Goal: Task Accomplishment & Management: Use online tool/utility

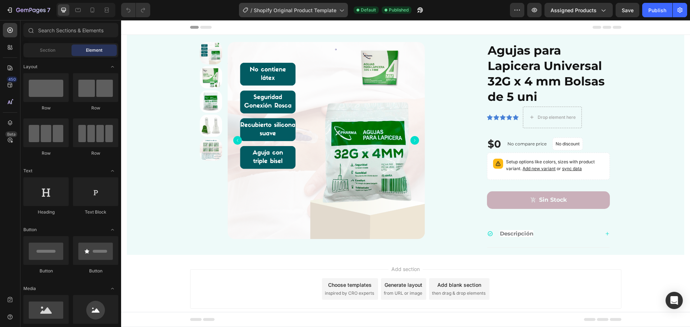
click at [318, 9] on span "Shopify Original Product Template" at bounding box center [295, 10] width 83 height 8
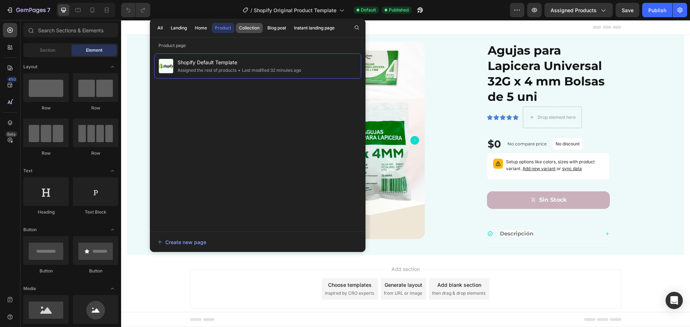
click at [254, 26] on div "Collection" at bounding box center [249, 28] width 20 height 6
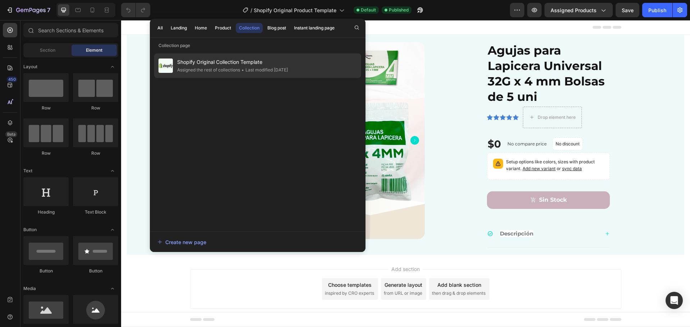
click at [210, 63] on span "Shopify Original Collection Template" at bounding box center [232, 62] width 111 height 9
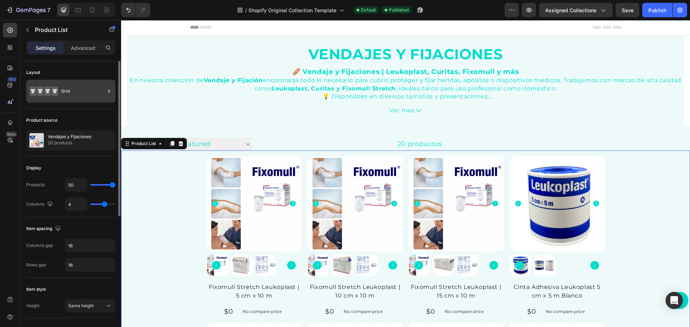
click at [87, 91] on div "Grid" at bounding box center [83, 91] width 44 height 17
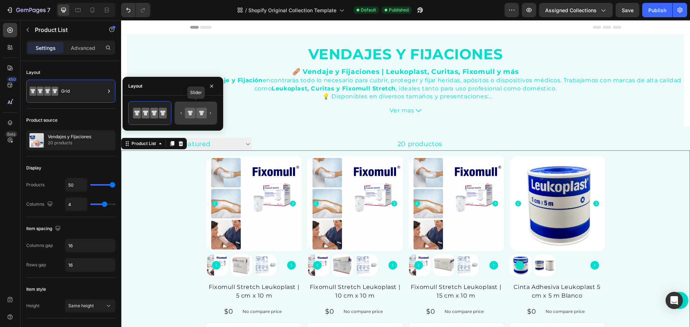
click at [212, 114] on icon at bounding box center [196, 113] width 34 height 14
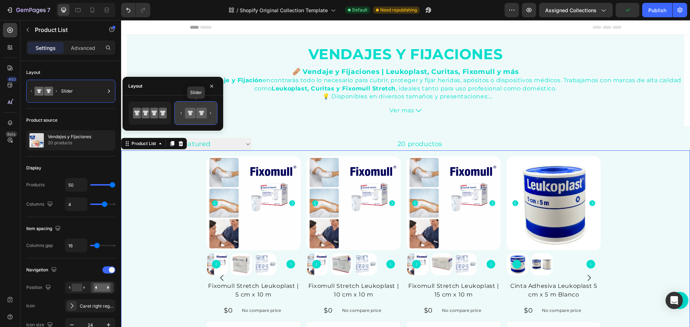
click at [191, 113] on icon at bounding box center [189, 113] width 5 height 5
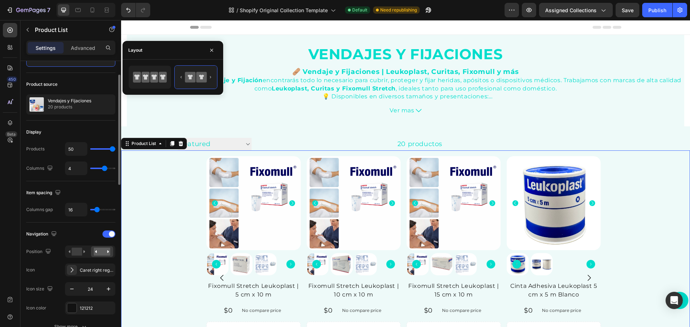
scroll to position [72, 0]
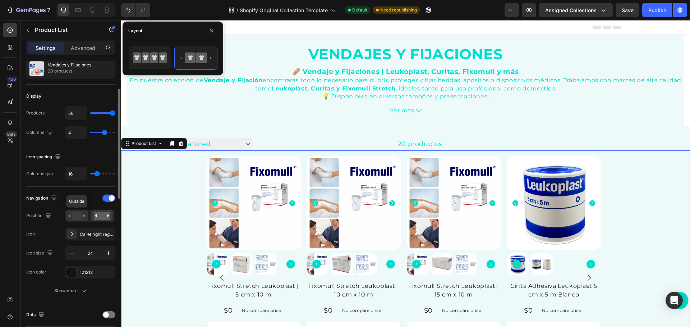
drag, startPoint x: 75, startPoint y: 213, endPoint x: 1, endPoint y: 202, distance: 74.4
click at [75, 213] on rect at bounding box center [76, 216] width 10 height 8
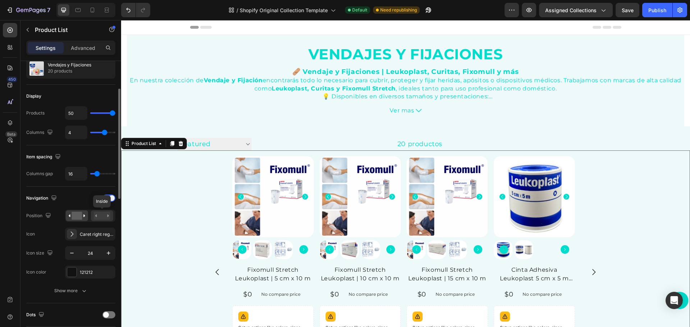
click at [102, 213] on rect at bounding box center [102, 216] width 17 height 8
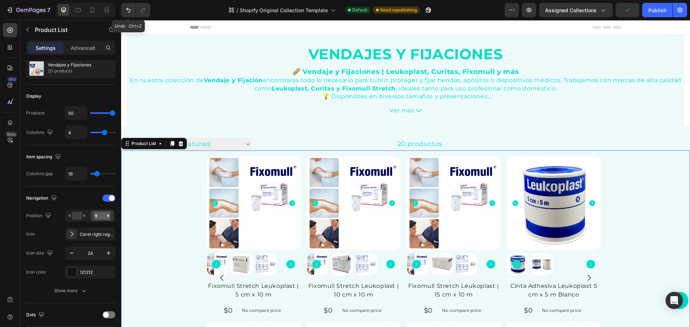
drag, startPoint x: 128, startPoint y: 10, endPoint x: 127, endPoint y: 18, distance: 7.6
click at [128, 10] on icon "Undo/Redo" at bounding box center [128, 9] width 7 height 7
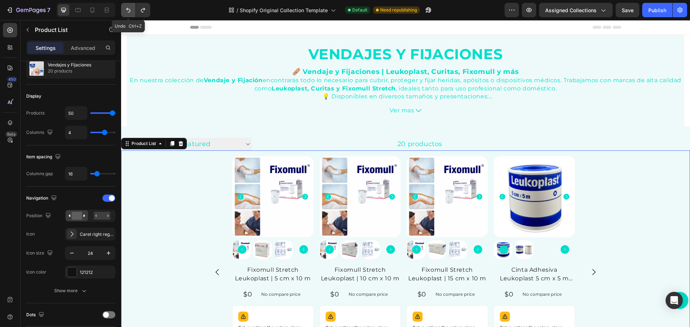
click at [126, 13] on icon "Undo/Redo" at bounding box center [128, 9] width 7 height 7
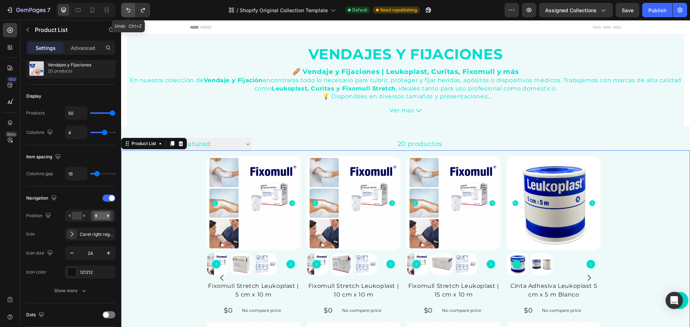
click at [126, 13] on icon "Undo/Redo" at bounding box center [128, 9] width 7 height 7
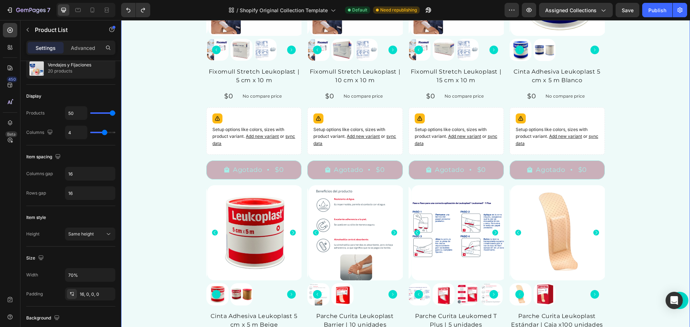
scroll to position [0, 0]
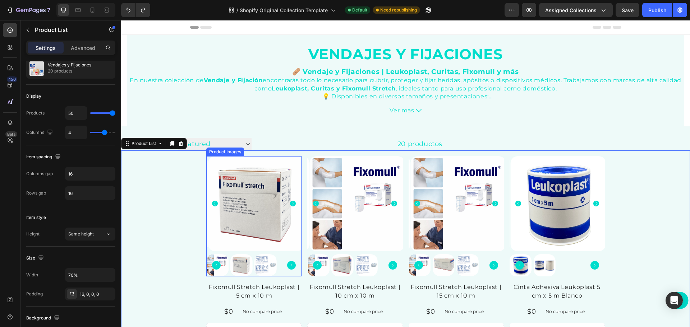
click at [208, 163] on img at bounding box center [255, 203] width 95 height 95
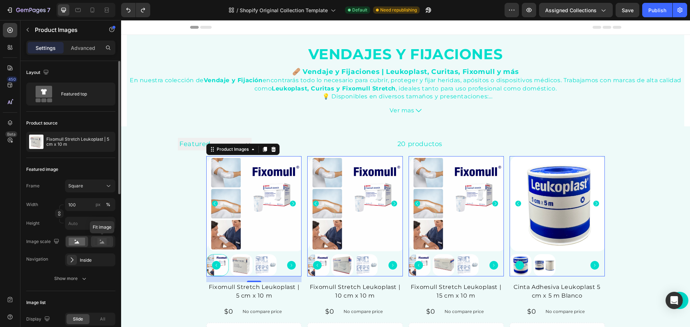
click at [105, 242] on rect at bounding box center [101, 241] width 9 height 7
click at [86, 261] on div "Inside" at bounding box center [90, 260] width 21 height 6
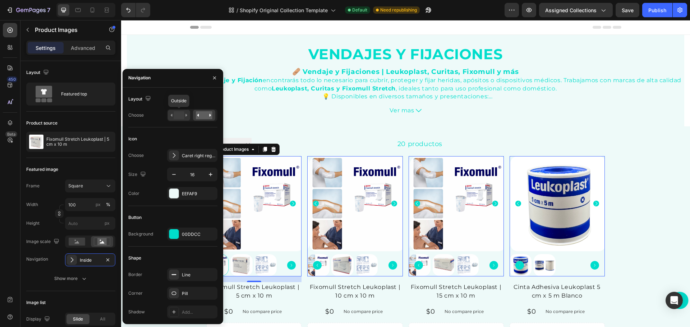
click at [180, 112] on rect at bounding box center [178, 115] width 10 height 8
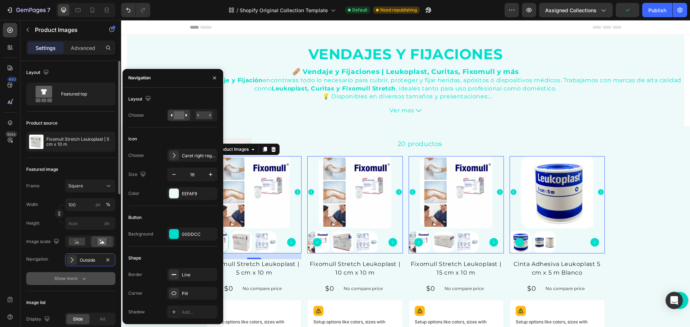
click at [69, 278] on div "Show more" at bounding box center [70, 278] width 33 height 7
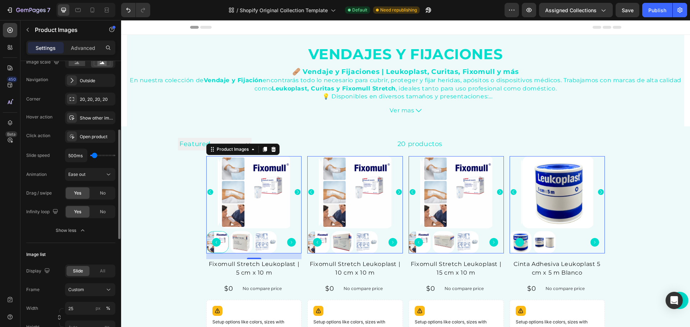
scroll to position [215, 0]
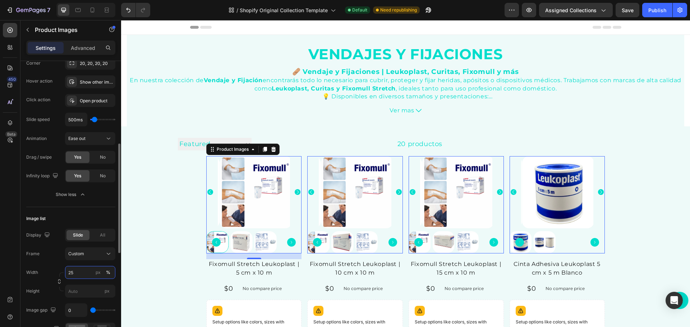
click at [79, 273] on input "25" at bounding box center [90, 272] width 50 height 13
click at [39, 273] on div "Width 25 px %" at bounding box center [70, 272] width 89 height 13
type input "30"
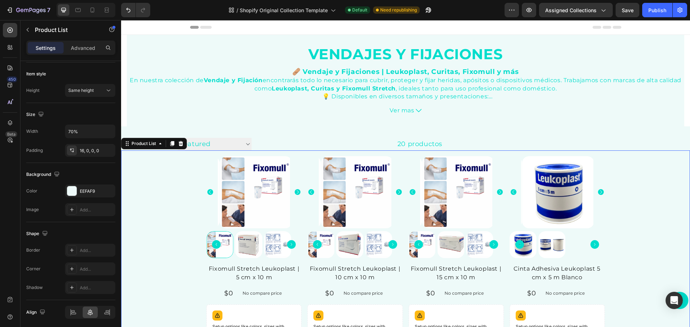
scroll to position [0, 0]
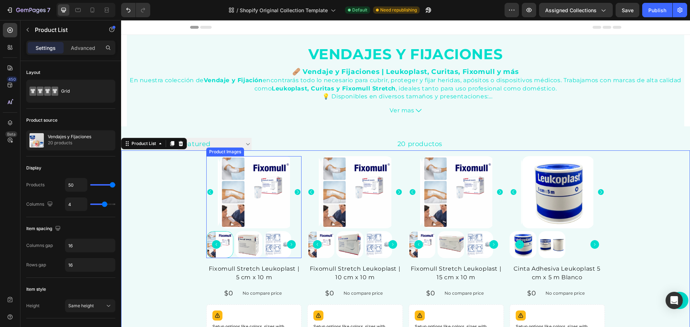
click at [213, 209] on div at bounding box center [253, 192] width 95 height 72
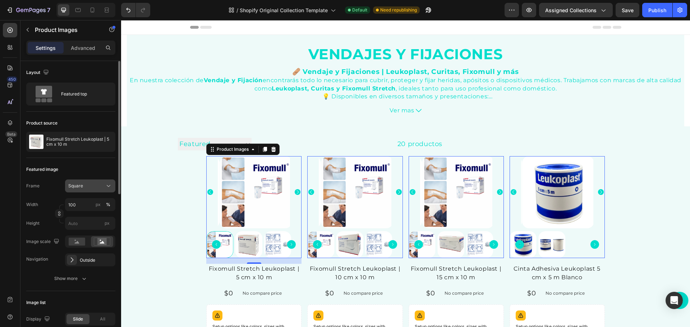
click at [97, 185] on div "Square" at bounding box center [85, 186] width 35 height 6
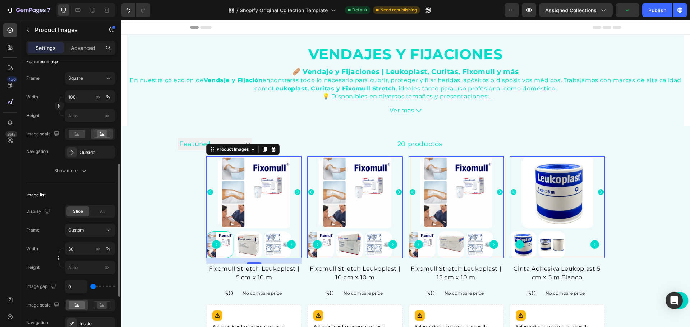
scroll to position [144, 0]
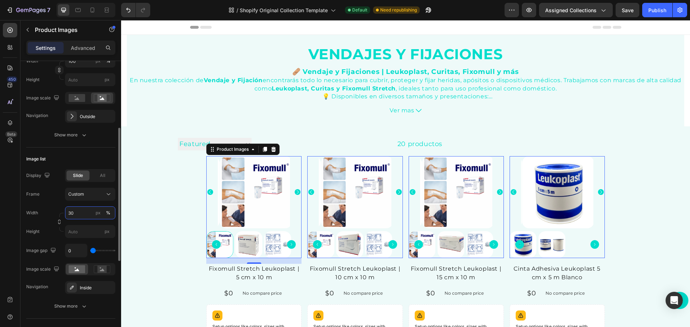
click at [78, 213] on input "30" at bounding box center [90, 213] width 50 height 13
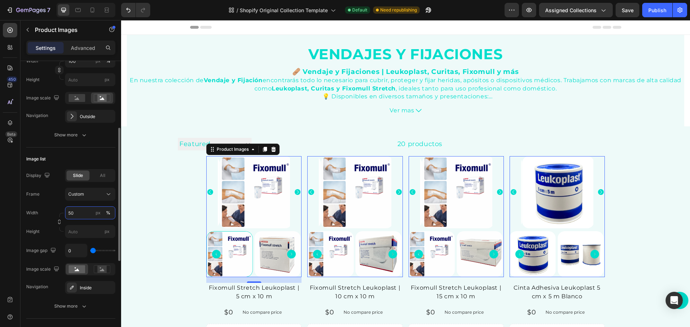
drag, startPoint x: 75, startPoint y: 210, endPoint x: 48, endPoint y: 212, distance: 27.7
click at [48, 212] on div "Width 50 px %" at bounding box center [70, 213] width 89 height 13
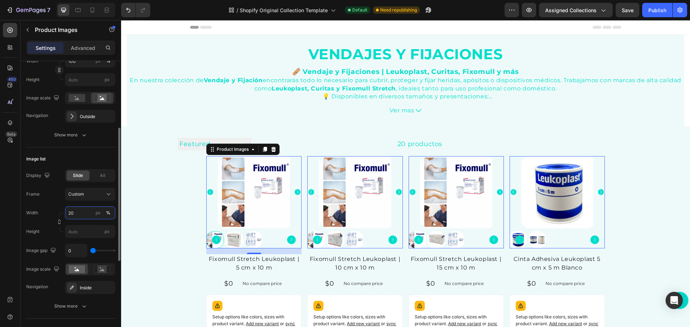
type input "2"
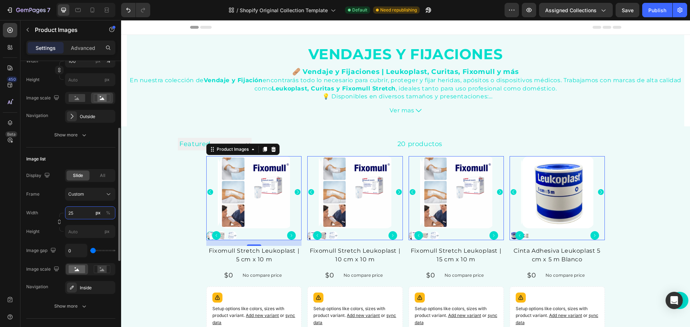
type input "25"
click at [107, 210] on button "%" at bounding box center [108, 213] width 9 height 9
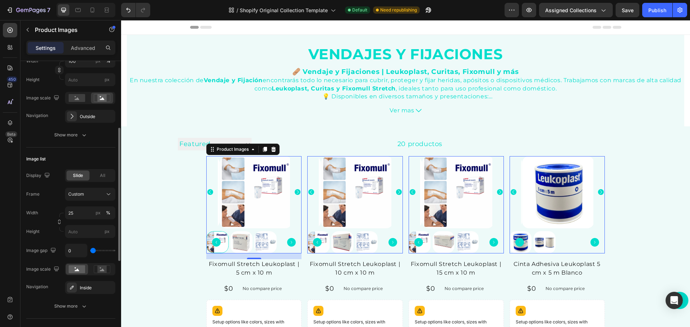
type input "417"
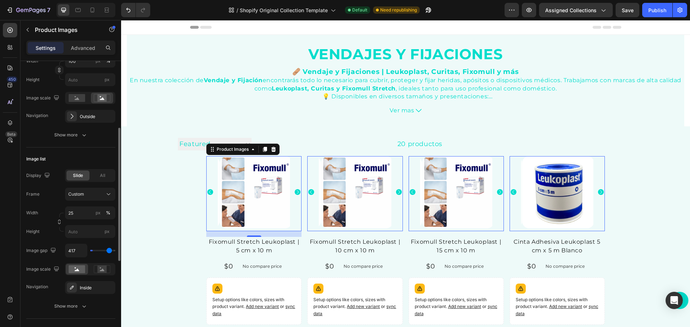
type input "0"
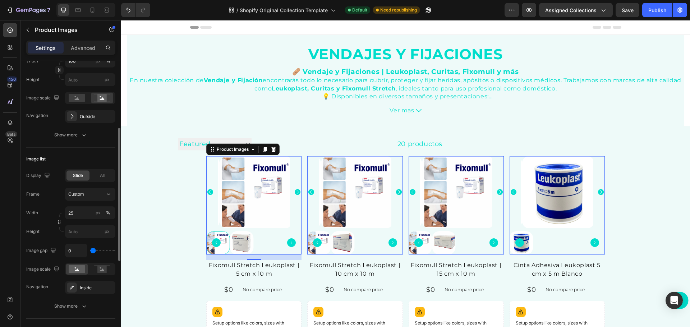
drag, startPoint x: 93, startPoint y: 250, endPoint x: 61, endPoint y: 248, distance: 32.0
click at [90, 250] on input "range" at bounding box center [102, 250] width 25 height 1
type input "10"
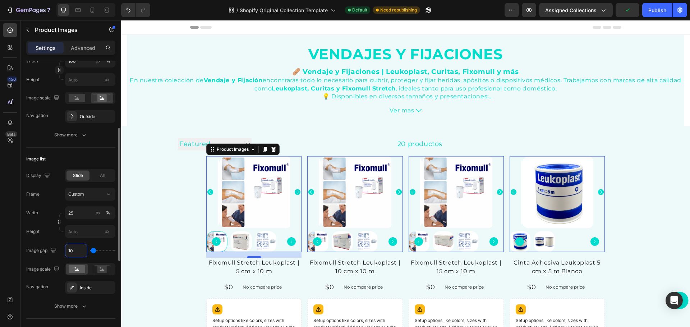
drag, startPoint x: 74, startPoint y: 250, endPoint x: 62, endPoint y: 246, distance: 11.7
click at [58, 251] on div "Image gap 10" at bounding box center [70, 251] width 89 height 14
type input "0"
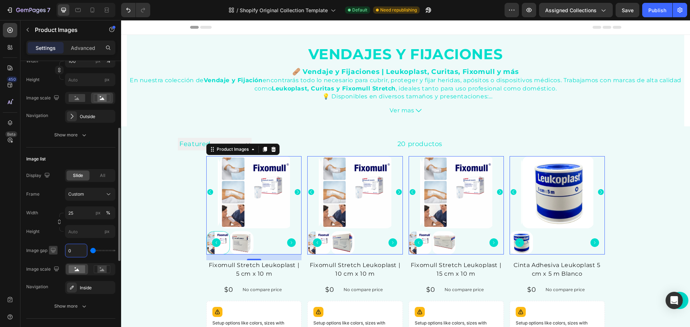
drag, startPoint x: 57, startPoint y: 248, endPoint x: 52, endPoint y: 247, distance: 4.4
click at [51, 247] on div "Image gap 0" at bounding box center [70, 251] width 89 height 14
type input "12"
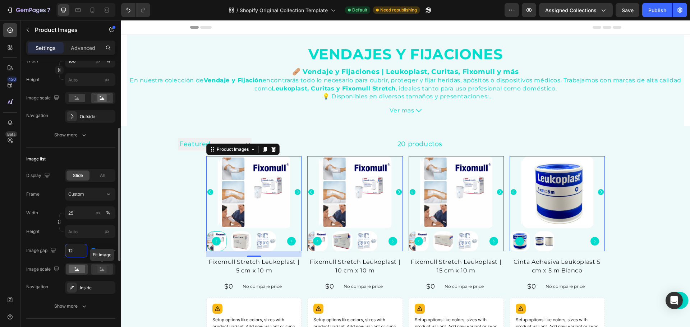
type input "12"
click at [103, 269] on rect at bounding box center [101, 269] width 9 height 7
click at [77, 269] on rect at bounding box center [77, 269] width 17 height 8
click at [91, 289] on div "Inside" at bounding box center [90, 288] width 21 height 6
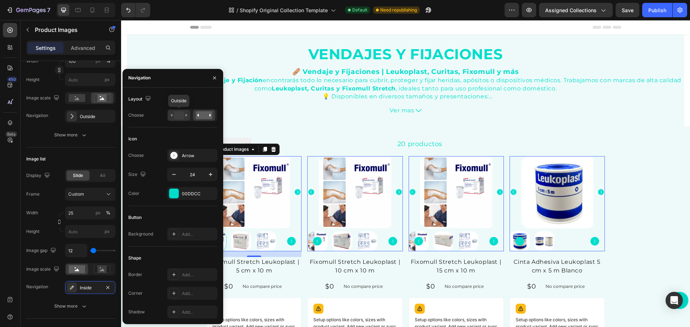
click at [175, 113] on rect at bounding box center [178, 115] width 10 height 8
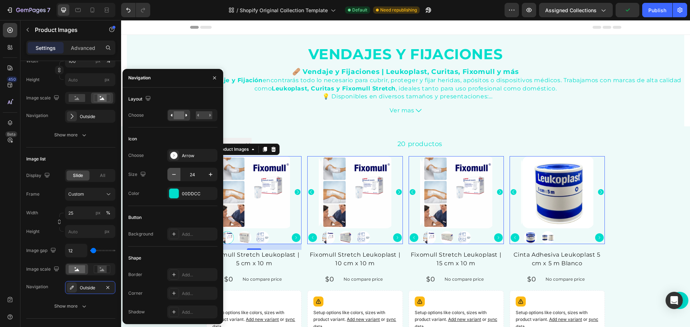
click at [174, 175] on icon "button" at bounding box center [173, 174] width 7 height 7
click at [195, 173] on input "20" at bounding box center [192, 174] width 24 height 13
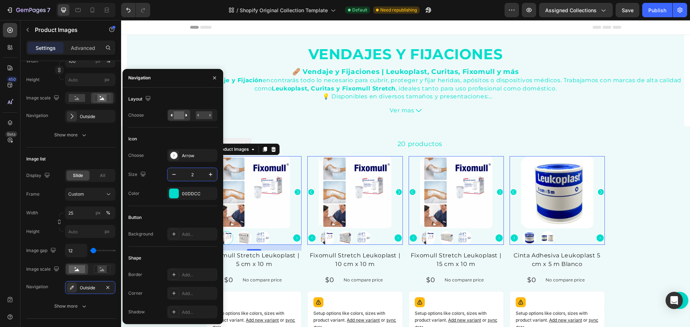
type input "24"
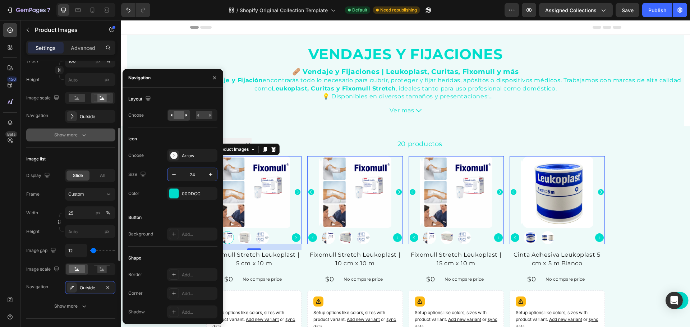
scroll to position [108, 0]
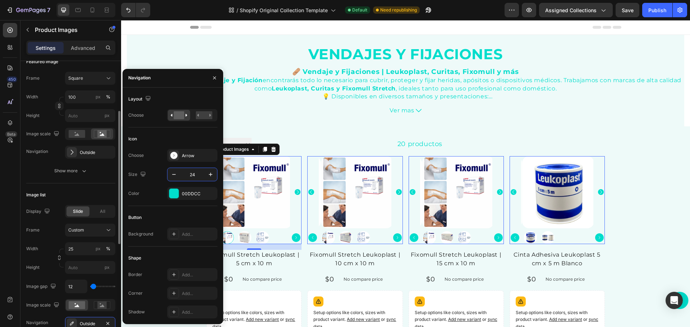
click at [92, 154] on div "Outside" at bounding box center [97, 152] width 34 height 6
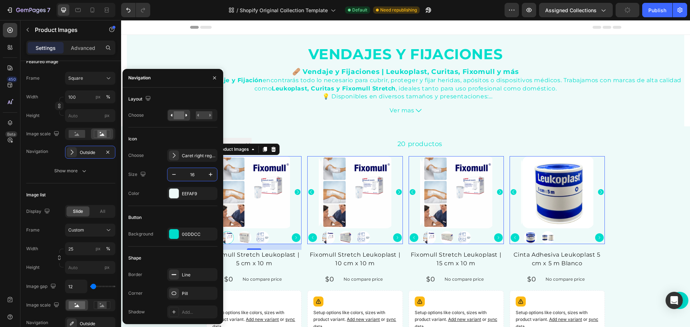
click at [196, 175] on input "16" at bounding box center [192, 174] width 24 height 13
type input "24"
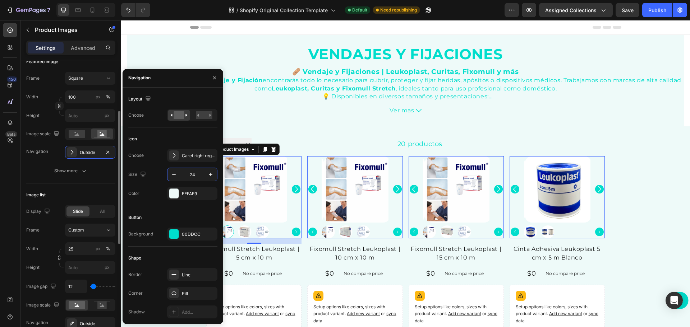
click at [42, 107] on div "Width 100 px % Height px" at bounding box center [70, 107] width 89 height 32
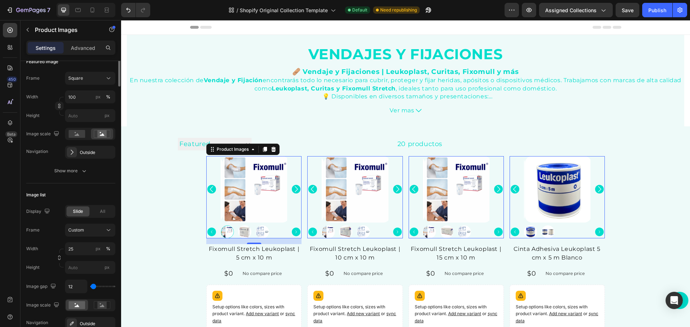
scroll to position [0, 0]
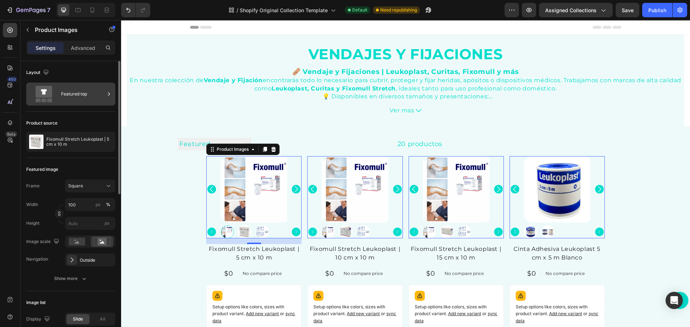
click at [56, 90] on icon at bounding box center [43, 94] width 29 height 17
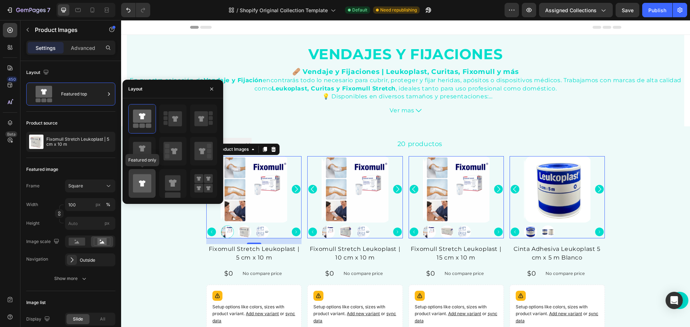
click at [143, 184] on icon at bounding box center [142, 183] width 6 height 6
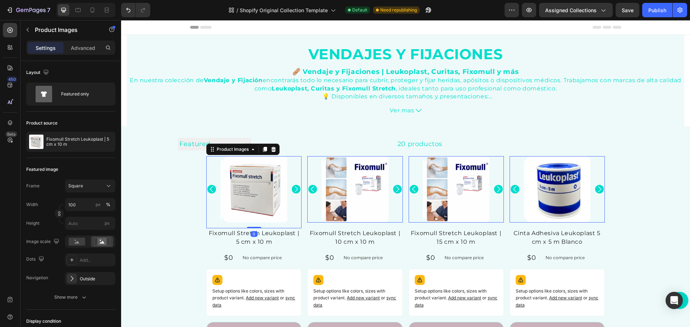
drag, startPoint x: 253, startPoint y: 227, endPoint x: 252, endPoint y: 210, distance: 16.5
click at [252, 210] on div "Product Images 0" at bounding box center [253, 192] width 95 height 72
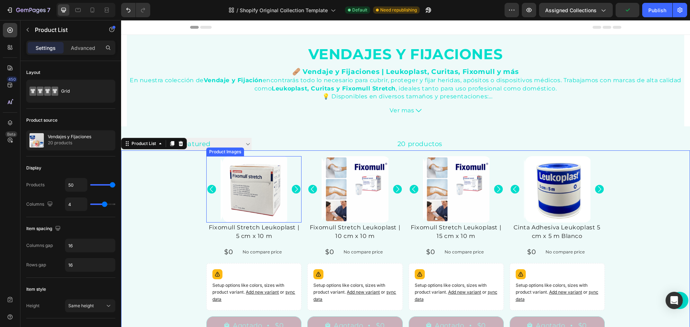
click at [270, 189] on img at bounding box center [256, 189] width 66 height 66
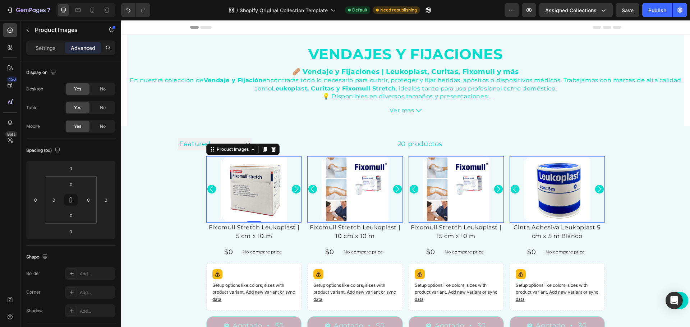
click at [269, 168] on img at bounding box center [256, 189] width 66 height 66
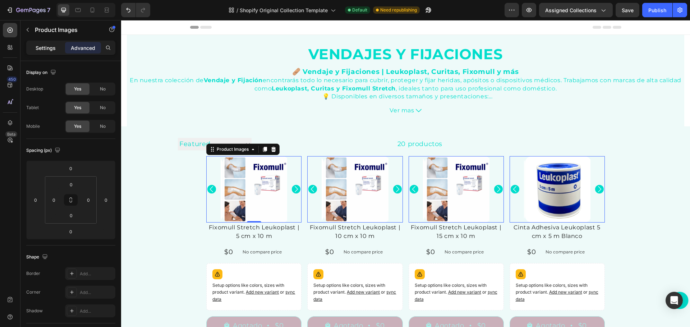
click at [42, 46] on p "Settings" at bounding box center [46, 48] width 20 height 8
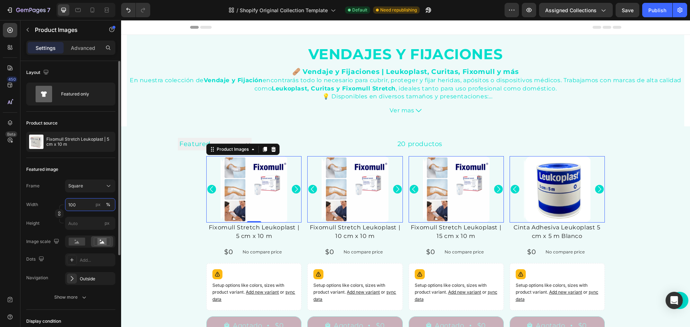
click at [82, 204] on input "100" at bounding box center [90, 204] width 50 height 13
click at [55, 189] on div "Frame Square" at bounding box center [70, 186] width 89 height 13
click at [76, 240] on rect at bounding box center [77, 242] width 17 height 8
click at [104, 240] on rect at bounding box center [101, 241] width 9 height 7
click at [86, 279] on div "Outside" at bounding box center [90, 279] width 21 height 6
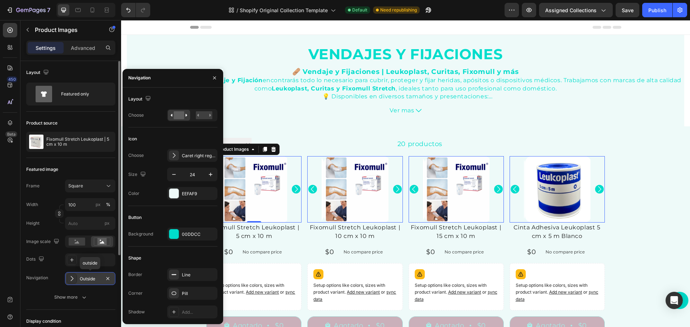
click at [87, 278] on div "Outside" at bounding box center [90, 279] width 21 height 6
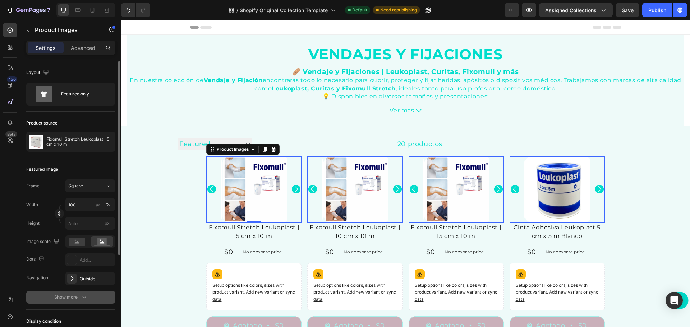
click at [71, 295] on div "Show more" at bounding box center [70, 297] width 33 height 7
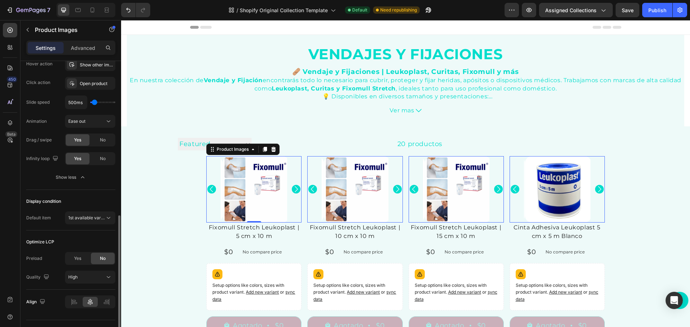
scroll to position [267, 0]
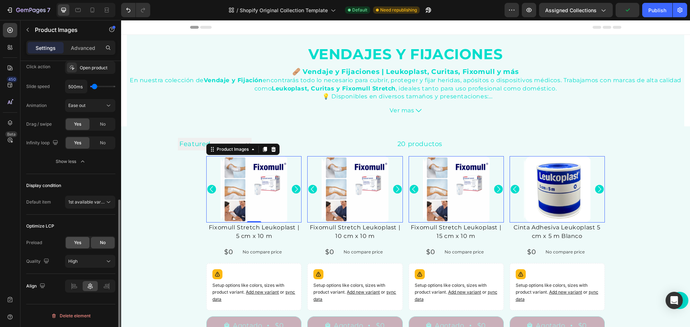
click at [77, 242] on span "Yes" at bounding box center [77, 243] width 7 height 6
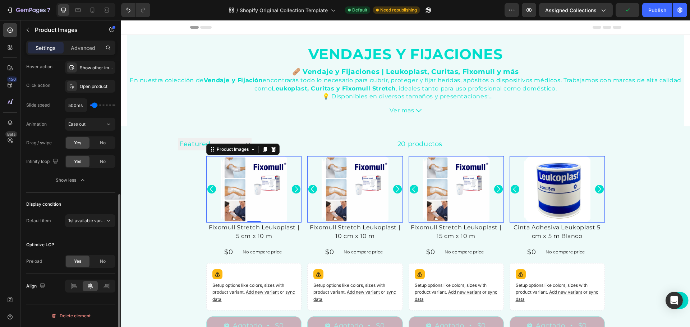
scroll to position [249, 0]
click at [95, 264] on div "No" at bounding box center [103, 261] width 24 height 11
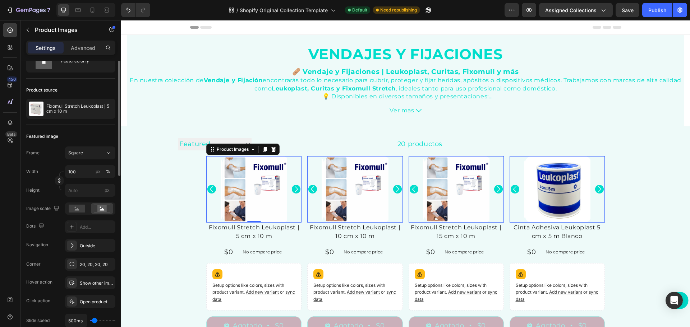
scroll to position [0, 0]
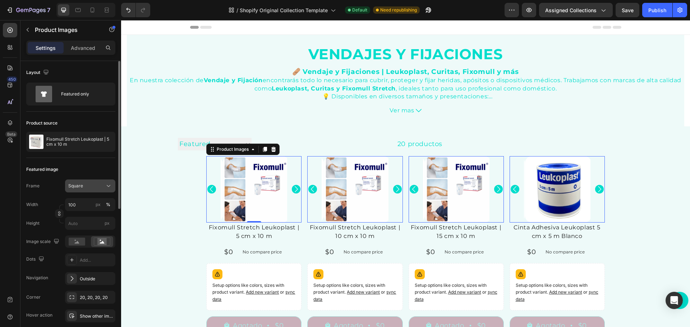
click at [89, 185] on div "Square" at bounding box center [85, 186] width 35 height 6
click at [83, 245] on span "Original" at bounding box center [76, 244] width 16 height 6
click at [87, 187] on div "Original" at bounding box center [85, 186] width 35 height 6
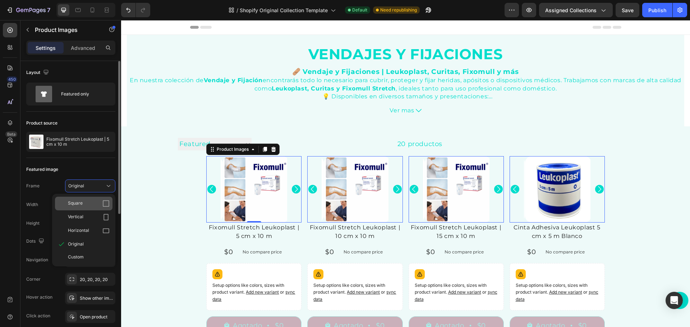
click at [82, 201] on span "Square" at bounding box center [75, 203] width 15 height 7
click at [79, 203] on input "px %" at bounding box center [90, 204] width 50 height 13
type input "1"
type input "100"
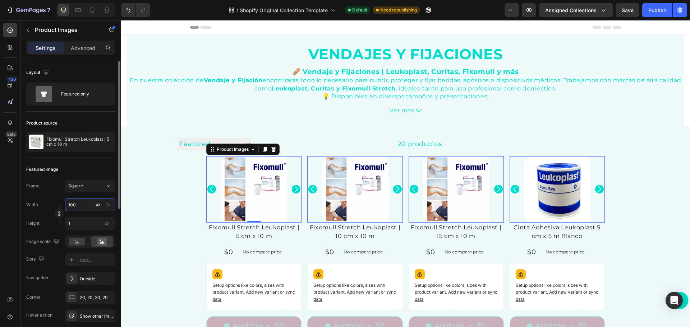
type input "100"
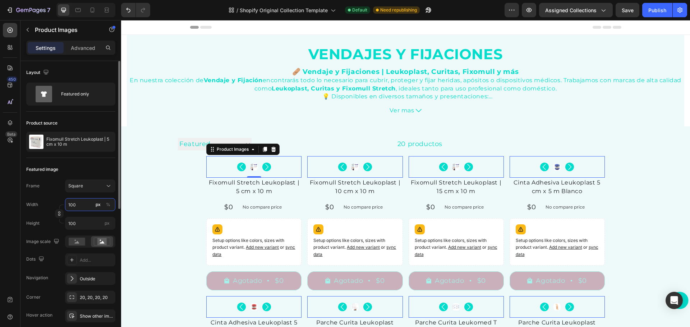
type input "1000"
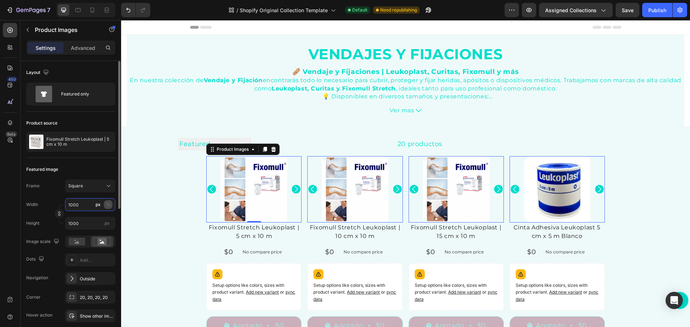
type input "1000"
click at [108, 203] on div "%" at bounding box center [108, 204] width 4 height 6
click at [77, 203] on input "1000" at bounding box center [90, 204] width 50 height 13
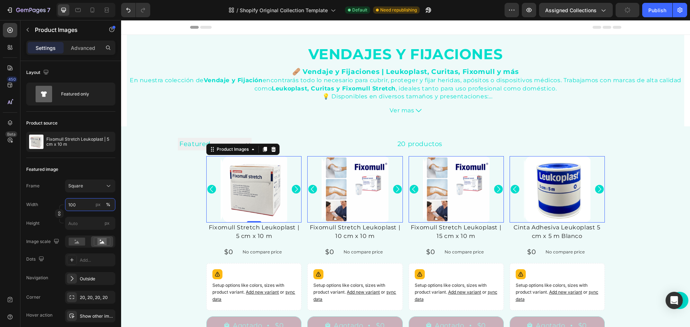
type input "100"
click at [252, 188] on div at bounding box center [254, 189] width 66 height 66
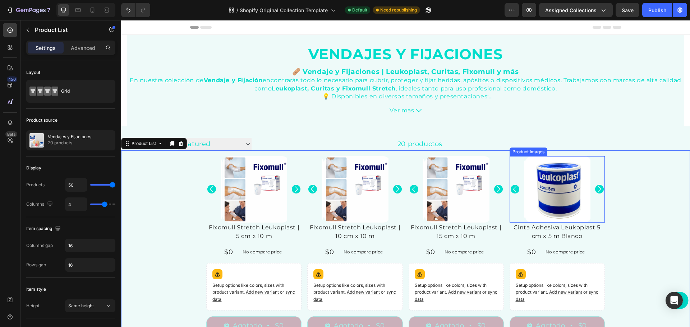
click at [300, 190] on icon "Carousel Next Arrow" at bounding box center [296, 189] width 9 height 9
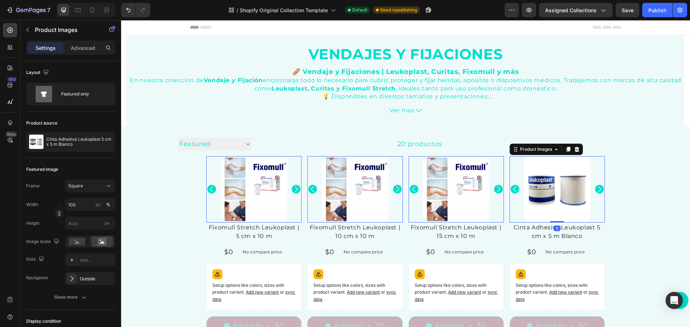
click at [300, 190] on icon "Carousel Next Arrow" at bounding box center [296, 189] width 9 height 9
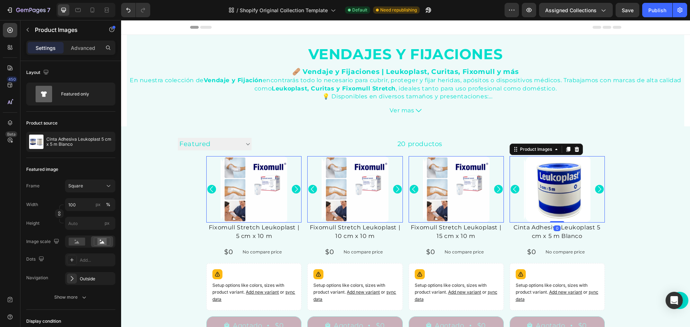
click at [300, 190] on icon "Carousel Next Arrow" at bounding box center [296, 189] width 9 height 9
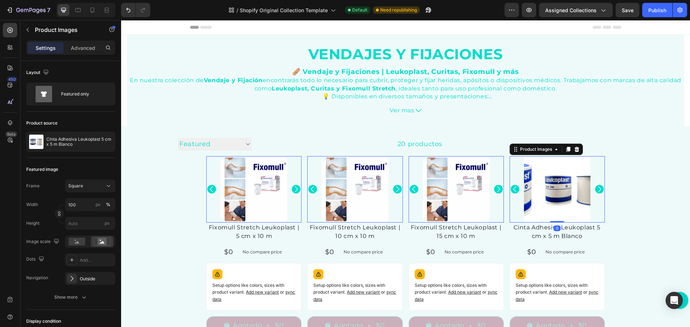
click at [300, 190] on icon "Carousel Next Arrow" at bounding box center [296, 189] width 9 height 9
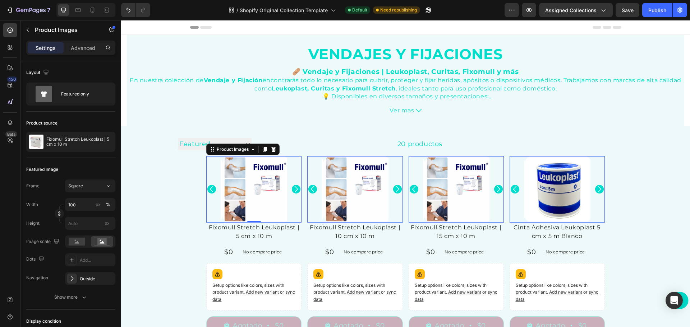
click at [292, 188] on icon "Carousel Next Arrow" at bounding box center [296, 189] width 9 height 9
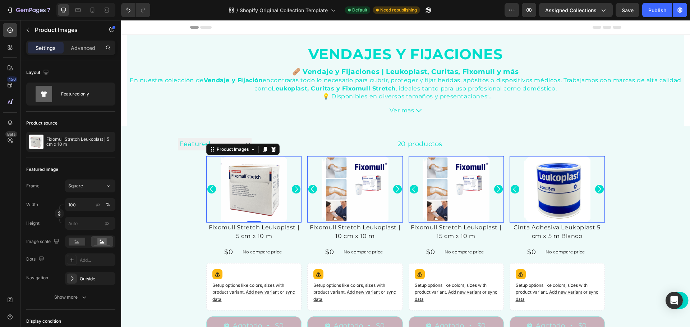
click at [293, 187] on icon "Carousel Next Arrow" at bounding box center [296, 189] width 9 height 9
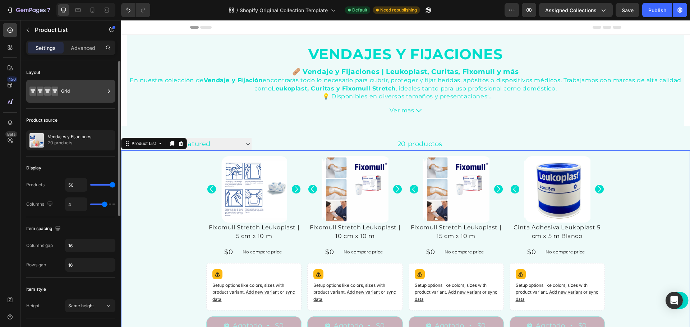
click at [85, 96] on div "Grid" at bounding box center [83, 91] width 44 height 17
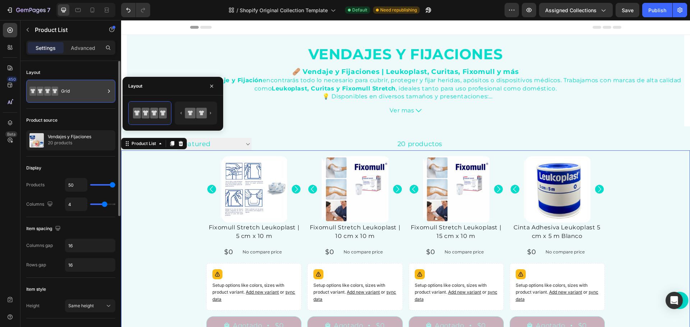
click at [85, 96] on div "Grid" at bounding box center [83, 91] width 44 height 17
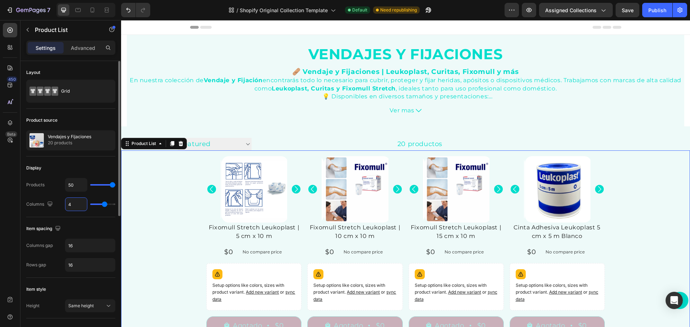
click at [74, 205] on input "4" at bounding box center [76, 204] width 22 height 13
type input "3"
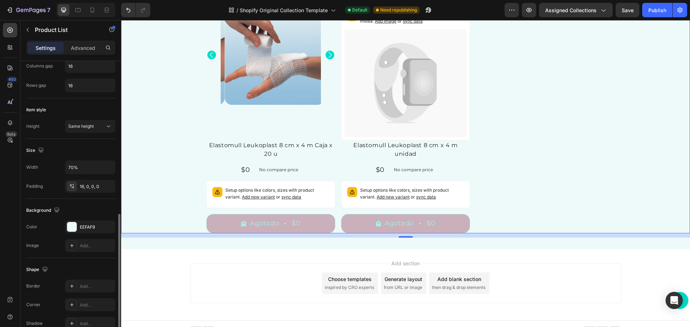
scroll to position [215, 0]
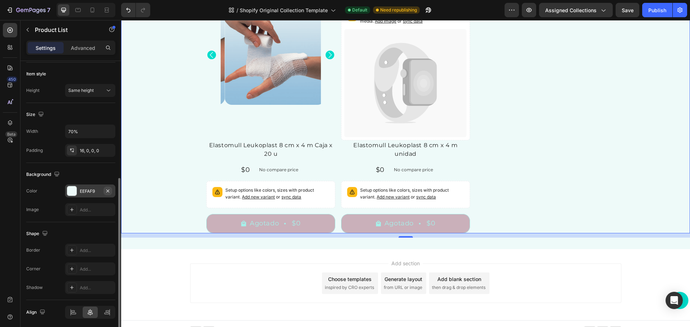
type input "3"
click at [107, 192] on icon "button" at bounding box center [108, 191] width 6 height 6
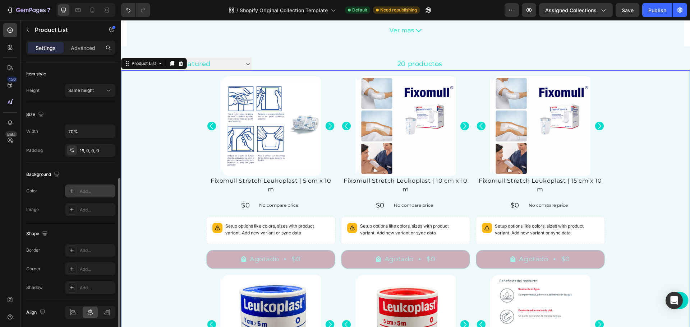
scroll to position [0, 0]
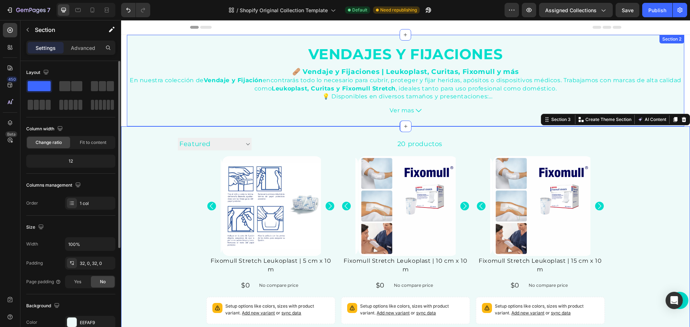
click at [664, 47] on h2 "Vendajes y Fijaciones" at bounding box center [405, 54] width 557 height 16
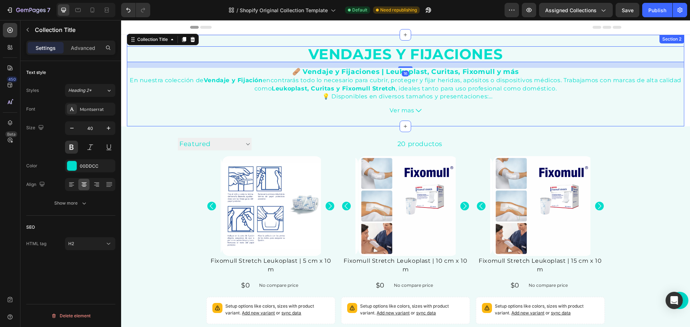
click at [672, 39] on div "Section 2" at bounding box center [671, 39] width 25 height 9
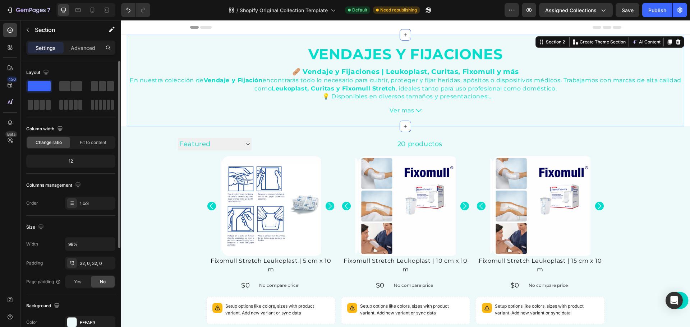
click at [220, 42] on div "Vendajes y Fijaciones Collection Title 🩹 Vendaje y Fijaciones | Leukoplast, Cur…" at bounding box center [405, 81] width 557 height 92
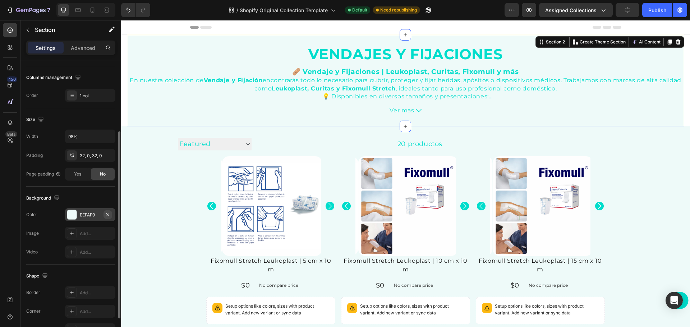
click at [107, 214] on icon "button" at bounding box center [108, 215] width 6 height 6
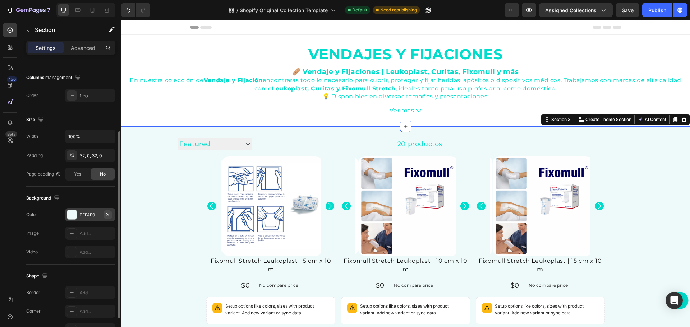
click at [109, 213] on icon "button" at bounding box center [107, 214] width 3 height 3
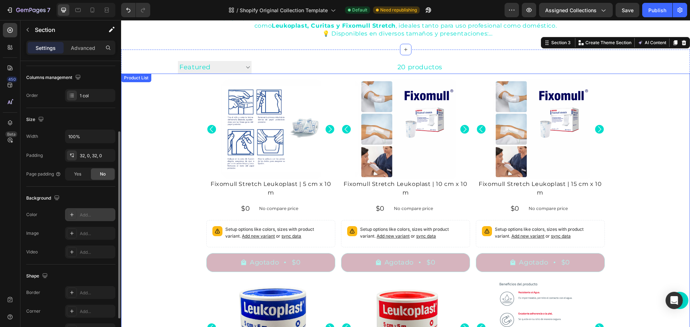
scroll to position [0, 0]
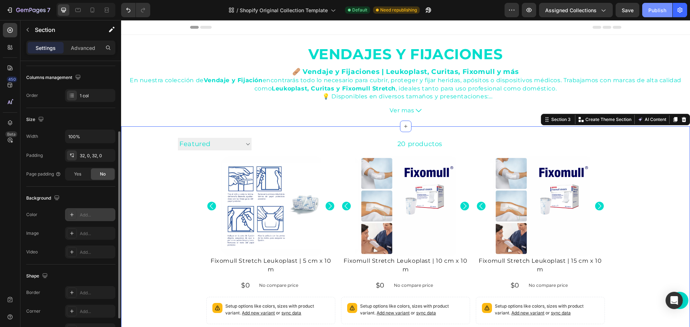
click at [662, 8] on div "Publish" at bounding box center [657, 10] width 18 height 8
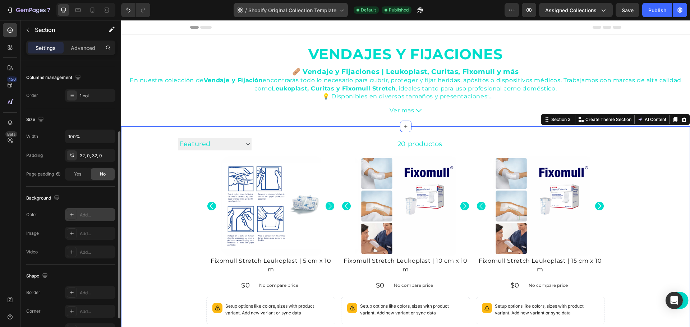
click at [291, 15] on div "/ Shopify Original Collection Template" at bounding box center [290, 10] width 114 height 14
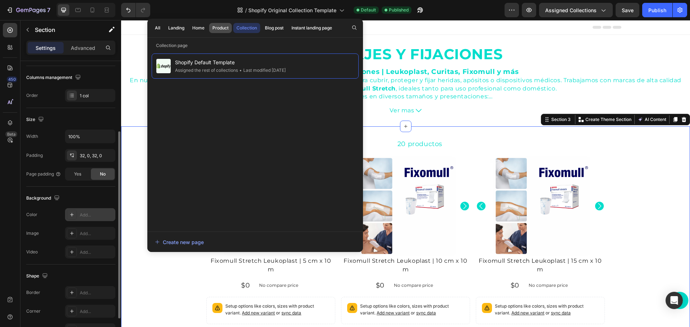
click at [219, 23] on button "Product" at bounding box center [220, 28] width 23 height 10
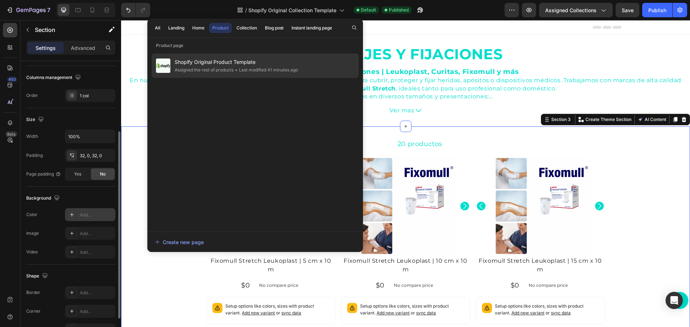
click at [211, 60] on span "Shopify Original Product Template" at bounding box center [236, 62] width 123 height 9
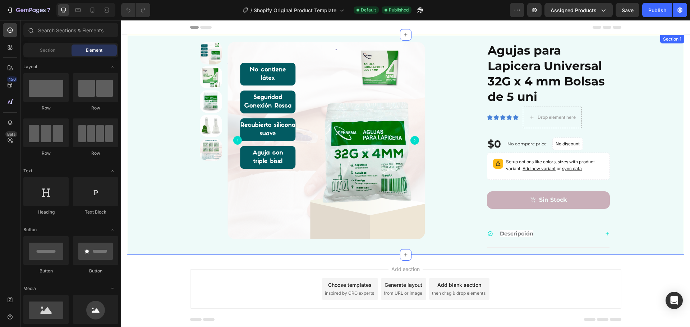
click at [655, 248] on div "Product Images Agujas para Lapicera Universal 32G x 4 mm Bolsas de 5 uni Produc…" at bounding box center [405, 145] width 557 height 220
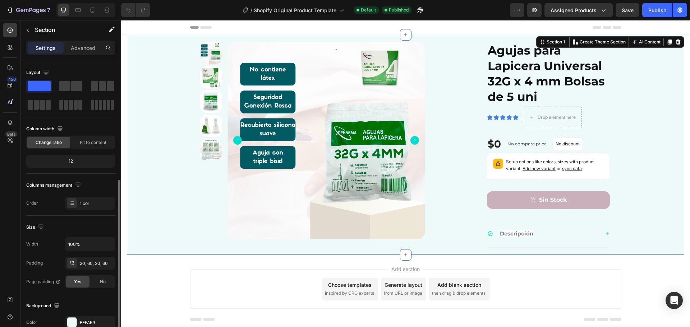
scroll to position [72, 0]
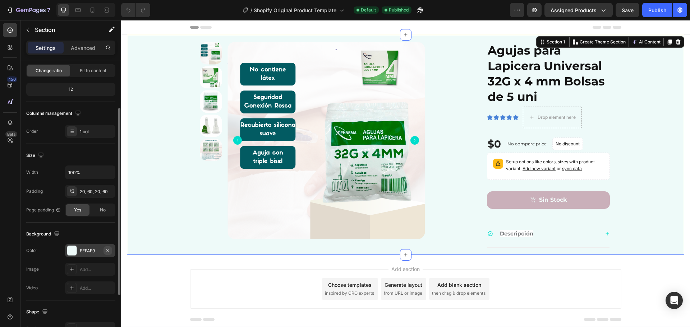
click at [106, 252] on icon "button" at bounding box center [108, 251] width 6 height 6
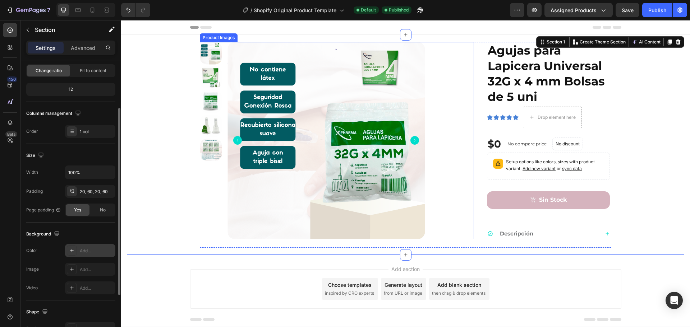
click at [431, 143] on div at bounding box center [350, 140] width 246 height 197
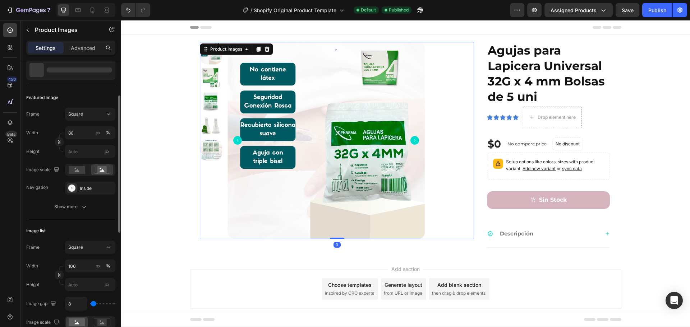
scroll to position [0, 0]
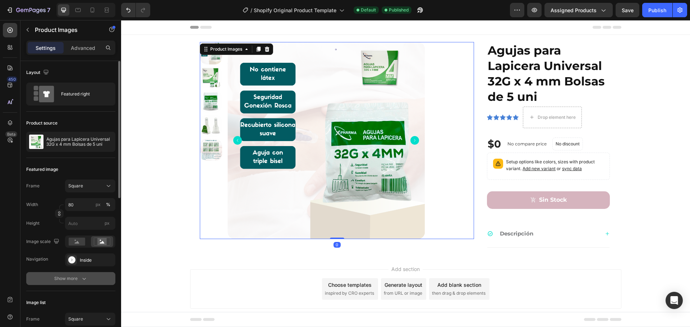
click at [72, 281] on div "Show more" at bounding box center [70, 278] width 33 height 7
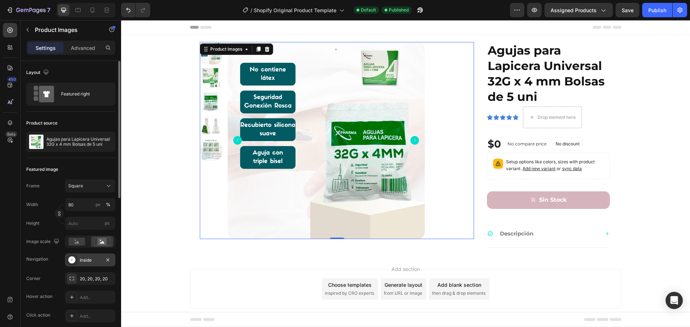
click at [90, 259] on div "Inside" at bounding box center [90, 260] width 21 height 6
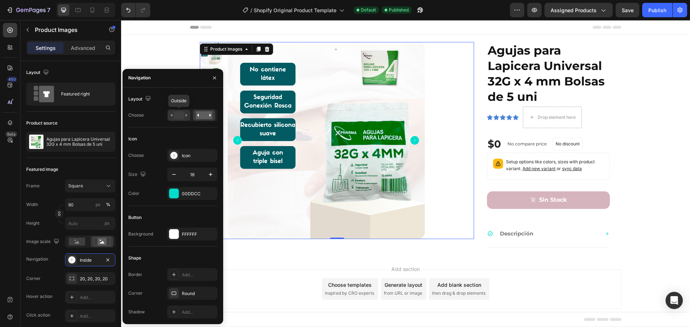
click at [179, 113] on rect at bounding box center [178, 115] width 10 height 8
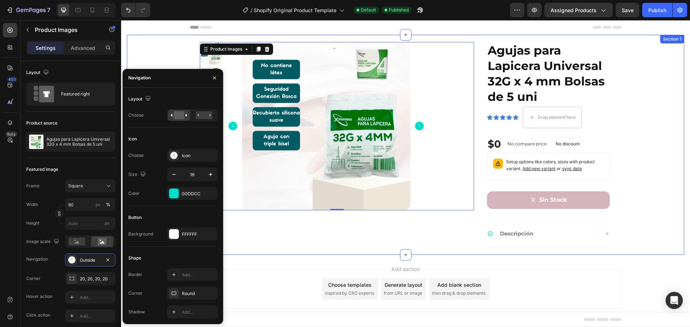
click at [649, 149] on div "Product Images 0 Agujas para Lapicera Universal 32G x 4 mm Bolsas de 5 uni Prod…" at bounding box center [405, 145] width 514 height 206
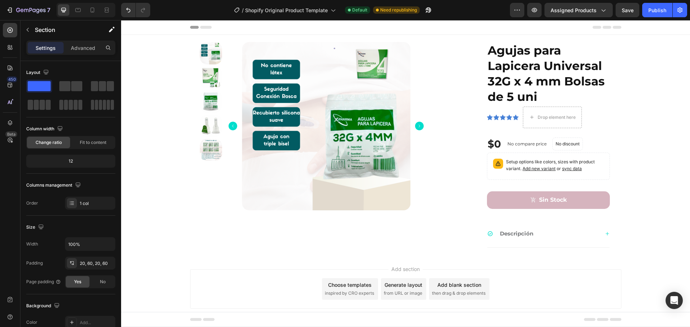
click at [648, 268] on div "Add section Choose templates inspired by CRO experts Generate layout from URL o…" at bounding box center [405, 290] width 569 height 71
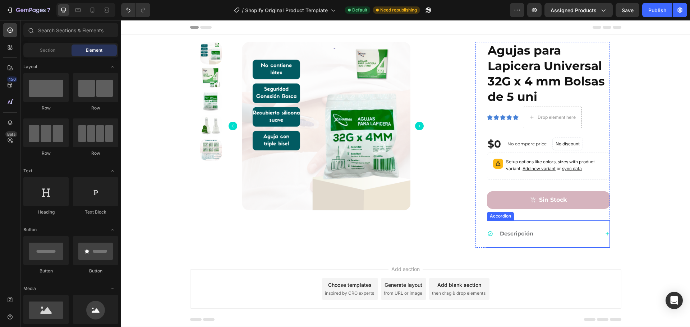
click at [511, 234] on strong "Descripción" at bounding box center [516, 233] width 33 height 7
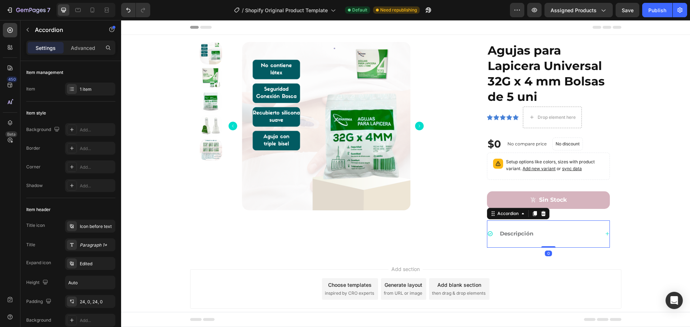
click at [606, 233] on icon at bounding box center [607, 234] width 4 height 4
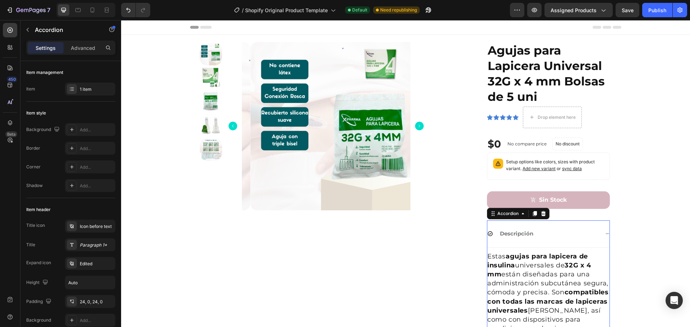
click at [581, 245] on div "Descripción" at bounding box center [548, 234] width 122 height 27
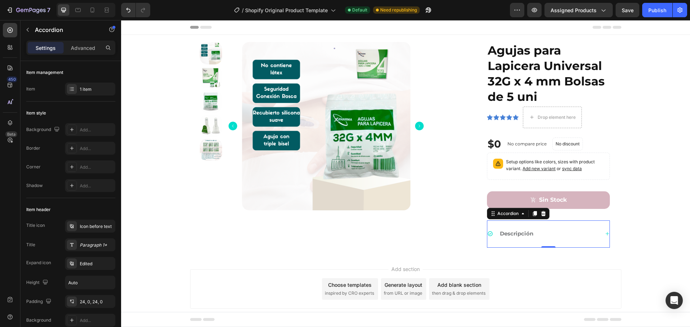
click at [574, 236] on div "Descripción" at bounding box center [543, 234] width 112 height 10
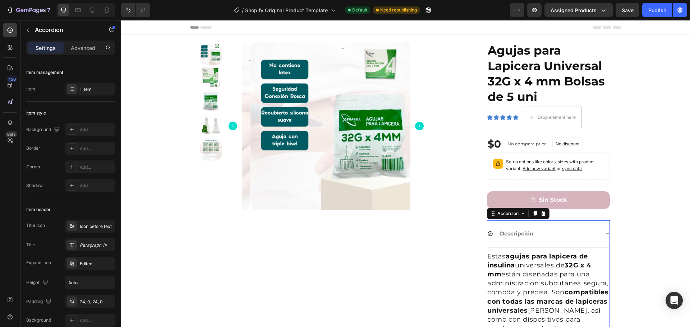
click at [576, 235] on div "Descripción" at bounding box center [543, 234] width 112 height 10
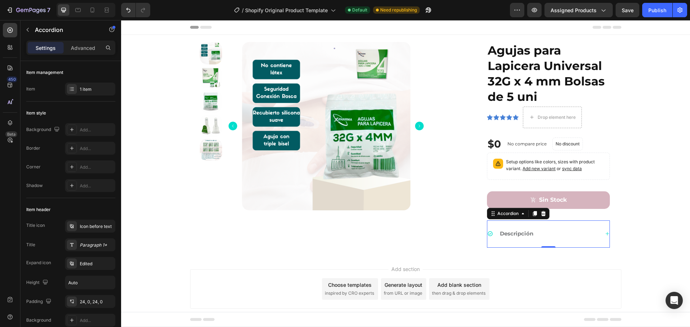
click at [576, 235] on div "Descripción" at bounding box center [543, 234] width 112 height 10
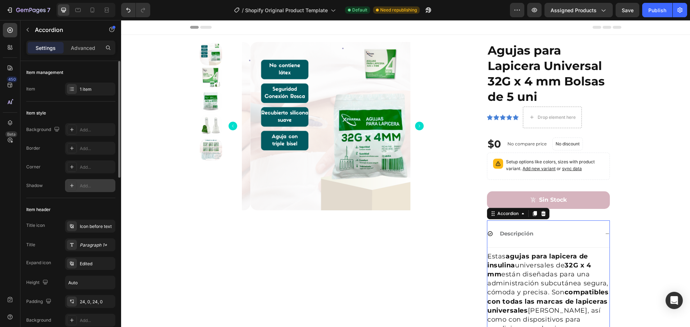
click at [100, 184] on div "Add..." at bounding box center [97, 186] width 34 height 6
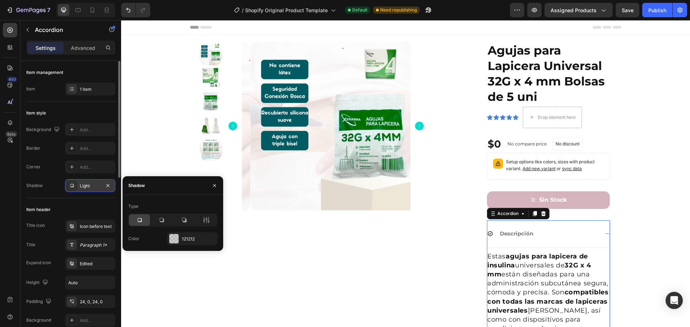
click at [100, 184] on div "Light" at bounding box center [90, 186] width 21 height 6
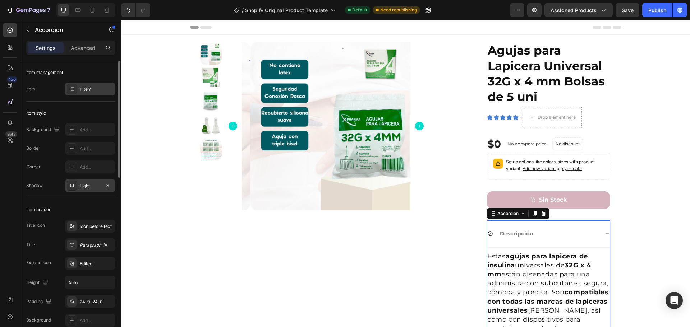
click at [89, 85] on div "1 item" at bounding box center [90, 89] width 50 height 13
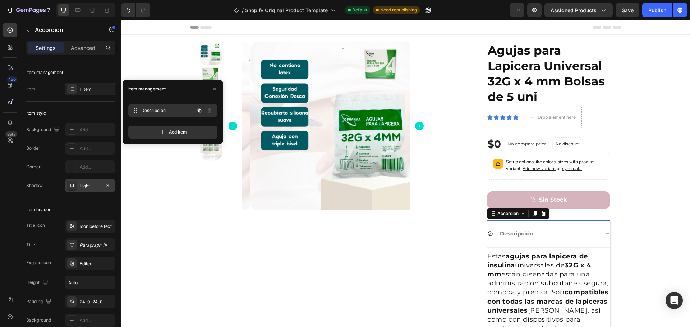
click at [178, 108] on span "Descripción" at bounding box center [167, 110] width 53 height 6
click at [178, 108] on span "Descripción" at bounding box center [163, 110] width 41 height 6
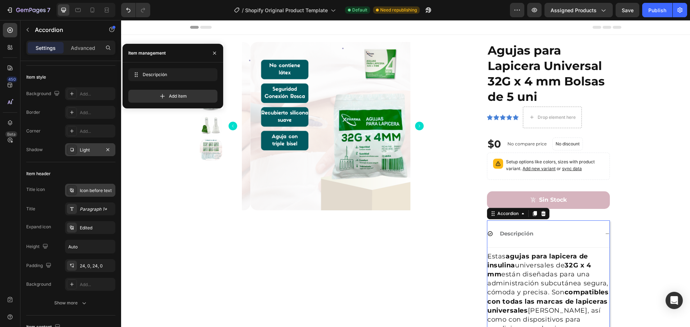
click at [95, 194] on div "Icon before text" at bounding box center [90, 190] width 50 height 13
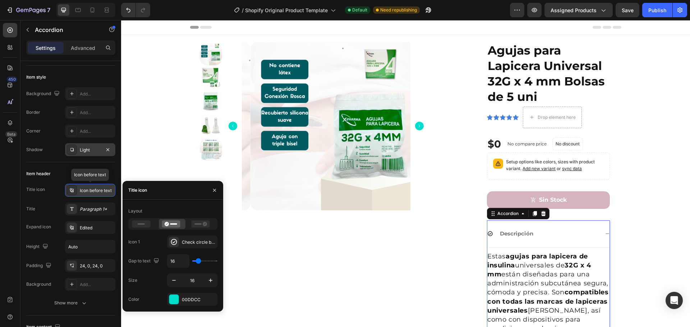
click at [97, 194] on div "Icon before text" at bounding box center [90, 190] width 50 height 13
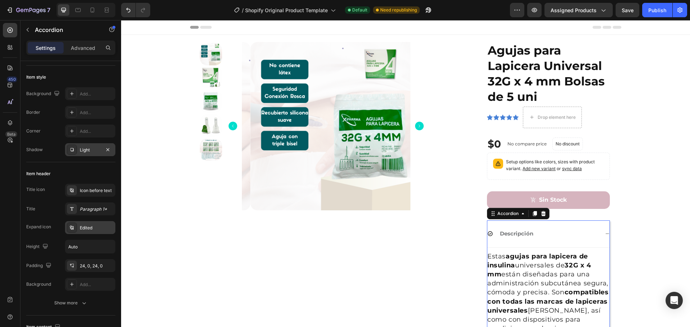
click at [99, 226] on div "Edited" at bounding box center [97, 228] width 34 height 6
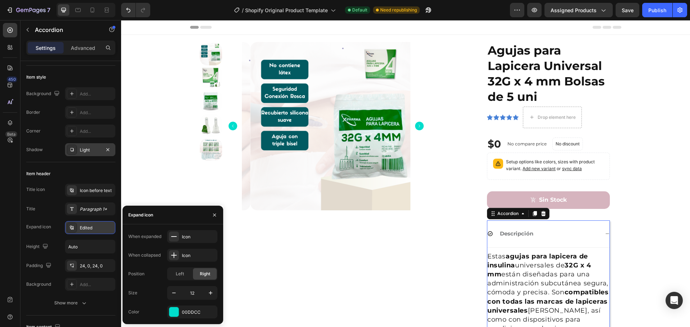
click at [99, 226] on div "Edited" at bounding box center [97, 228] width 34 height 6
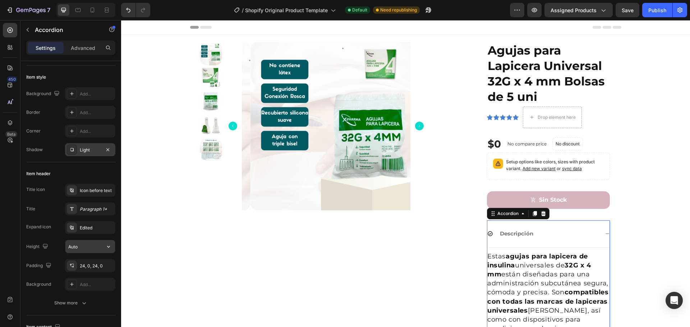
click at [98, 250] on input "Auto" at bounding box center [90, 246] width 50 height 13
click at [109, 245] on icon "button" at bounding box center [108, 246] width 7 height 7
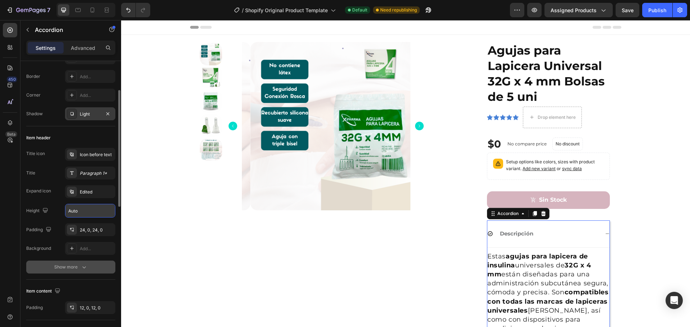
click at [66, 264] on div "Show more" at bounding box center [70, 267] width 33 height 7
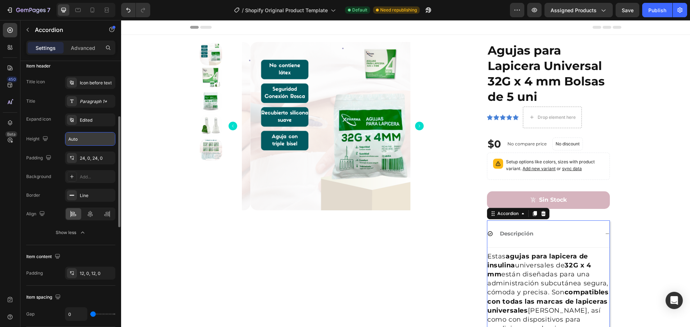
scroll to position [180, 0]
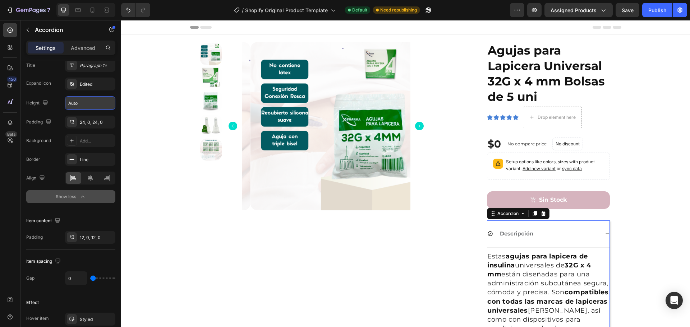
click at [77, 196] on div "Show less" at bounding box center [71, 196] width 31 height 7
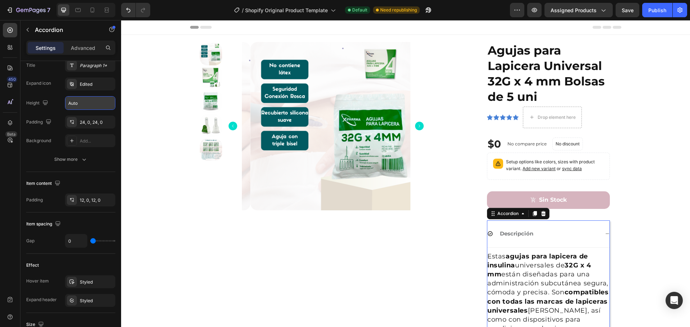
scroll to position [215, 0]
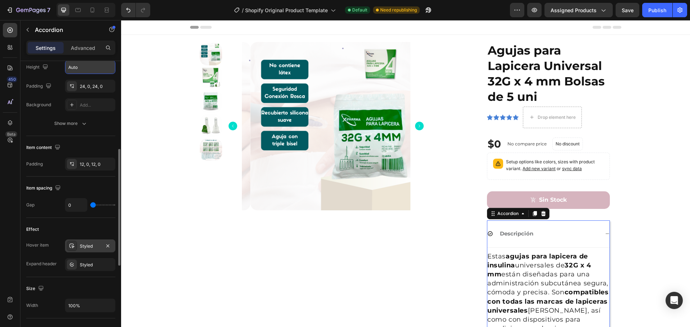
click at [103, 247] on div "Styled" at bounding box center [90, 246] width 50 height 13
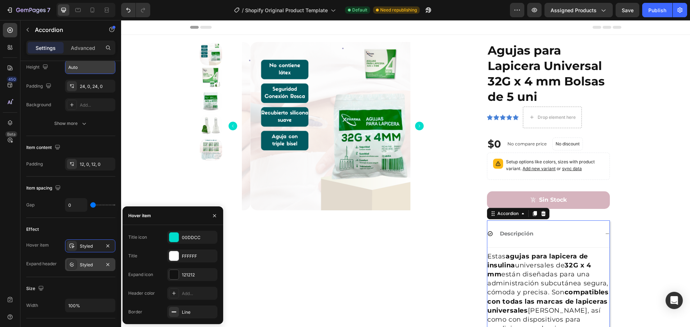
click at [82, 265] on div "Styled" at bounding box center [90, 265] width 21 height 6
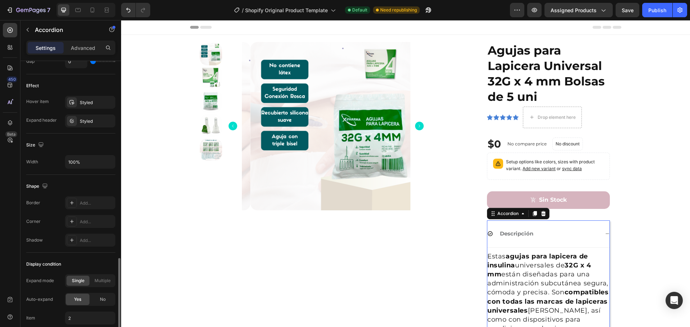
scroll to position [395, 0]
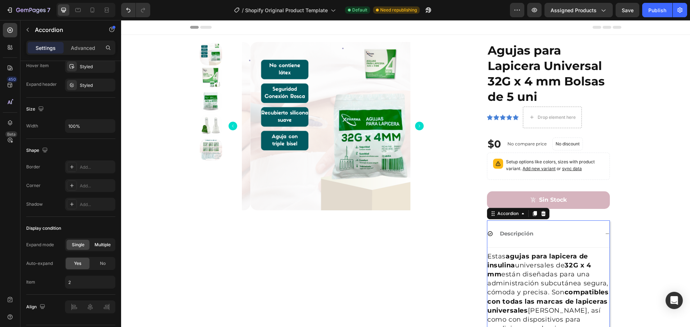
click at [108, 248] on span "Multiple" at bounding box center [102, 245] width 16 height 6
click at [79, 247] on span "Single" at bounding box center [78, 245] width 13 height 6
type input "1"
click at [77, 264] on span "Yes" at bounding box center [77, 263] width 7 height 6
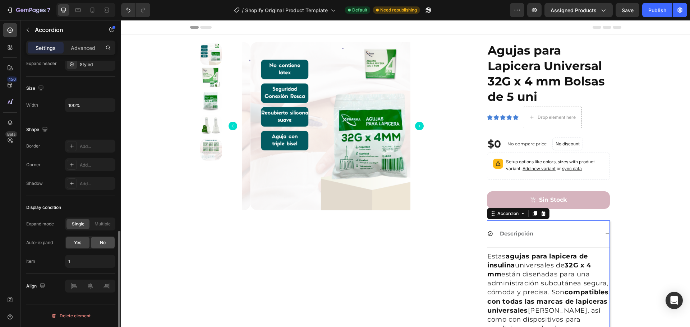
click at [101, 241] on span "No" at bounding box center [103, 243] width 6 height 6
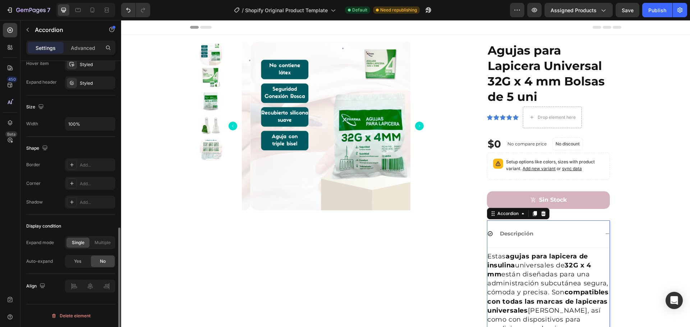
scroll to position [397, 0]
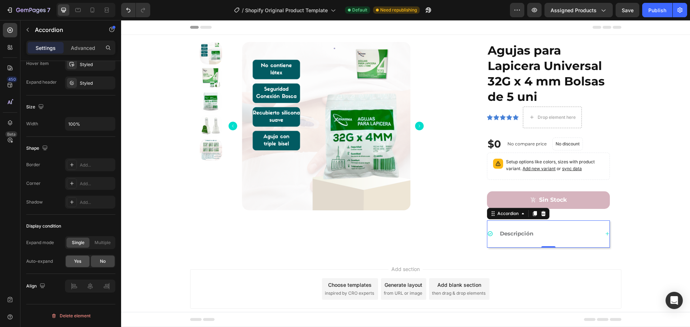
click at [76, 260] on span "Yes" at bounding box center [77, 261] width 7 height 6
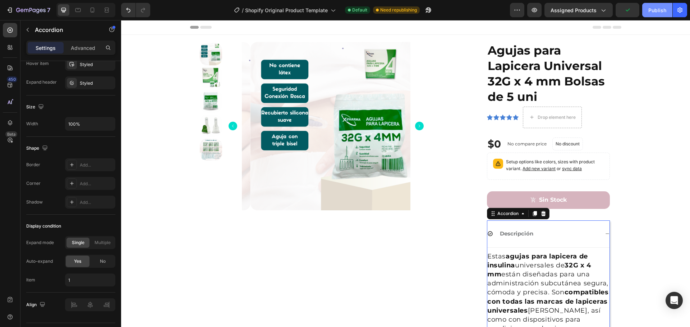
click at [656, 10] on div "Publish" at bounding box center [657, 10] width 18 height 8
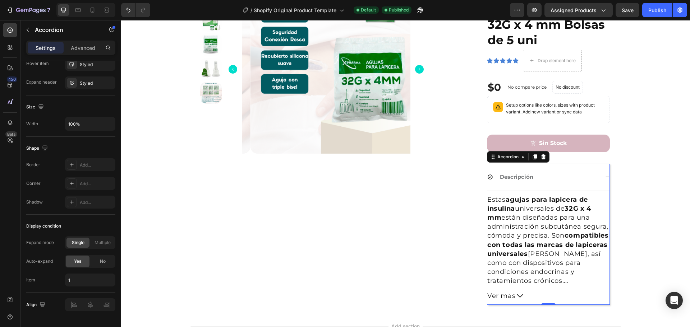
scroll to position [128, 0]
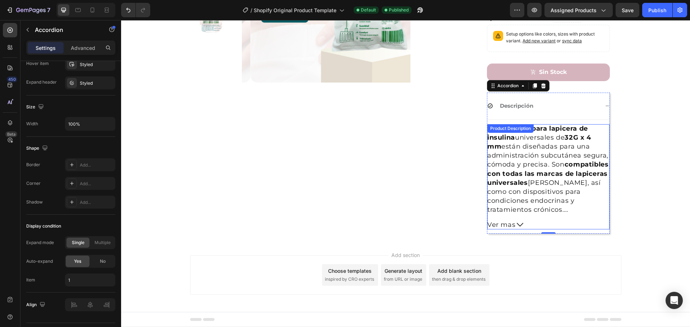
click at [508, 225] on span "Ver mas" at bounding box center [501, 225] width 28 height 9
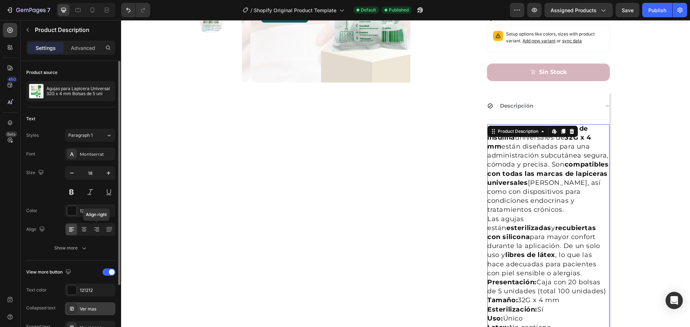
scroll to position [79, 0]
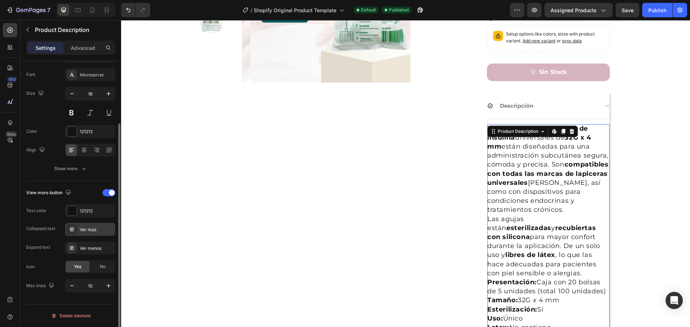
click at [91, 228] on div "Ver mas" at bounding box center [97, 230] width 34 height 6
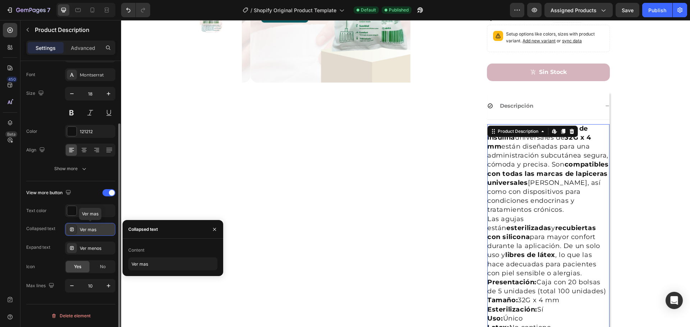
click at [91, 228] on div "Ver mas" at bounding box center [97, 230] width 34 height 6
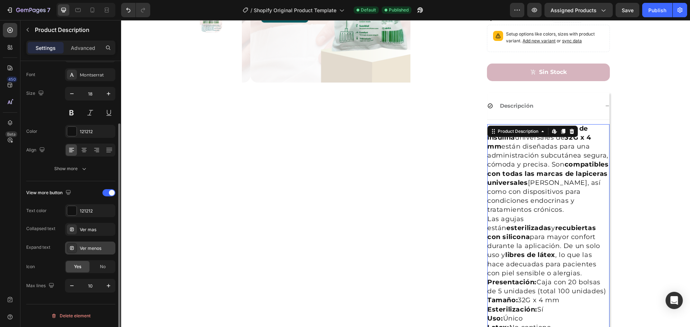
click at [88, 247] on div "Ver menos" at bounding box center [97, 248] width 34 height 6
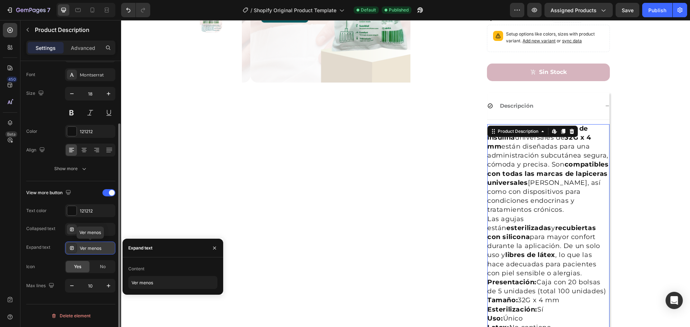
click at [89, 247] on div "Ver menos" at bounding box center [97, 248] width 34 height 6
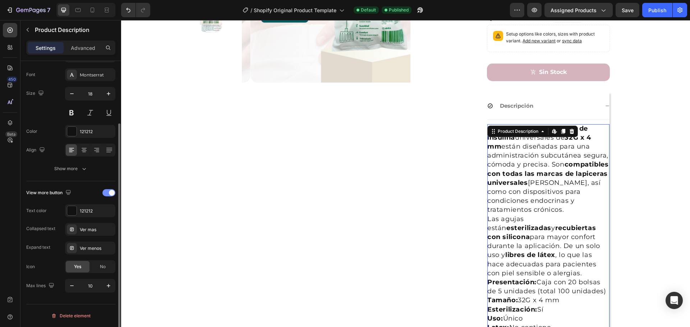
click at [113, 194] on span at bounding box center [112, 193] width 6 height 6
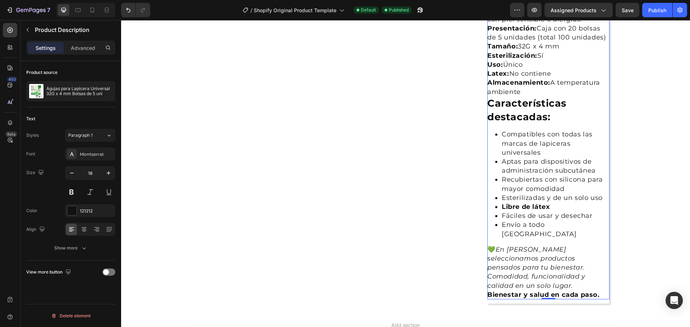
scroll to position [452, 0]
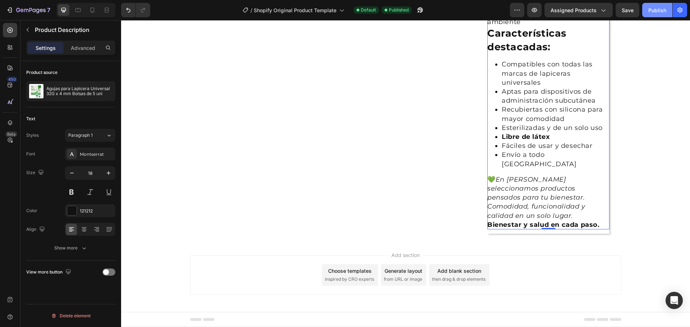
click at [654, 12] on div "Publish" at bounding box center [657, 10] width 18 height 8
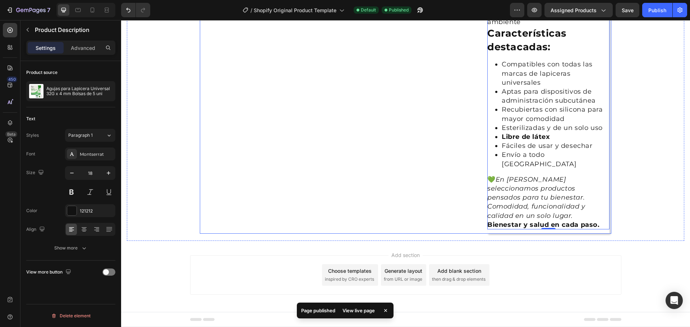
drag, startPoint x: 773, startPoint y: 27, endPoint x: 505, endPoint y: 24, distance: 267.6
click at [421, 9] on icon "button" at bounding box center [419, 9] width 7 height 7
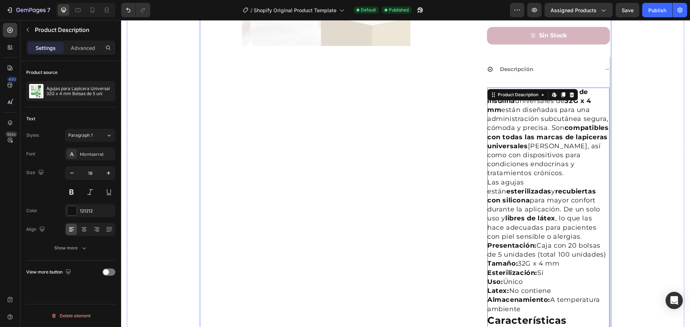
scroll to position [0, 0]
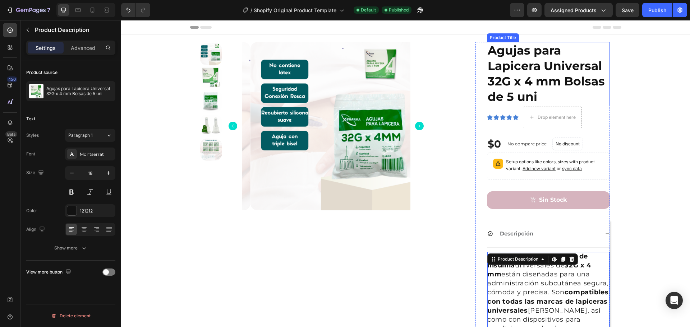
click at [518, 51] on div "Agujas para Lapicera Universal 32G x 4 mm Bolsas de 5 uni Product Title" at bounding box center [548, 73] width 123 height 63
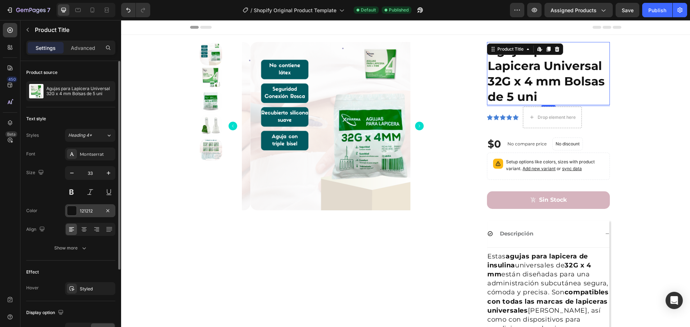
click at [90, 212] on div "121212" at bounding box center [90, 211] width 21 height 6
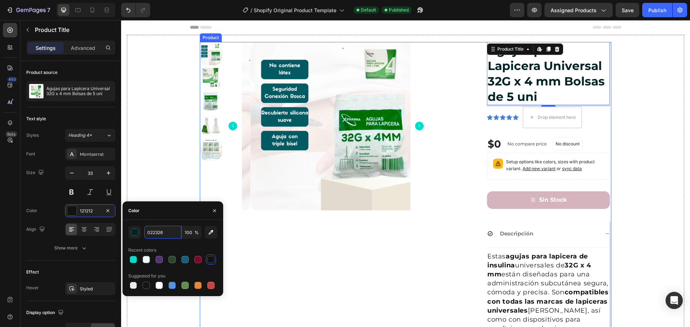
type input "022326"
click at [132, 259] on div at bounding box center [133, 259] width 7 height 7
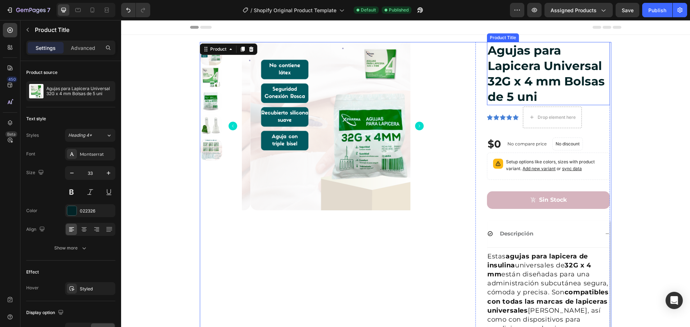
click at [504, 59] on h1 "Agujas para Lapicera Universal 32G x 4 mm Bolsas de 5 uni" at bounding box center [548, 73] width 123 height 63
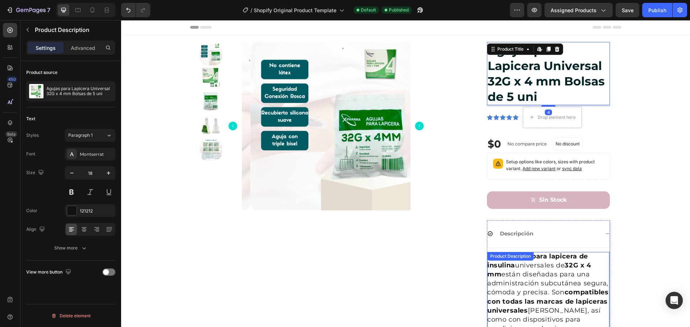
click at [533, 272] on p "Estas agujas para lapicera de insulina universales de 32G x 4 mm están diseñada…" at bounding box center [547, 296] width 121 height 89
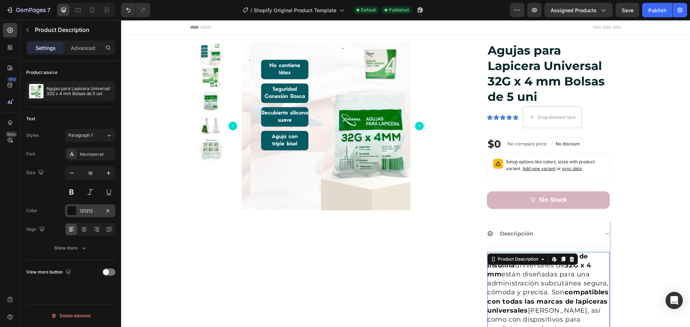
click at [91, 210] on div "121212" at bounding box center [90, 211] width 21 height 6
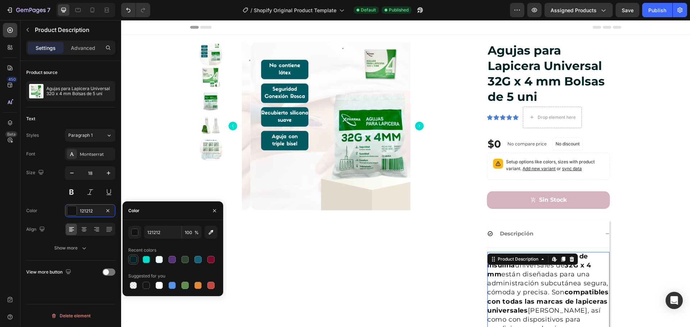
click at [135, 260] on div at bounding box center [133, 259] width 7 height 7
type input "022326"
click at [132, 259] on div at bounding box center [133, 259] width 7 height 7
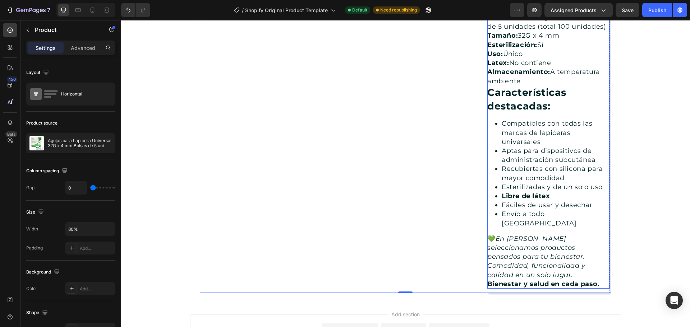
scroll to position [452, 0]
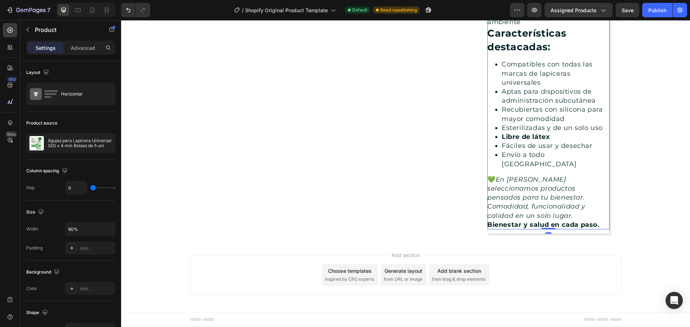
click at [510, 225] on strong "Bienestar y salud en cada paso." at bounding box center [543, 225] width 112 height 8
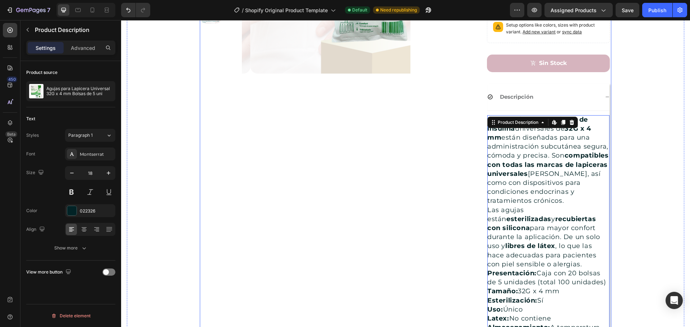
scroll to position [21, 0]
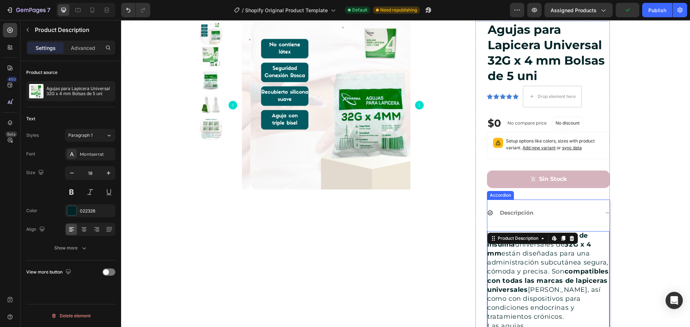
click at [515, 212] on strong "Descripción" at bounding box center [516, 212] width 33 height 7
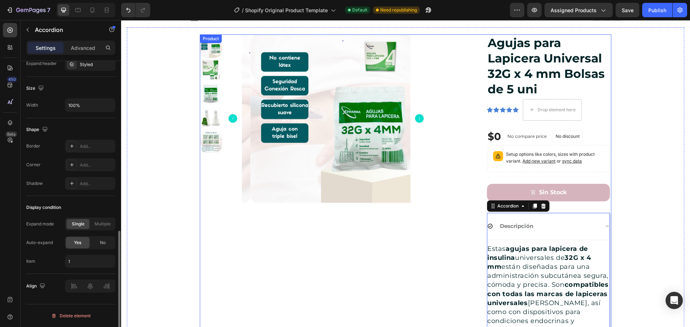
scroll to position [0, 0]
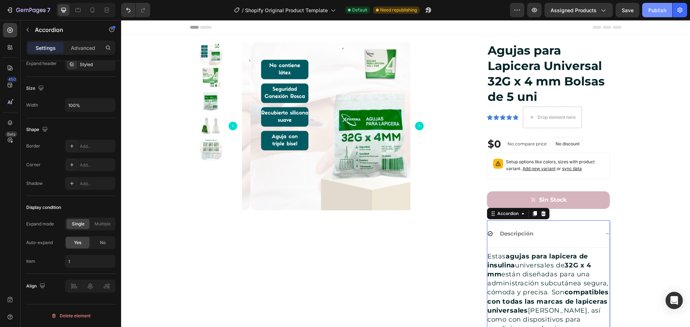
click at [662, 11] on div "Publish" at bounding box center [657, 10] width 18 height 8
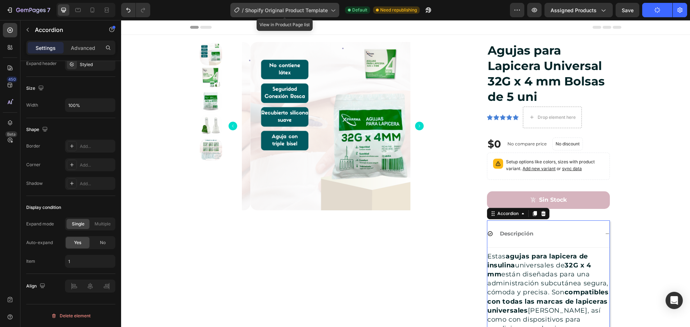
click at [295, 12] on span "Shopify Original Product Template" at bounding box center [286, 10] width 83 height 8
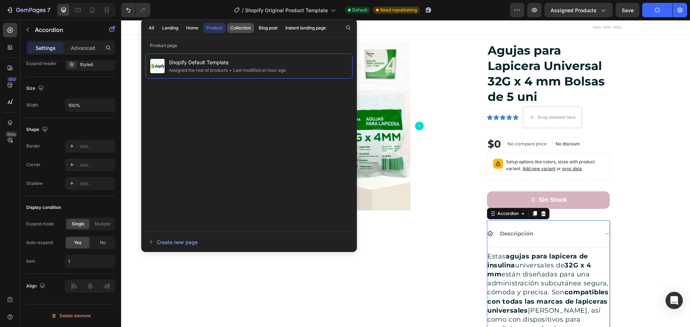
click at [238, 29] on div "Collection" at bounding box center [240, 28] width 20 height 6
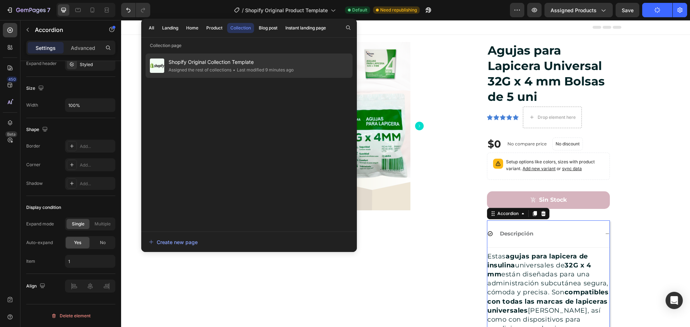
click at [189, 62] on span "Shopify Original Collection Template" at bounding box center [230, 62] width 125 height 9
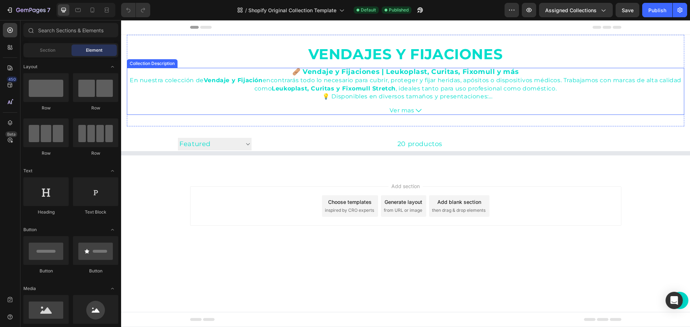
click at [424, 83] on p "En nuestra colección de Vendaje y Fijación encontrarás todo lo necesario para c…" at bounding box center [405, 84] width 551 height 15
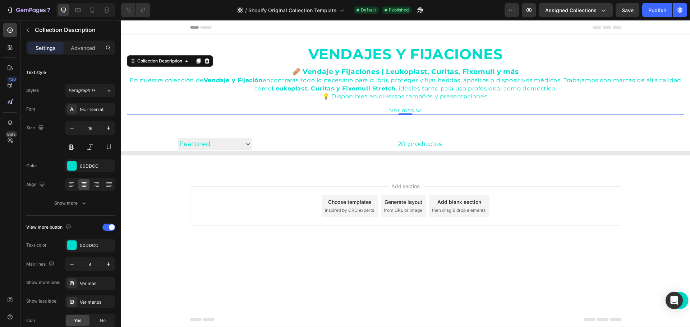
click at [423, 54] on h2 "Vendajes y Fijaciones" at bounding box center [405, 54] width 557 height 16
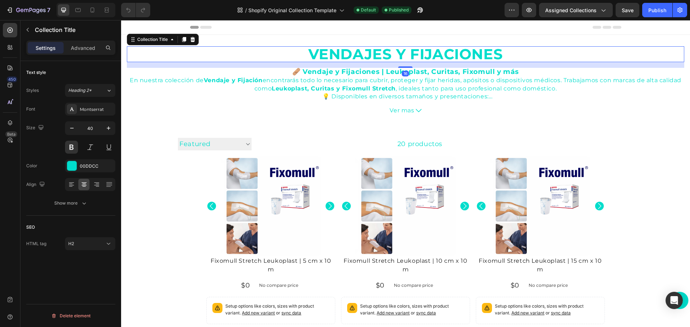
click at [393, 56] on h2 "Vendajes y Fijaciones" at bounding box center [405, 54] width 557 height 16
click at [97, 166] on div "00DDCC" at bounding box center [90, 166] width 21 height 6
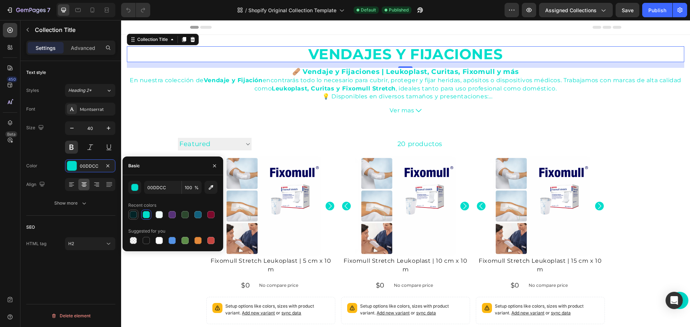
click at [136, 213] on div at bounding box center [133, 214] width 7 height 7
type input "022326"
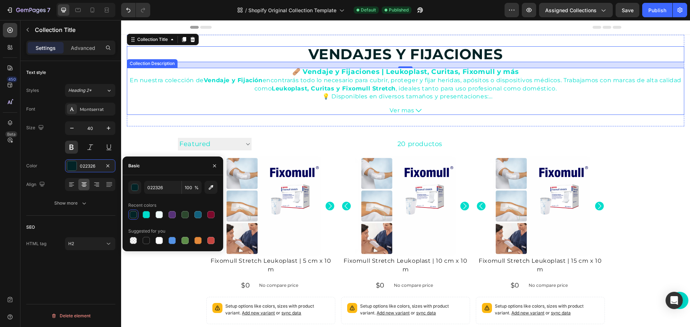
click at [424, 89] on p "En nuestra colección de Vendaje y Fijación encontrarás todo lo necesario para c…" at bounding box center [405, 84] width 551 height 15
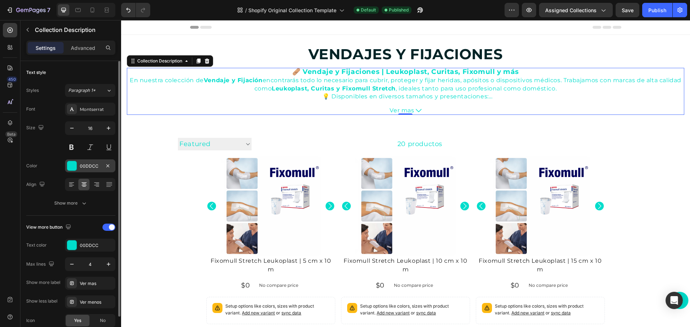
click at [89, 164] on div "00DDCC" at bounding box center [90, 166] width 21 height 6
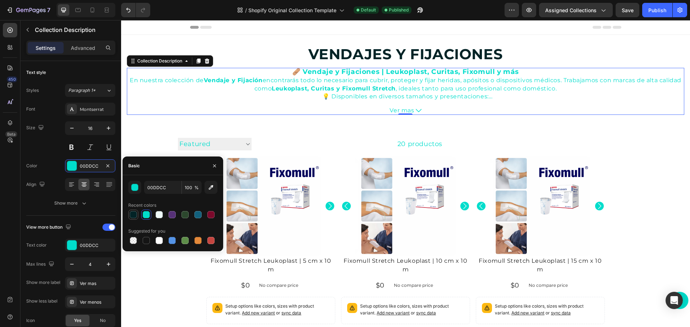
click at [133, 215] on div at bounding box center [133, 214] width 7 height 7
type input "022326"
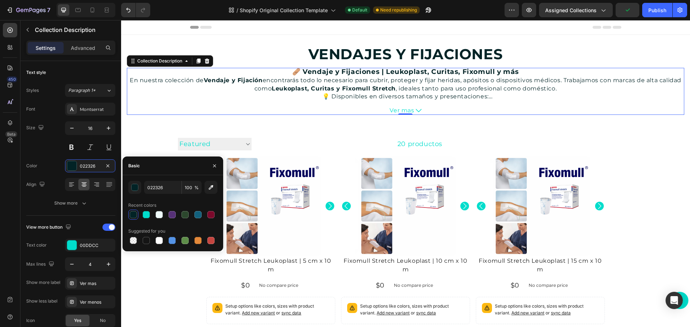
click at [409, 111] on span "Ver mas" at bounding box center [401, 111] width 24 height 8
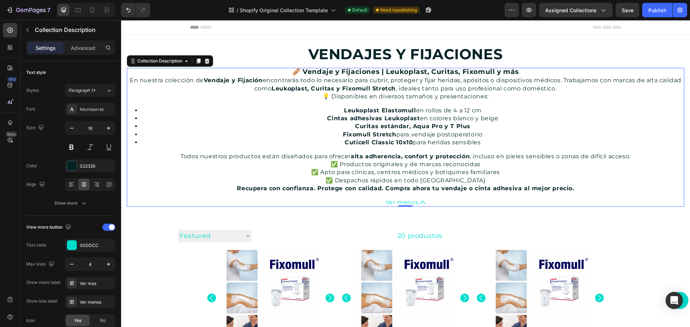
click at [416, 201] on button "Ver menos" at bounding box center [405, 203] width 557 height 8
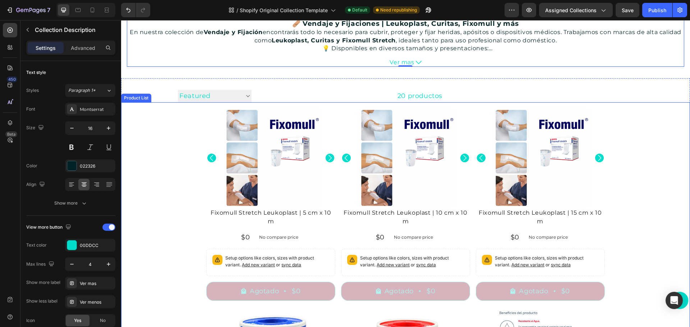
scroll to position [144, 0]
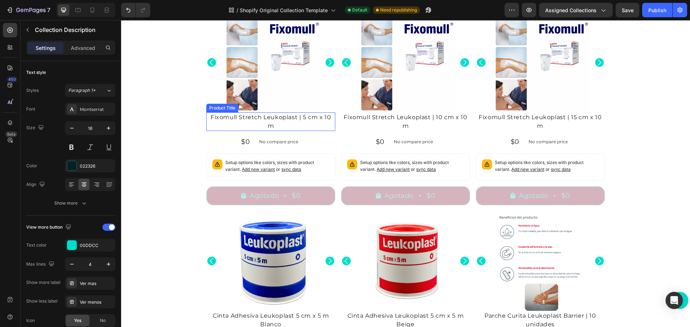
click at [244, 117] on h2 "Fixomull Stretch Leukoplast | 5 cm x 10 m" at bounding box center [270, 121] width 129 height 19
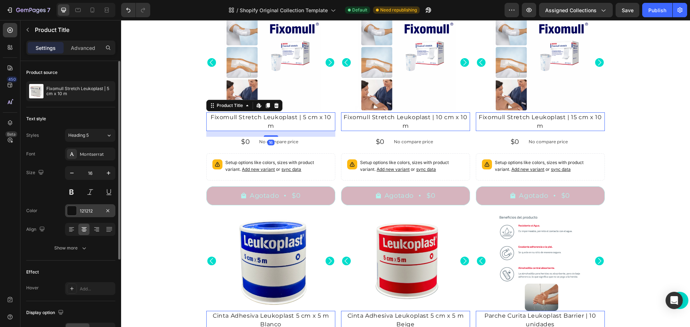
click at [88, 207] on div "121212" at bounding box center [90, 210] width 50 height 13
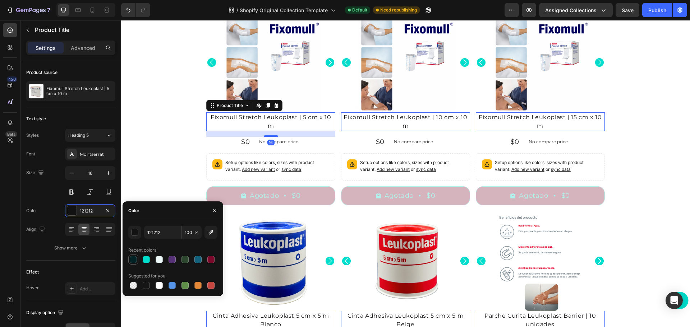
click at [134, 258] on div at bounding box center [133, 259] width 7 height 7
type input "022326"
click at [215, 211] on icon "button" at bounding box center [215, 211] width 6 height 6
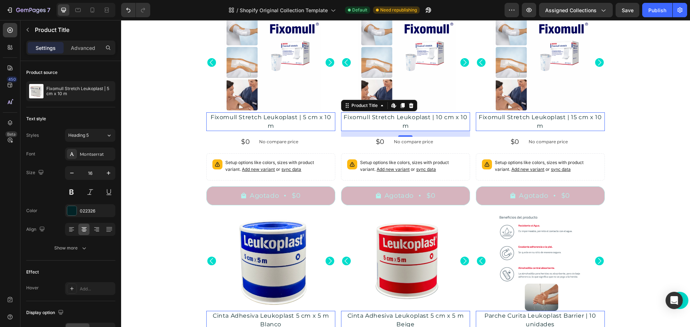
click at [335, 116] on h2 "Fixomull Stretch Leukoplast | 10 cm x 10 m" at bounding box center [270, 121] width 129 height 19
click at [278, 140] on p "No compare price" at bounding box center [278, 142] width 39 height 4
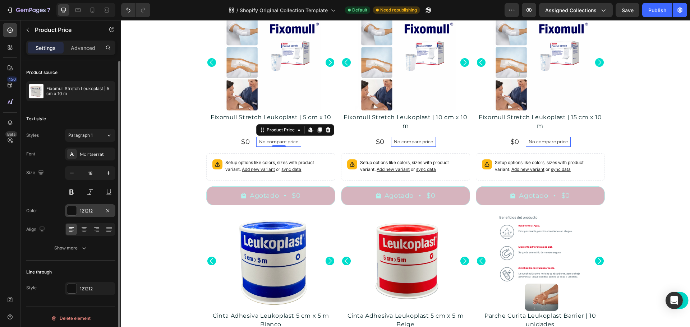
click at [72, 210] on div at bounding box center [71, 210] width 9 height 9
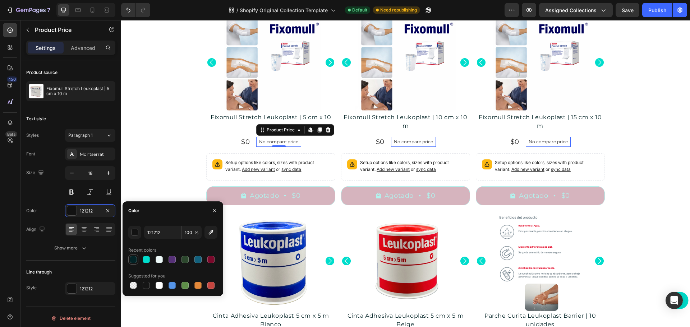
click at [132, 260] on div at bounding box center [133, 259] width 7 height 7
type input "022326"
click at [246, 147] on div "Product Variants & Swatches" at bounding box center [239, 149] width 62 height 6
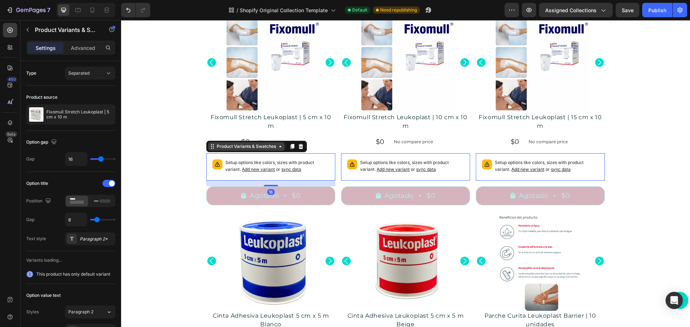
click at [247, 143] on div "Product Variants & Swatches" at bounding box center [246, 146] width 62 height 6
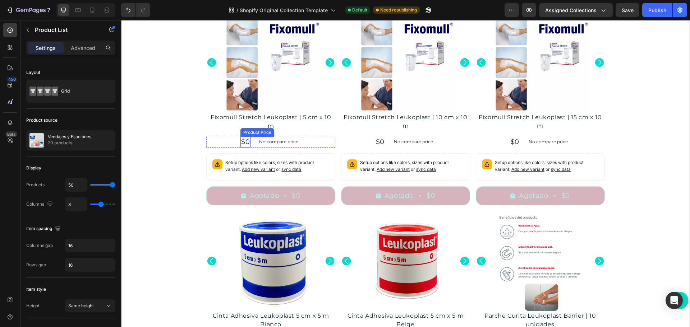
click at [246, 138] on div "$0" at bounding box center [245, 142] width 10 height 10
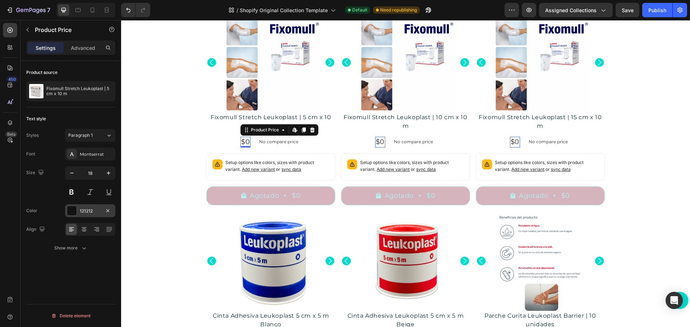
click at [85, 211] on div "121212" at bounding box center [90, 211] width 21 height 6
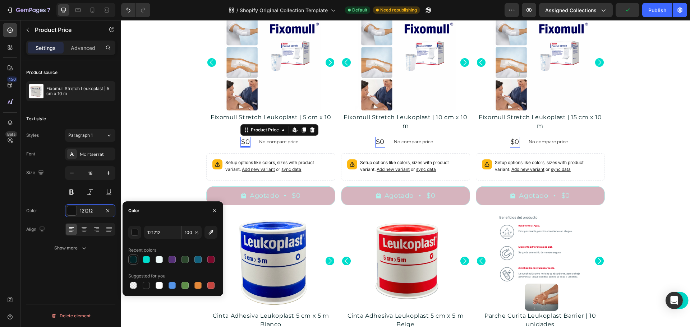
click at [131, 258] on div at bounding box center [133, 259] width 7 height 7
type input "022326"
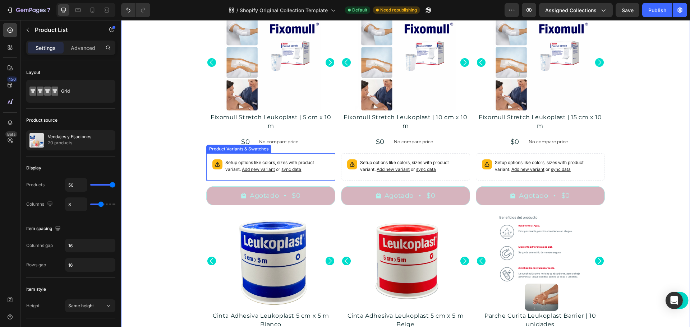
click at [298, 164] on p "Setup options like colors, sizes with product variant. Add new variant or sync …" at bounding box center [277, 166] width 104 height 14
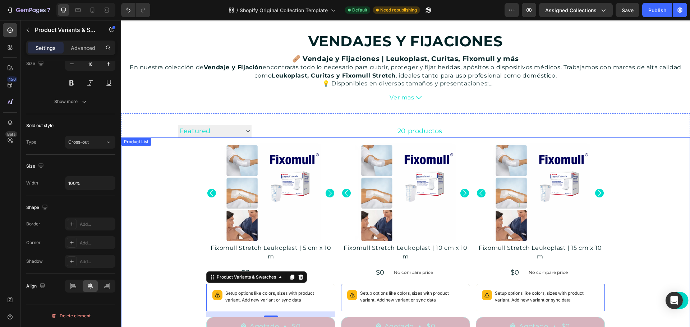
scroll to position [0, 0]
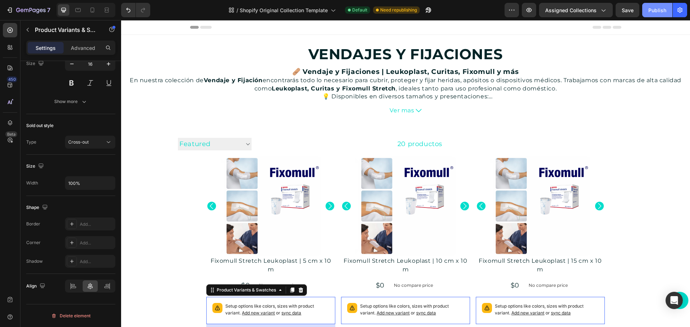
click at [651, 13] on div "Publish" at bounding box center [657, 10] width 18 height 8
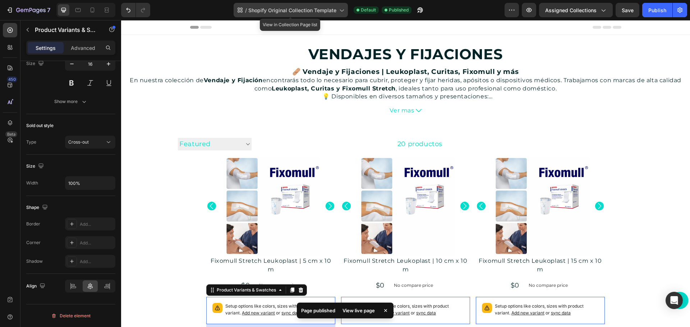
drag, startPoint x: 275, startPoint y: 10, endPoint x: 280, endPoint y: 10, distance: 4.3
click at [275, 10] on span "Shopify Original Collection Template" at bounding box center [292, 10] width 88 height 8
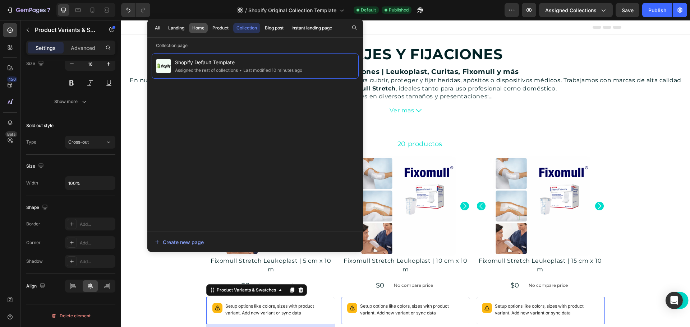
drag, startPoint x: 217, startPoint y: 29, endPoint x: 200, endPoint y: 32, distance: 17.2
click at [199, 34] on div "All Landing Home Product Collection Blog post Instant landing page" at bounding box center [243, 28] width 192 height 19
click at [209, 31] on button "Home" at bounding box center [220, 28] width 23 height 10
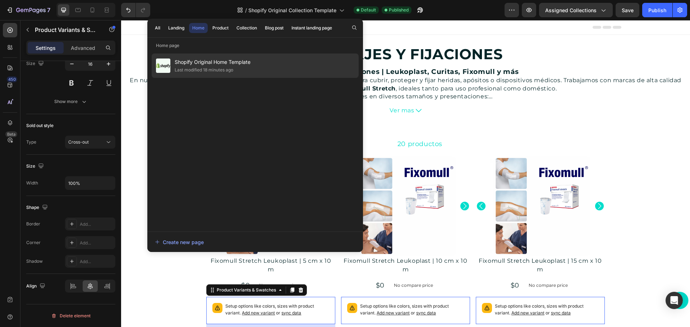
click at [194, 57] on div "Shopify Original Home Template Last modified 18 minutes ago" at bounding box center [255, 66] width 207 height 24
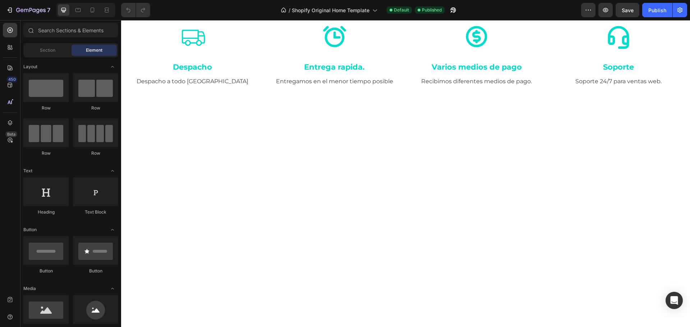
scroll to position [144, 0]
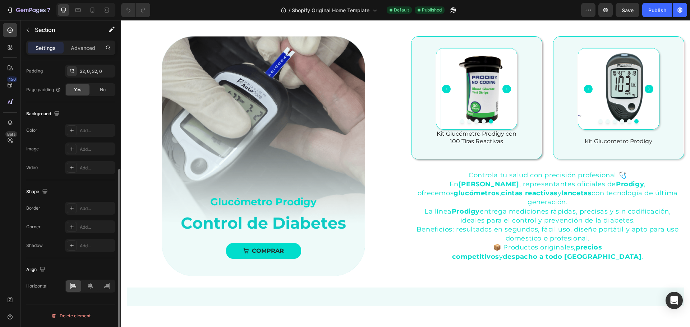
scroll to position [0, 0]
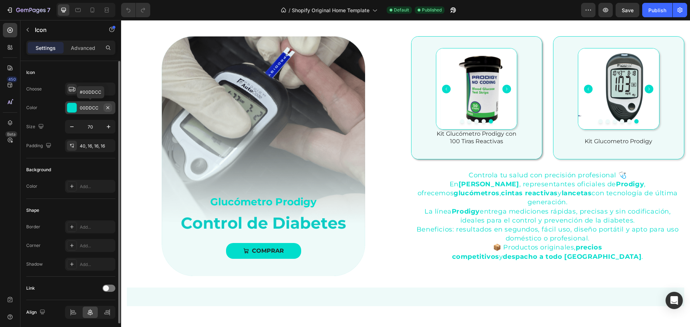
click at [107, 107] on icon "button" at bounding box center [108, 108] width 6 height 6
click at [87, 106] on div "Add..." at bounding box center [97, 108] width 34 height 6
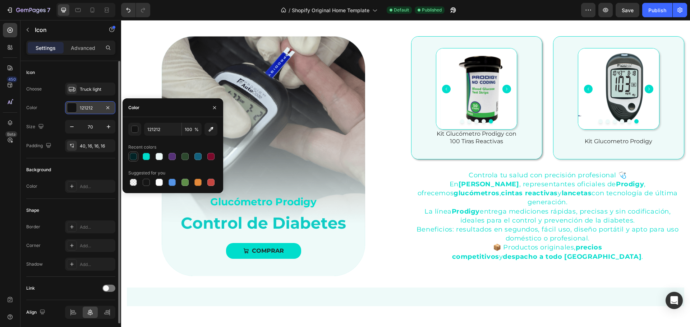
click at [130, 157] on div at bounding box center [133, 156] width 7 height 7
type input "022326"
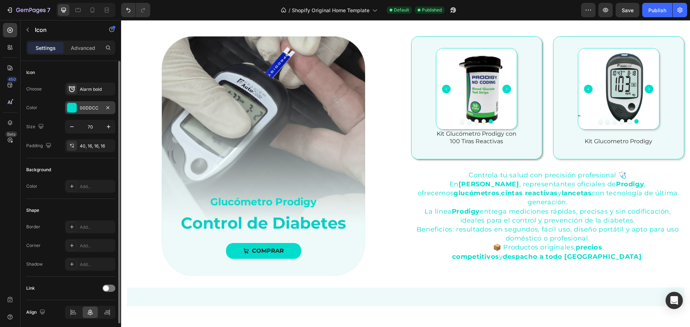
click at [85, 103] on div "00DDCC" at bounding box center [90, 107] width 50 height 13
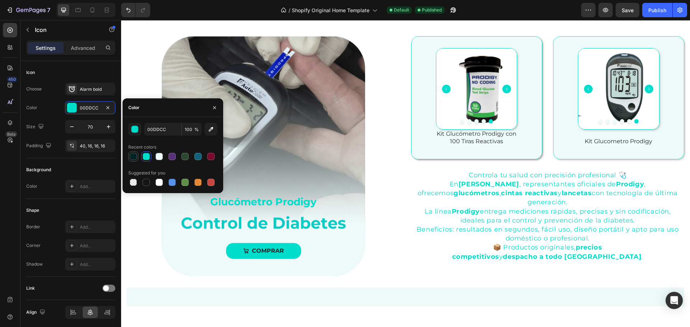
click at [131, 158] on div at bounding box center [133, 156] width 7 height 7
type input "022326"
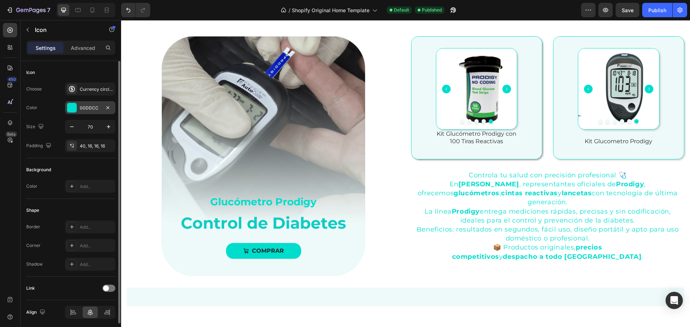
click at [83, 102] on div "00DDCC" at bounding box center [90, 107] width 50 height 13
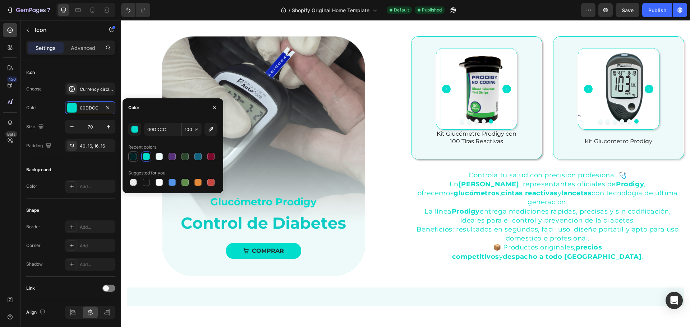
click at [132, 158] on div at bounding box center [133, 156] width 7 height 7
type input "022326"
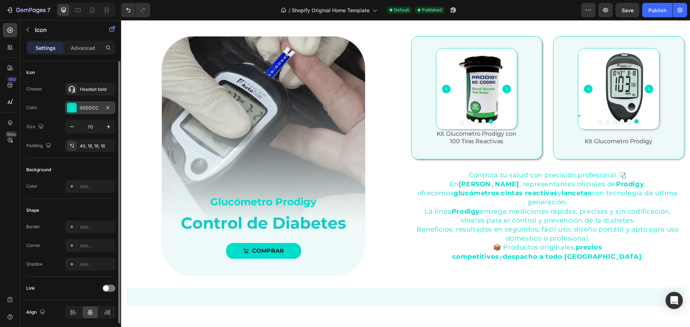
click at [95, 108] on div "00DDCC" at bounding box center [90, 108] width 21 height 6
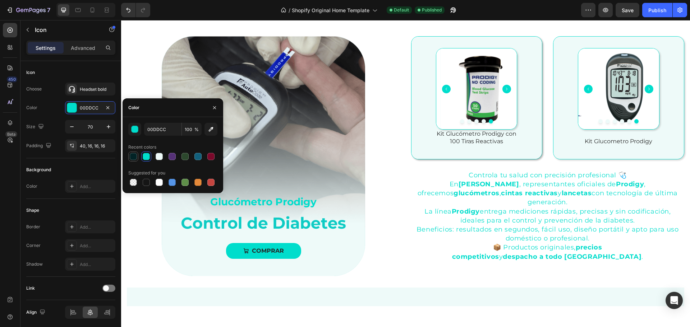
click at [134, 156] on div at bounding box center [133, 156] width 7 height 7
type input "022326"
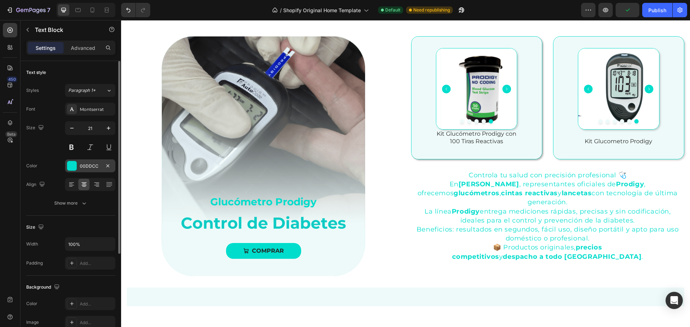
click at [94, 163] on div "00DDCC" at bounding box center [90, 166] width 21 height 6
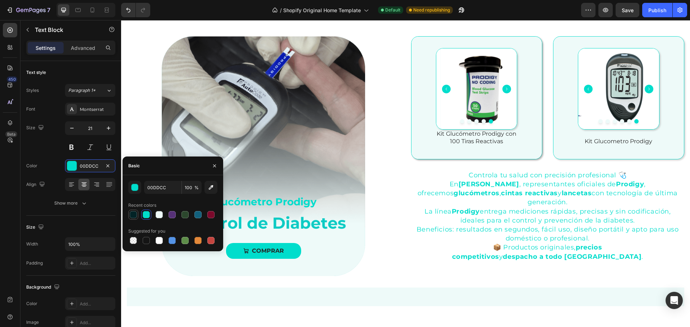
click at [135, 217] on div at bounding box center [133, 214] width 7 height 7
type input "022326"
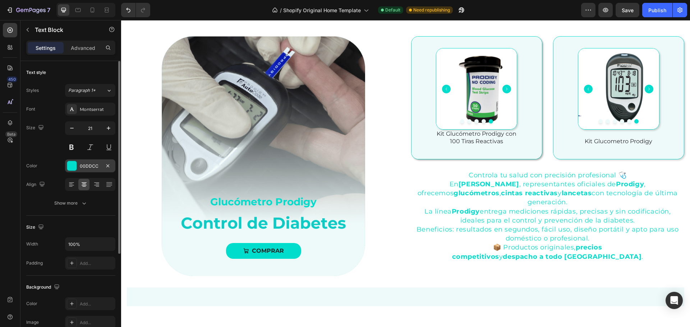
click at [89, 167] on div "00DDCC" at bounding box center [90, 166] width 21 height 6
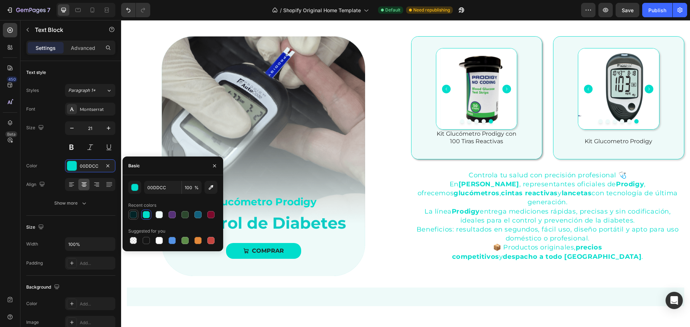
click at [130, 214] on div at bounding box center [133, 214] width 7 height 7
type input "022326"
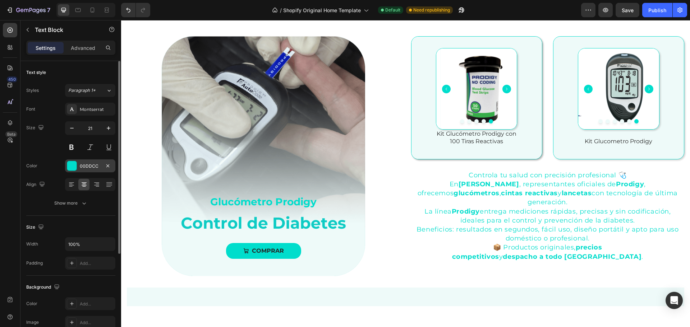
click at [84, 162] on div "00DDCC" at bounding box center [90, 165] width 50 height 13
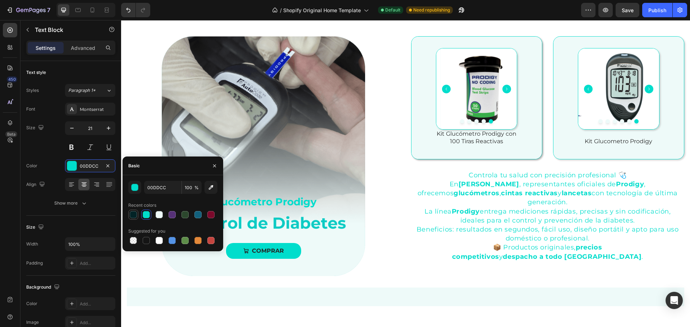
click at [135, 212] on div at bounding box center [133, 214] width 7 height 7
type input "022326"
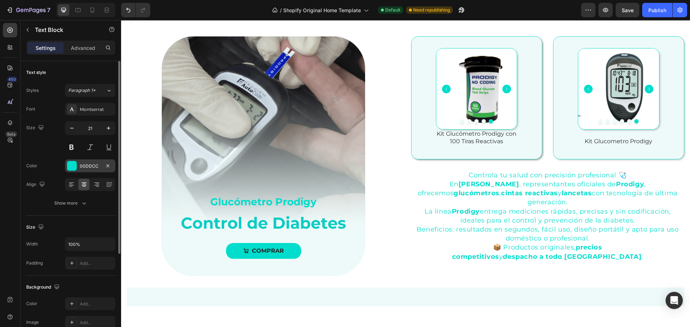
click at [88, 164] on div "00DDCC" at bounding box center [90, 166] width 21 height 6
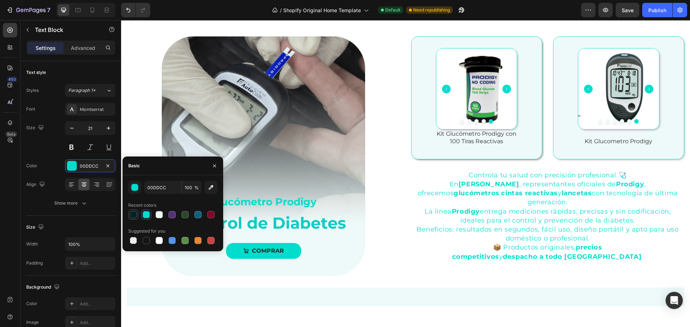
click at [132, 215] on div at bounding box center [133, 214] width 7 height 7
type input "022326"
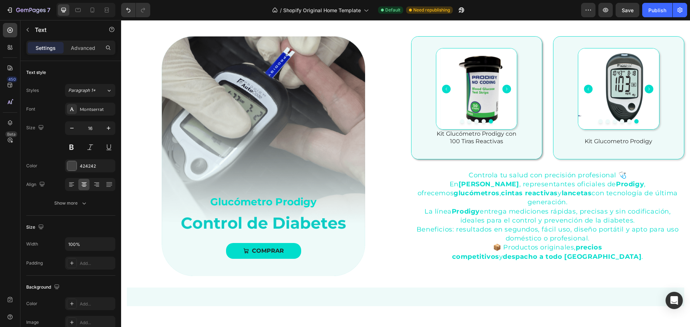
click at [107, 166] on icon "button" at bounding box center [108, 166] width 6 height 6
click at [93, 163] on div "Add..." at bounding box center [97, 166] width 34 height 6
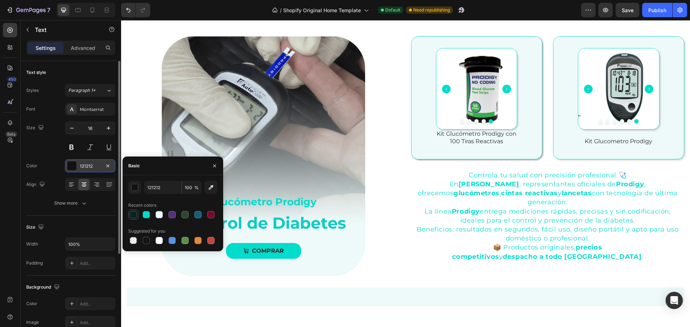
click at [133, 217] on div at bounding box center [133, 214] width 7 height 7
type input "022326"
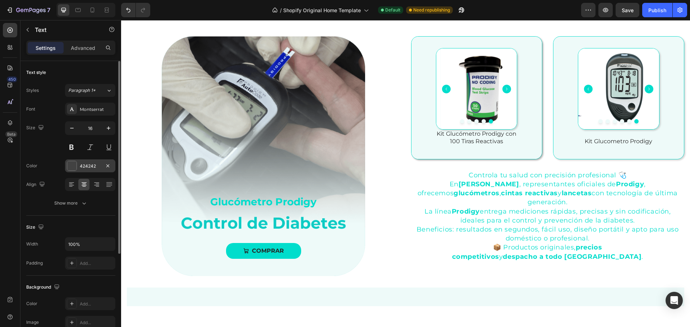
click at [97, 166] on div "424242" at bounding box center [90, 166] width 21 height 6
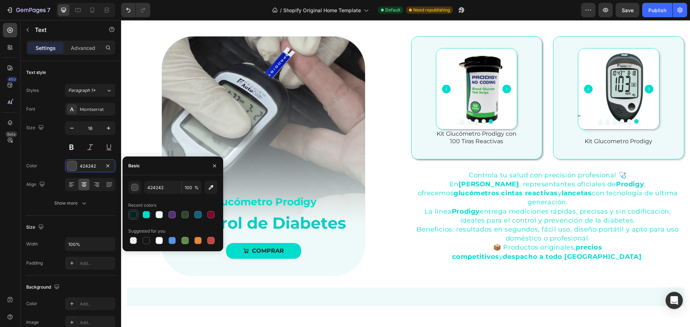
click at [136, 215] on div at bounding box center [133, 214] width 7 height 7
type input "022326"
click at [132, 213] on div at bounding box center [133, 214] width 7 height 7
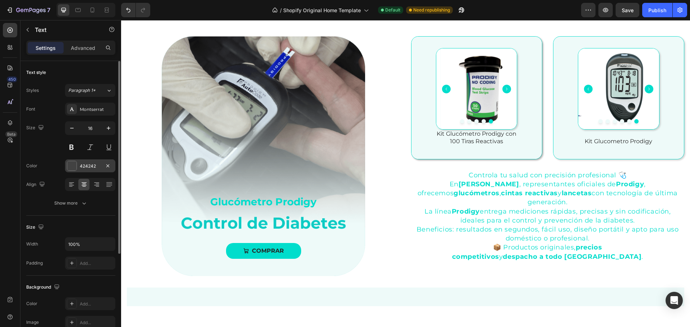
click at [74, 164] on div at bounding box center [71, 165] width 9 height 9
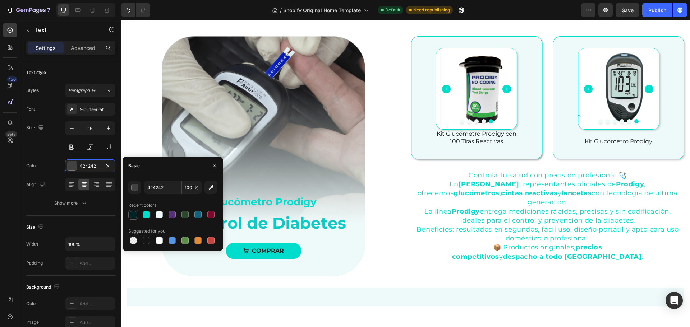
click at [132, 212] on div at bounding box center [133, 214] width 7 height 7
type input "022326"
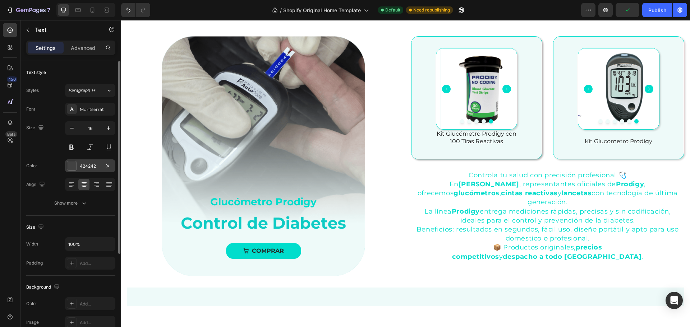
click at [77, 167] on div at bounding box center [72, 166] width 10 height 10
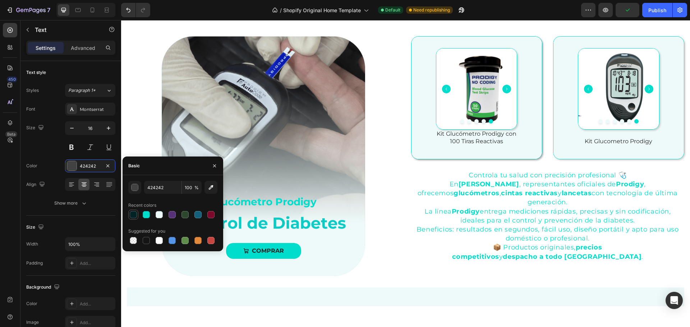
click at [136, 214] on div at bounding box center [133, 214] width 7 height 7
type input "022326"
click at [334, 19] on h2 "Medidor de Glucosa en sangre - Glucómetro Prodigy" at bounding box center [405, 11] width 557 height 17
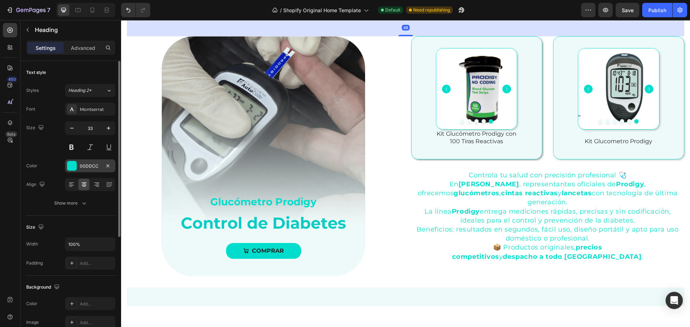
click at [74, 166] on div at bounding box center [71, 165] width 9 height 9
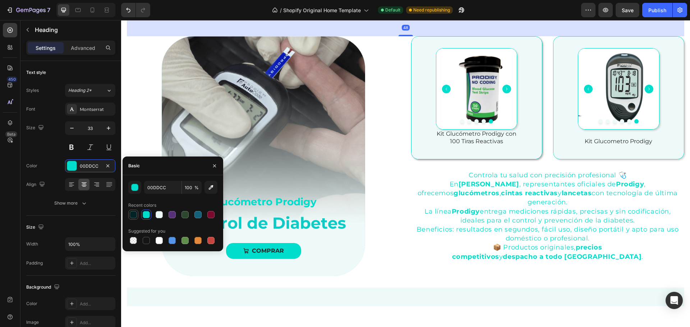
click at [133, 213] on div at bounding box center [133, 214] width 7 height 7
type input "022326"
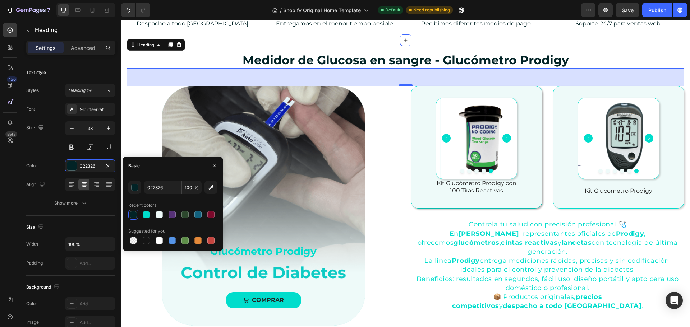
scroll to position [395, 0]
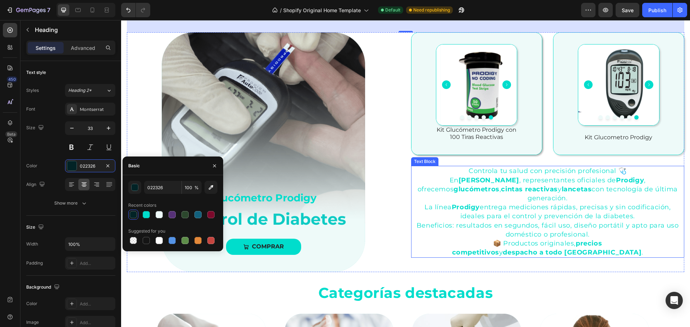
click at [561, 187] on strong "lancetas" at bounding box center [576, 189] width 30 height 8
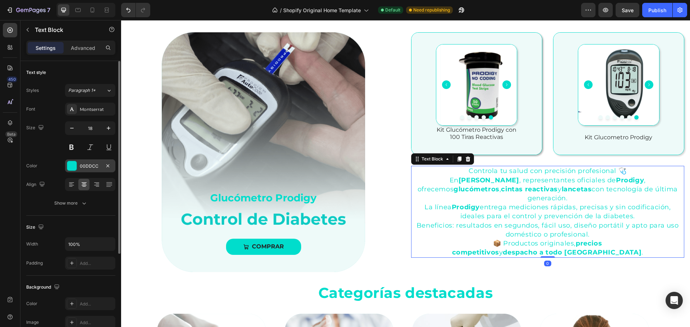
click at [70, 164] on div at bounding box center [71, 165] width 9 height 9
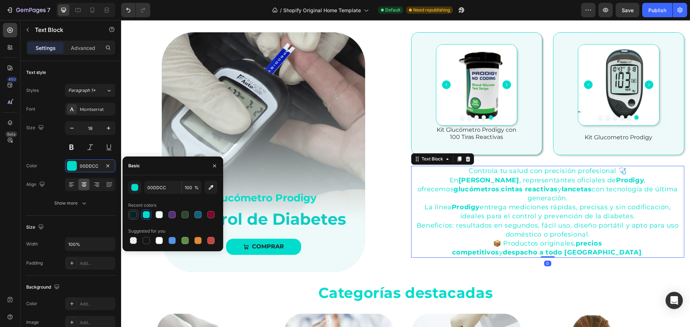
click at [131, 214] on div at bounding box center [133, 214] width 7 height 7
type input "022326"
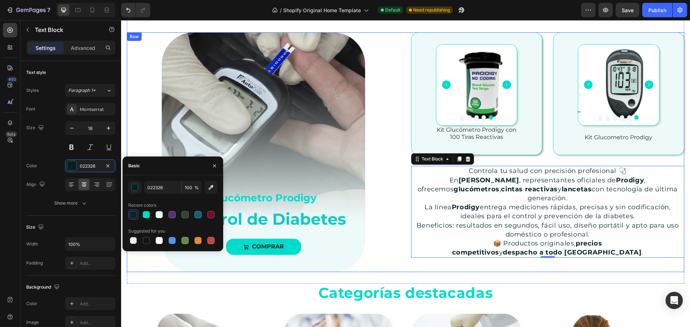
click at [473, 249] on div "Product Images Kit Glucómetro Prodigy con 100 Tiras Reactivas Product Title Pro…" at bounding box center [547, 152] width 273 height 240
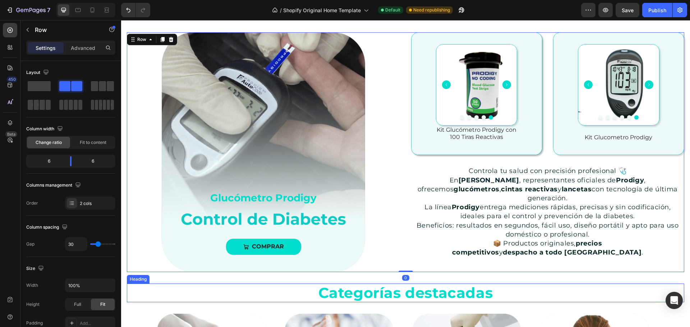
click at [423, 294] on h2 "Categorías destacadas" at bounding box center [405, 293] width 557 height 19
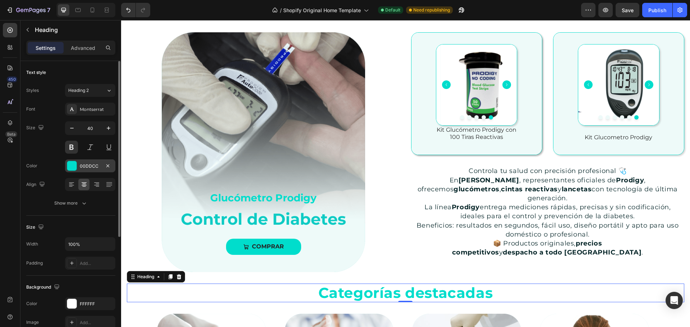
click at [73, 165] on div at bounding box center [71, 165] width 9 height 9
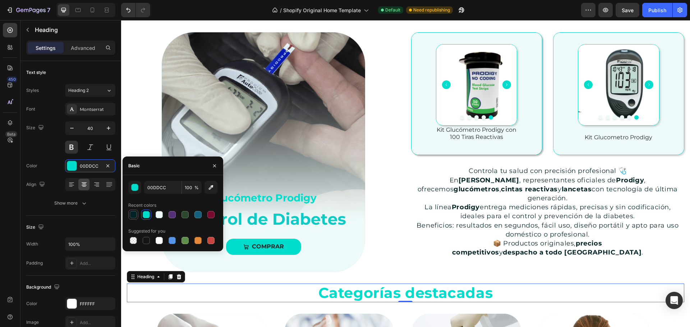
click at [129, 213] on div at bounding box center [133, 214] width 9 height 9
type input "022326"
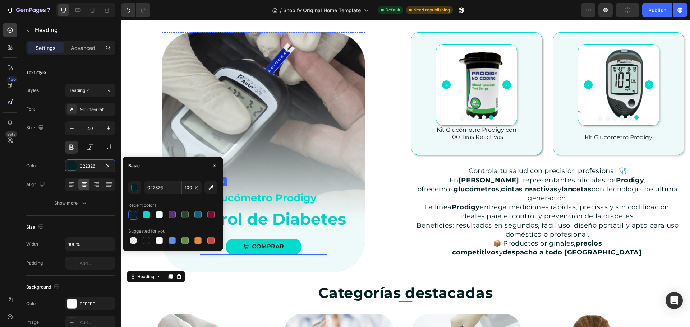
click at [288, 208] on div "Glucómetro Prodigy" at bounding box center [264, 198] width 128 height 24
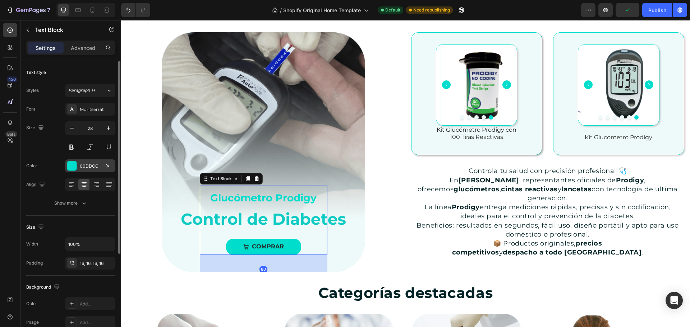
click at [70, 164] on div at bounding box center [71, 165] width 9 height 9
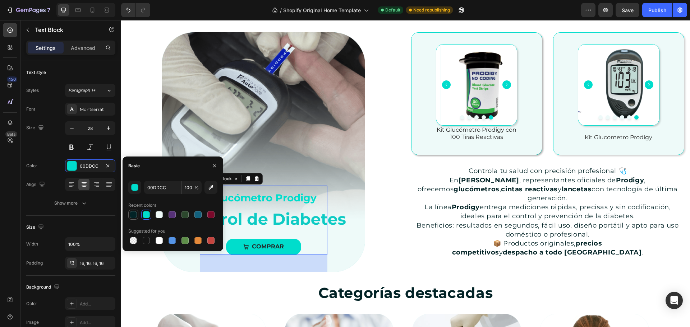
click at [135, 212] on div at bounding box center [133, 214] width 7 height 7
type input "022326"
click at [340, 227] on div "Glucómetro Prodigy Text Block 80 COMPRAR Button" at bounding box center [263, 220] width 199 height 104
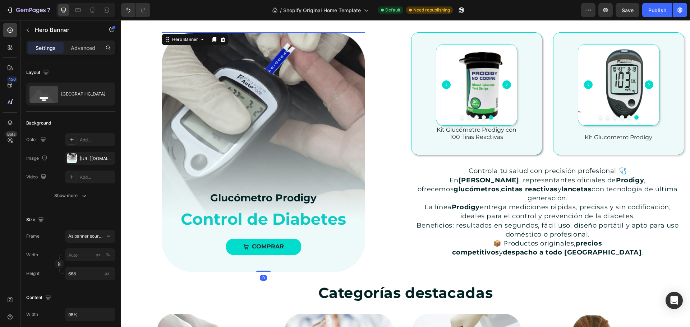
click at [335, 219] on div "Glucómetro Prodigy Text Block COMPRAR Button" at bounding box center [263, 220] width 199 height 104
click at [296, 223] on div "Glucómetro Prodigy Text Block COMPRAR Button" at bounding box center [264, 220] width 128 height 69
click at [330, 222] on div "Glucómetro Prodigy Text Block COMPRAR Button" at bounding box center [263, 220] width 199 height 104
drag, startPoint x: 185, startPoint y: 216, endPoint x: 184, endPoint y: 224, distance: 8.5
click at [185, 216] on div "Glucómetro Prodigy Text Block COMPRAR Button" at bounding box center [263, 220] width 199 height 104
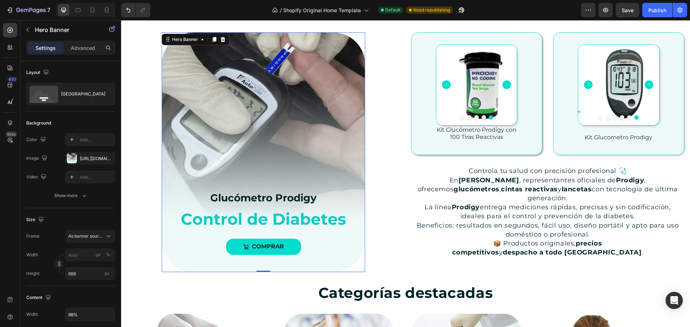
click at [184, 224] on div "Glucómetro Prodigy Text Block COMPRAR Button" at bounding box center [263, 220] width 199 height 104
click at [324, 261] on div "Glucómetro Prodigy Text Block COMPRAR Button" at bounding box center [263, 220] width 199 height 104
click at [330, 220] on div "Glucómetro Prodigy Text Block COMPRAR Button" at bounding box center [263, 220] width 199 height 104
click at [276, 196] on p "Glucómetro Prodigy" at bounding box center [263, 197] width 116 height 13
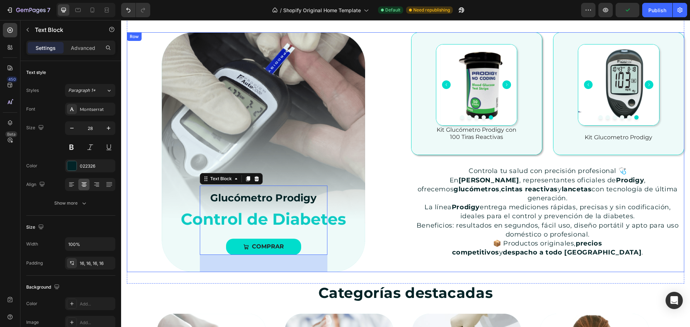
click at [403, 221] on div "Glucómetro Prodigy Text Block 80 COMPRAR Button Hero Banner Product Images Kit …" at bounding box center [405, 152] width 557 height 240
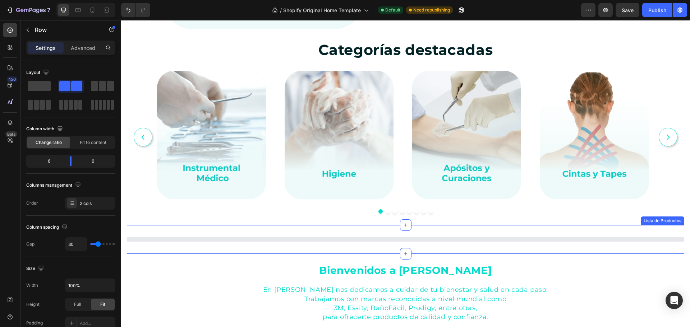
scroll to position [575, 0]
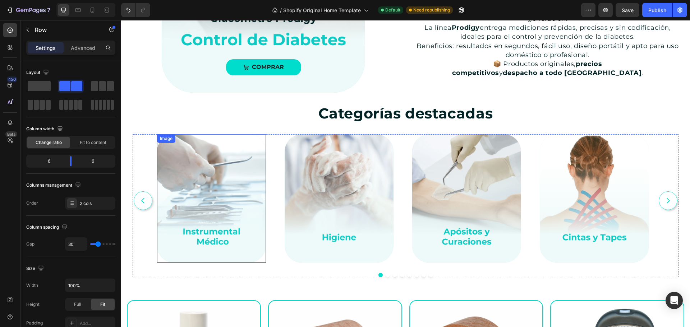
click at [223, 237] on img at bounding box center [211, 198] width 109 height 129
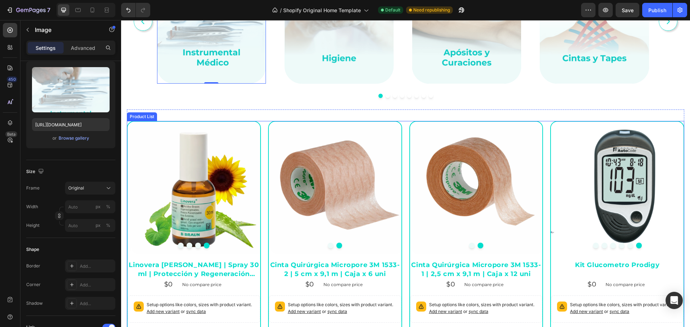
scroll to position [754, 0]
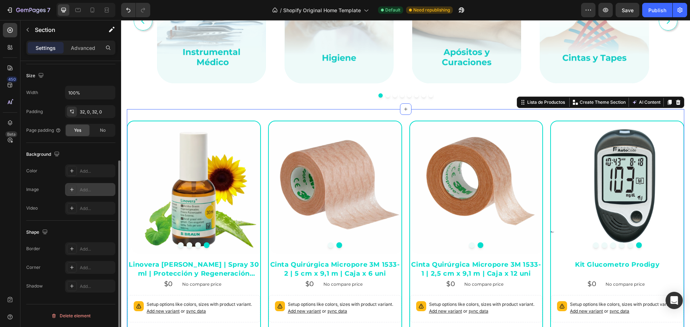
scroll to position [116, 0]
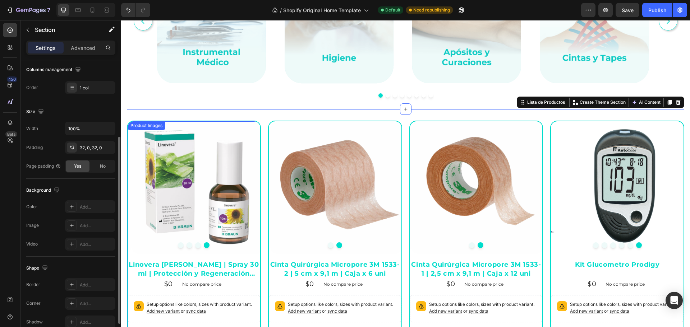
click at [251, 195] on img at bounding box center [197, 187] width 133 height 133
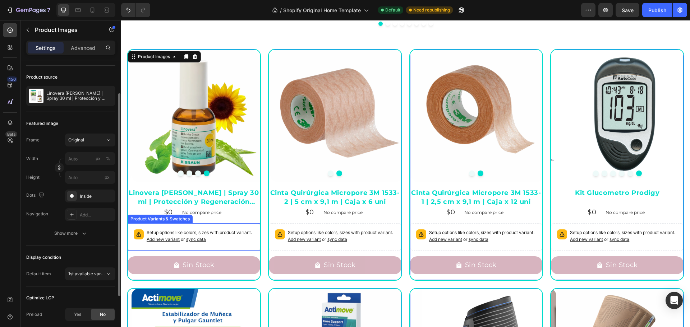
scroll to position [790, 0]
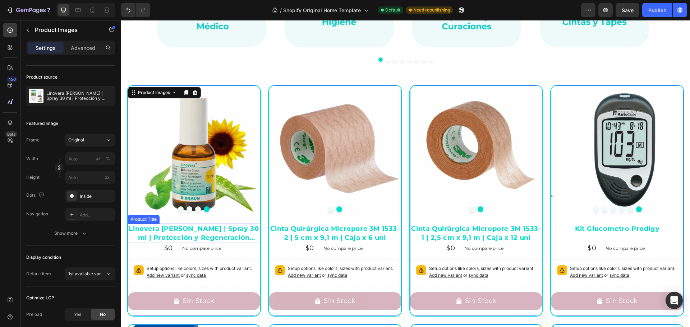
click at [219, 231] on h2 "Linovera [PERSON_NAME] | Spray 30 ml | Protección y Regeneración Cutánea" at bounding box center [194, 233] width 133 height 19
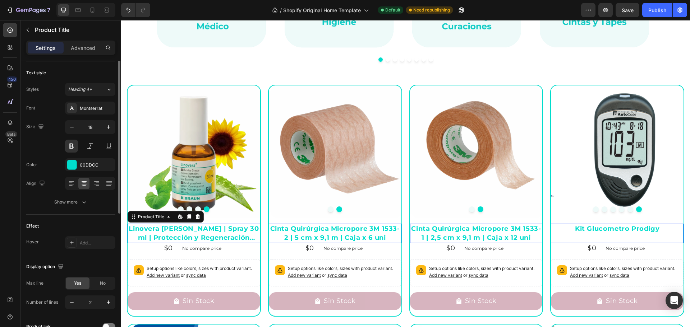
scroll to position [0, 0]
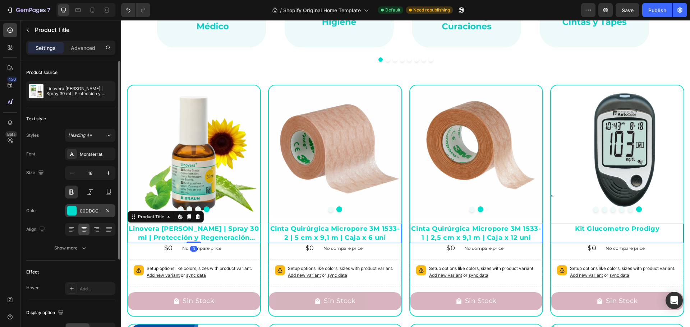
click at [89, 212] on div "00DDCC" at bounding box center [90, 211] width 21 height 6
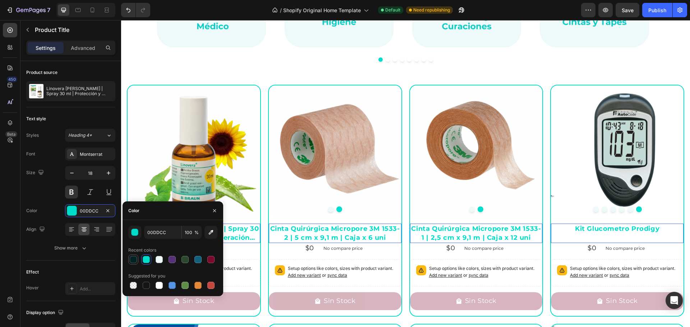
click at [130, 259] on div at bounding box center [133, 259] width 7 height 7
type input "022326"
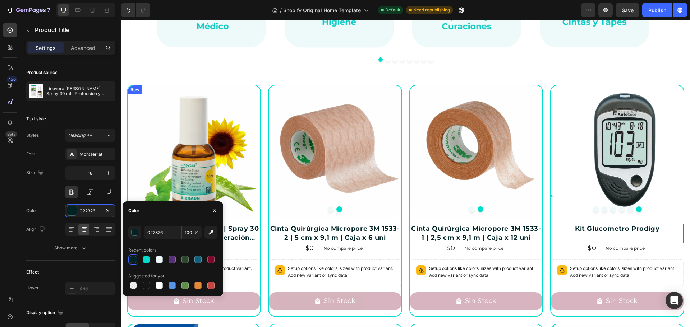
click at [244, 249] on div "$0 Product Price Product Price No compare price Product Price Row" at bounding box center [194, 248] width 133 height 10
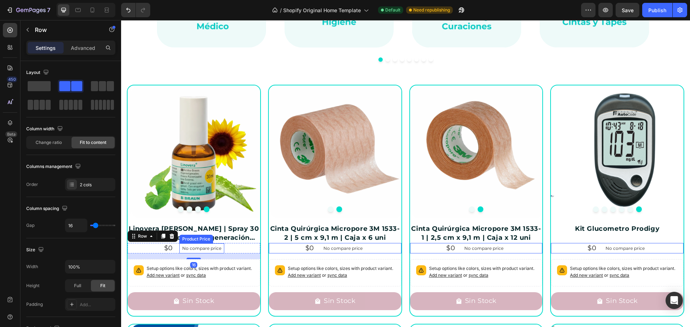
click at [198, 249] on p "No compare price" at bounding box center [201, 248] width 39 height 4
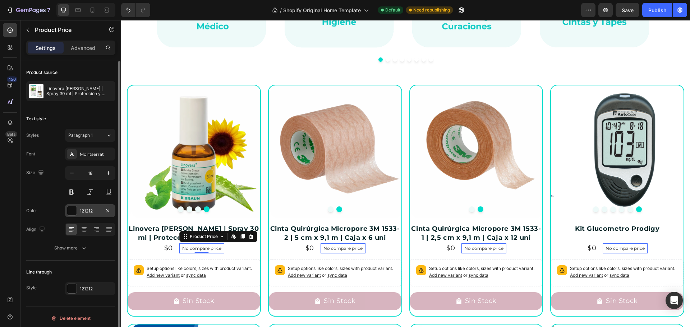
click at [74, 210] on div at bounding box center [71, 210] width 9 height 9
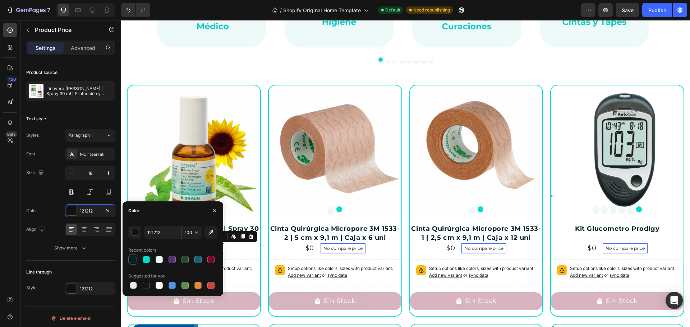
click at [133, 260] on div at bounding box center [133, 259] width 7 height 7
type input "022326"
click at [243, 250] on div "$0 Product Price Product Price No compare price Product Price Edit content in S…" at bounding box center [194, 248] width 133 height 10
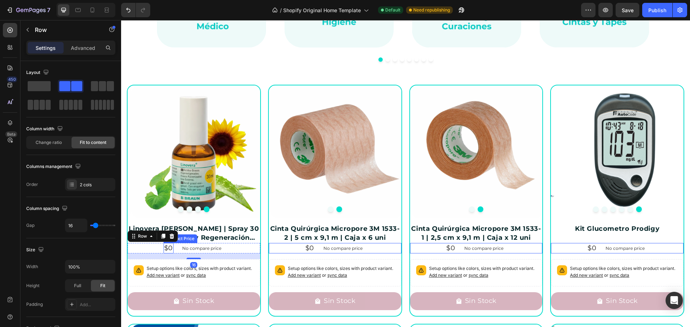
click at [167, 247] on div "$0" at bounding box center [168, 248] width 10 height 10
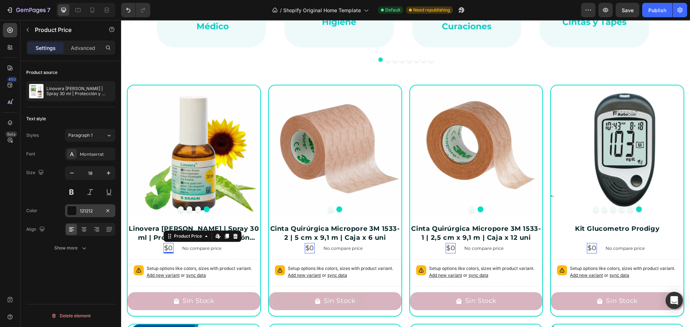
click at [73, 213] on div at bounding box center [71, 210] width 9 height 9
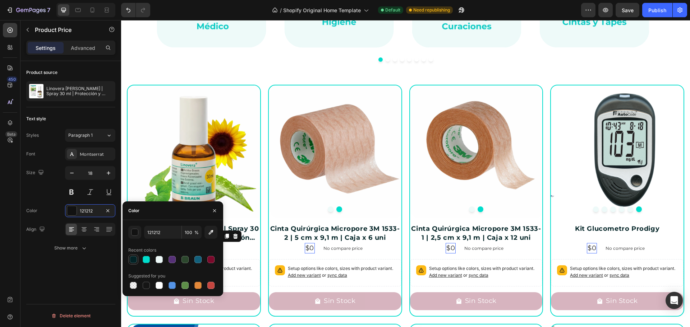
click at [134, 258] on div at bounding box center [133, 259] width 7 height 7
type input "022326"
click at [245, 251] on div "$0 Product Price Edit content in Shopify 0 Product Price Edit content in Shopif…" at bounding box center [194, 248] width 133 height 10
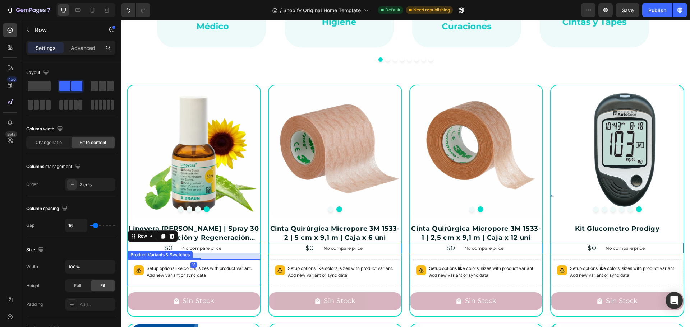
click at [230, 272] on p "Setup options like colors, sizes with product variant. Add new variant or sync …" at bounding box center [200, 272] width 107 height 14
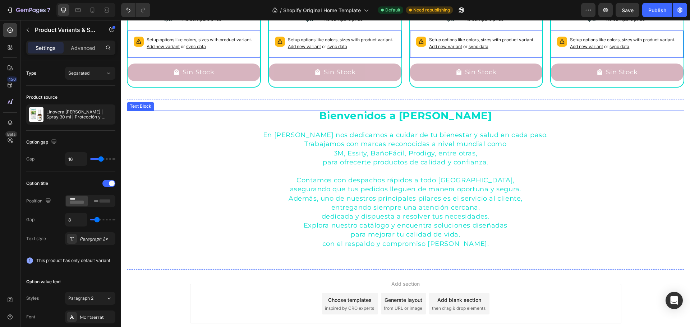
scroll to position [1904, 0]
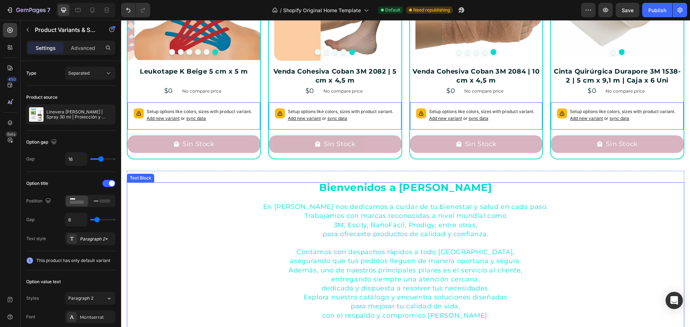
click at [443, 230] on p "para ofrecerte productos de calidad y confianza." at bounding box center [406, 234] width 430 height 9
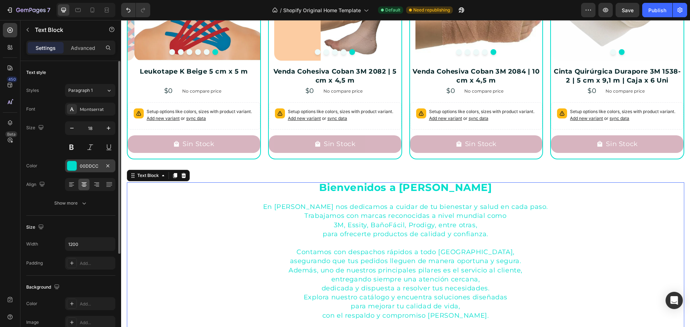
click at [93, 171] on div "00DDCC" at bounding box center [90, 165] width 50 height 13
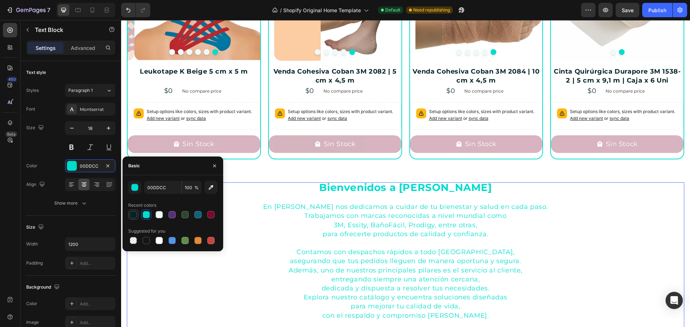
click at [129, 215] on div at bounding box center [133, 215] width 10 height 10
type input "022326"
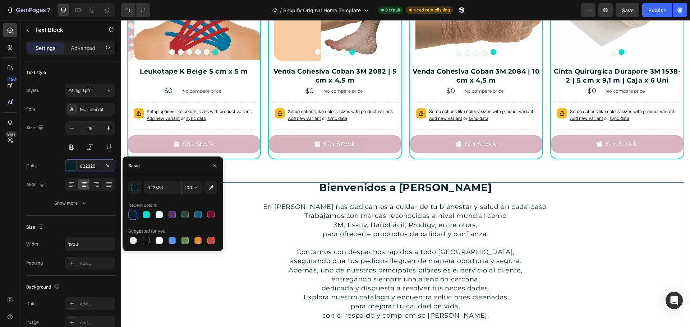
click at [557, 248] on p "Contamos con despachos rápidos a todo [GEOGRAPHIC_DATA]," at bounding box center [406, 252] width 430 height 9
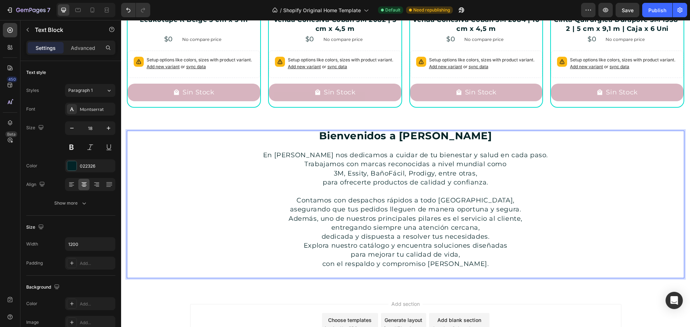
scroll to position [1997, 0]
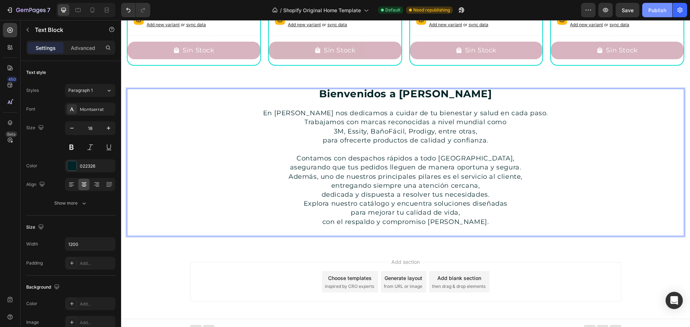
click at [657, 8] on div "Publish" at bounding box center [657, 10] width 18 height 8
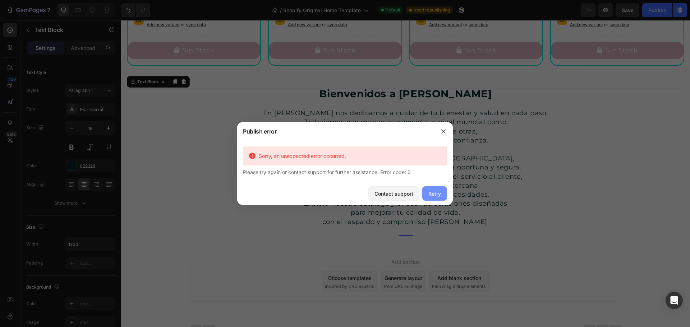
click at [431, 195] on div "Retry" at bounding box center [434, 194] width 13 height 8
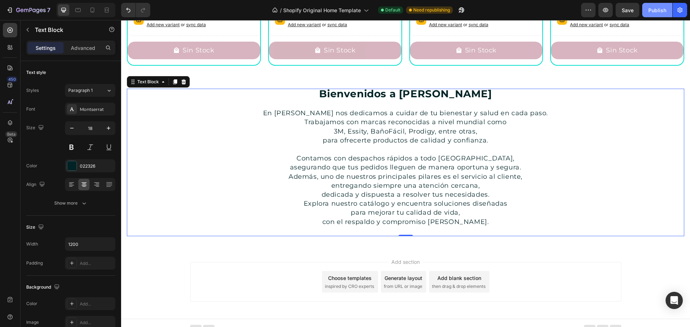
click at [656, 7] on div "Publish" at bounding box center [657, 10] width 18 height 8
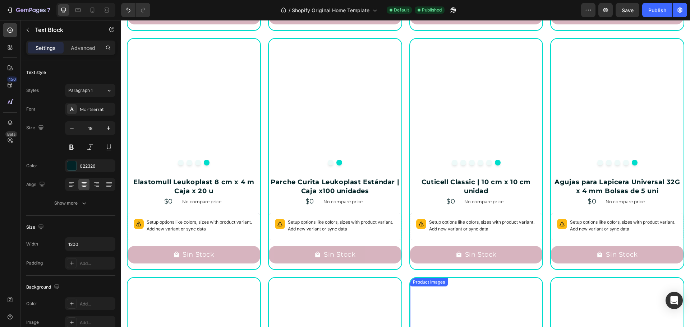
scroll to position [1063, 0]
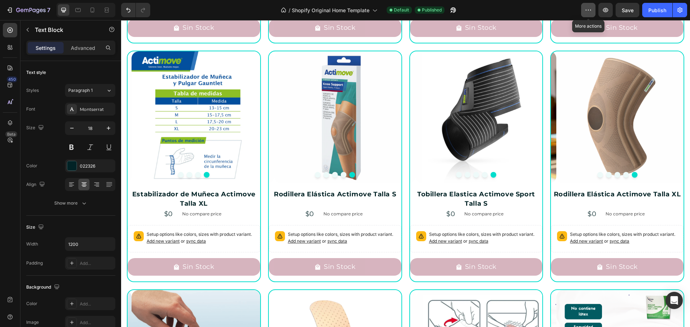
click at [590, 8] on icon "button" at bounding box center [587, 9] width 7 height 7
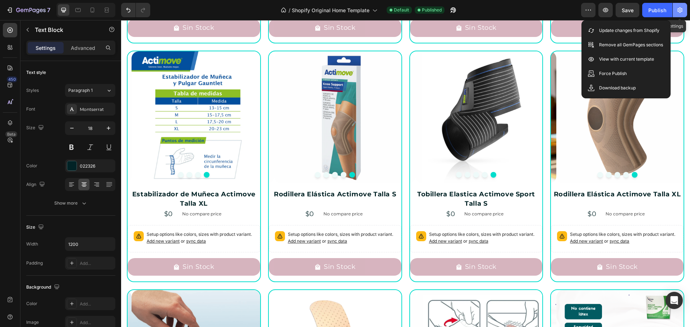
click at [678, 9] on icon "button" at bounding box center [679, 10] width 5 height 5
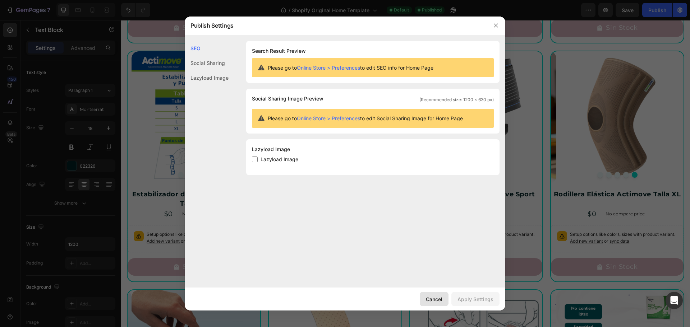
click at [434, 296] on div "Cancel" at bounding box center [434, 300] width 17 height 8
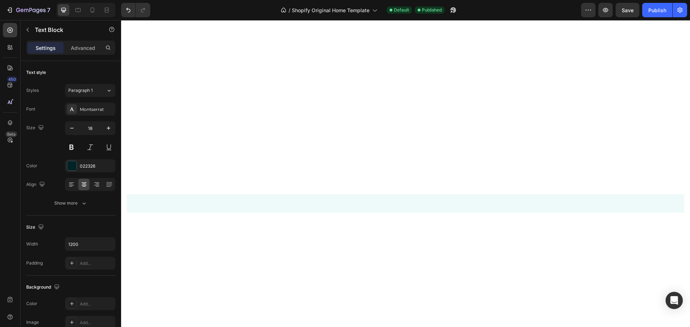
scroll to position [0, 0]
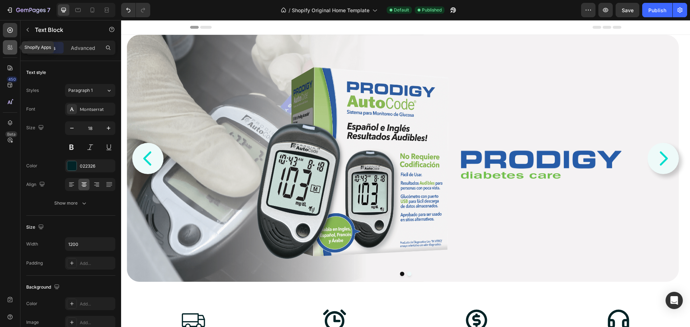
click at [12, 42] on div at bounding box center [10, 47] width 14 height 14
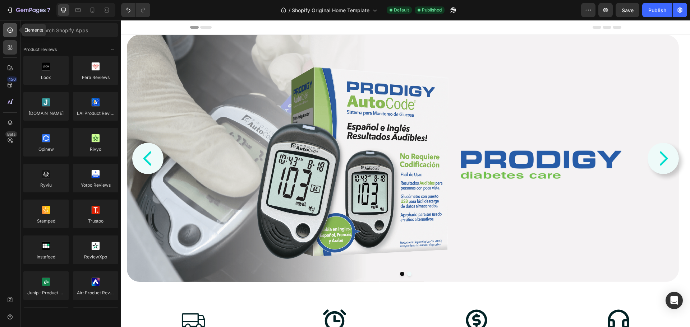
click at [11, 31] on icon at bounding box center [9, 30] width 7 height 7
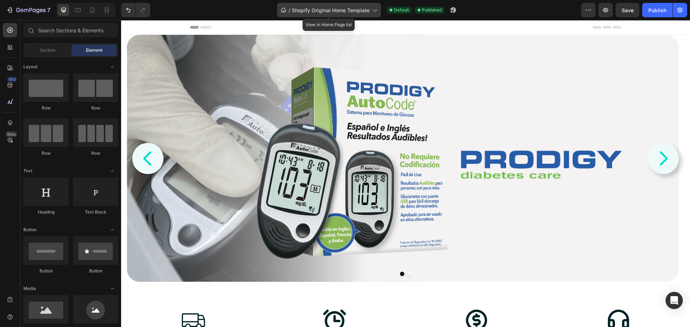
click at [352, 10] on span "Shopify Original Home Template" at bounding box center [331, 10] width 78 height 8
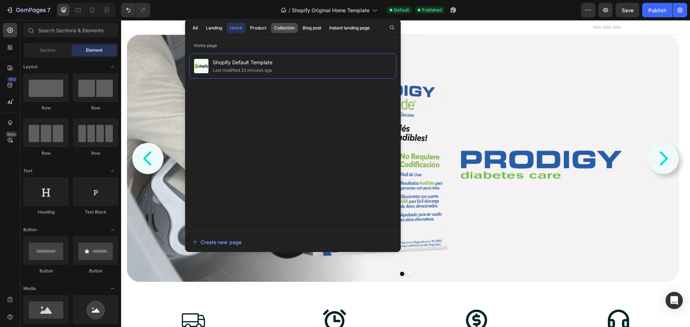
click at [293, 27] on div "Collection" at bounding box center [284, 28] width 20 height 6
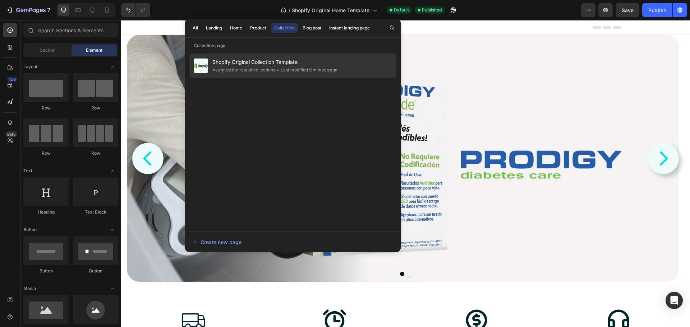
click at [241, 63] on span "Shopify Original Collection Template" at bounding box center [274, 62] width 125 height 9
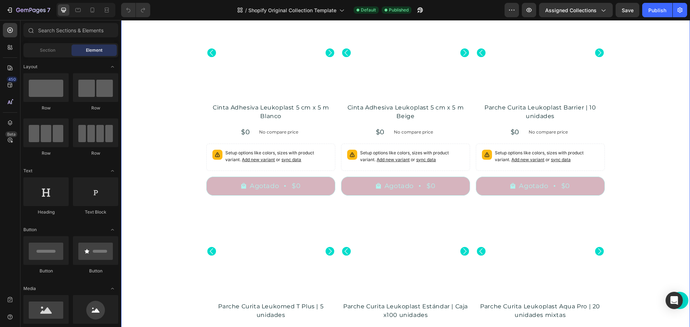
scroll to position [359, 0]
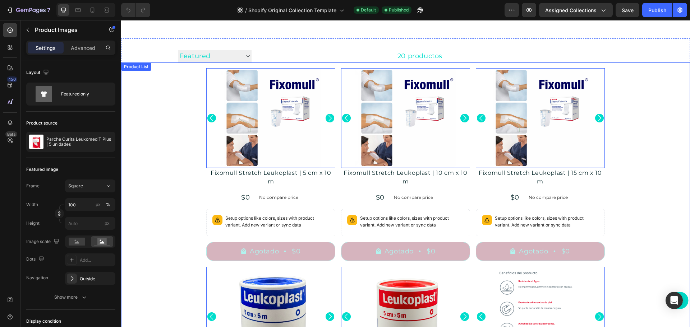
scroll to position [0, 0]
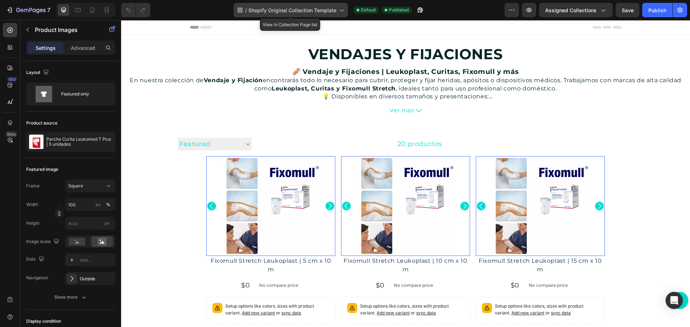
click at [319, 9] on span "Shopify Original Collection Template" at bounding box center [292, 10] width 88 height 8
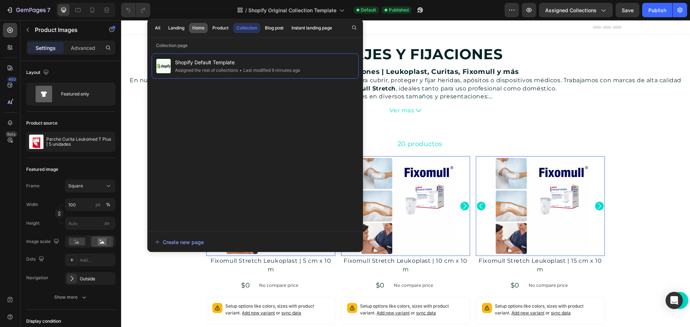
click at [199, 27] on div "Home" at bounding box center [198, 28] width 12 height 6
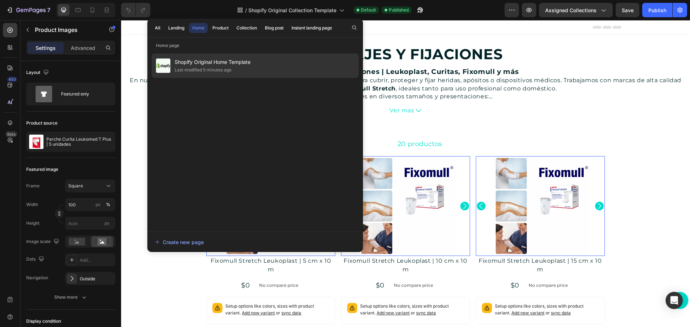
click at [217, 66] on span "Shopify Original Home Template" at bounding box center [213, 62] width 76 height 9
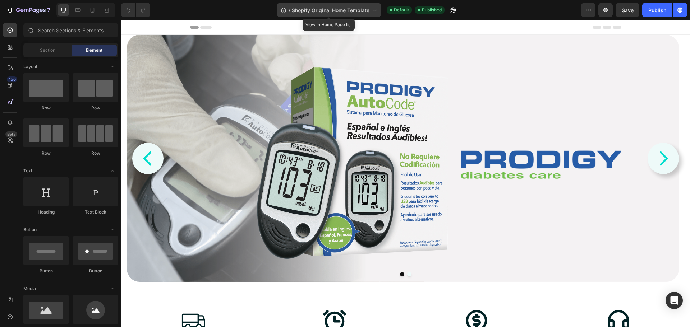
click at [340, 9] on span "Shopify Original Home Template" at bounding box center [331, 10] width 78 height 8
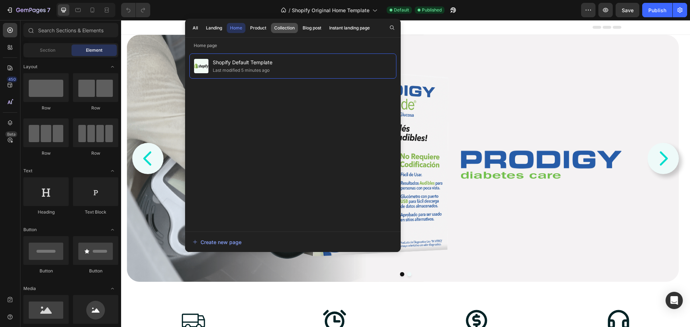
click at [285, 27] on div "Collection" at bounding box center [284, 28] width 20 height 6
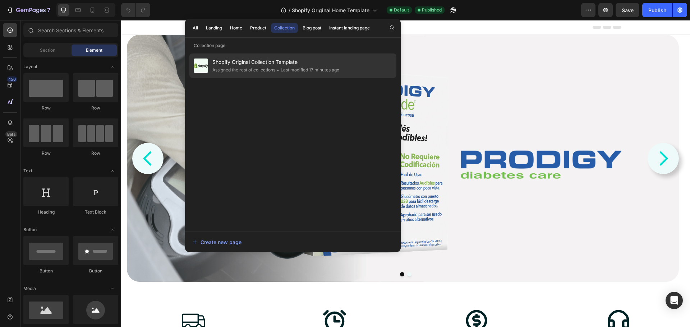
click at [228, 62] on span "Shopify Original Collection Template" at bounding box center [275, 62] width 127 height 9
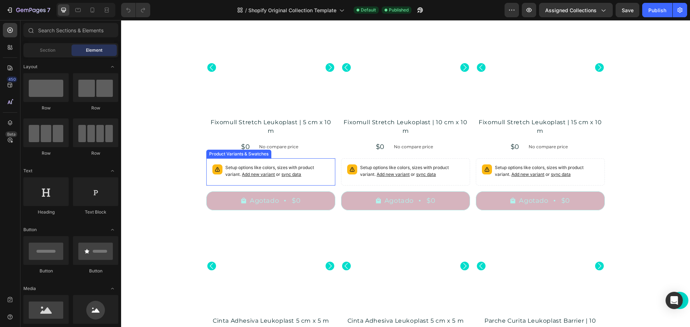
scroll to position [36, 0]
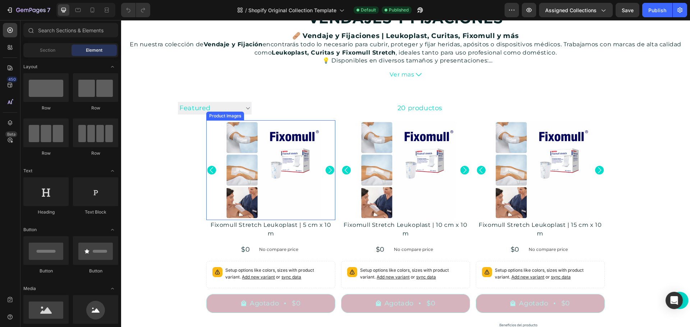
click at [332, 127] on div at bounding box center [270, 170] width 129 height 100
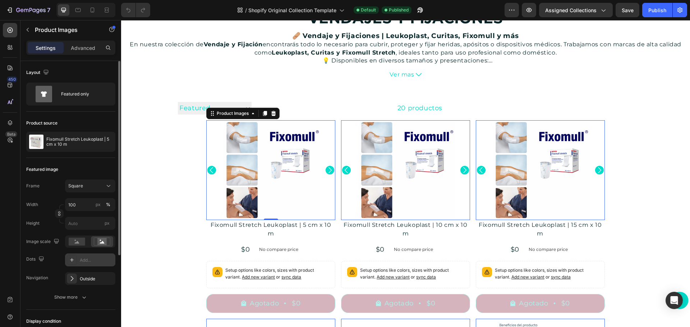
click at [101, 261] on div "Add..." at bounding box center [97, 260] width 34 height 6
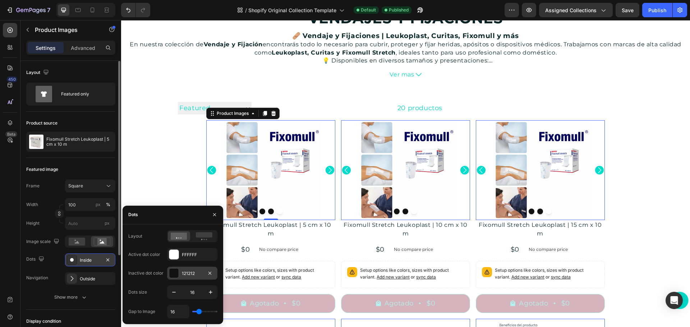
click at [196, 276] on div "121212" at bounding box center [192, 273] width 21 height 6
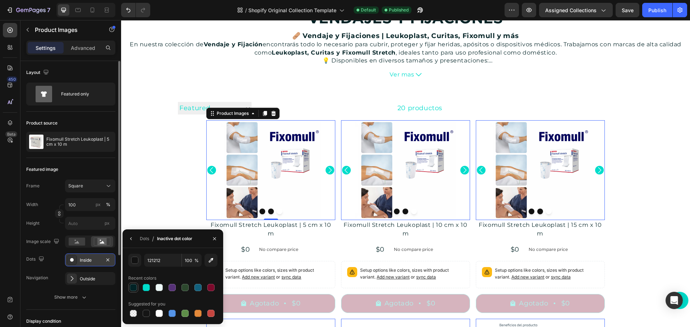
click at [134, 288] on div at bounding box center [133, 287] width 7 height 7
type input "022326"
click at [213, 234] on button "button" at bounding box center [214, 238] width 11 height 11
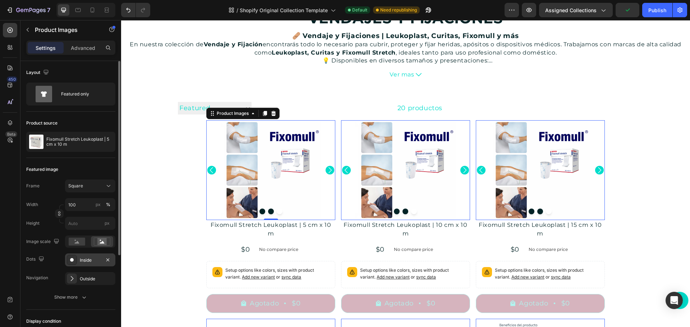
click at [326, 168] on icon "Carousel Next Arrow" at bounding box center [329, 170] width 9 height 9
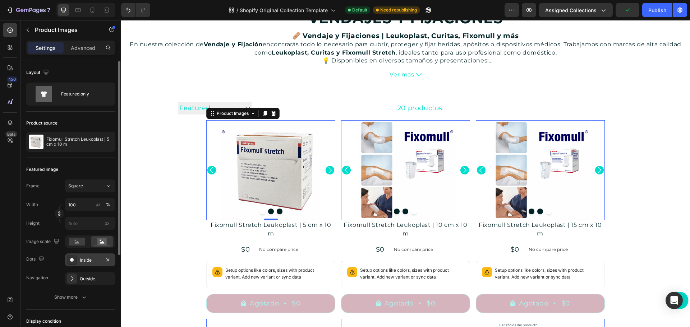
click at [326, 168] on icon "Carousel Next Arrow" at bounding box center [329, 170] width 9 height 9
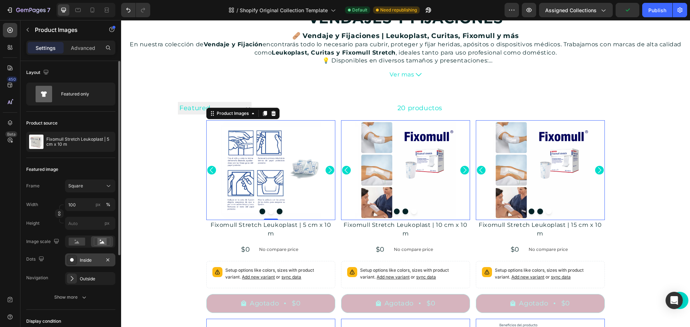
click at [326, 168] on icon "Carousel Next Arrow" at bounding box center [329, 170] width 9 height 9
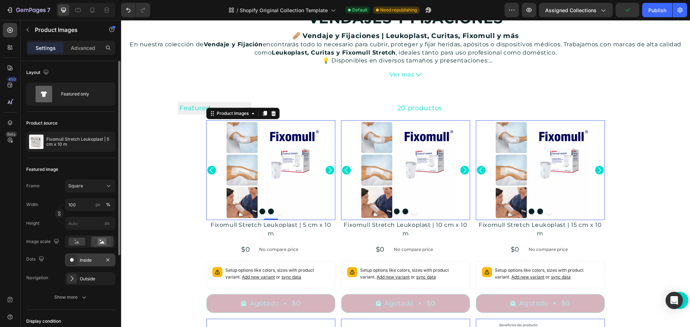
click at [326, 168] on icon "Carousel Next Arrow" at bounding box center [329, 170] width 9 height 9
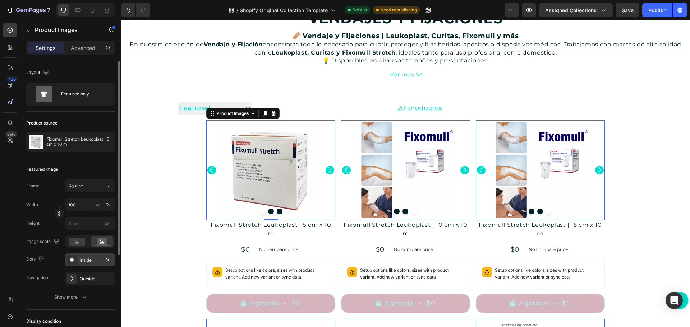
click at [93, 263] on div "Inside" at bounding box center [90, 260] width 21 height 6
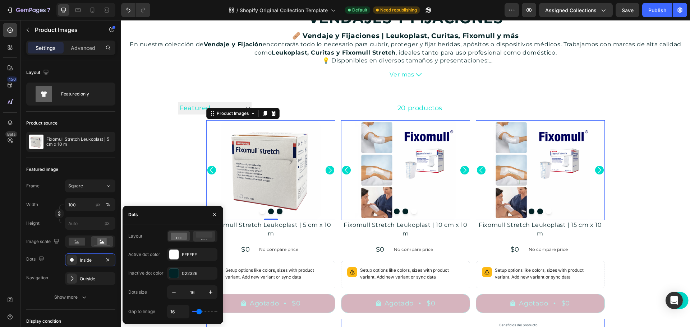
click at [204, 235] on rect at bounding box center [204, 234] width 17 height 5
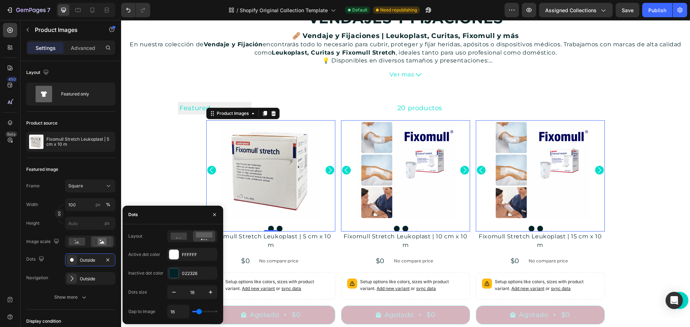
click at [330, 167] on icon "Carousel Next Arrow" at bounding box center [329, 170] width 9 height 9
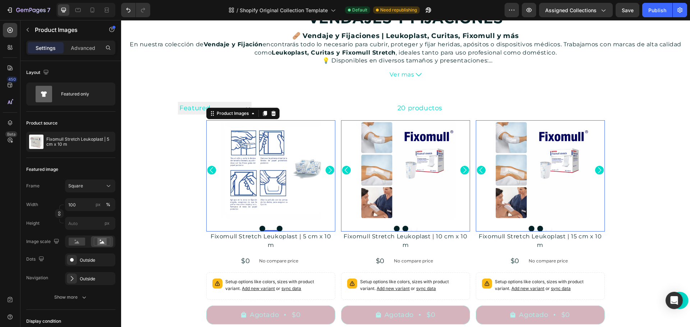
click at [328, 169] on icon "Carousel Next Arrow" at bounding box center [329, 170] width 9 height 9
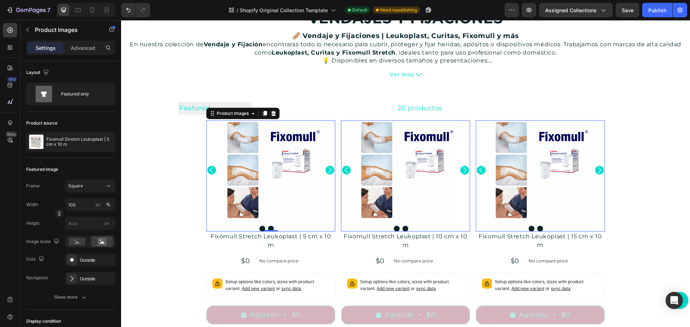
click at [328, 169] on icon "Carousel Next Arrow" at bounding box center [329, 170] width 9 height 9
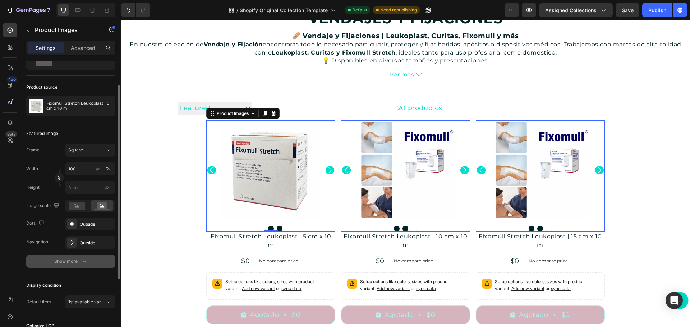
click at [72, 259] on div "Show more" at bounding box center [70, 261] width 33 height 7
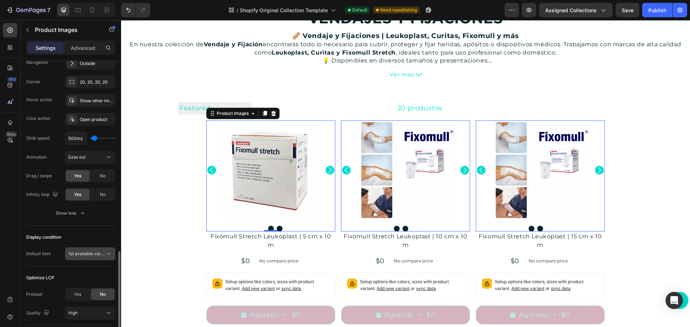
scroll to position [267, 0]
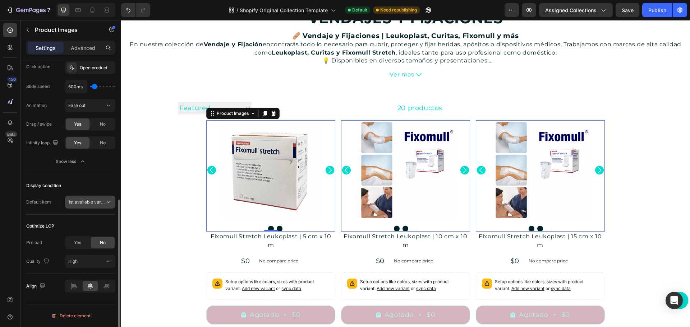
click at [108, 196] on button "1st available variant" at bounding box center [90, 202] width 50 height 13
click at [97, 200] on span "1st available variant" at bounding box center [88, 201] width 40 height 5
click at [75, 245] on span "Yes" at bounding box center [77, 243] width 7 height 6
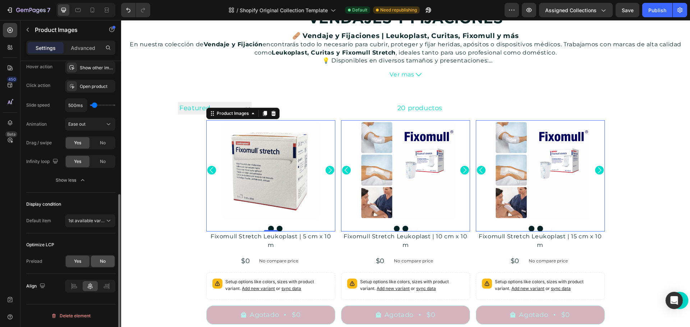
click at [103, 260] on span "No" at bounding box center [103, 261] width 6 height 6
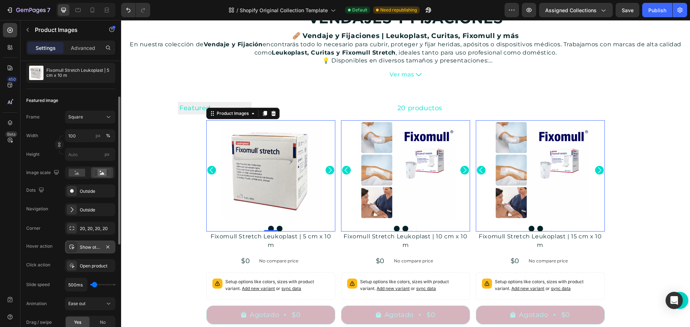
click at [87, 246] on div "Show other image" at bounding box center [90, 247] width 21 height 6
click at [38, 238] on div "Corner 20, 20, 20, 20 Hover action Show other image Click action Open product S…" at bounding box center [70, 285] width 89 height 126
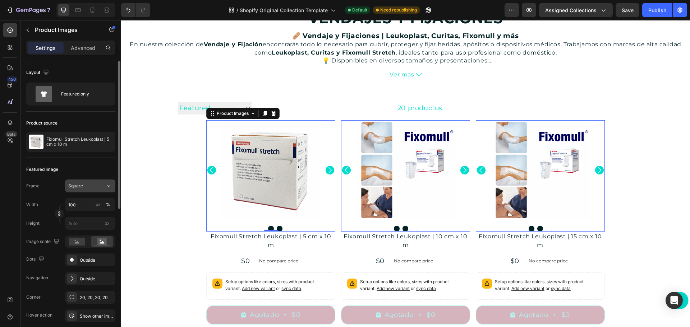
click at [96, 186] on div "Square" at bounding box center [85, 186] width 35 height 6
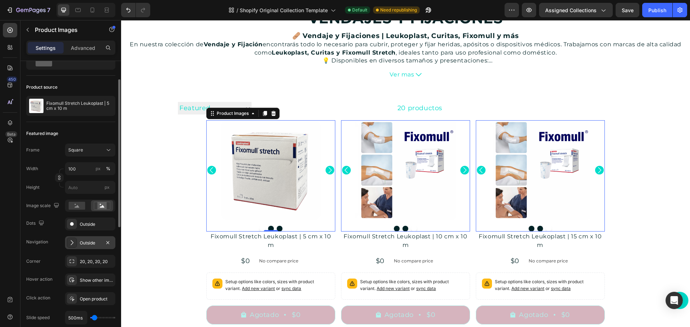
click at [91, 242] on div "Outside" at bounding box center [90, 243] width 21 height 6
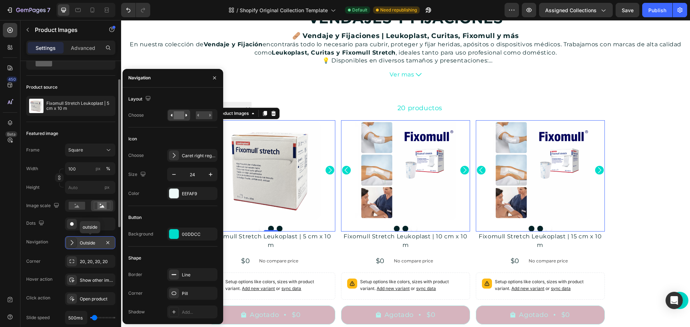
click at [91, 242] on div "Outside" at bounding box center [90, 243] width 21 height 6
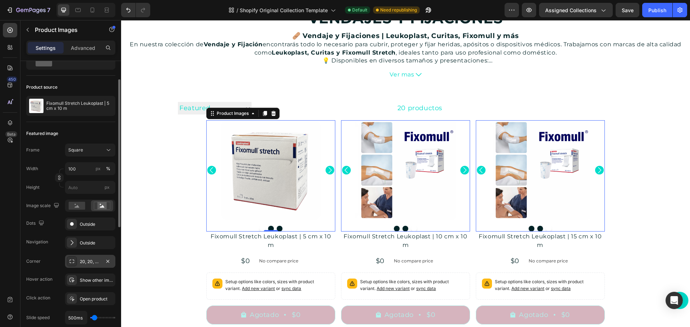
click at [94, 264] on div "20, 20, 20, 20" at bounding box center [90, 262] width 21 height 6
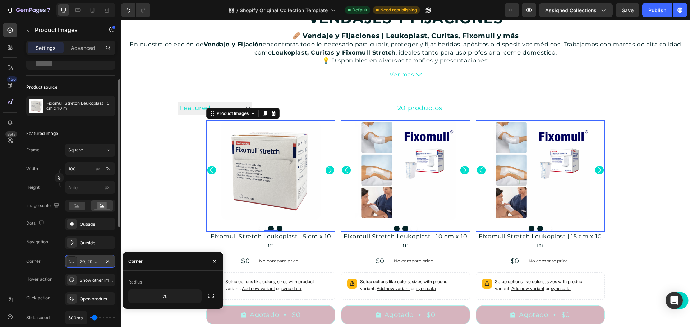
click at [94, 264] on div "20, 20, 20, 20" at bounding box center [90, 262] width 21 height 6
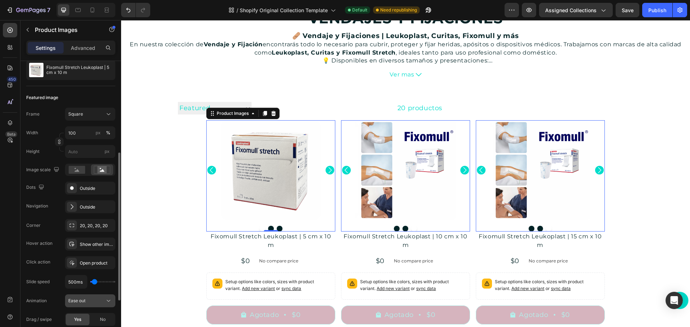
scroll to position [108, 0]
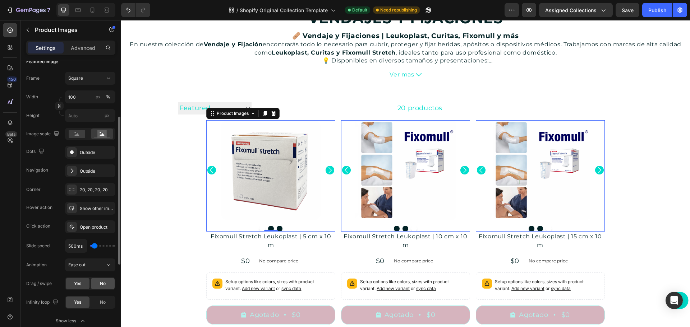
click at [106, 278] on div "No" at bounding box center [103, 283] width 24 height 11
click at [79, 282] on span "Yes" at bounding box center [77, 284] width 7 height 6
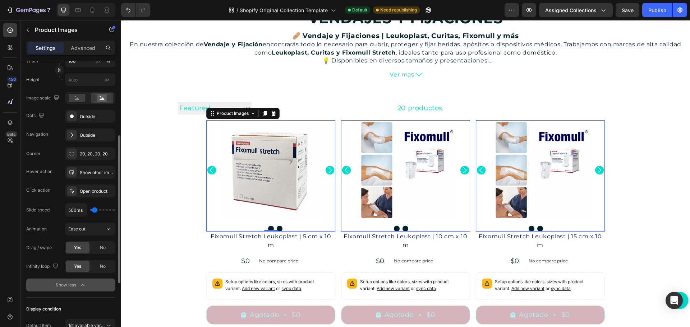
click at [79, 286] on icon "button" at bounding box center [82, 285] width 7 height 7
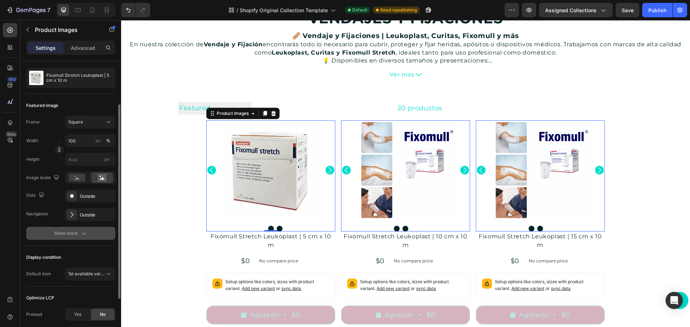
scroll to position [136, 0]
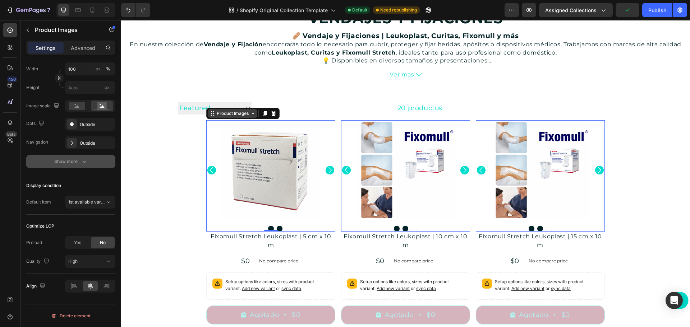
click at [226, 114] on div "Product Images" at bounding box center [232, 113] width 35 height 6
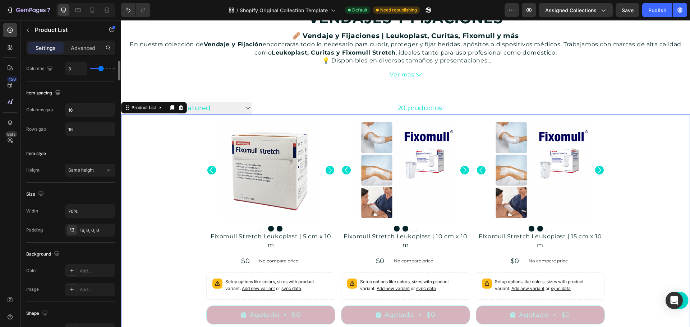
scroll to position [0, 0]
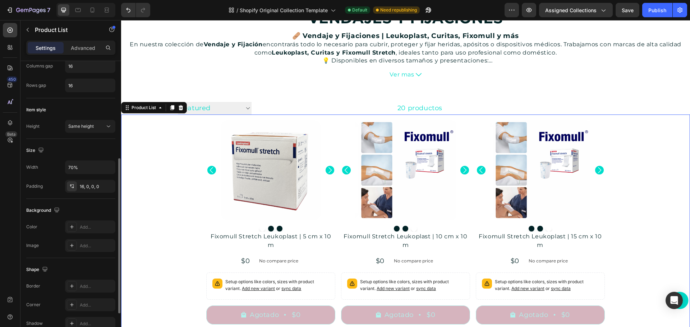
scroll to position [215, 0]
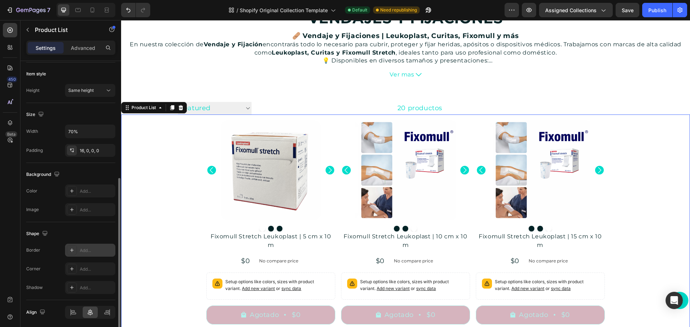
click at [96, 248] on div "Add..." at bounding box center [97, 250] width 34 height 6
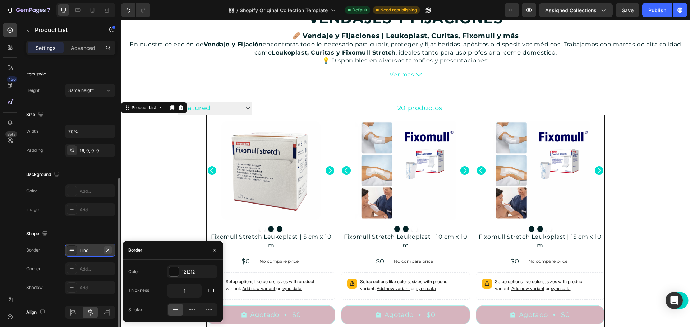
click at [108, 248] on icon "button" at bounding box center [108, 250] width 6 height 6
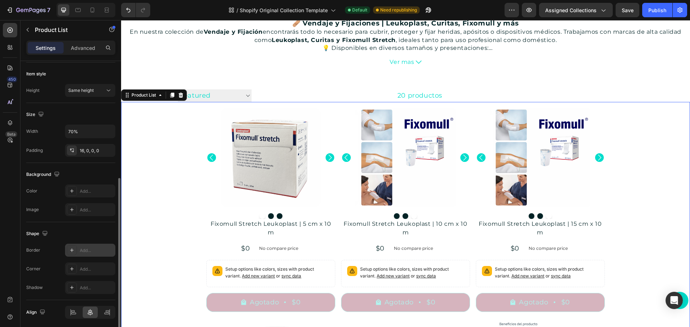
scroll to position [36, 0]
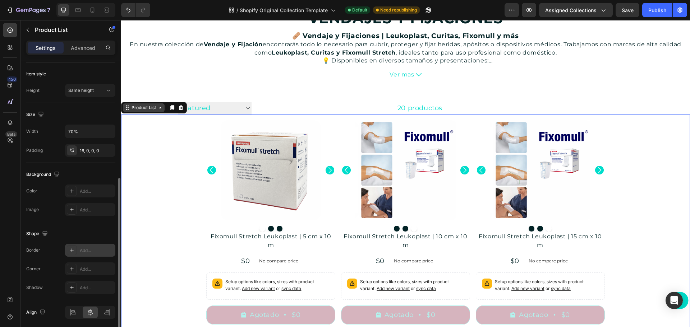
click at [135, 107] on div "Product List" at bounding box center [143, 108] width 27 height 6
click at [137, 112] on div "Product List Section" at bounding box center [154, 107] width 66 height 11
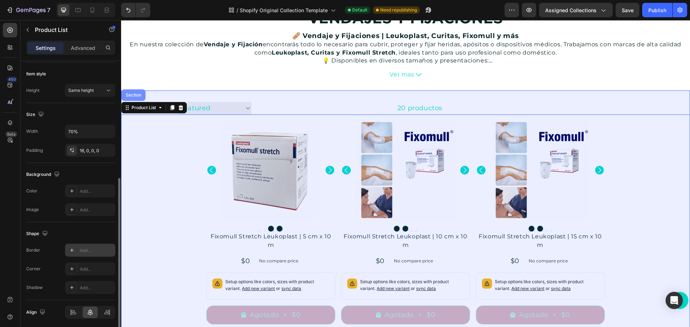
click at [135, 97] on div "Section" at bounding box center [133, 95] width 18 height 4
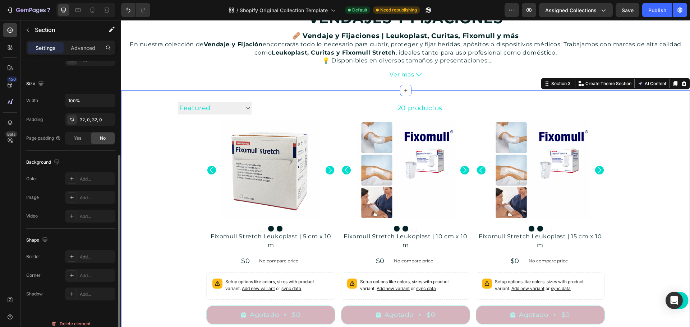
scroll to position [152, 0]
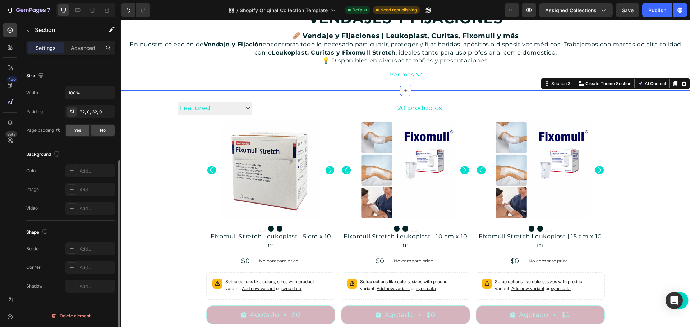
click at [72, 130] on div "Yes" at bounding box center [78, 130] width 24 height 11
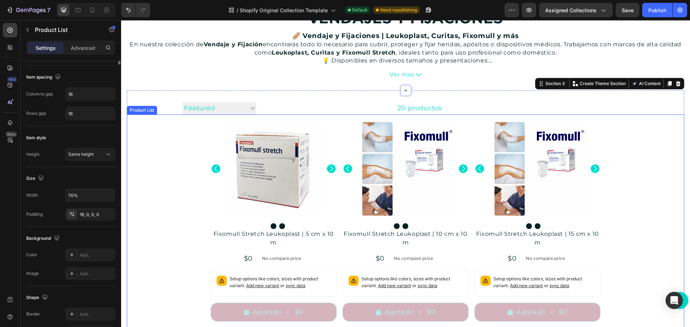
scroll to position [0, 0]
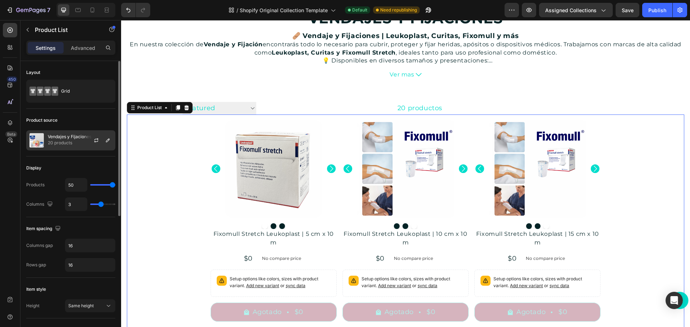
click at [59, 139] on p "Vendajes y Fijaciones" at bounding box center [69, 136] width 43 height 5
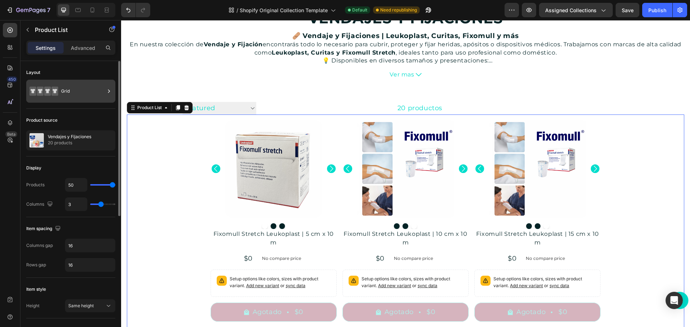
click at [53, 87] on icon at bounding box center [54, 91] width 7 height 9
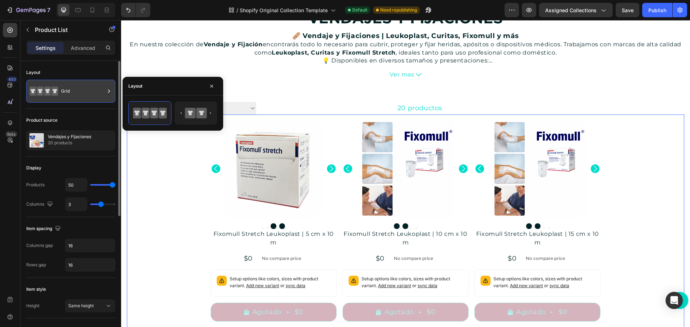
click at [53, 87] on icon at bounding box center [54, 91] width 7 height 9
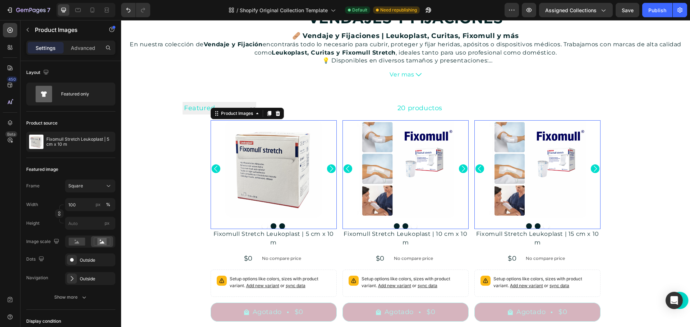
click at [210, 196] on div at bounding box center [273, 168] width 126 height 97
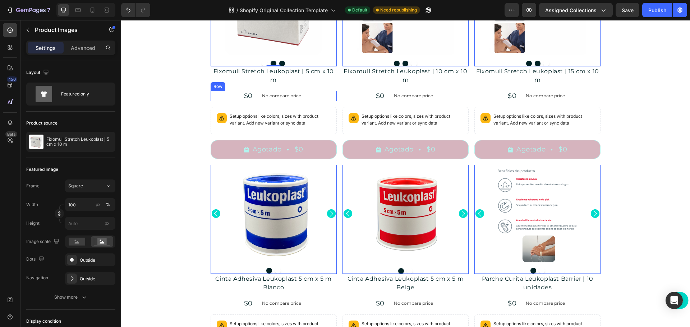
scroll to position [215, 0]
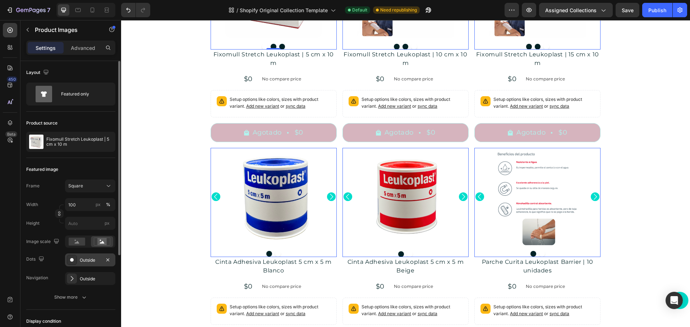
click at [90, 261] on div "Outside" at bounding box center [90, 260] width 21 height 6
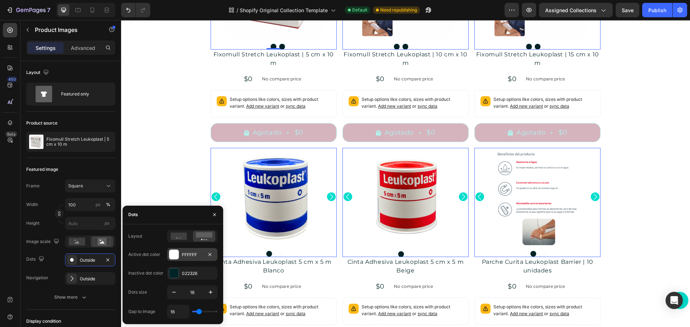
click at [193, 255] on div "FFFFFF" at bounding box center [192, 255] width 21 height 6
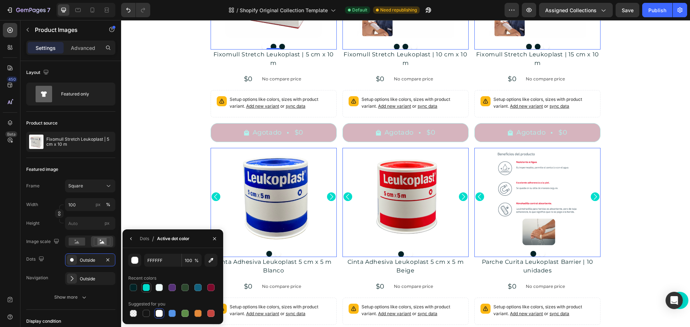
click at [147, 289] on div at bounding box center [146, 287] width 7 height 7
click at [134, 286] on div at bounding box center [133, 287] width 7 height 7
type input "022326"
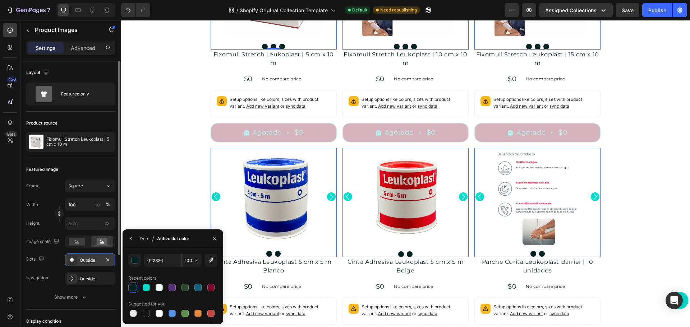
click at [83, 260] on div "Outside" at bounding box center [90, 260] width 21 height 6
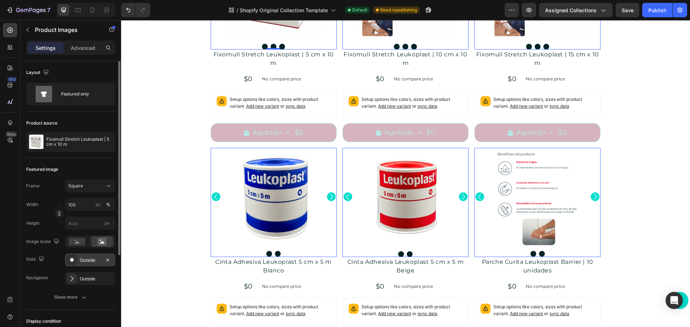
click at [84, 259] on div "Outside" at bounding box center [90, 260] width 21 height 6
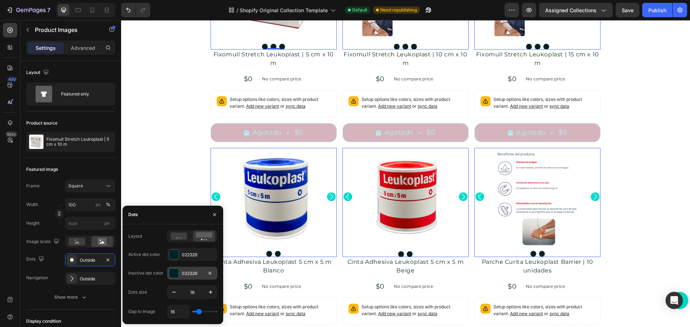
click at [191, 272] on div "022326" at bounding box center [192, 273] width 21 height 6
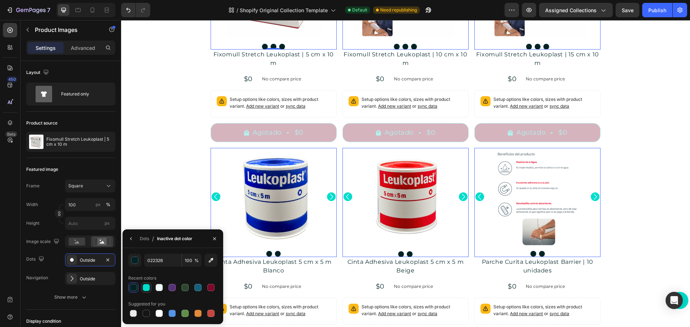
click at [146, 287] on div at bounding box center [146, 287] width 7 height 7
type input "00DDCC"
click at [129, 241] on icon "button" at bounding box center [131, 239] width 6 height 6
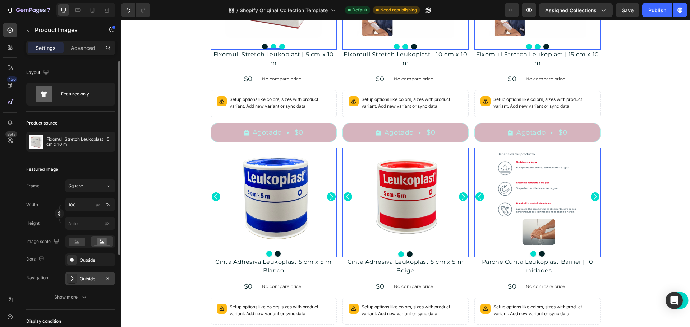
click at [88, 273] on div "Outside" at bounding box center [90, 278] width 50 height 13
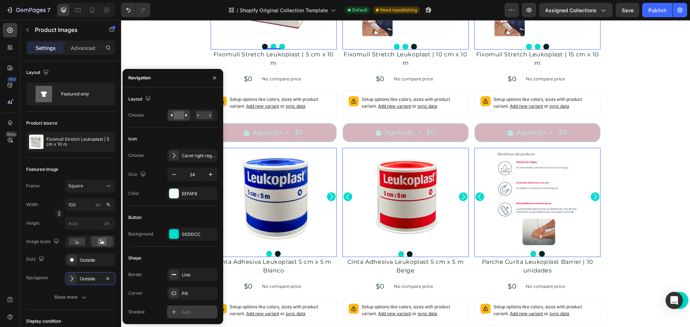
click at [199, 315] on div "Add..." at bounding box center [199, 312] width 34 height 6
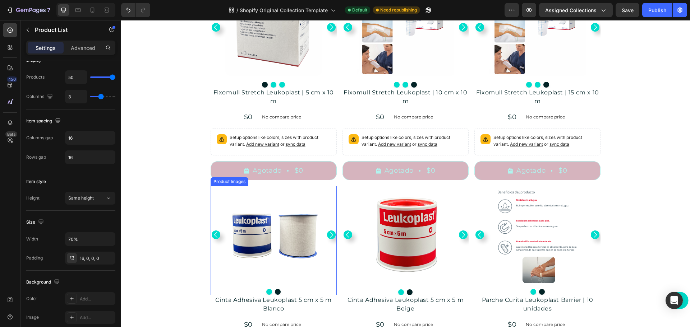
scroll to position [108, 0]
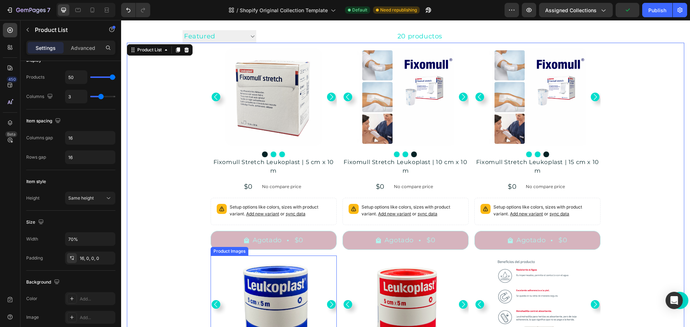
click at [212, 146] on div at bounding box center [273, 96] width 126 height 97
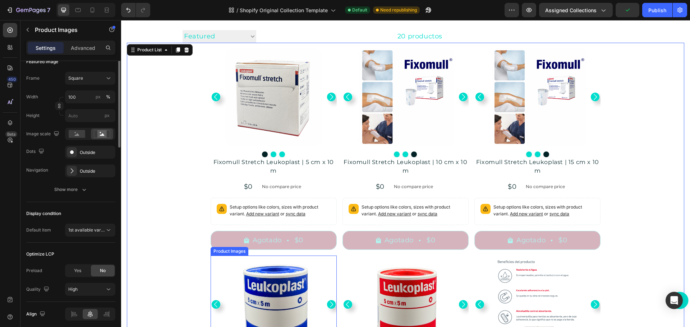
scroll to position [0, 0]
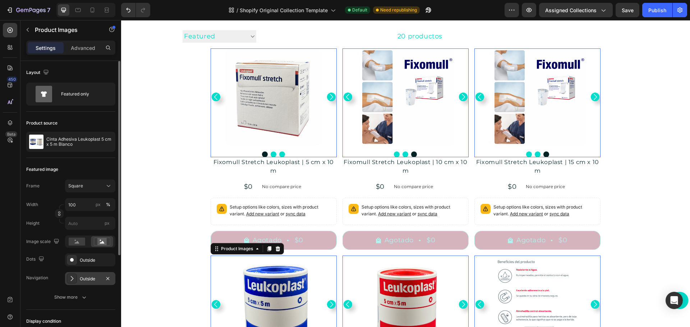
click at [88, 280] on div "Outside" at bounding box center [90, 279] width 21 height 6
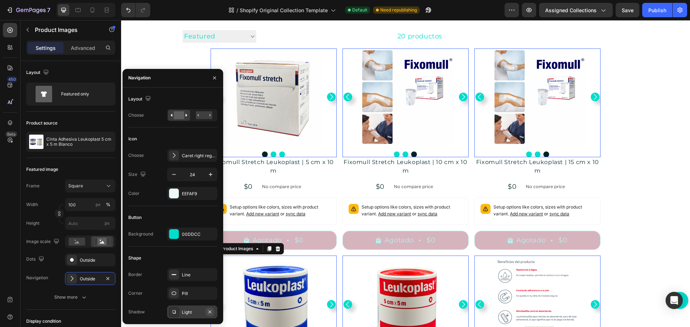
click at [209, 310] on icon "button" at bounding box center [210, 312] width 6 height 6
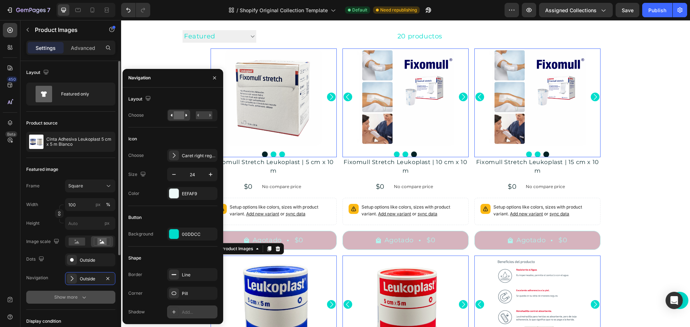
click at [80, 297] on div "Show more" at bounding box center [70, 297] width 33 height 7
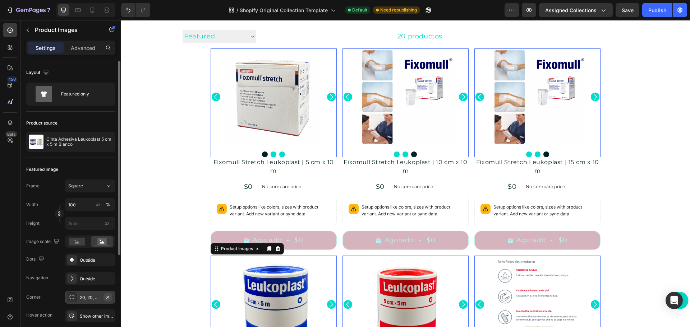
click at [108, 298] on icon "button" at bounding box center [107, 297] width 3 height 3
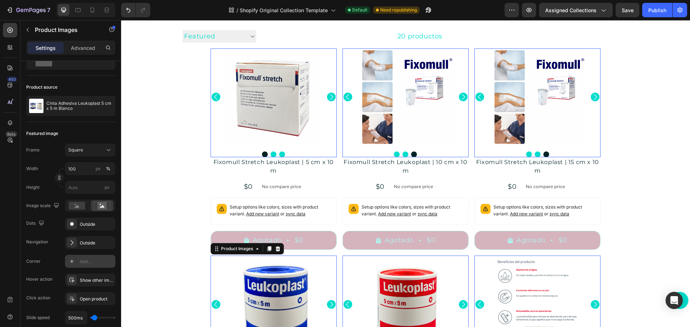
click at [90, 259] on div "Add..." at bounding box center [97, 262] width 34 height 6
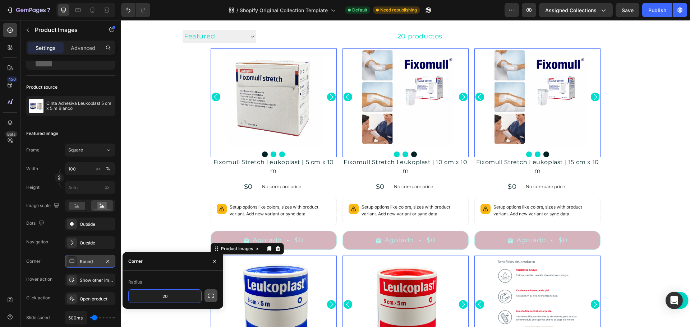
type input "20"
click at [214, 297] on button "button" at bounding box center [210, 295] width 13 height 13
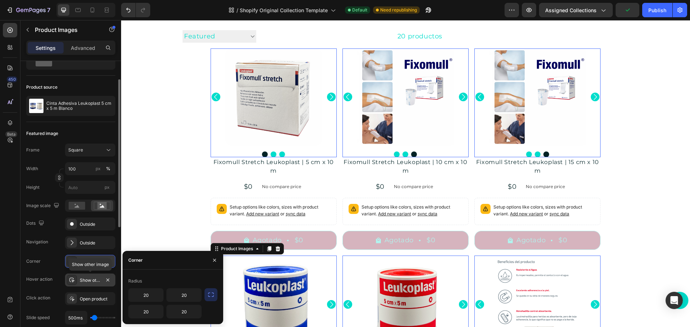
click at [84, 279] on div "Show other image" at bounding box center [90, 280] width 21 height 6
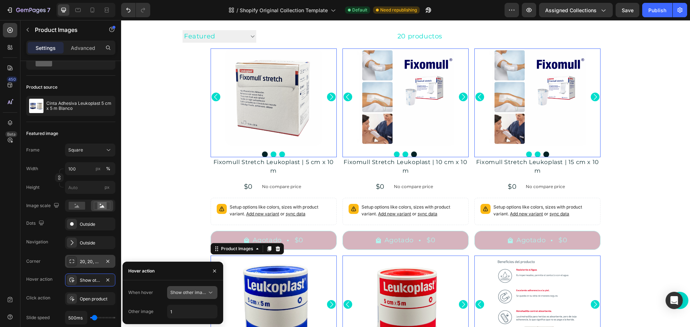
click at [205, 291] on span "Show other image" at bounding box center [188, 292] width 37 height 5
click at [179, 263] on span "Zoom" at bounding box center [176, 261] width 12 height 6
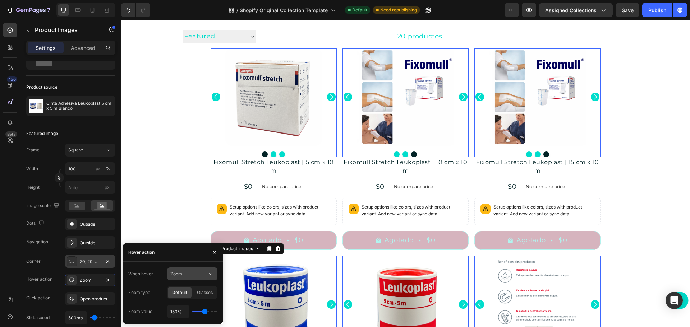
click at [207, 272] on icon at bounding box center [210, 273] width 7 height 7
click at [179, 301] on div "Show other image" at bounding box center [185, 305] width 59 height 14
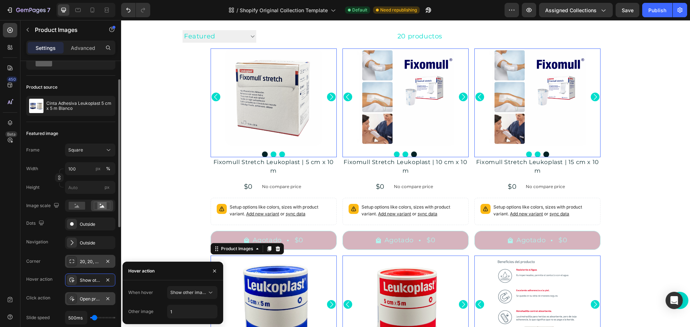
click at [96, 297] on div "Open product" at bounding box center [90, 299] width 21 height 6
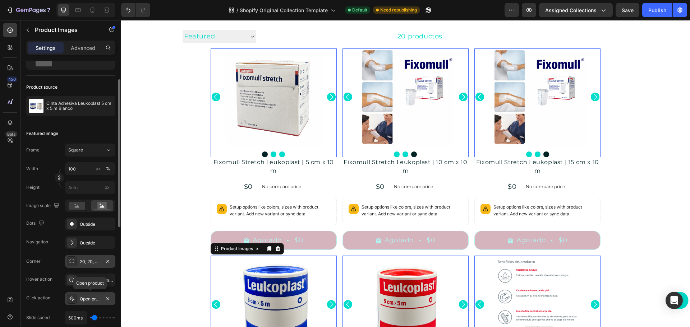
scroll to position [72, 0]
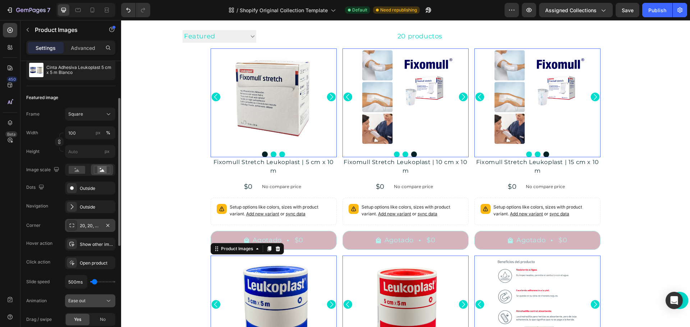
click at [96, 299] on div "Ease out" at bounding box center [86, 301] width 37 height 6
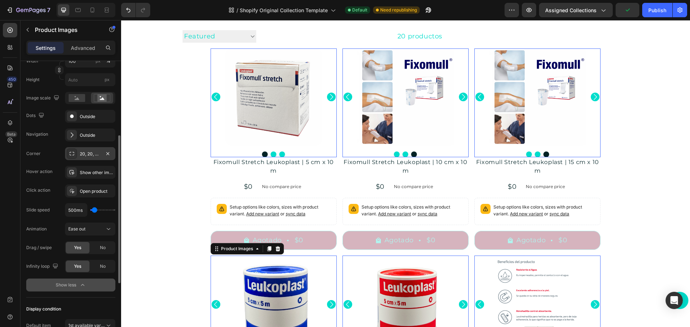
click at [72, 283] on div "Show less" at bounding box center [71, 285] width 31 height 7
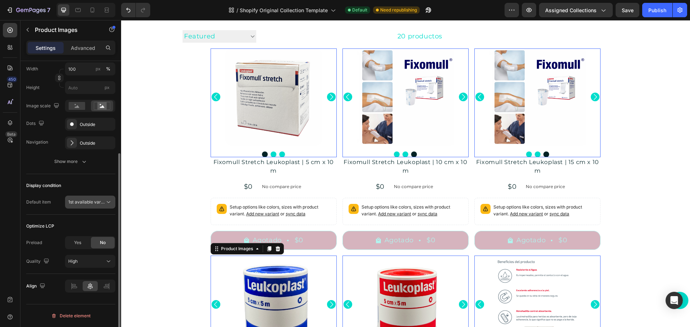
click at [89, 198] on button "1st available variant" at bounding box center [90, 202] width 50 height 13
click at [94, 198] on button "1st available variant" at bounding box center [90, 202] width 50 height 13
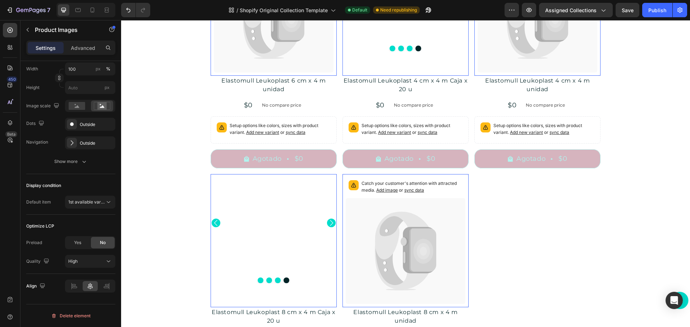
scroll to position [1437, 0]
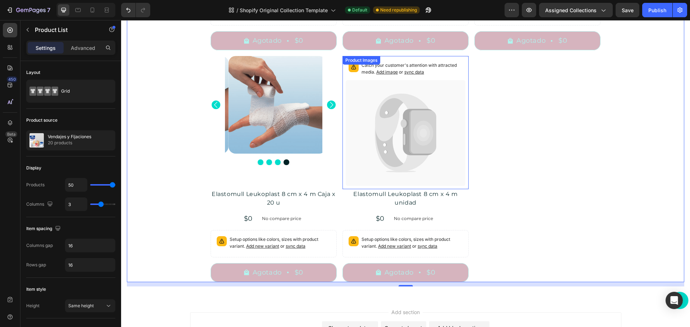
scroll to position [1401, 0]
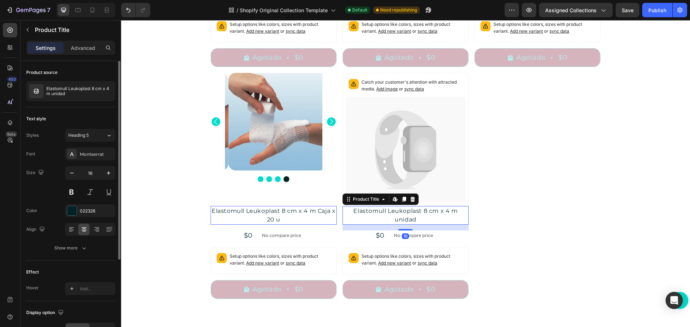
click at [80, 236] on div at bounding box center [90, 229] width 50 height 13
click at [76, 246] on div "Show more" at bounding box center [70, 248] width 33 height 7
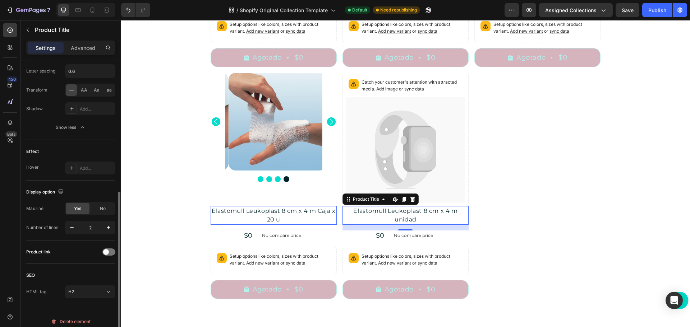
scroll to position [221, 0]
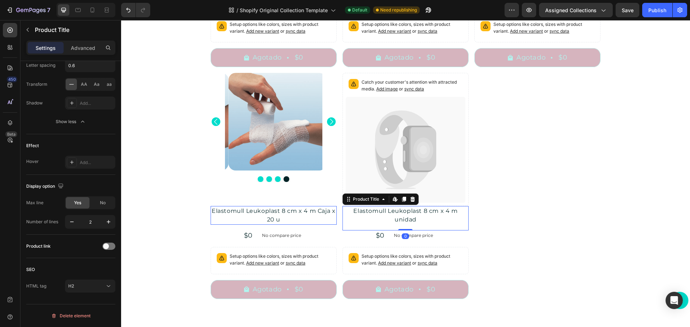
drag, startPoint x: 399, startPoint y: 221, endPoint x: 402, endPoint y: 210, distance: 11.0
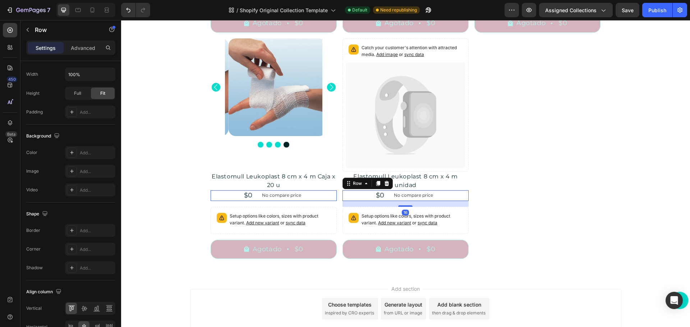
scroll to position [0, 0]
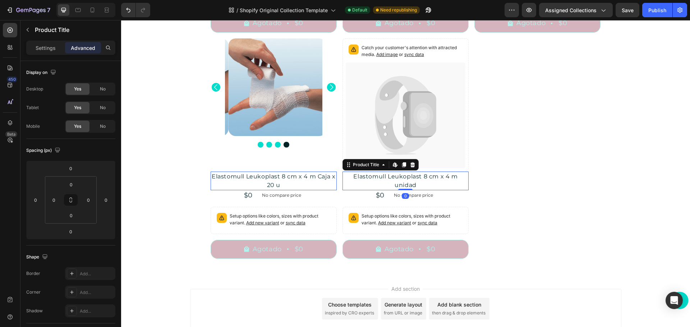
click at [92, 292] on div "Add..." at bounding box center [97, 292] width 34 height 6
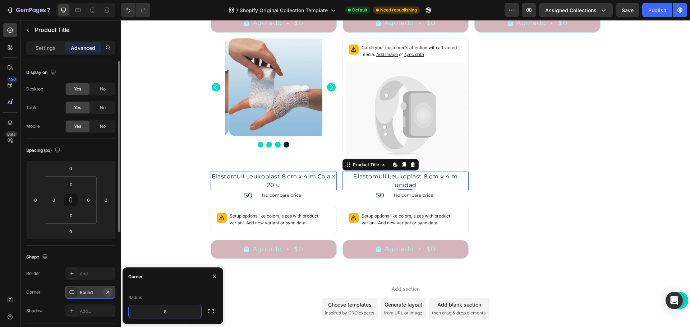
click at [111, 290] on button "button" at bounding box center [107, 292] width 9 height 9
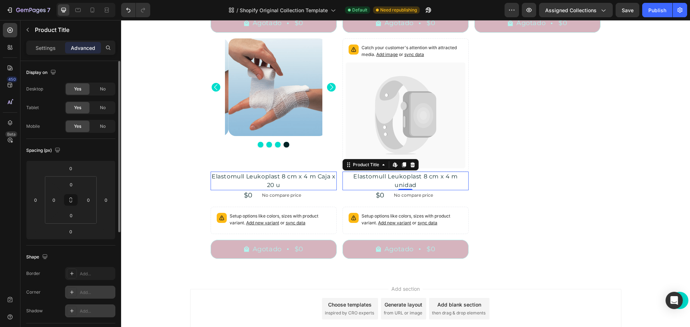
click at [102, 311] on div "Add..." at bounding box center [97, 311] width 34 height 6
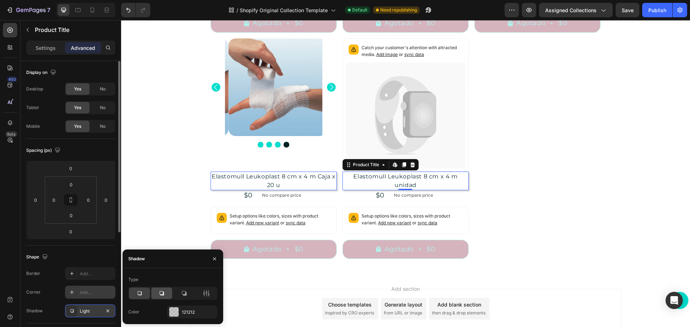
click at [163, 294] on icon at bounding box center [161, 293] width 4 height 4
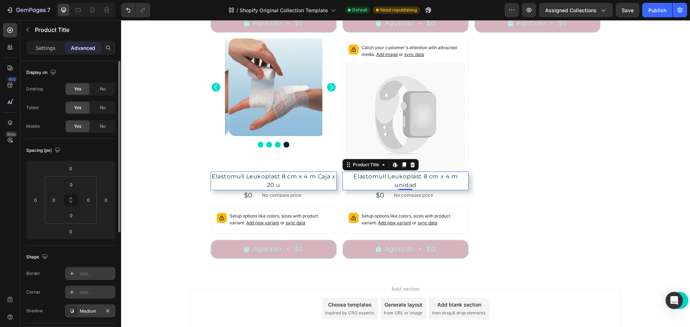
click at [88, 273] on div "Add..." at bounding box center [97, 274] width 34 height 6
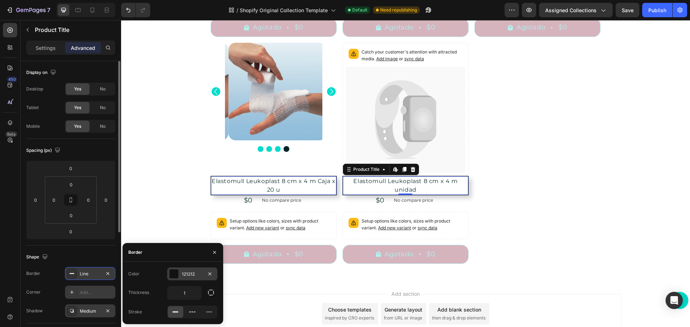
click at [188, 271] on div "121212" at bounding box center [192, 274] width 21 height 6
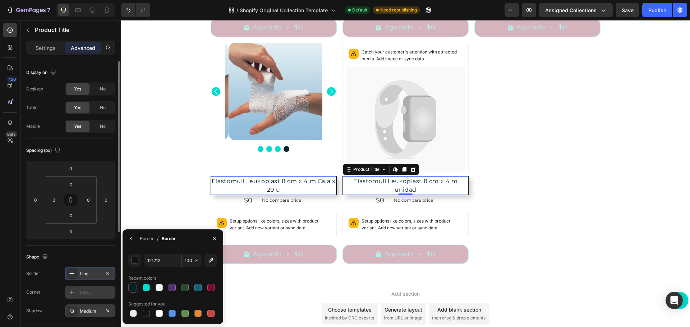
click at [134, 288] on div at bounding box center [133, 287] width 7 height 7
type input "022326"
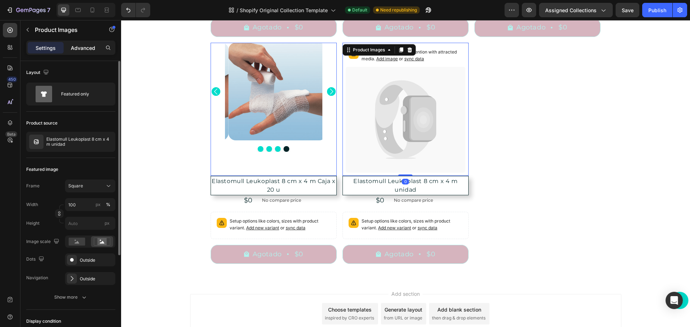
click at [84, 47] on p "Advanced" at bounding box center [83, 48] width 24 height 8
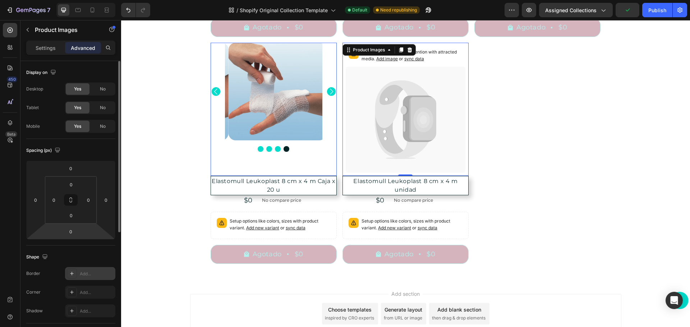
click at [89, 277] on div "Add..." at bounding box center [90, 273] width 50 height 13
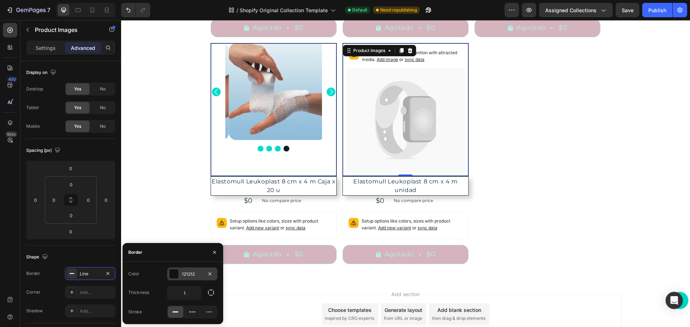
click at [187, 272] on div "121212" at bounding box center [192, 274] width 21 height 6
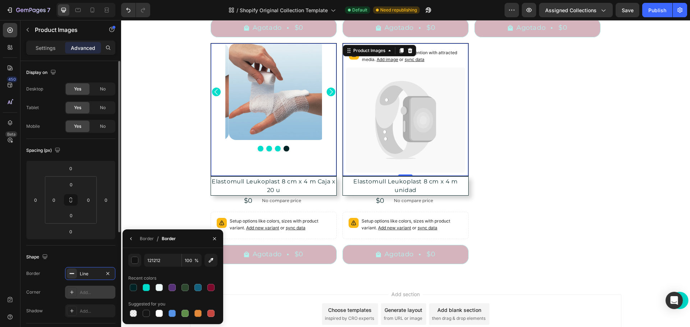
drag, startPoint x: 133, startPoint y: 288, endPoint x: 112, endPoint y: 292, distance: 20.4
click at [132, 288] on div at bounding box center [133, 287] width 7 height 7
type input "022326"
click at [88, 295] on div "Add..." at bounding box center [97, 292] width 34 height 6
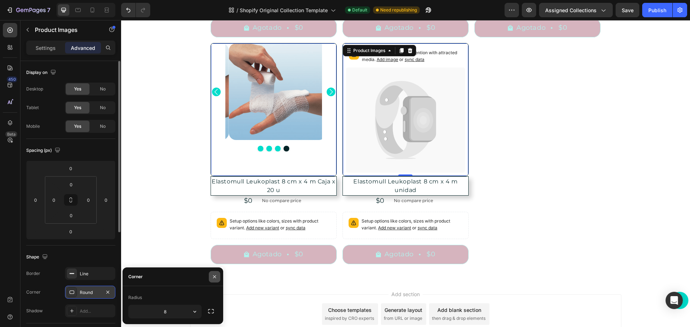
drag, startPoint x: 215, startPoint y: 276, endPoint x: 7, endPoint y: 279, distance: 207.6
click at [215, 276] on icon "button" at bounding box center [214, 276] width 3 height 3
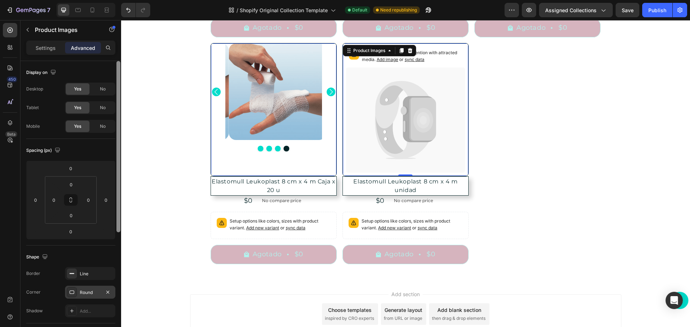
drag, startPoint x: 84, startPoint y: 307, endPoint x: 119, endPoint y: 309, distance: 35.2
click at [84, 307] on div "Add..." at bounding box center [90, 311] width 50 height 13
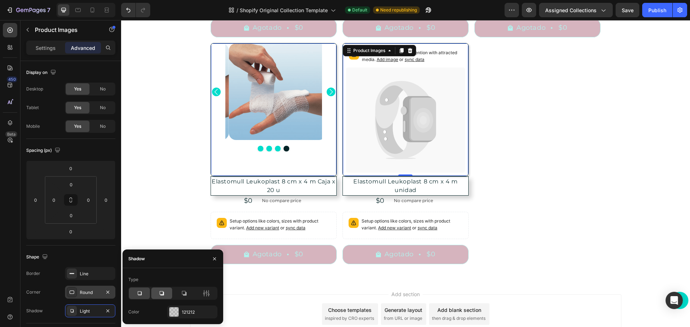
drag, startPoint x: 138, startPoint y: 291, endPoint x: 169, endPoint y: 291, distance: 31.6
click at [138, 291] on icon at bounding box center [139, 293] width 7 height 7
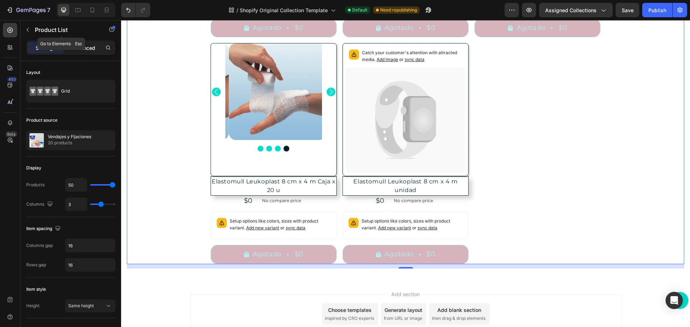
click at [78, 44] on div "Advanced" at bounding box center [83, 47] width 36 height 11
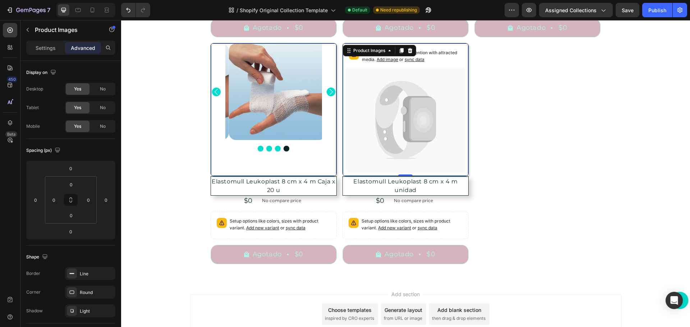
click at [110, 291] on icon "button" at bounding box center [108, 292] width 6 height 6
click at [82, 274] on div "Line" at bounding box center [90, 274] width 21 height 6
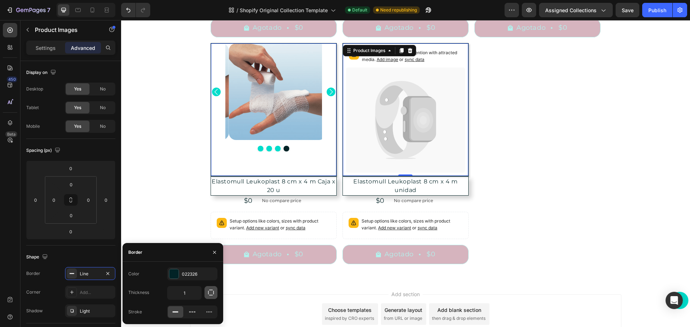
click at [208, 291] on icon "button" at bounding box center [210, 292] width 7 height 7
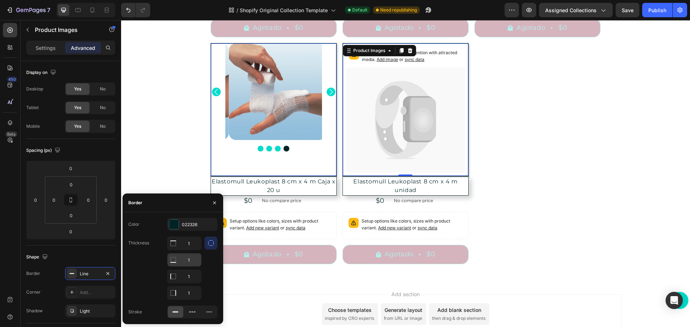
click at [174, 247] on icon at bounding box center [173, 243] width 7 height 7
click at [194, 250] on input "1" at bounding box center [184, 243] width 34 height 13
type input "0"
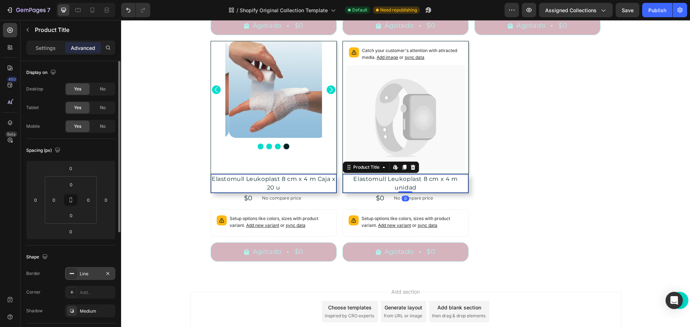
click at [96, 275] on div "Line" at bounding box center [90, 274] width 21 height 6
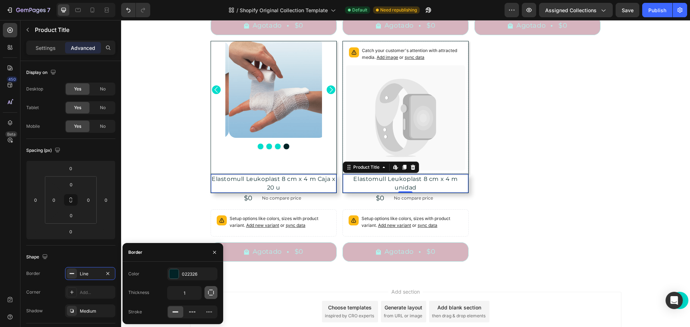
click at [213, 295] on icon "button" at bounding box center [210, 292] width 7 height 7
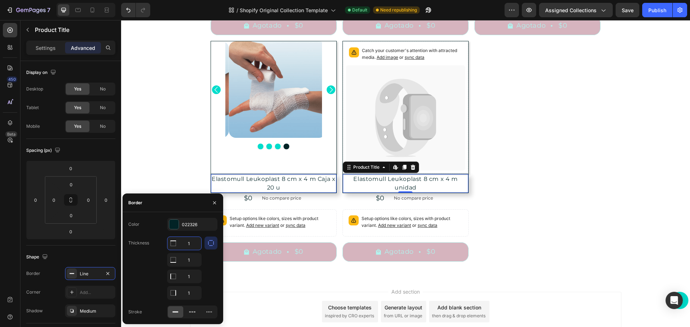
click at [192, 244] on input "1" at bounding box center [184, 243] width 34 height 13
type input "0"
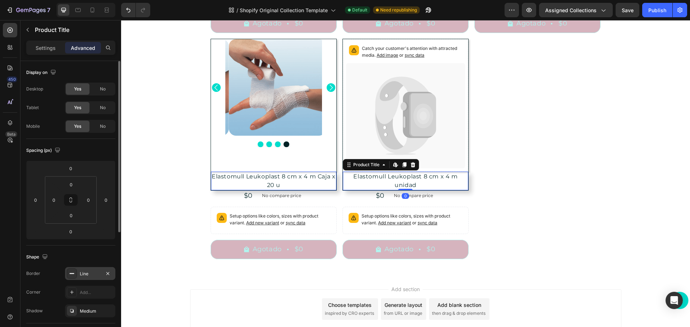
click at [93, 272] on div "Line" at bounding box center [90, 274] width 21 height 6
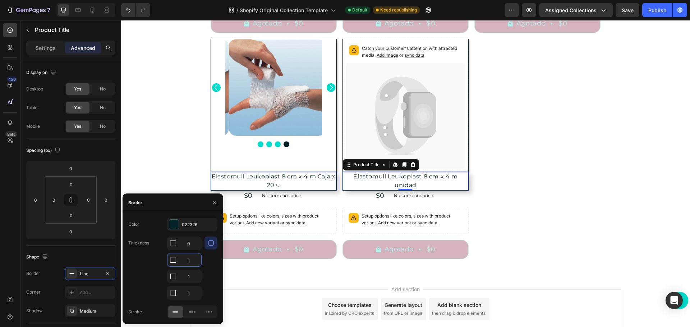
click at [189, 260] on input "1" at bounding box center [184, 260] width 34 height 13
type input "0"
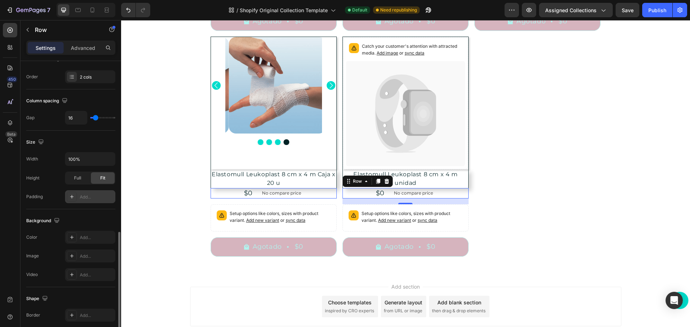
scroll to position [215, 0]
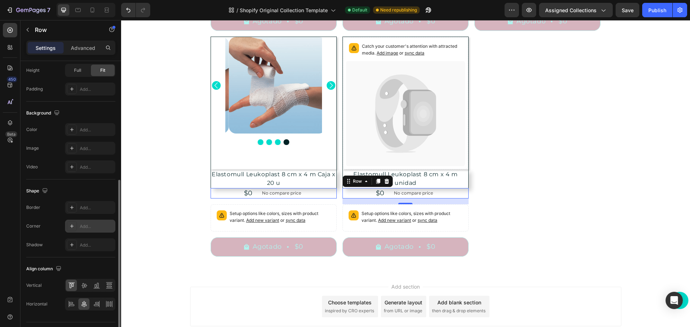
click at [86, 227] on div "Add..." at bounding box center [97, 226] width 34 height 6
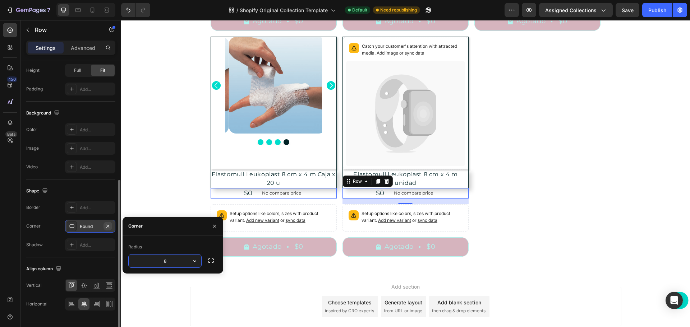
click at [106, 224] on icon "button" at bounding box center [108, 226] width 6 height 6
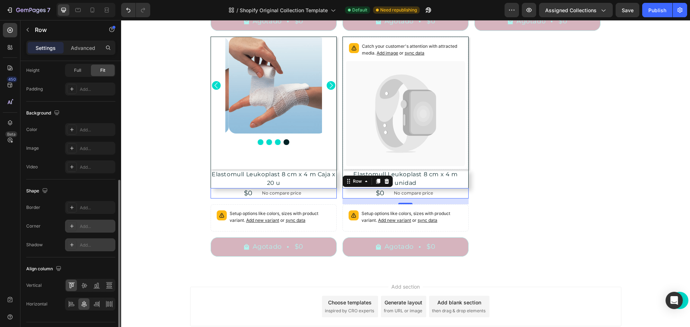
click at [87, 244] on div "Add..." at bounding box center [97, 245] width 34 height 6
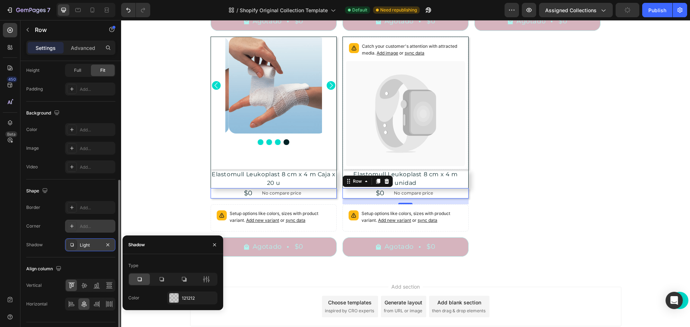
click at [139, 281] on icon at bounding box center [139, 279] width 7 height 7
click at [87, 207] on div "Add..." at bounding box center [97, 208] width 34 height 6
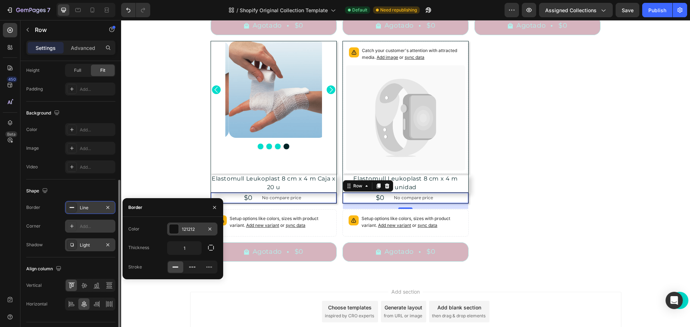
click at [189, 232] on div "121212" at bounding box center [192, 229] width 21 height 6
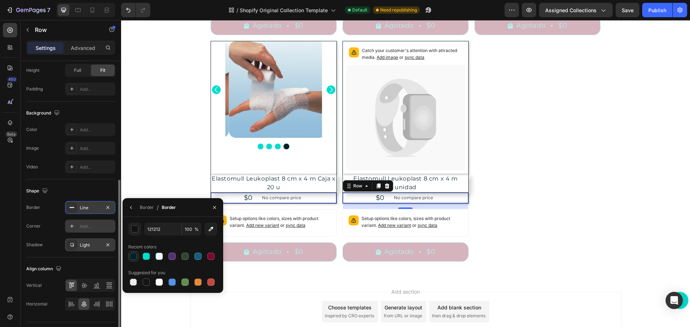
click at [134, 252] on div at bounding box center [133, 256] width 9 height 9
type input "022326"
click at [136, 256] on div at bounding box center [133, 256] width 7 height 7
click at [134, 205] on button "button" at bounding box center [130, 207] width 11 height 11
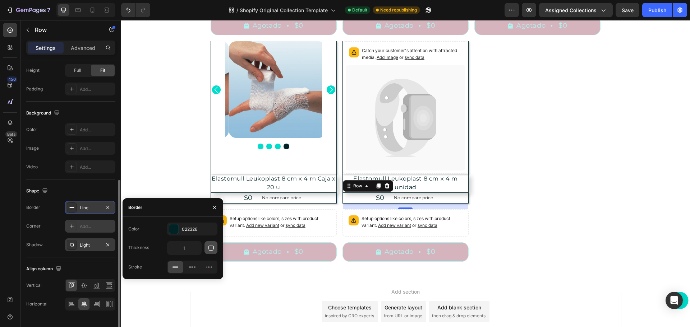
click at [212, 248] on icon "button" at bounding box center [210, 247] width 7 height 7
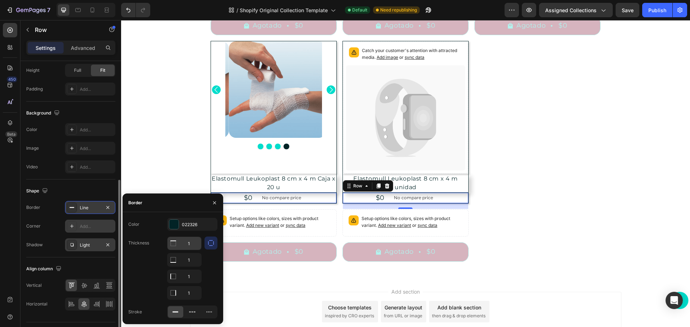
click at [190, 244] on input "1" at bounding box center [184, 243] width 34 height 13
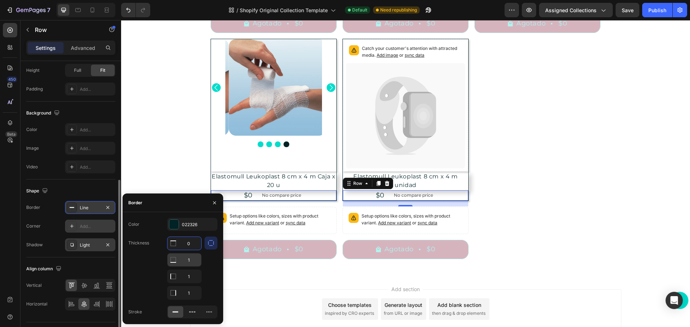
type input "0"
click at [191, 258] on input "1" at bounding box center [184, 260] width 34 height 13
type input "0"
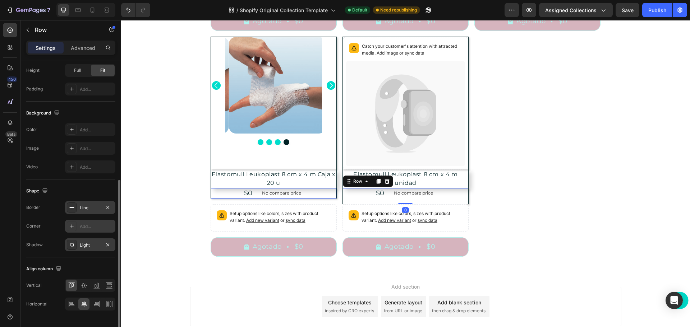
drag, startPoint x: 404, startPoint y: 196, endPoint x: 407, endPoint y: 188, distance: 8.7
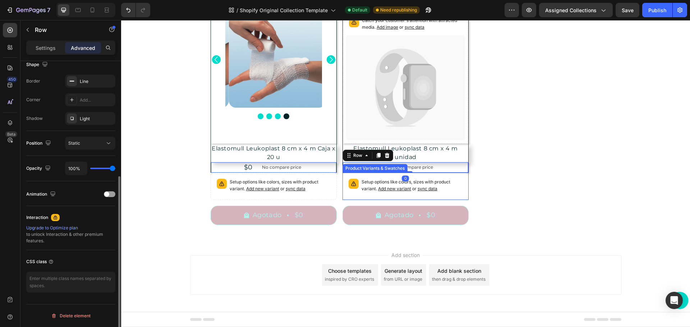
scroll to position [193, 0]
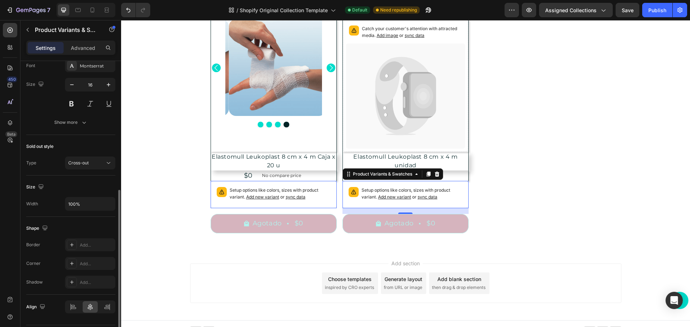
scroll to position [272, 0]
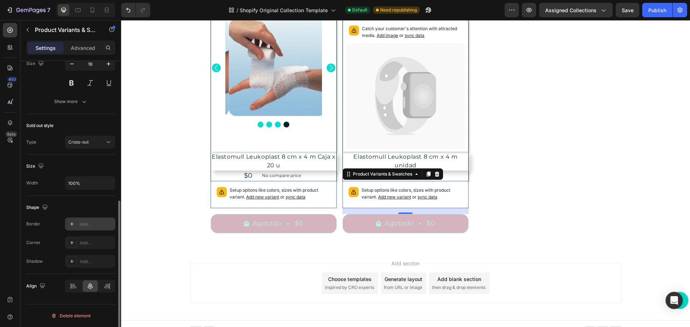
click at [93, 222] on div "Add..." at bounding box center [97, 224] width 34 height 6
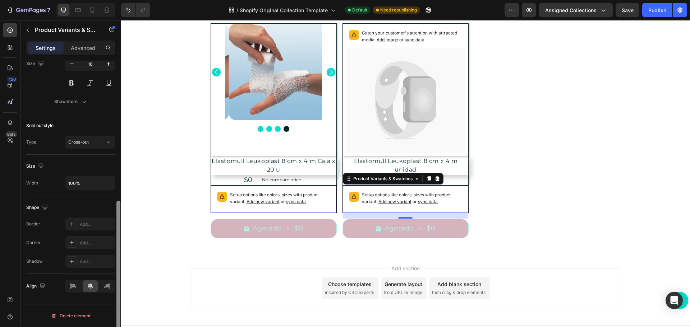
scroll to position [1389, 0]
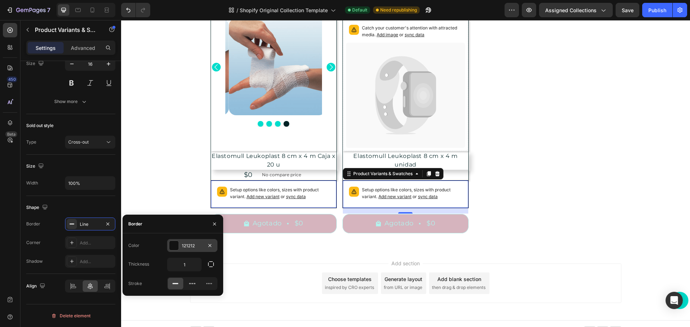
click at [175, 242] on div at bounding box center [173, 245] width 9 height 9
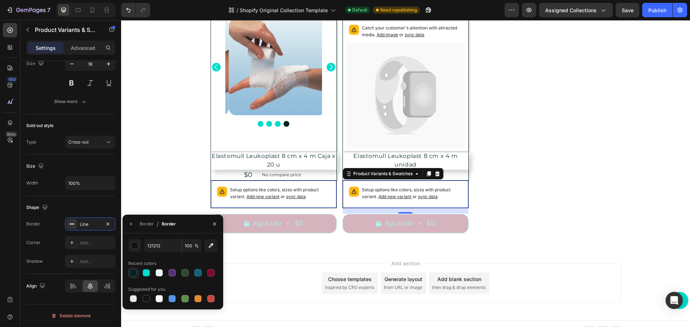
click at [134, 273] on div at bounding box center [133, 272] width 7 height 7
type input "022326"
click at [145, 222] on div "Border" at bounding box center [147, 224] width 14 height 6
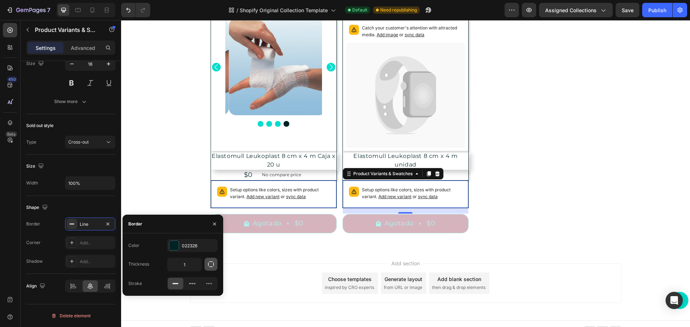
click at [209, 265] on icon "button" at bounding box center [210, 264] width 7 height 7
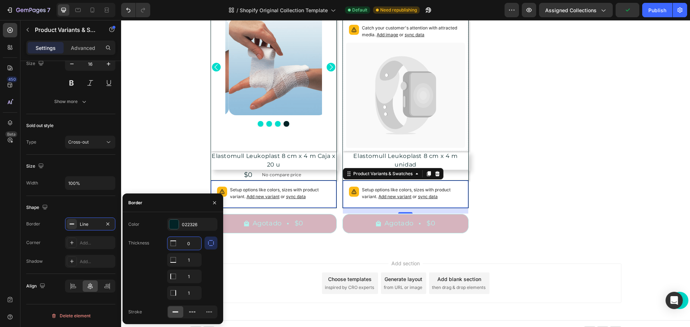
scroll to position [1386, 0]
type input "0"
click at [191, 258] on input "1" at bounding box center [184, 260] width 34 height 13
type input "0"
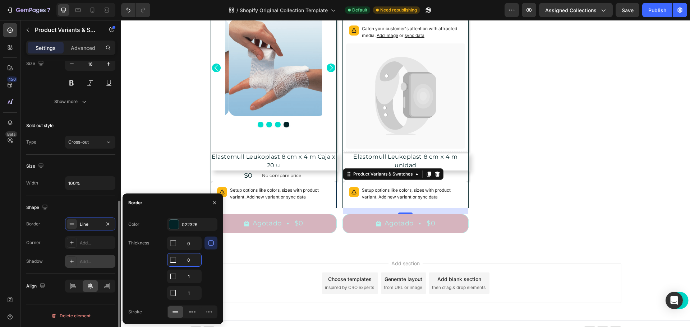
click at [88, 261] on div "Add..." at bounding box center [97, 262] width 34 height 6
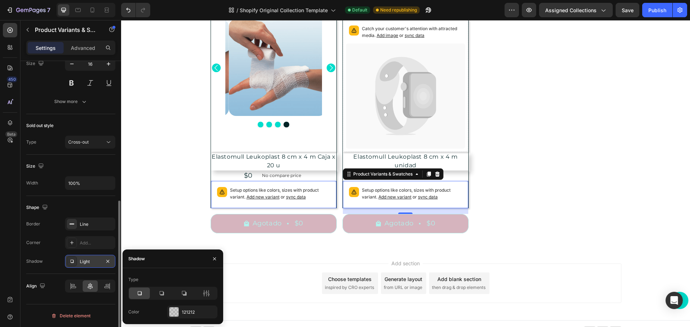
click at [141, 293] on icon at bounding box center [140, 294] width 4 height 4
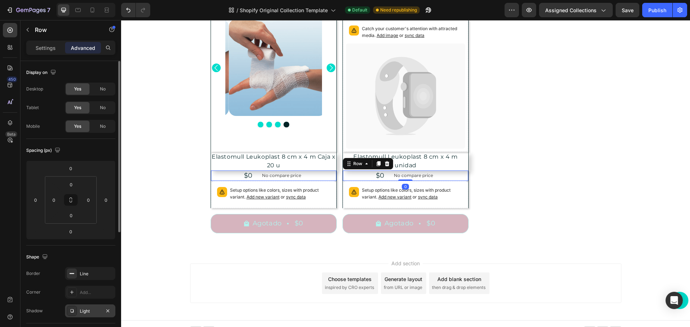
click at [87, 310] on div "Light" at bounding box center [90, 311] width 21 height 6
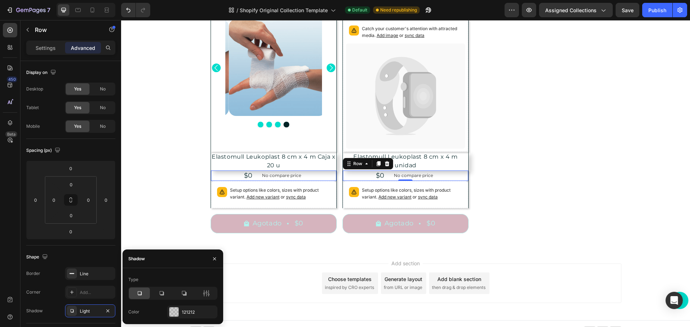
click at [138, 292] on icon at bounding box center [139, 293] width 7 height 7
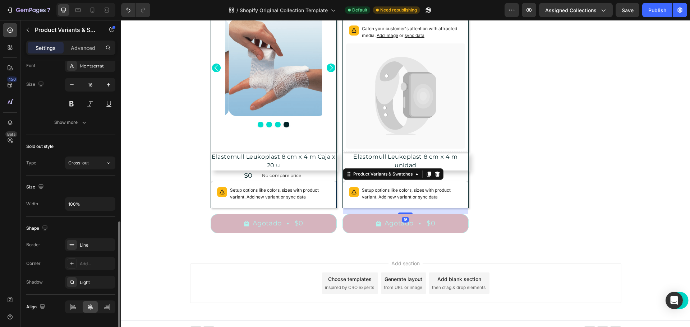
scroll to position [272, 0]
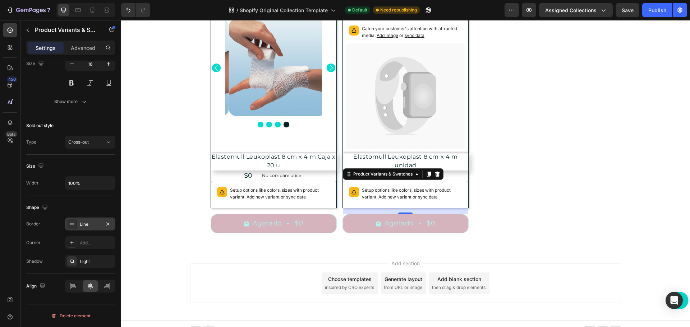
click at [96, 223] on div "Line" at bounding box center [90, 224] width 21 height 6
drag, startPoint x: 404, startPoint y: 206, endPoint x: 407, endPoint y: 193, distance: 12.8
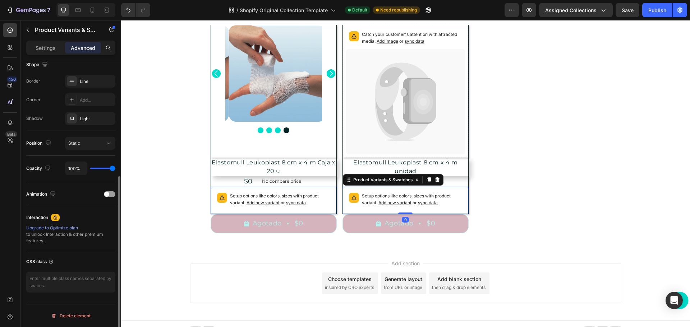
scroll to position [193, 0]
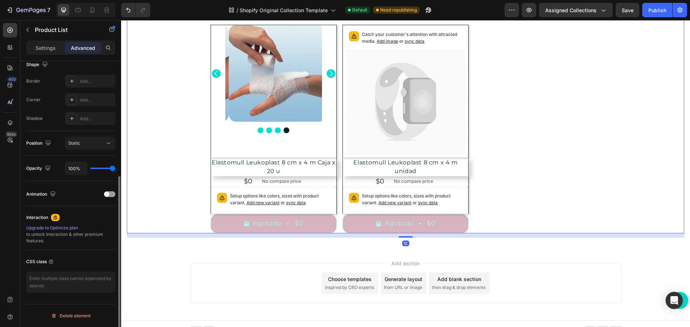
scroll to position [0, 0]
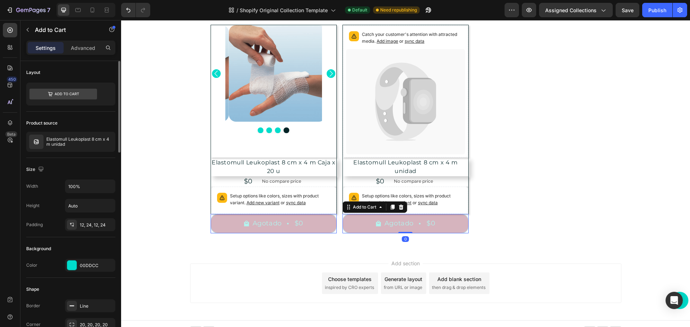
scroll to position [180, 0]
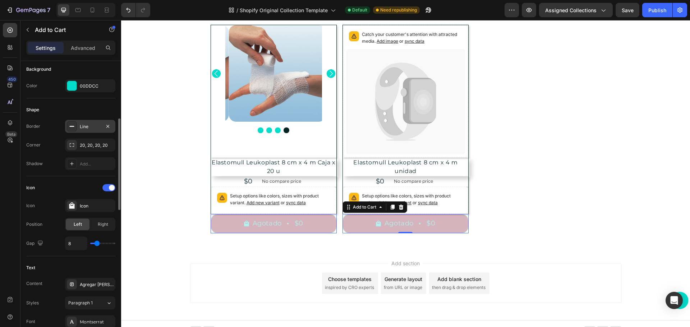
click at [92, 126] on div "Line" at bounding box center [90, 127] width 21 height 6
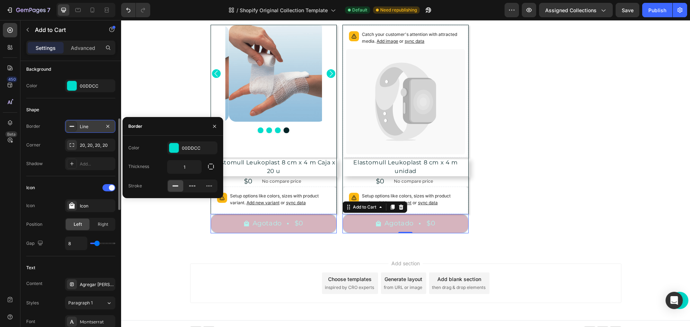
click at [92, 126] on div "Line" at bounding box center [90, 127] width 21 height 6
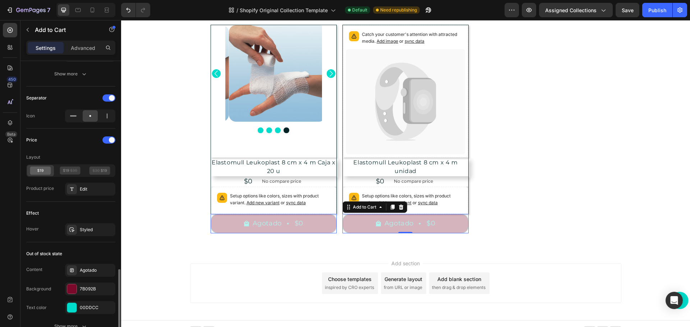
scroll to position [608, 0]
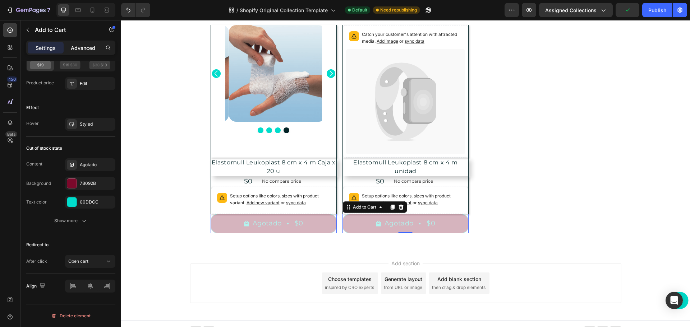
click at [82, 51] on p "Advanced" at bounding box center [83, 48] width 24 height 8
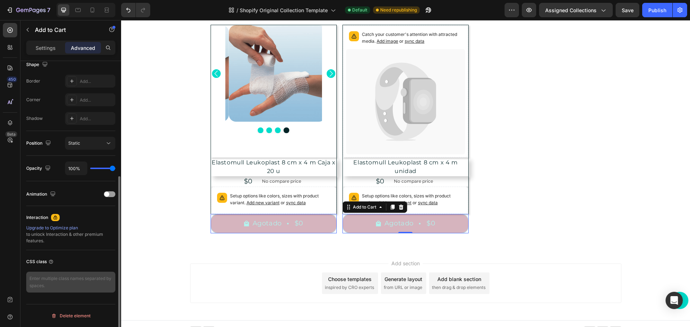
scroll to position [157, 0]
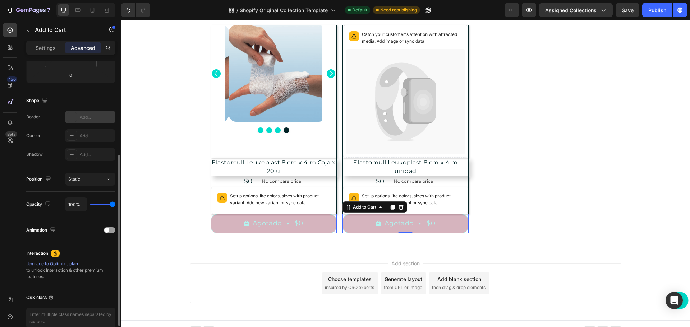
click at [90, 114] on div "Add..." at bounding box center [97, 117] width 34 height 6
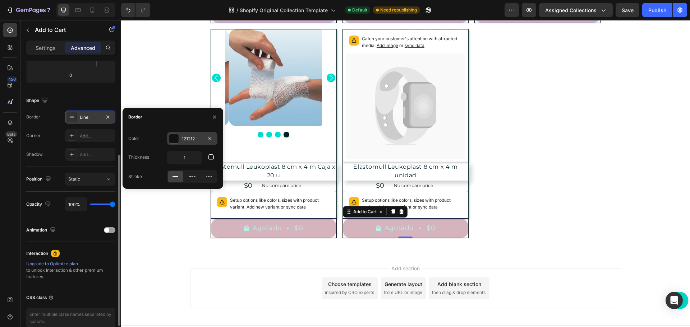
click at [176, 138] on div at bounding box center [173, 138] width 9 height 9
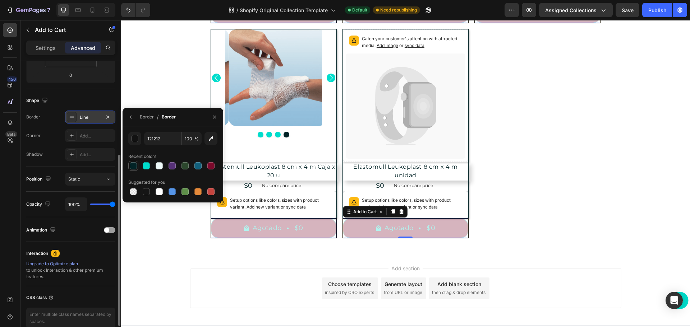
drag, startPoint x: 135, startPoint y: 161, endPoint x: 135, endPoint y: 167, distance: 6.1
click at [135, 162] on div at bounding box center [133, 166] width 10 height 10
type input "022326"
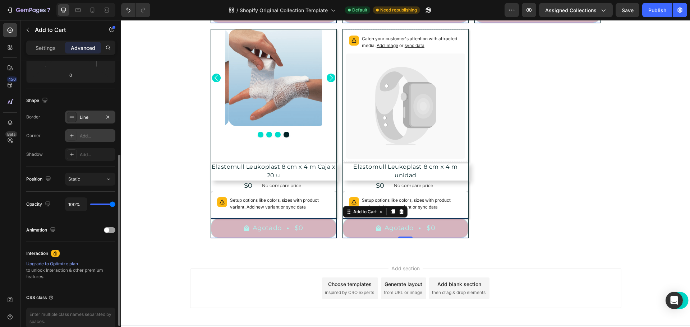
click at [94, 133] on div "Add..." at bounding box center [97, 136] width 34 height 6
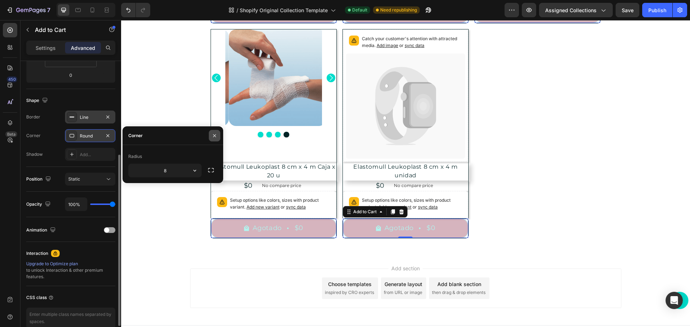
drag, startPoint x: 216, startPoint y: 136, endPoint x: 19, endPoint y: 144, distance: 197.7
click at [216, 136] on icon "button" at bounding box center [215, 136] width 6 height 6
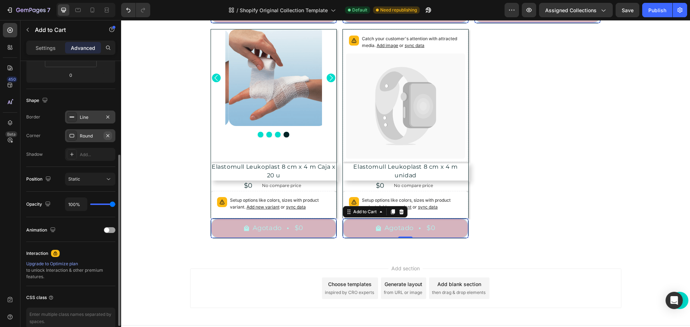
click at [107, 133] on icon "button" at bounding box center [108, 136] width 6 height 6
click at [93, 153] on div "Add..." at bounding box center [97, 155] width 34 height 6
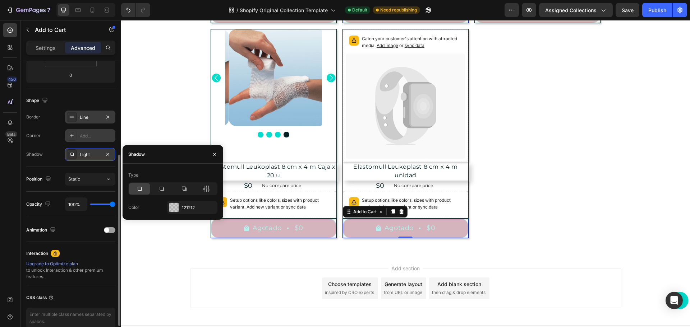
click at [139, 186] on icon at bounding box center [139, 188] width 7 height 7
click at [215, 150] on button "button" at bounding box center [214, 154] width 11 height 11
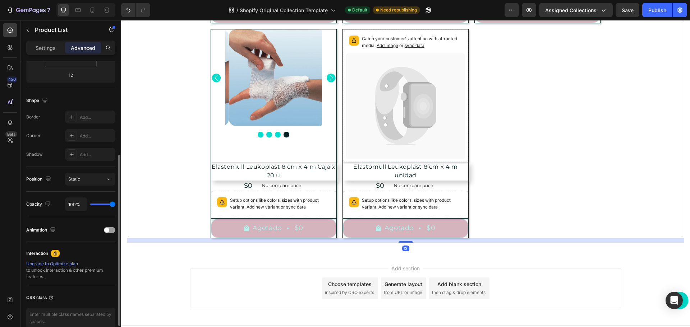
scroll to position [0, 0]
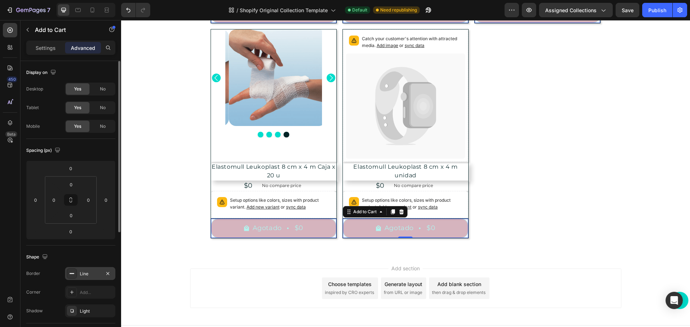
click at [85, 277] on div "Line" at bounding box center [90, 273] width 50 height 13
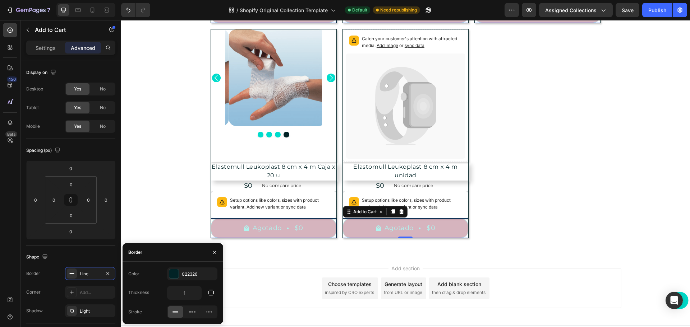
click at [209, 293] on icon "button" at bounding box center [210, 292] width 7 height 7
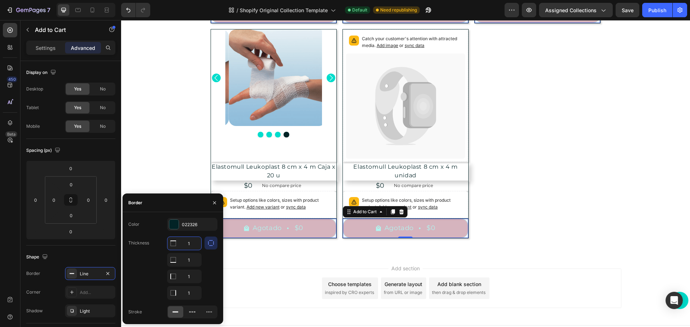
type input "0"
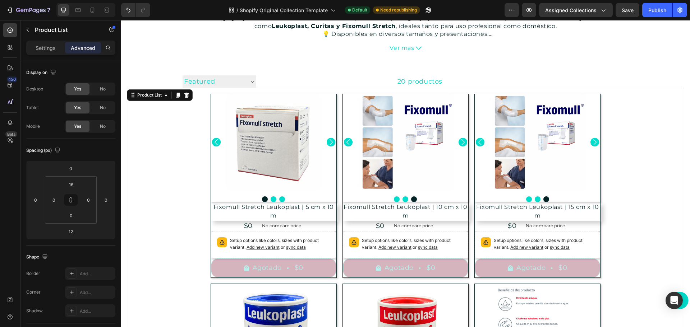
scroll to position [72, 0]
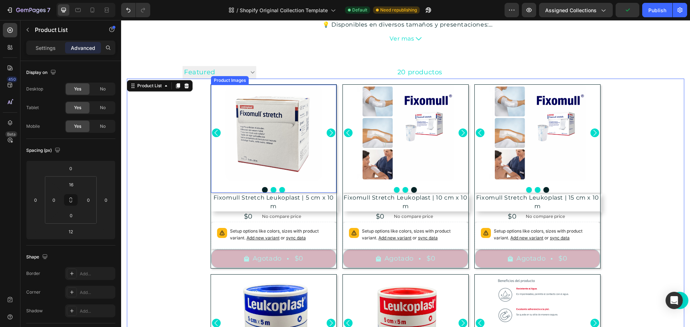
click at [316, 159] on img at bounding box center [273, 133] width 97 height 97
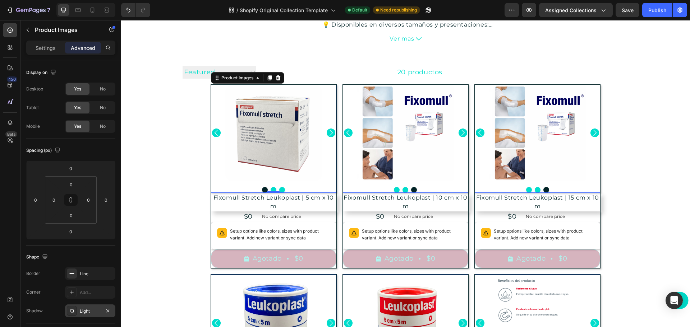
click at [95, 313] on div "Light" at bounding box center [90, 311] width 21 height 6
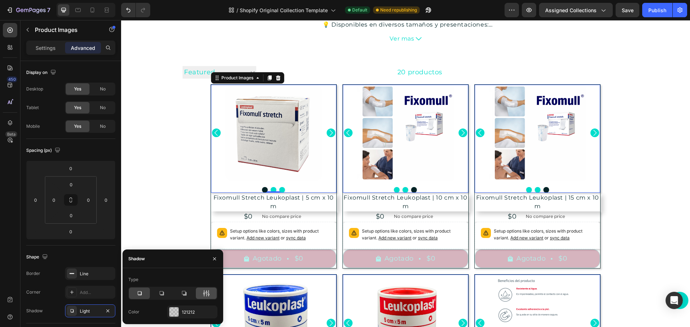
click at [209, 291] on icon at bounding box center [206, 293] width 7 height 7
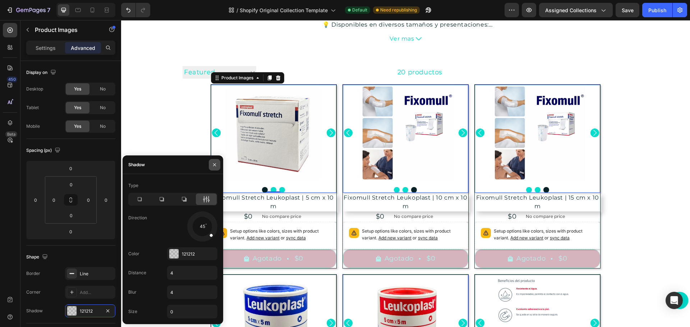
click at [217, 162] on icon "button" at bounding box center [215, 165] width 6 height 6
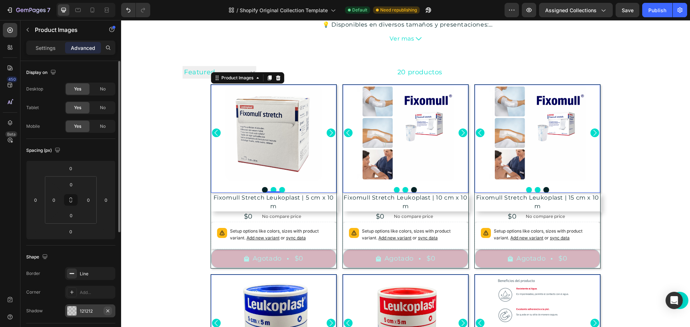
click at [108, 311] on icon "button" at bounding box center [108, 311] width 6 height 6
click at [322, 206] on h2 "Fixomull Stretch Leukoplast | 5 cm x 10 m" at bounding box center [273, 202] width 125 height 19
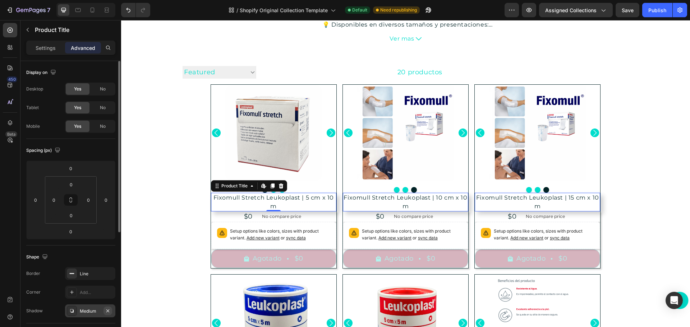
click at [107, 310] on icon "button" at bounding box center [107, 310] width 3 height 3
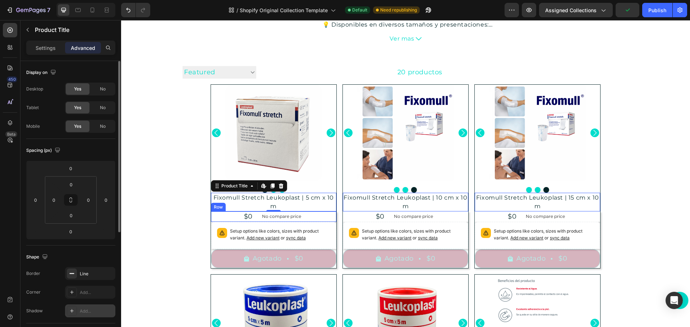
click at [324, 214] on div "$0 Product Price Product Price No compare price Product Price Row" at bounding box center [273, 217] width 126 height 10
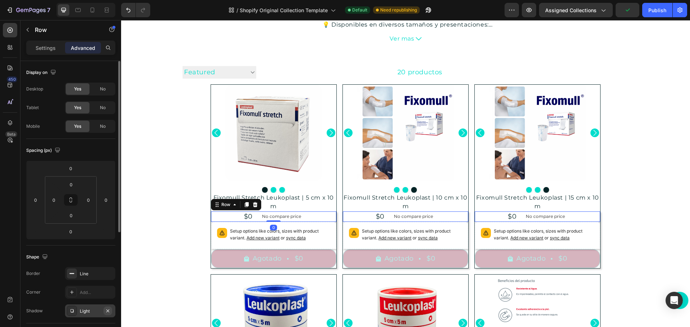
click at [109, 310] on icon "button" at bounding box center [108, 311] width 6 height 6
click at [327, 233] on p "Setup options like colors, sizes with product variant. Add new variant or sync …" at bounding box center [280, 235] width 100 height 14
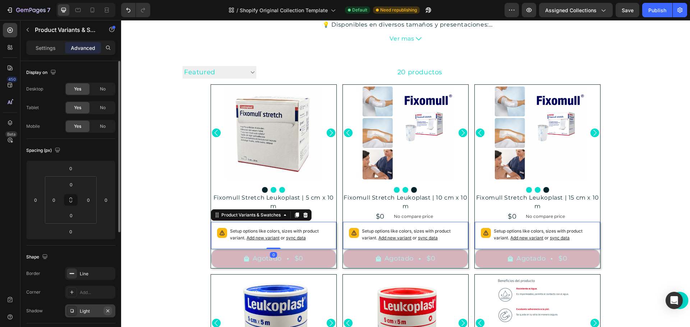
click at [108, 312] on icon "button" at bounding box center [108, 311] width 6 height 6
click at [325, 255] on button "Agotado $0" at bounding box center [273, 258] width 125 height 19
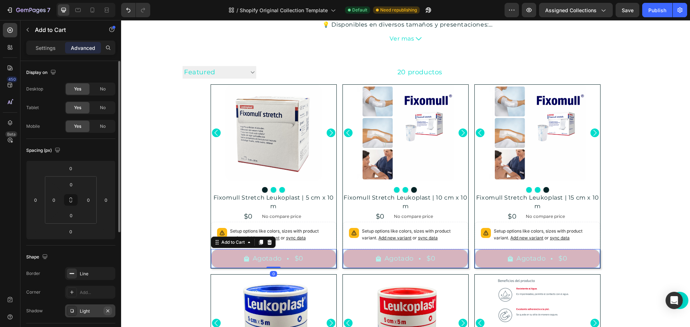
click at [108, 310] on icon "button" at bounding box center [108, 311] width 6 height 6
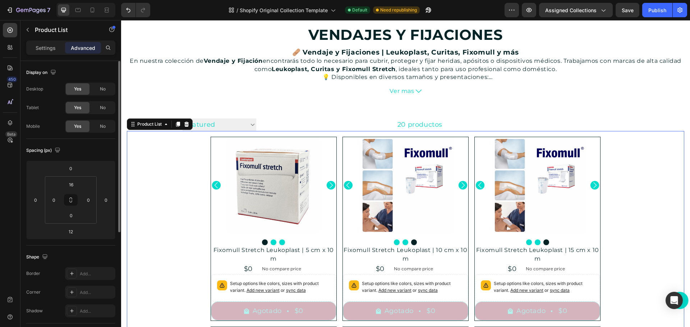
scroll to position [36, 0]
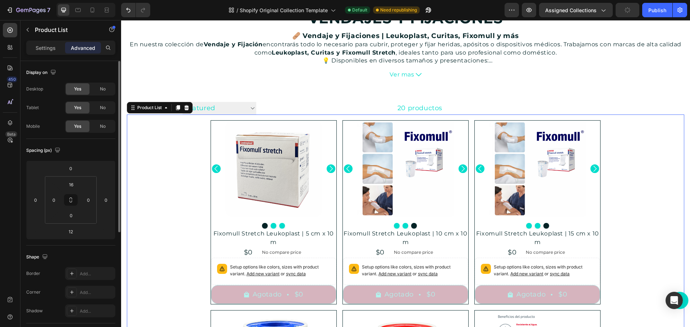
click at [336, 122] on div at bounding box center [273, 169] width 125 height 97
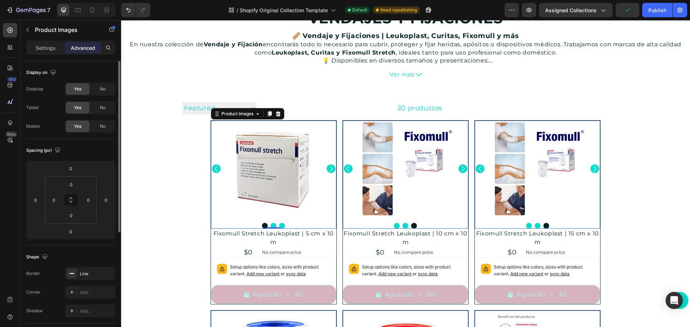
click at [326, 128] on div at bounding box center [273, 169] width 125 height 97
click at [88, 292] on div "Add..." at bounding box center [97, 292] width 34 height 6
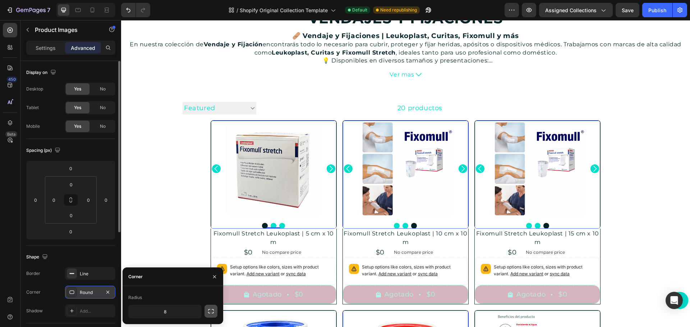
click at [212, 311] on icon "button" at bounding box center [210, 311] width 7 height 7
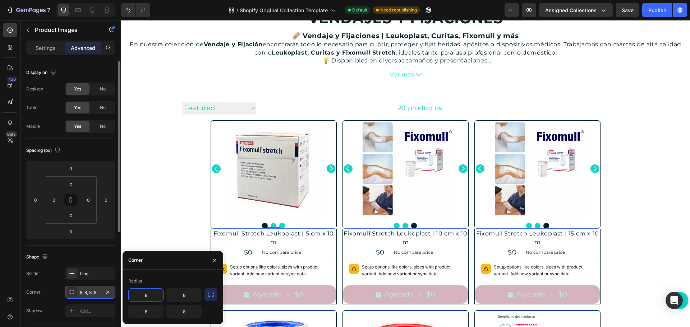
click at [147, 294] on input "8" at bounding box center [146, 295] width 34 height 13
type input "20"
click at [182, 296] on input "8" at bounding box center [184, 295] width 34 height 13
type input "20"
click at [149, 313] on input "8" at bounding box center [146, 311] width 34 height 13
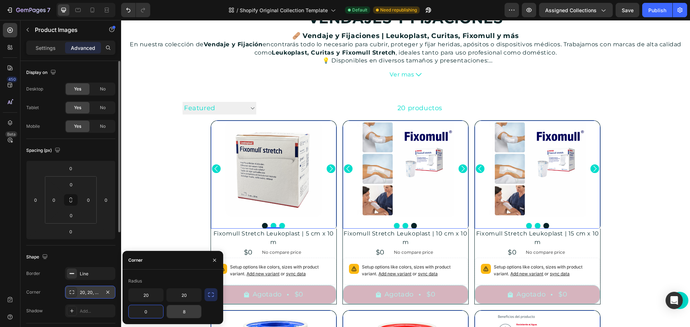
type input "0"
click at [187, 311] on input "8" at bounding box center [184, 311] width 34 height 13
type input "0"
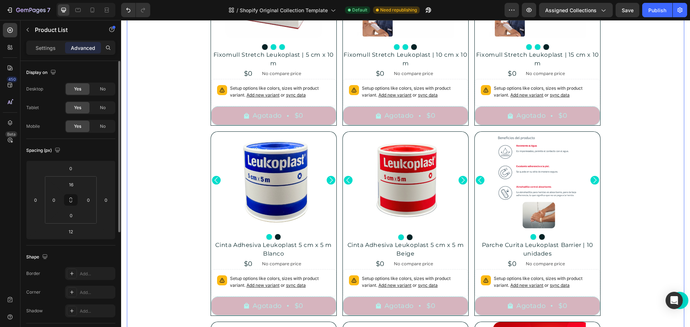
scroll to position [180, 0]
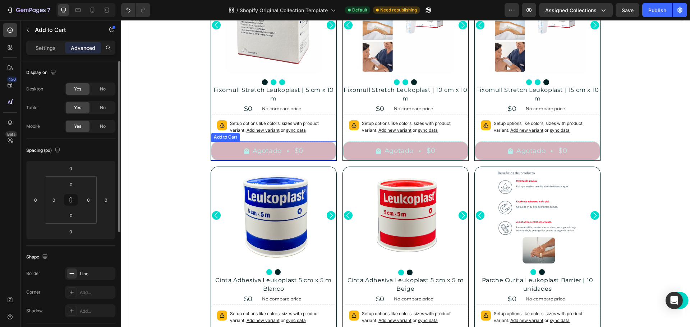
click at [246, 152] on icon "Agotado" at bounding box center [246, 151] width 5 height 6
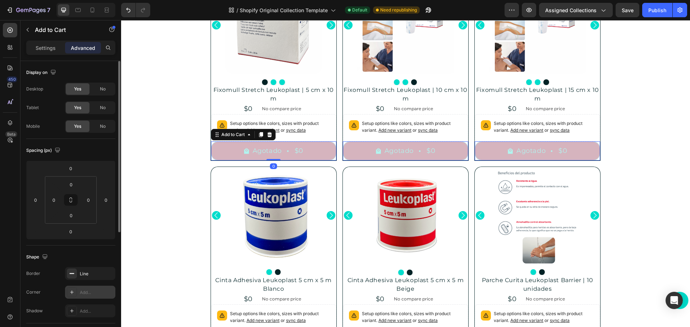
click at [84, 290] on div "Add..." at bounding box center [97, 292] width 34 height 6
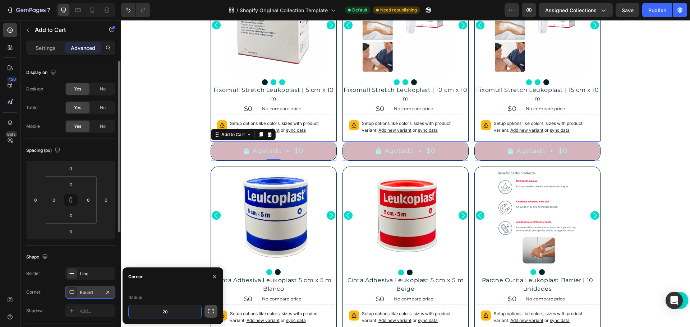
click at [209, 309] on icon "button" at bounding box center [210, 311] width 7 height 7
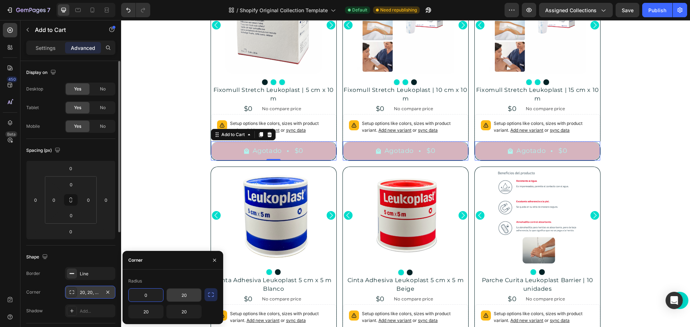
type input "0"
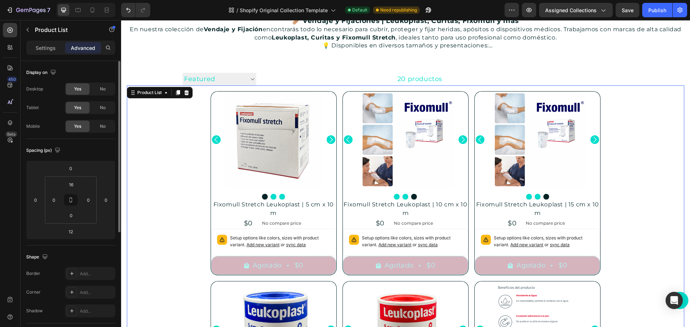
scroll to position [36, 0]
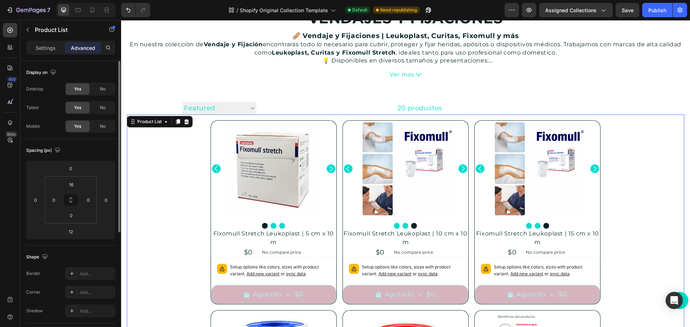
click at [655, 10] on div "Publish" at bounding box center [657, 10] width 18 height 8
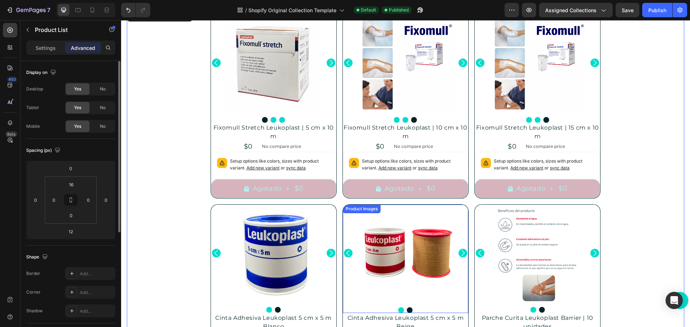
scroll to position [144, 0]
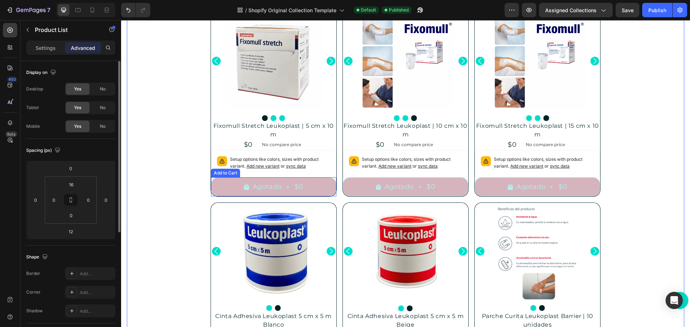
click at [287, 186] on icon "Agotado" at bounding box center [288, 187] width 2 height 2
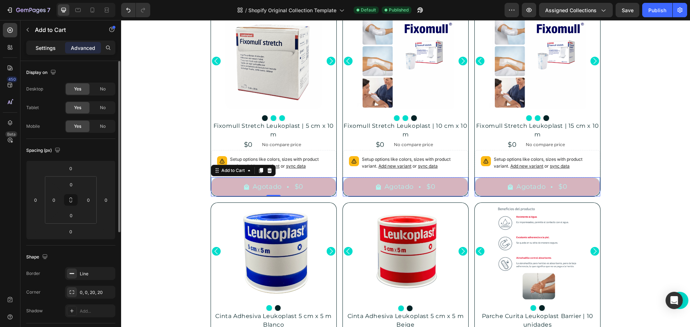
click at [43, 48] on p "Settings" at bounding box center [46, 48] width 20 height 8
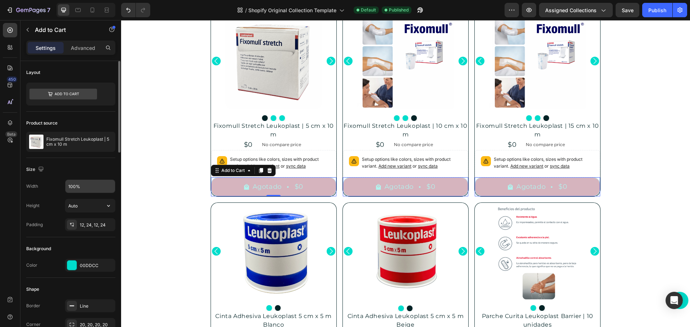
click at [75, 189] on input "100%" at bounding box center [90, 186] width 50 height 13
click at [110, 186] on icon "button" at bounding box center [108, 186] width 7 height 7
click at [73, 184] on input "100%" at bounding box center [90, 186] width 50 height 13
drag, startPoint x: 75, startPoint y: 185, endPoint x: 54, endPoint y: 182, distance: 21.3
click at [54, 182] on div "Width 100%" at bounding box center [70, 187] width 89 height 14
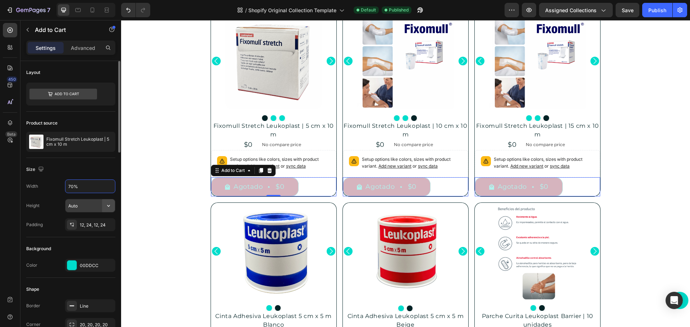
type input "70%"
click at [109, 207] on icon "button" at bounding box center [108, 205] width 7 height 7
click at [106, 219] on div "Fit content Auto" at bounding box center [82, 224] width 59 height 14
click at [96, 225] on div "12, 24, 12, 24" at bounding box center [90, 225] width 21 height 6
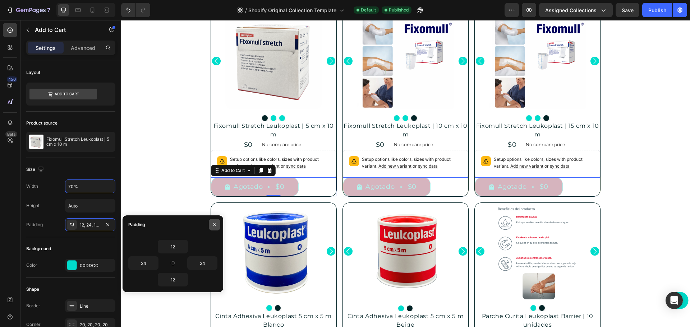
click at [214, 223] on icon "button" at bounding box center [215, 225] width 6 height 6
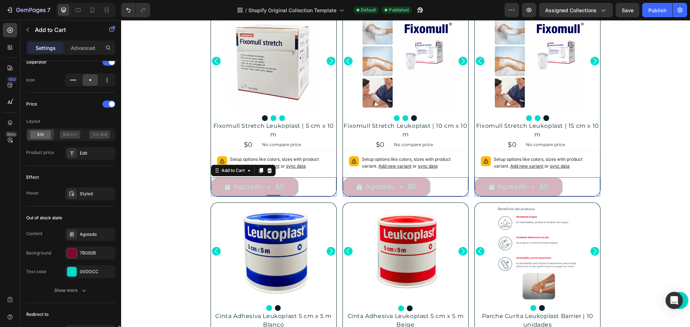
scroll to position [608, 0]
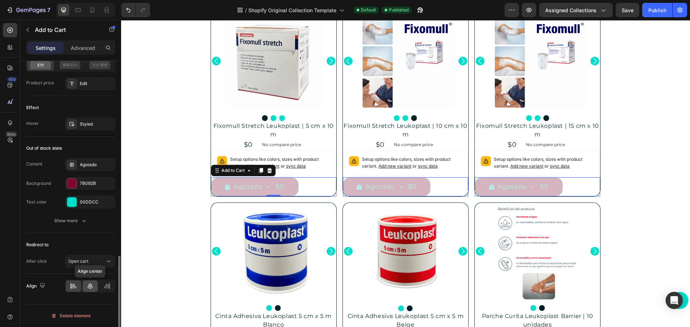
click at [91, 286] on icon at bounding box center [90, 286] width 5 height 6
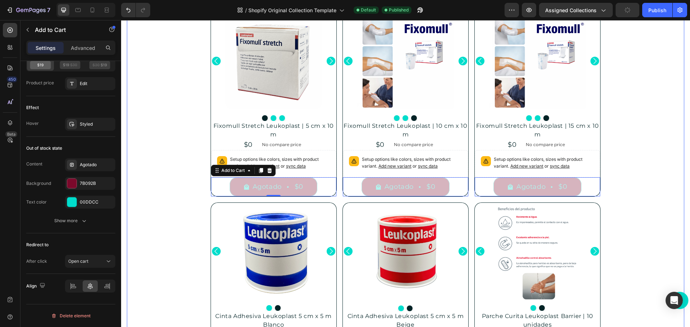
drag, startPoint x: 642, startPoint y: 184, endPoint x: 636, endPoint y: 188, distance: 7.6
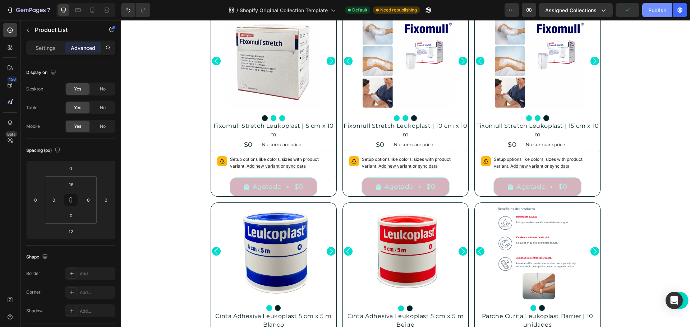
click at [653, 11] on div "Publish" at bounding box center [657, 10] width 18 height 8
click at [337, 189] on div "Agotado $0 Add to Cart" at bounding box center [273, 186] width 126 height 19
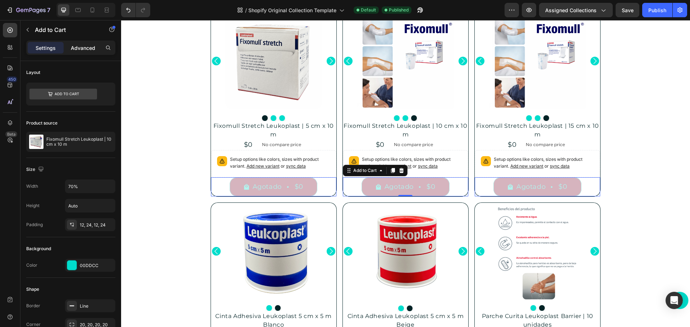
click at [87, 45] on p "Advanced" at bounding box center [83, 48] width 24 height 8
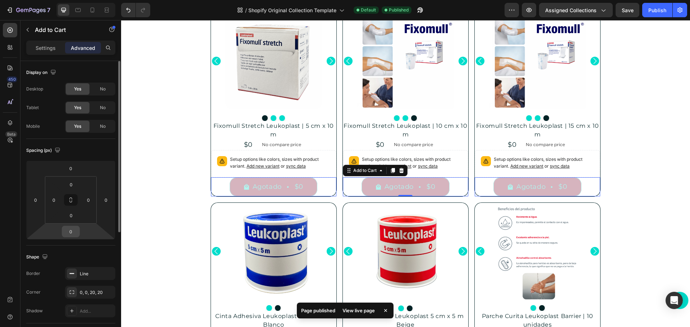
click at [71, 231] on input "0" at bounding box center [71, 231] width 14 height 11
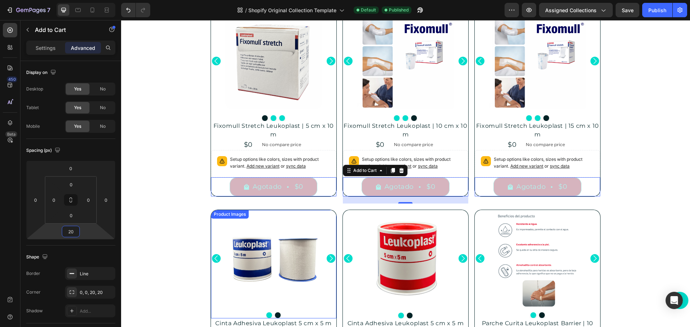
type input "2"
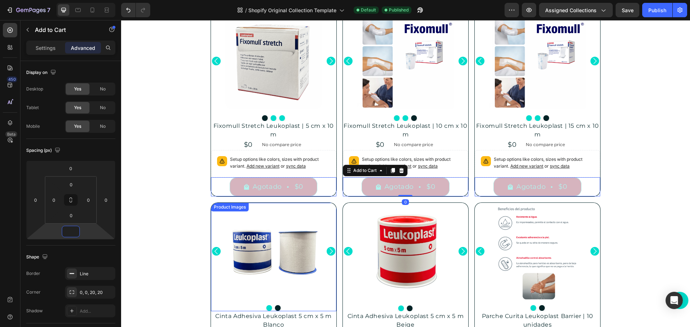
type input "0"
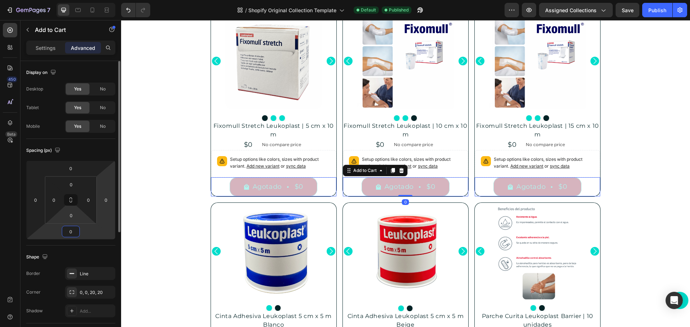
click at [84, 0] on html "7 / Shopify Original Collection Template Default Published Preview Assigned Col…" at bounding box center [345, 0] width 690 height 0
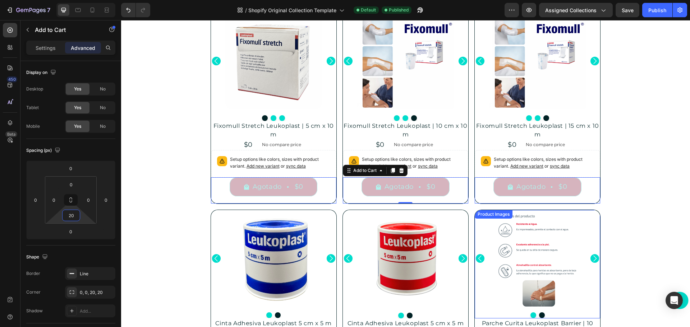
type input "20"
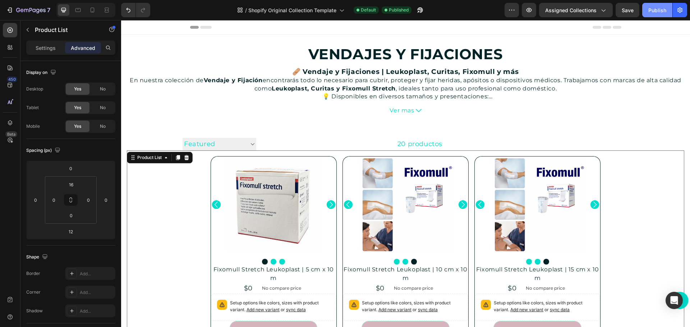
click at [652, 12] on div "Publish" at bounding box center [657, 10] width 18 height 8
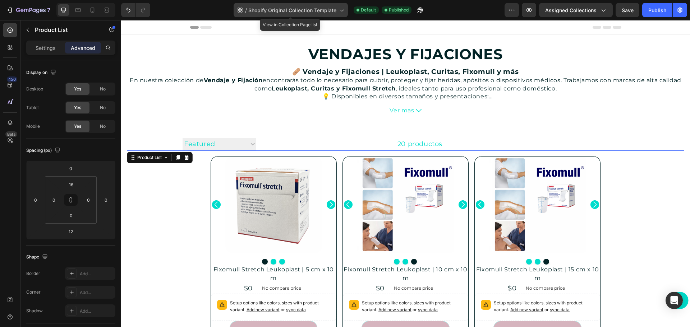
click at [317, 8] on span "Shopify Original Collection Template" at bounding box center [292, 10] width 88 height 8
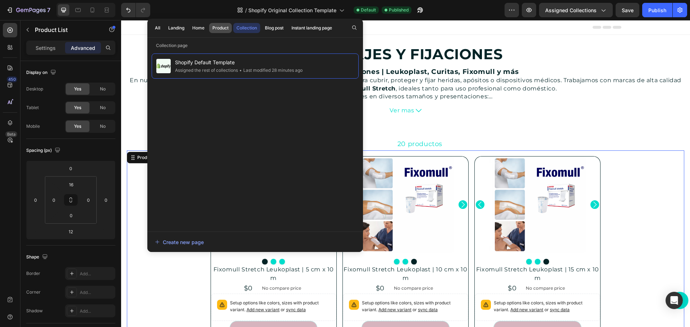
click at [218, 29] on div "Product" at bounding box center [220, 28] width 16 height 6
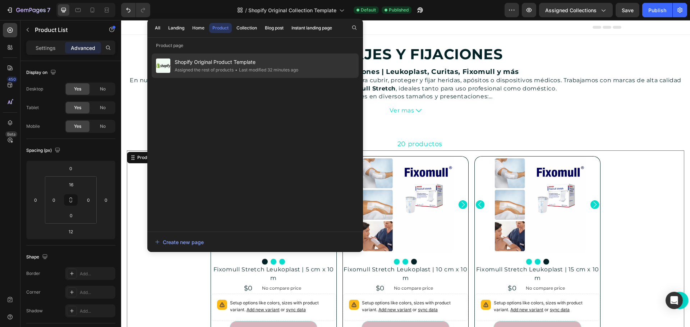
click at [233, 71] on div "Assigned the rest of products" at bounding box center [265, 69] width 65 height 7
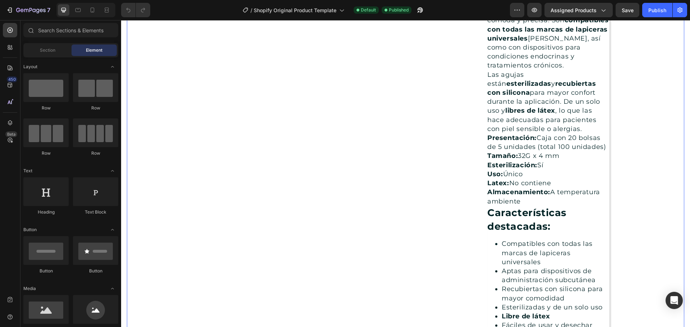
scroll to position [21, 0]
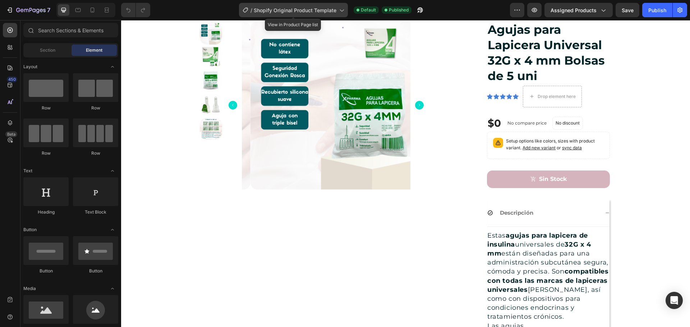
click at [305, 6] on span "Shopify Original Product Template" at bounding box center [295, 10] width 83 height 8
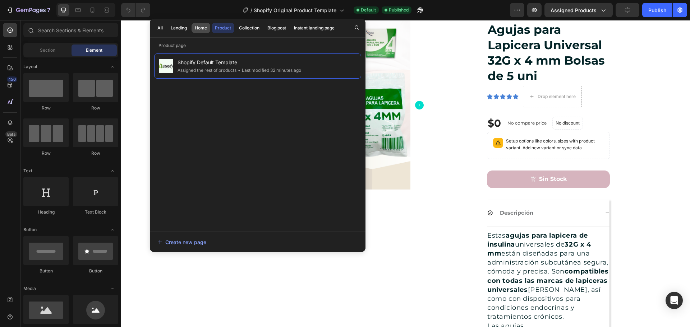
click at [205, 28] on div "Home" at bounding box center [201, 28] width 12 height 6
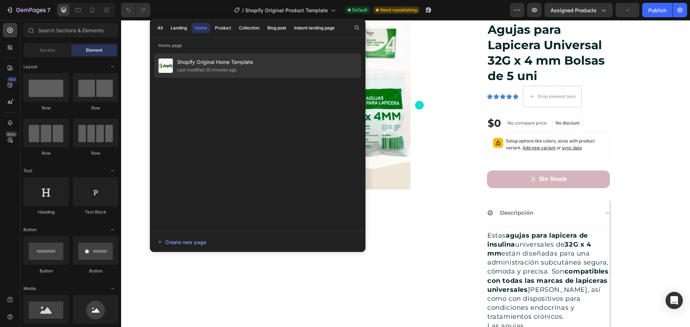
click at [217, 59] on span "Shopify Original Home Template" at bounding box center [215, 62] width 76 height 9
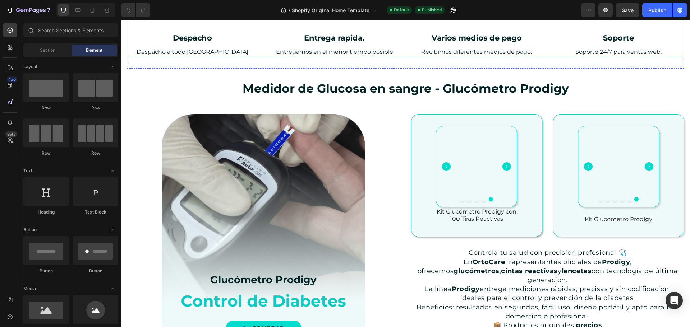
scroll to position [323, 0]
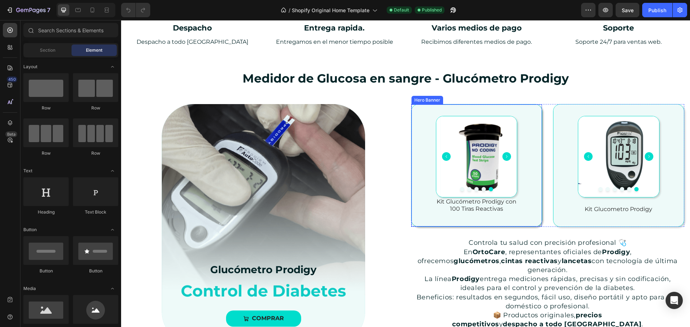
click at [419, 108] on div "Background Image" at bounding box center [476, 166] width 130 height 122
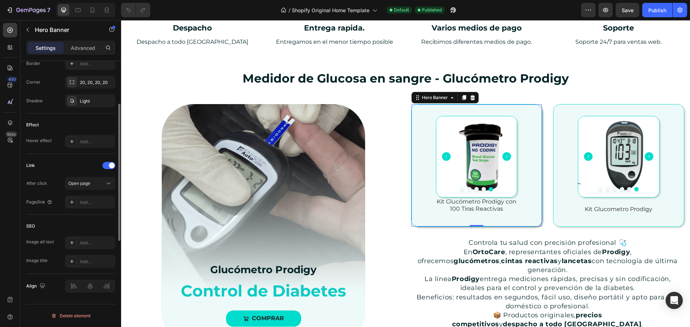
scroll to position [23, 0]
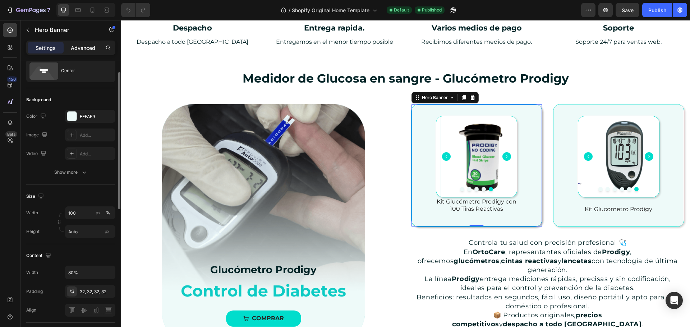
click at [81, 45] on p "Advanced" at bounding box center [83, 48] width 24 height 8
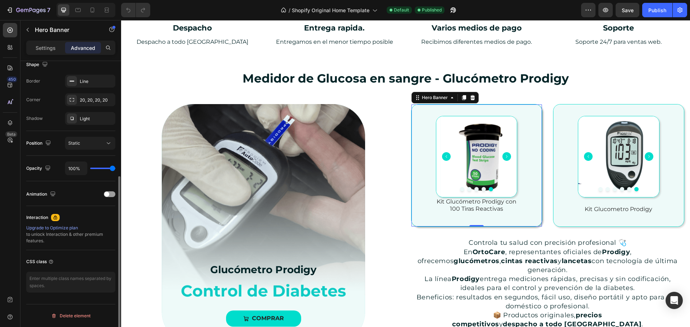
scroll to position [121, 0]
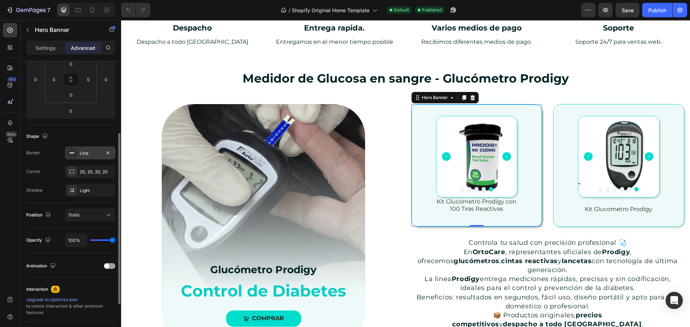
click at [95, 157] on div "Line" at bounding box center [90, 153] width 50 height 13
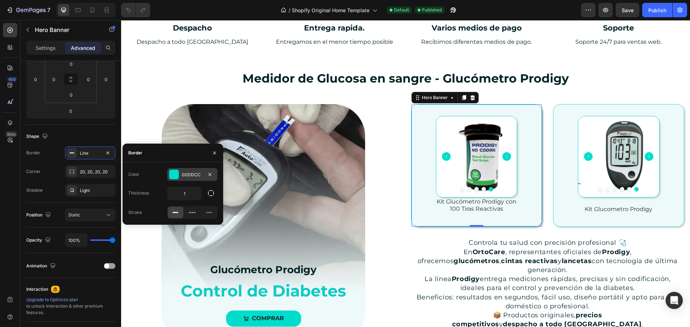
click at [192, 176] on div "00DDCC" at bounding box center [192, 175] width 21 height 6
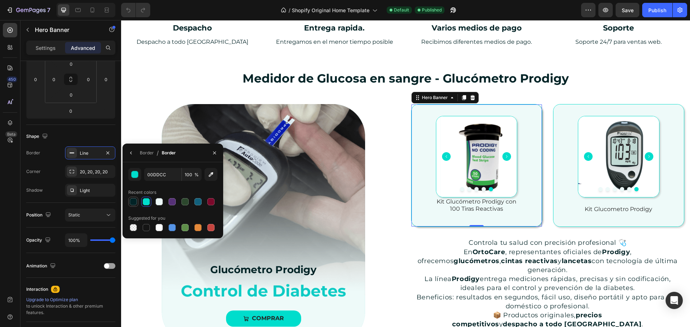
click at [131, 201] on div at bounding box center [133, 201] width 7 height 7
type input "022326"
click at [213, 153] on icon "button" at bounding box center [215, 153] width 6 height 6
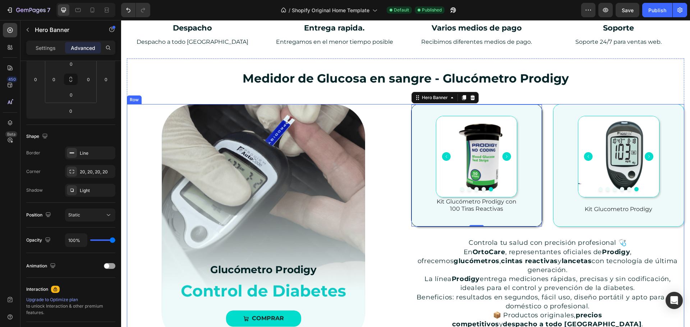
click at [392, 136] on div "Glucómetro Prodigy Text Block COMPRAR Button Hero Banner" at bounding box center [263, 224] width 273 height 240
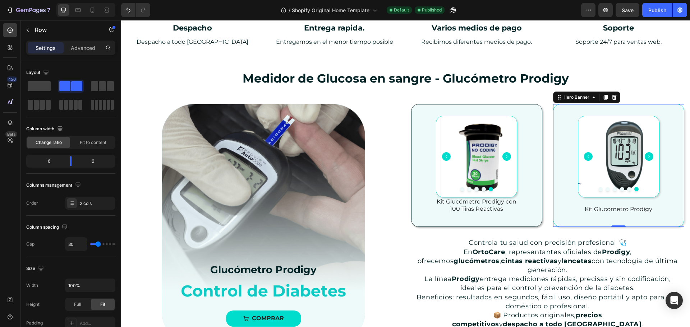
click at [674, 223] on div "Background Image" at bounding box center [618, 166] width 130 height 122
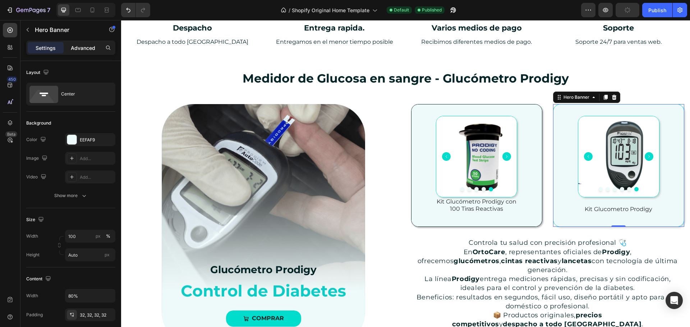
click at [90, 43] on div "Advanced" at bounding box center [83, 47] width 36 height 11
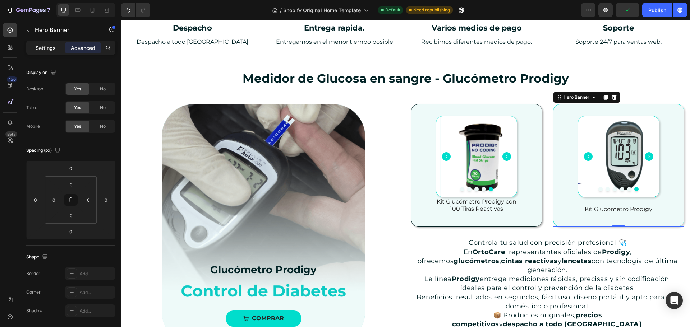
click at [41, 47] on p "Settings" at bounding box center [46, 48] width 20 height 8
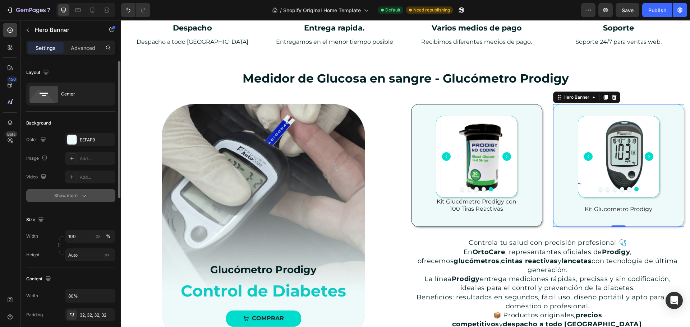
scroll to position [108, 0]
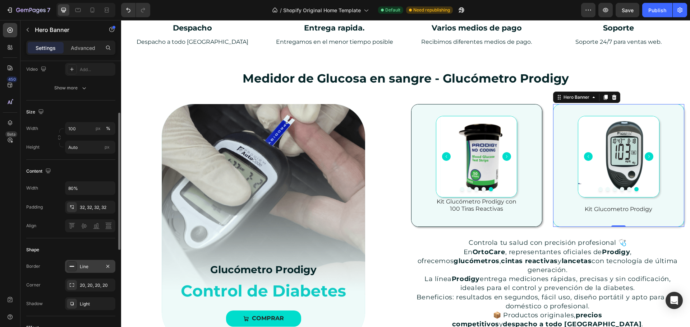
click at [93, 269] on div "Line" at bounding box center [90, 267] width 21 height 6
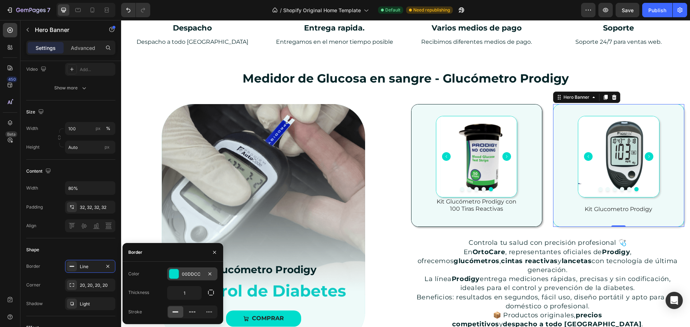
click at [200, 277] on div "00DDCC" at bounding box center [192, 274] width 21 height 6
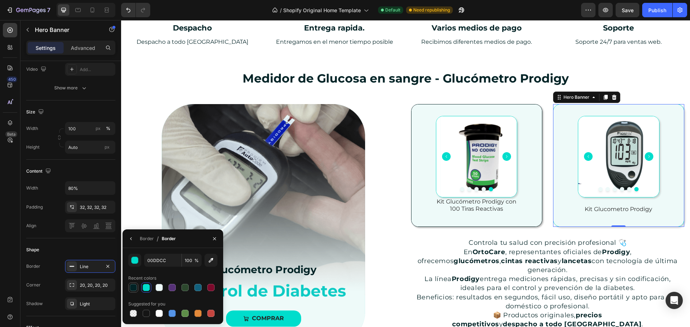
click at [134, 288] on div at bounding box center [133, 287] width 7 height 7
type input "022326"
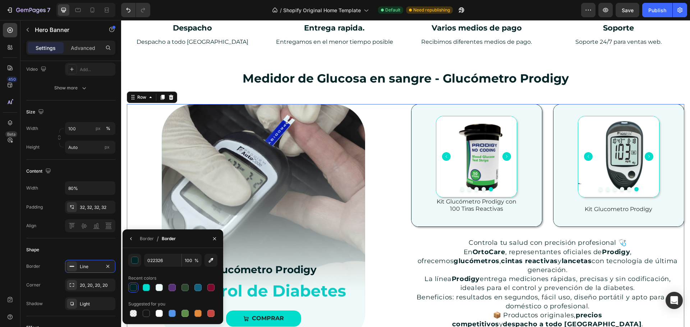
click at [393, 150] on div "Glucómetro Prodigy Text Block COMPRAR Button Hero Banner" at bounding box center [263, 224] width 273 height 240
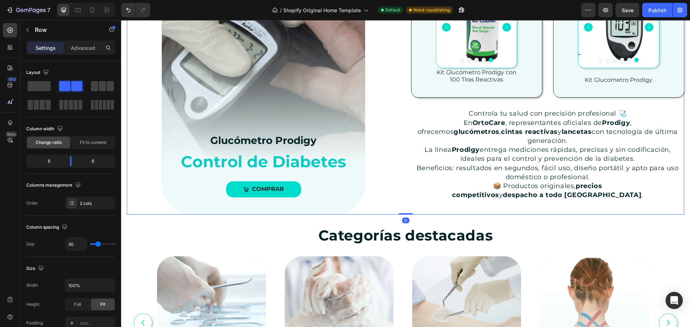
scroll to position [467, 0]
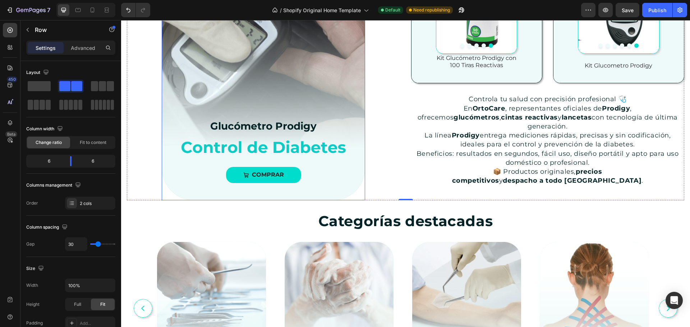
click at [355, 188] on div "Glucómetro Prodigy Text Block COMPRAR Button" at bounding box center [263, 149] width 199 height 104
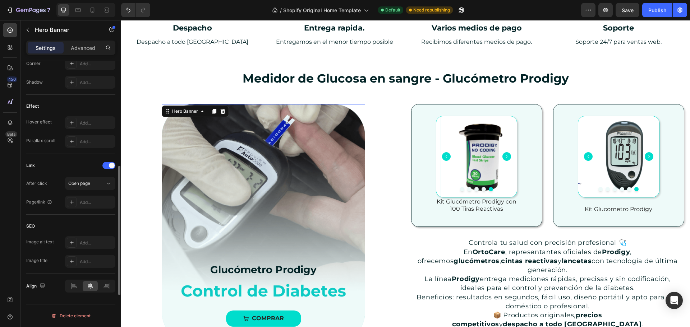
scroll to position [276, 0]
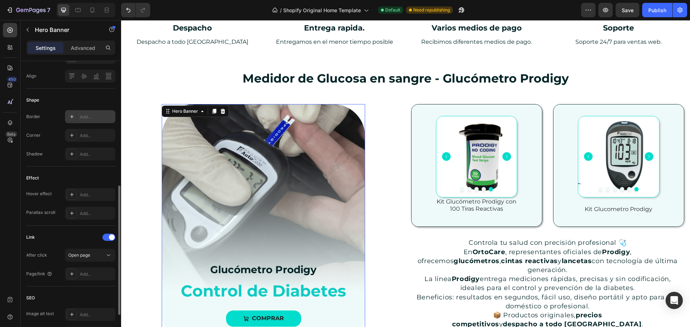
click at [97, 117] on div "Add..." at bounding box center [97, 117] width 34 height 6
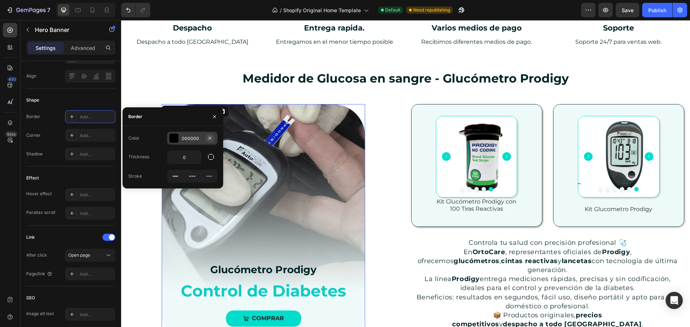
click at [207, 134] on button "button" at bounding box center [209, 138] width 9 height 9
click at [197, 139] on div "Add..." at bounding box center [199, 138] width 34 height 6
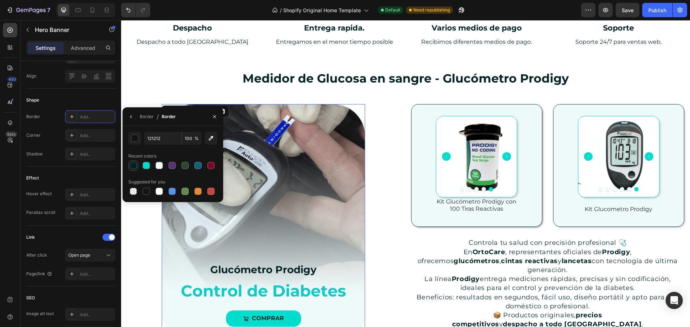
click at [131, 168] on div at bounding box center [133, 165] width 7 height 7
type input "022326"
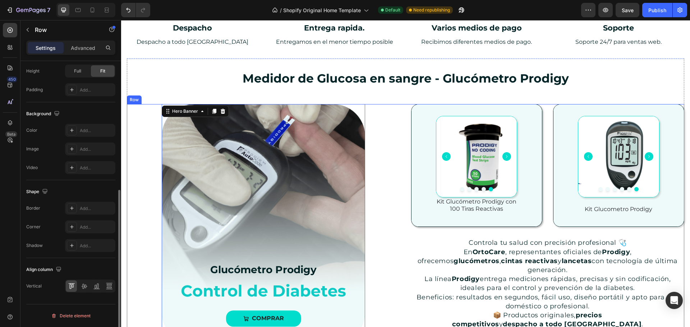
click at [379, 152] on div "Glucómetro Prodigy Text Block COMPRAR Button Hero Banner 0" at bounding box center [263, 224] width 273 height 240
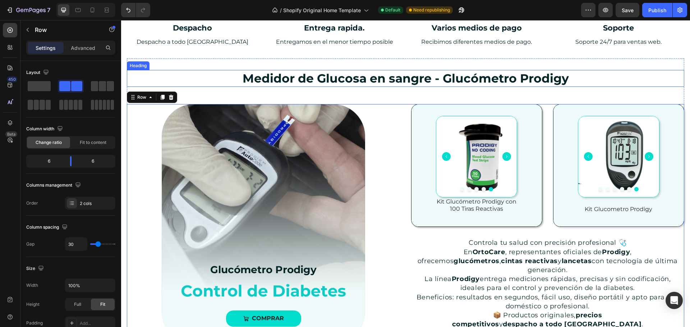
click at [208, 80] on h2 "Medidor de Glucosa en sangre - Glucómetro Prodigy" at bounding box center [405, 78] width 557 height 17
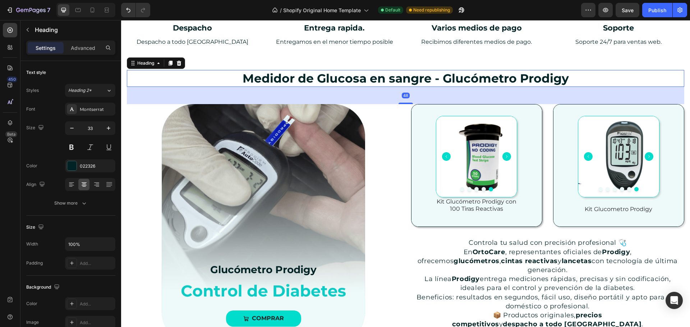
click at [174, 94] on div "48" at bounding box center [405, 95] width 557 height 17
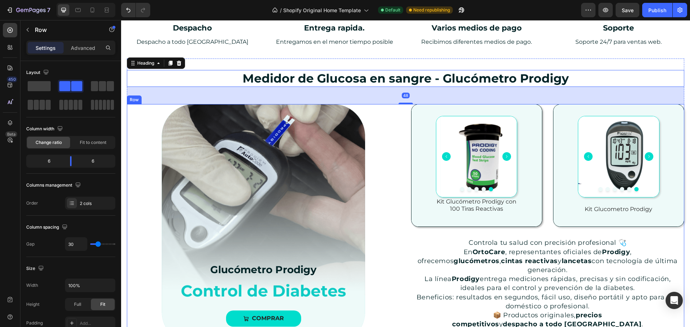
click at [143, 188] on div "Glucómetro Prodigy Text Block COMPRAR Button Hero Banner" at bounding box center [263, 224] width 273 height 240
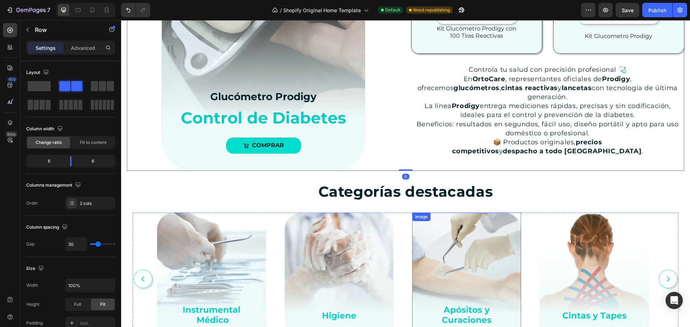
scroll to position [503, 0]
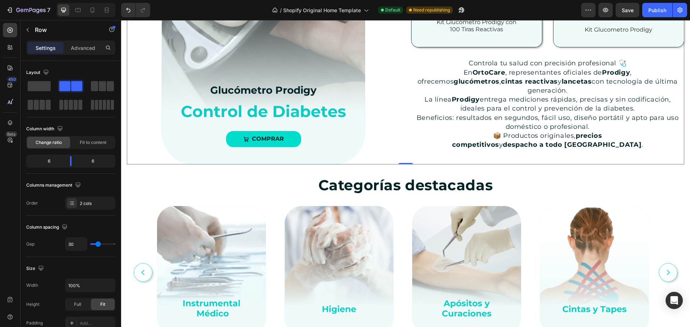
drag, startPoint x: 391, startPoint y: 132, endPoint x: 374, endPoint y: 134, distance: 17.0
click at [391, 132] on div "Glucómetro Prodigy Text Block COMPRAR Button Hero Banner" at bounding box center [263, 45] width 273 height 240
click at [362, 133] on div "Background Image" at bounding box center [263, 45] width 203 height 240
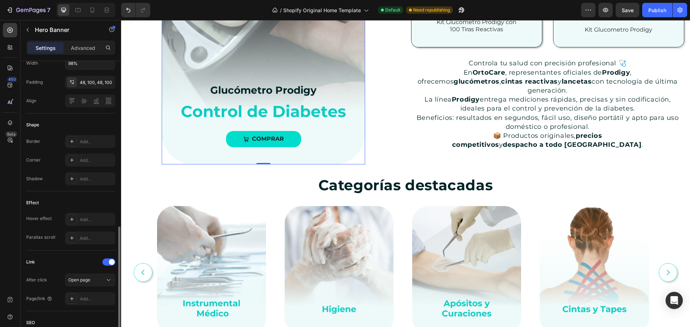
scroll to position [287, 0]
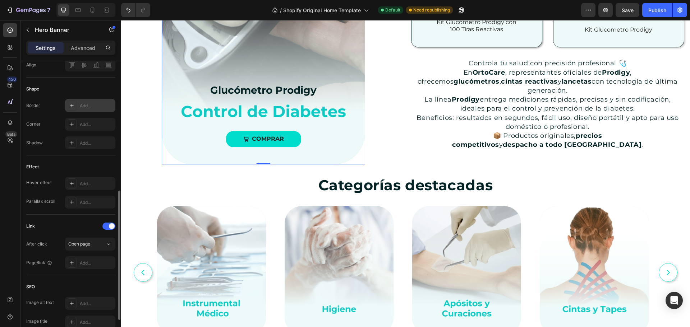
click at [94, 105] on div "Add..." at bounding box center [97, 106] width 34 height 6
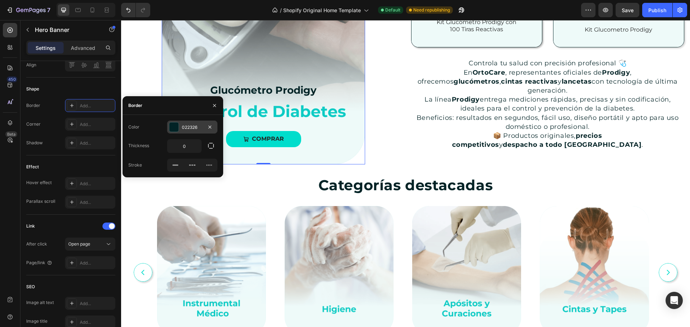
click at [190, 125] on div "022326" at bounding box center [192, 127] width 21 height 6
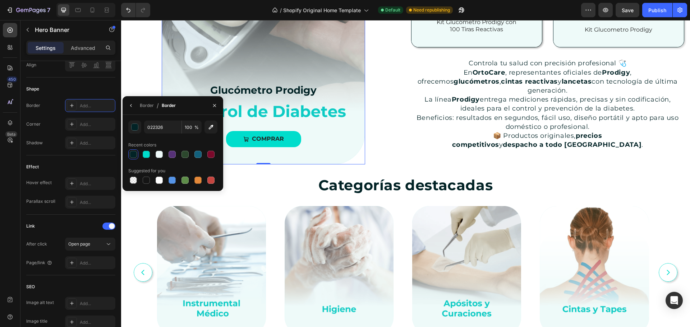
click at [134, 154] on div at bounding box center [133, 154] width 7 height 7
click at [146, 103] on div "Border" at bounding box center [147, 105] width 14 height 6
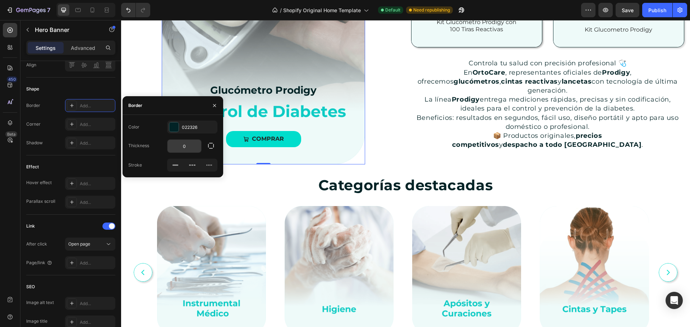
click at [187, 149] on input "0" at bounding box center [184, 146] width 34 height 13
type input "1"
click at [145, 75] on div "Glucómetro Prodigy Text Block COMPRAR Button Hero Banner 0" at bounding box center [263, 44] width 273 height 240
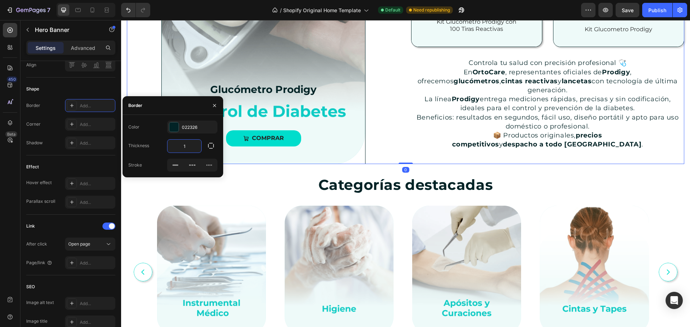
scroll to position [0, 0]
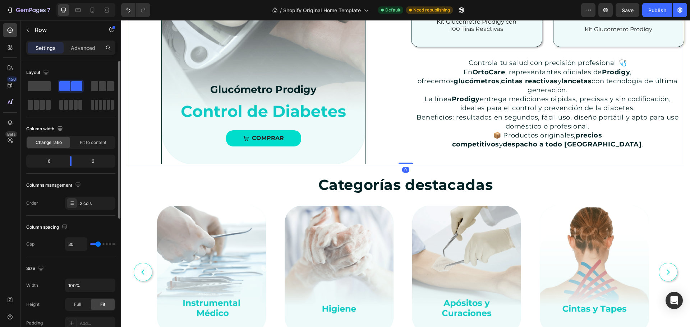
click at [381, 143] on div "Glucómetro Prodigy Text Block COMPRAR Button Hero Banner" at bounding box center [263, 44] width 273 height 240
click at [365, 155] on div "Glucómetro Prodigy Text Block COMPRAR Button Hero Banner" at bounding box center [263, 44] width 273 height 240
click at [362, 153] on div "Background Image" at bounding box center [263, 44] width 203 height 239
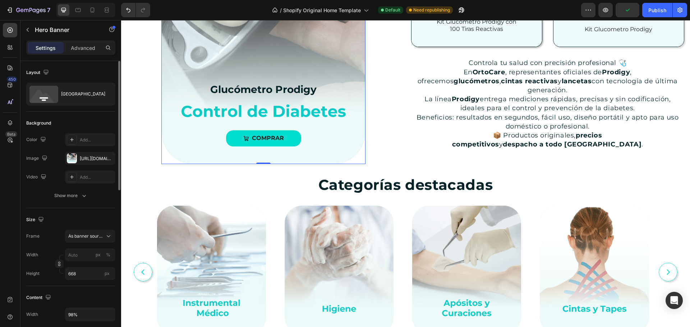
scroll to position [144, 0]
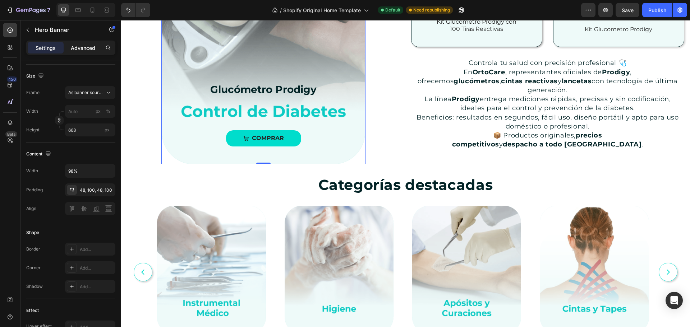
click at [94, 50] on p "Advanced" at bounding box center [83, 48] width 24 height 8
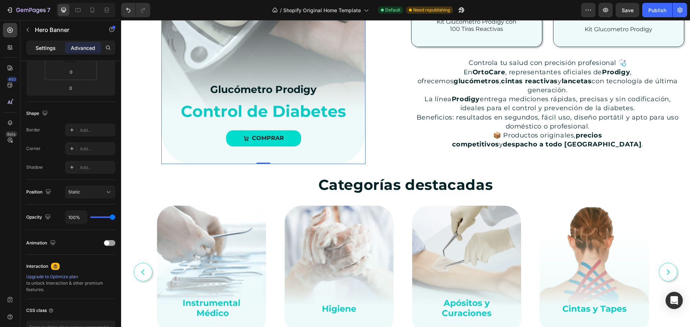
click at [40, 46] on p "Settings" at bounding box center [46, 48] width 20 height 8
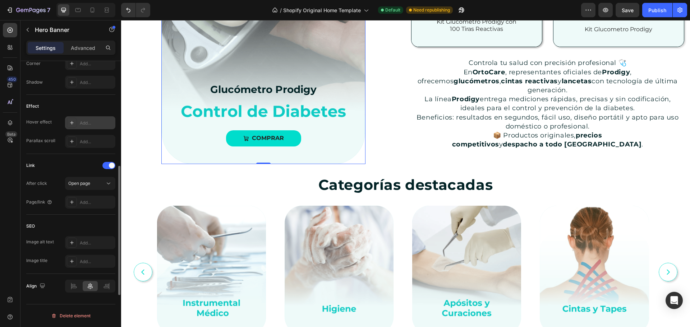
scroll to position [133, 0]
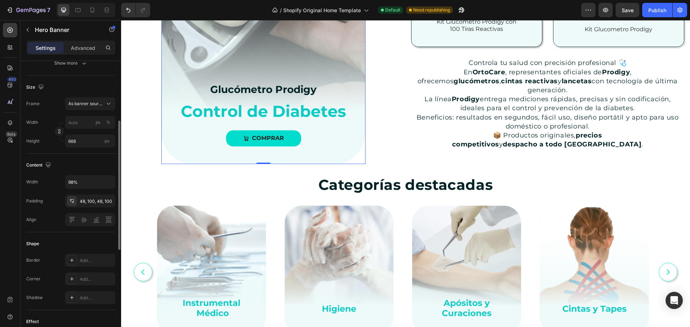
drag, startPoint x: 349, startPoint y: 156, endPoint x: 352, endPoint y: 158, distance: 3.8
click at [349, 156] on div "Glucómetro Prodigy Text Block COMPRAR Button" at bounding box center [263, 112] width 199 height 104
click at [356, 161] on div "Glucómetro Prodigy Text Block COMPRAR Button" at bounding box center [263, 112] width 199 height 104
click at [358, 163] on div "Glucómetro Prodigy Text Block COMPRAR Button" at bounding box center [263, 112] width 199 height 104
click at [358, 164] on div "Glucómetro Prodigy Text Block COMPRAR Button" at bounding box center [263, 44] width 204 height 240
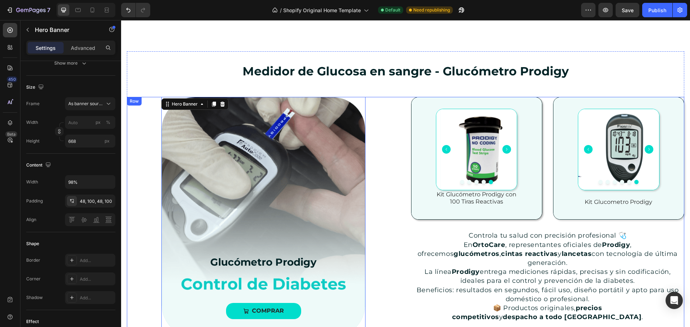
scroll to position [324, 0]
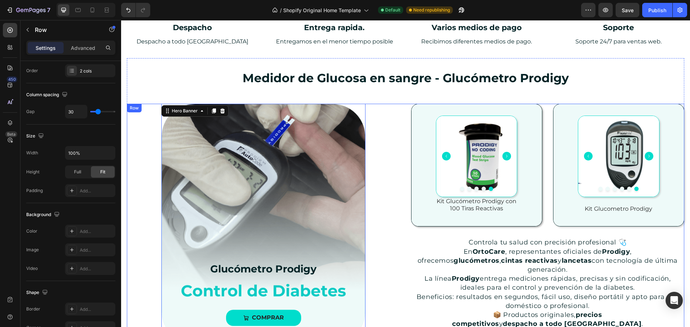
click at [376, 148] on div "Glucómetro Prodigy Text Block COMPRAR Button Hero Banner 0" at bounding box center [263, 224] width 273 height 240
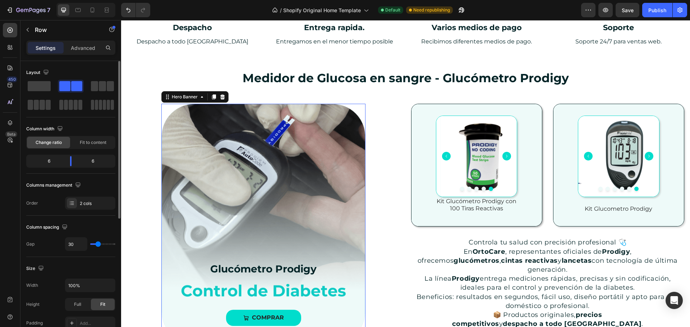
click at [363, 111] on div "Background Image" at bounding box center [263, 223] width 203 height 239
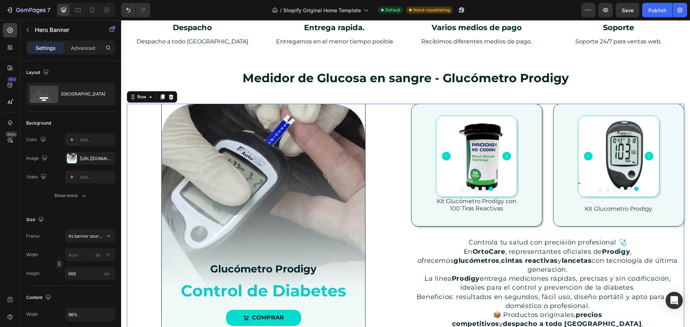
click at [364, 112] on div "Glucómetro Prodigy Text Block COMPRAR Button Hero Banner" at bounding box center [263, 224] width 273 height 240
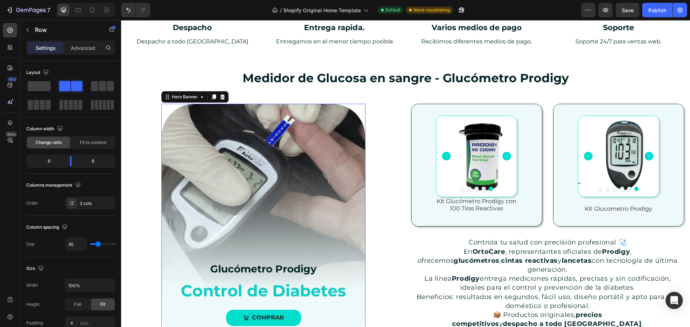
click at [362, 114] on div "Background Image" at bounding box center [263, 223] width 203 height 239
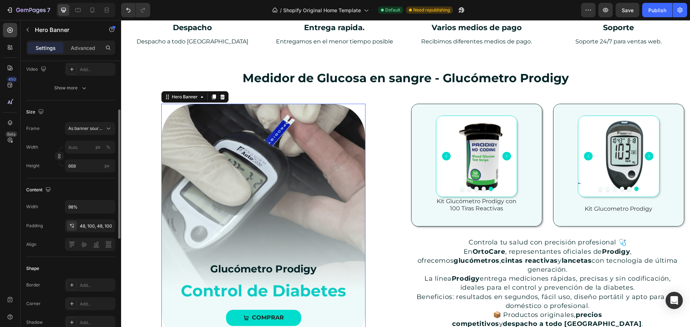
scroll to position [180, 0]
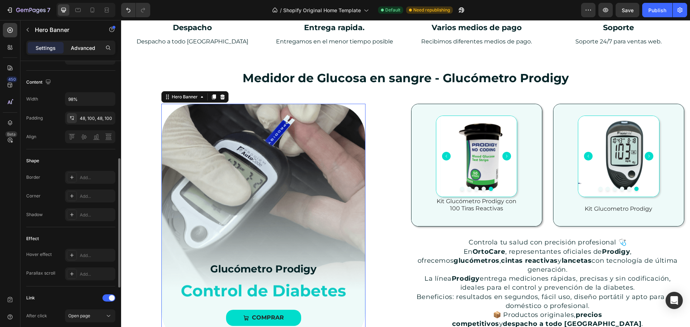
click at [75, 48] on p "Advanced" at bounding box center [83, 48] width 24 height 8
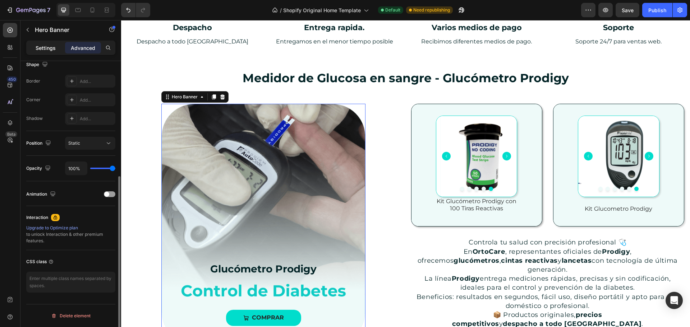
scroll to position [193, 0]
click at [48, 50] on p "Settings" at bounding box center [46, 48] width 20 height 8
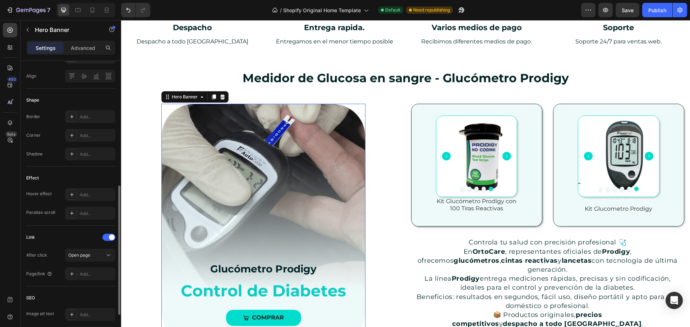
scroll to position [204, 0]
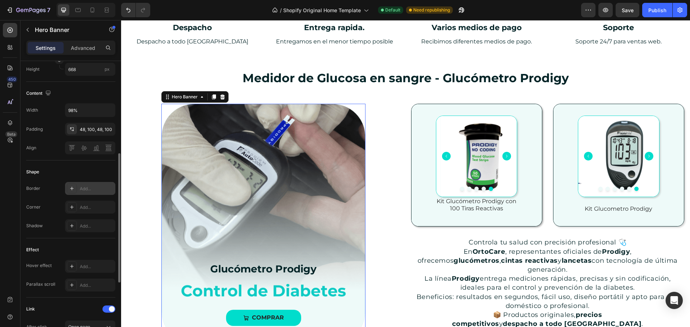
click at [94, 184] on div "Add..." at bounding box center [90, 188] width 50 height 13
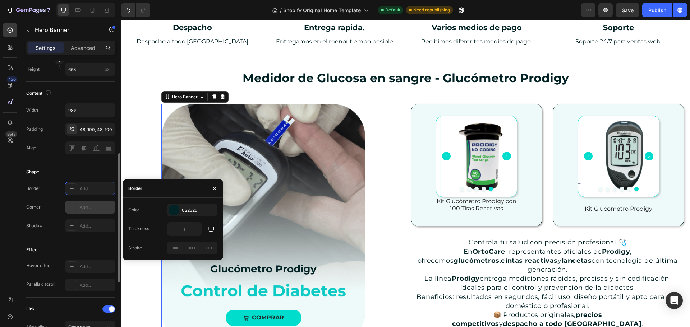
click at [89, 208] on div "Add..." at bounding box center [97, 207] width 34 height 6
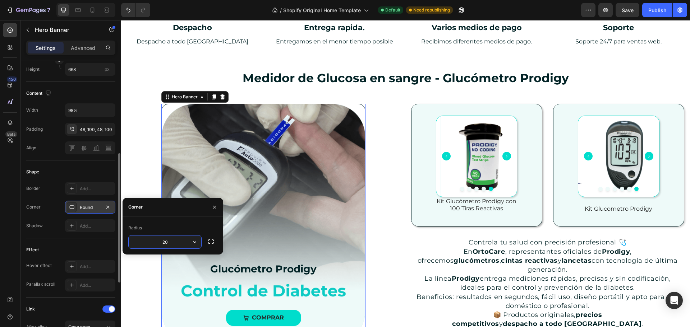
drag, startPoint x: 179, startPoint y: 243, endPoint x: 144, endPoint y: 244, distance: 34.8
click at [144, 244] on input "20" at bounding box center [165, 242] width 73 height 13
type input "6"
type input "8"
type input "90"
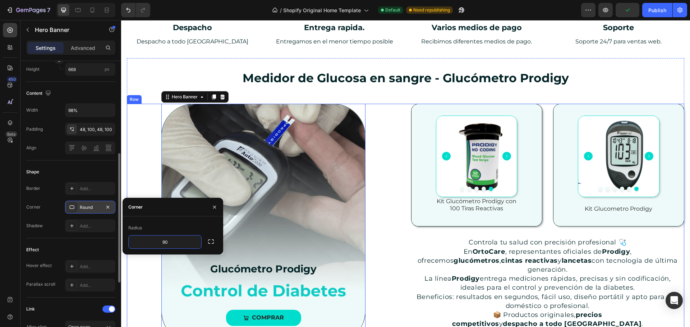
click at [385, 118] on div "Glucómetro Prodigy Text Block COMPRAR Button Hero Banner 0" at bounding box center [263, 224] width 273 height 240
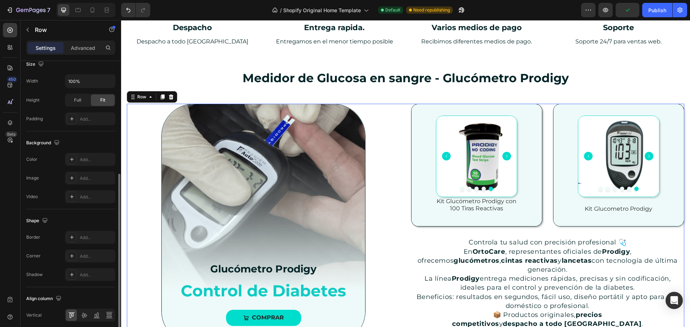
scroll to position [0, 0]
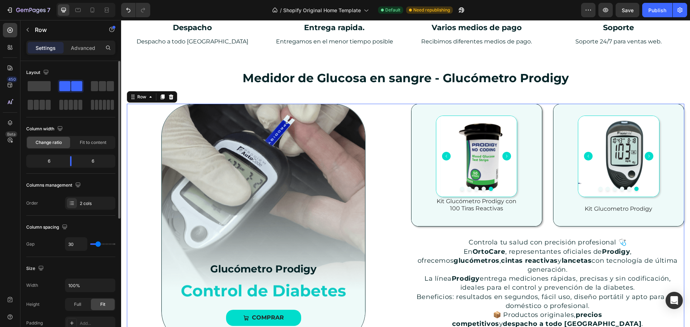
click at [146, 241] on div "Glucómetro Prodigy Text Block COMPRAR Button Hero Banner" at bounding box center [263, 224] width 273 height 240
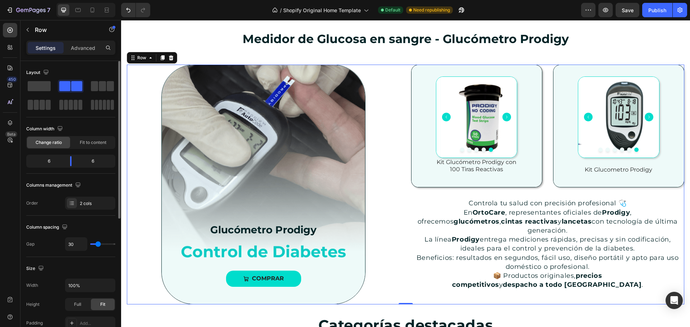
scroll to position [360, 0]
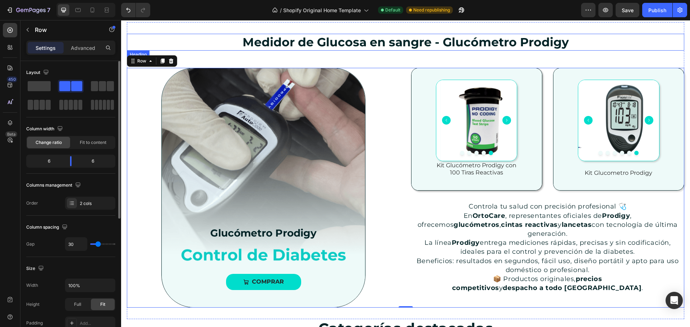
click at [205, 45] on h2 "Medidor de Glucosa en sangre - Glucómetro Prodigy" at bounding box center [405, 42] width 557 height 17
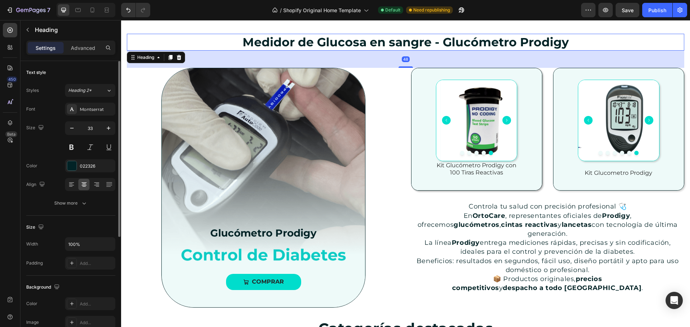
click at [202, 33] on div "Medidor de Glucosa en sangre - Glucómetro Prodigy Heading 48 Glucómetro Prodigy…" at bounding box center [405, 170] width 557 height 297
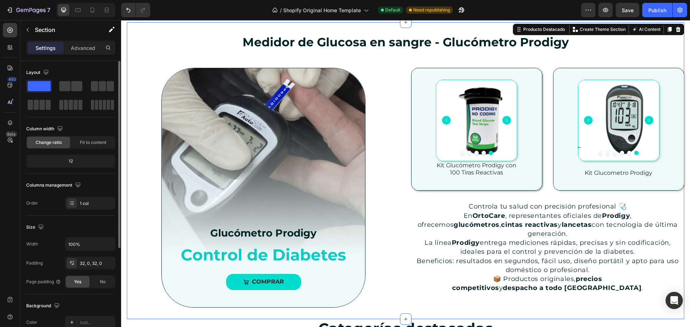
scroll to position [431, 0]
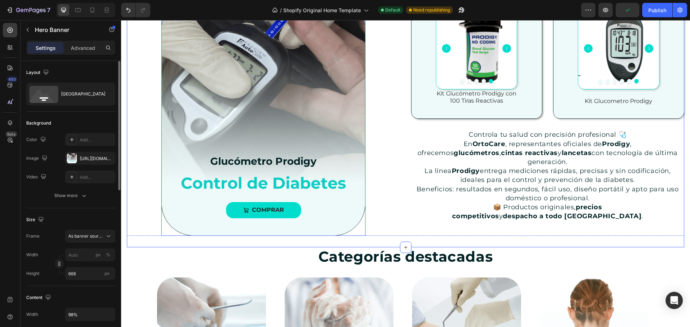
click at [362, 219] on div "Glucómetro Prodigy Text Block COMPRAR Button Hero Banner" at bounding box center [263, 116] width 204 height 240
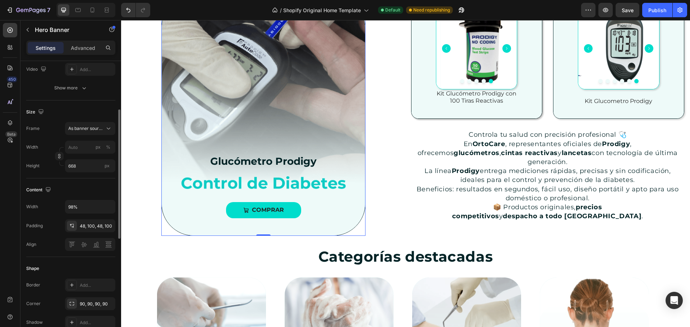
scroll to position [180, 0]
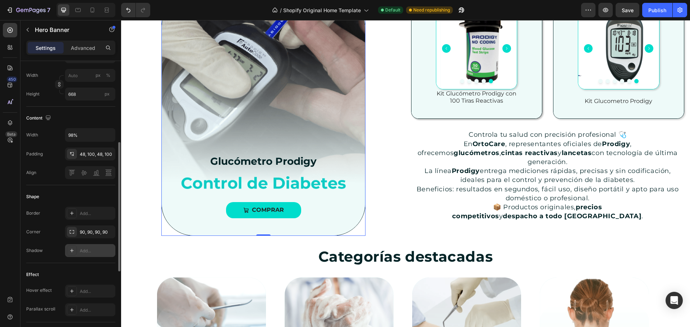
click at [91, 248] on div "Add..." at bounding box center [97, 251] width 34 height 6
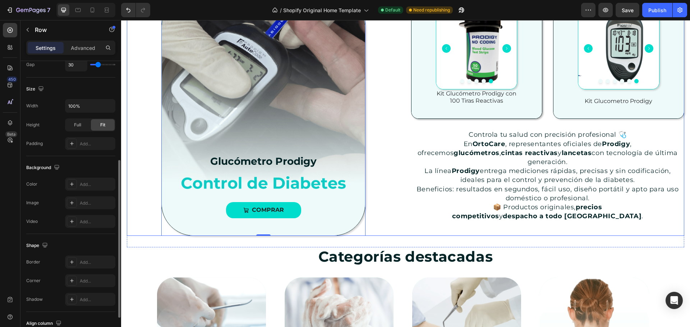
click at [377, 216] on div "Glucómetro Prodigy Text Block COMPRAR Button Hero Banner 0" at bounding box center [263, 116] width 273 height 240
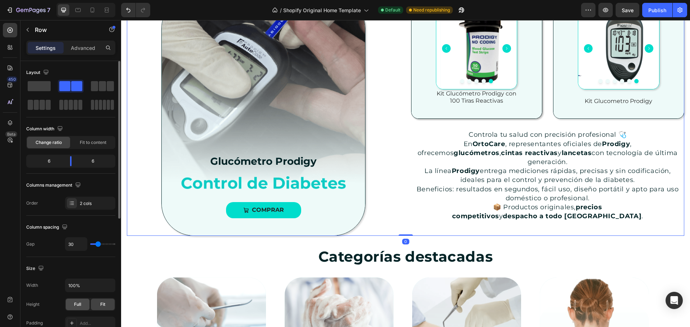
scroll to position [108, 0]
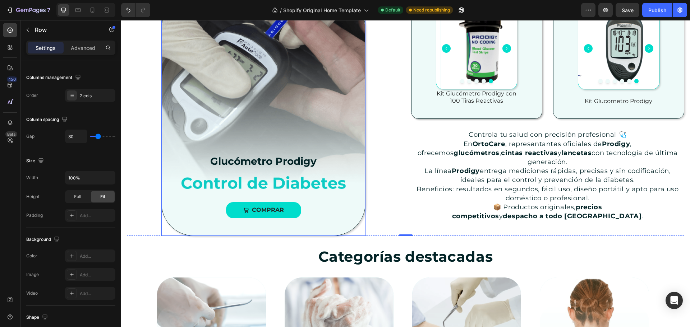
click at [361, 219] on div "Glucómetro Prodigy Text Block COMPRAR Button" at bounding box center [263, 184] width 199 height 104
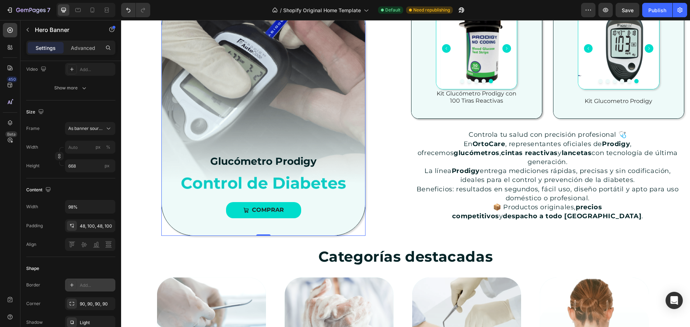
click at [98, 282] on div "Add..." at bounding box center [97, 285] width 34 height 6
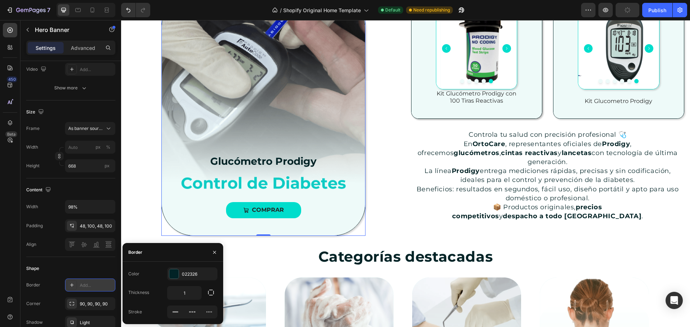
click at [73, 285] on icon at bounding box center [72, 285] width 6 height 6
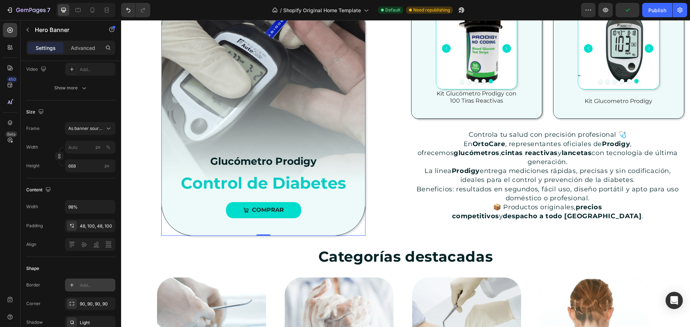
click at [72, 284] on icon at bounding box center [72, 285] width 4 height 4
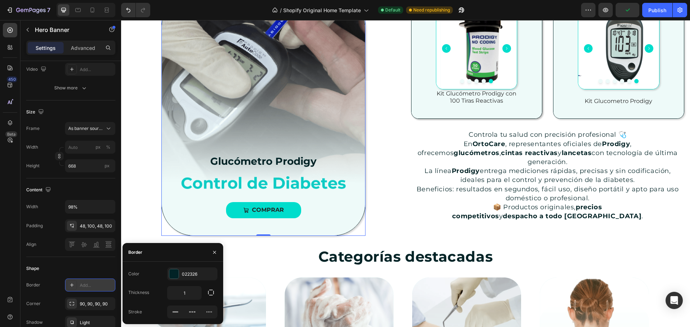
click at [78, 284] on div "Add..." at bounding box center [90, 285] width 50 height 13
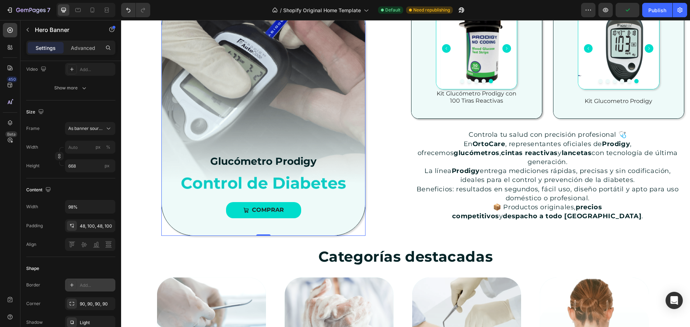
click at [86, 284] on div "Add..." at bounding box center [97, 285] width 34 height 6
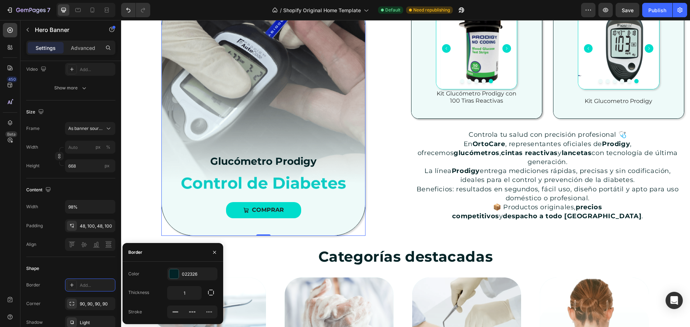
click at [67, 266] on div "Shape" at bounding box center [70, 268] width 89 height 11
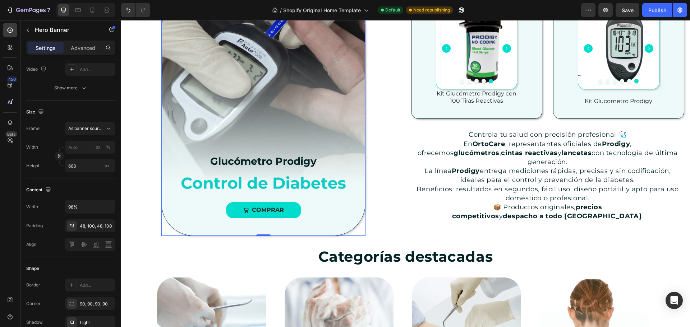
scroll to position [287, 0]
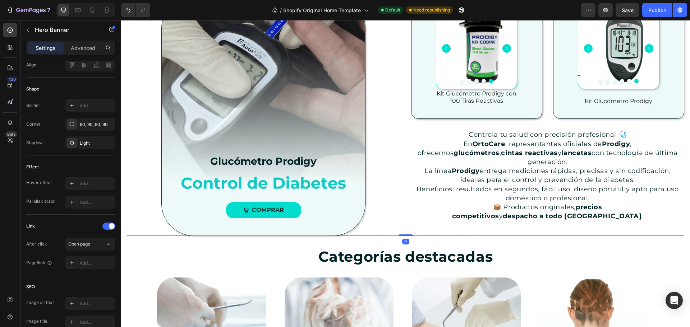
click at [399, 217] on div "Glucómetro Prodigy Text Block COMPRAR Button Hero Banner Product Images Kit Glu…" at bounding box center [405, 116] width 557 height 240
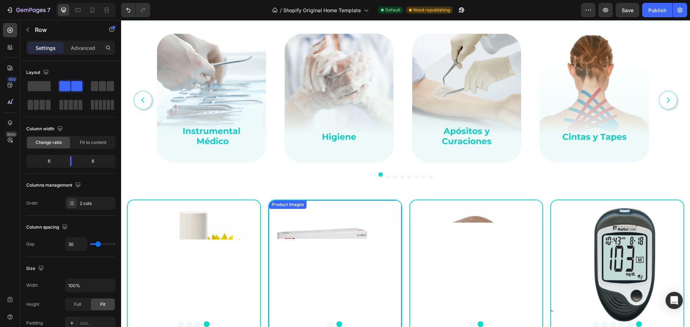
scroll to position [750, 0]
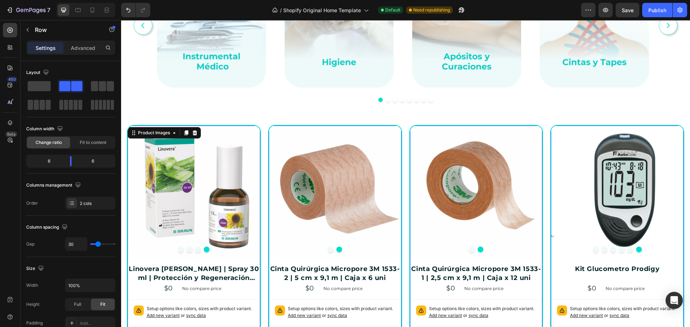
click at [257, 130] on img at bounding box center [197, 192] width 133 height 133
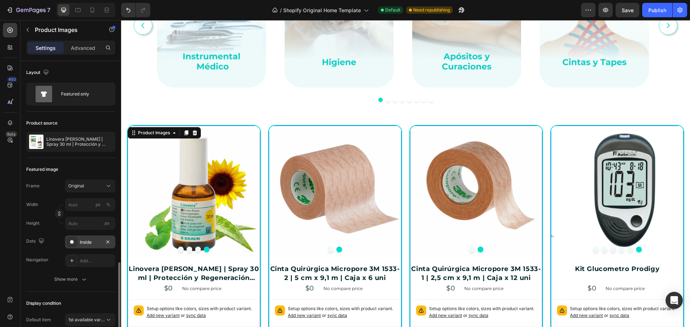
scroll to position [118, 0]
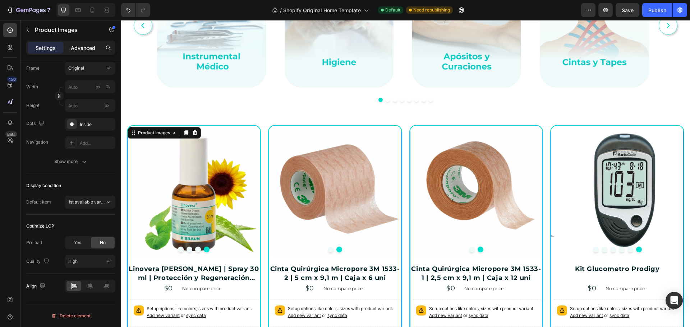
click at [83, 42] on div "Advanced" at bounding box center [83, 47] width 36 height 11
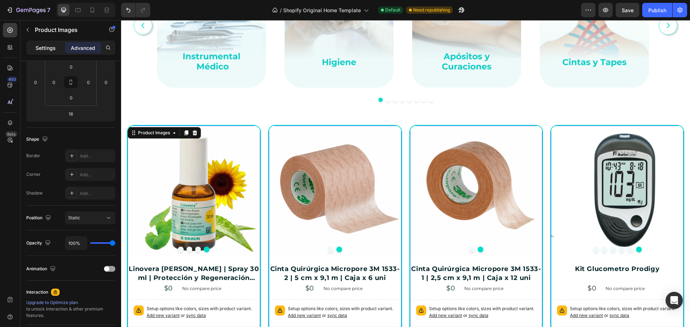
click at [42, 48] on p "Settings" at bounding box center [46, 48] width 20 height 8
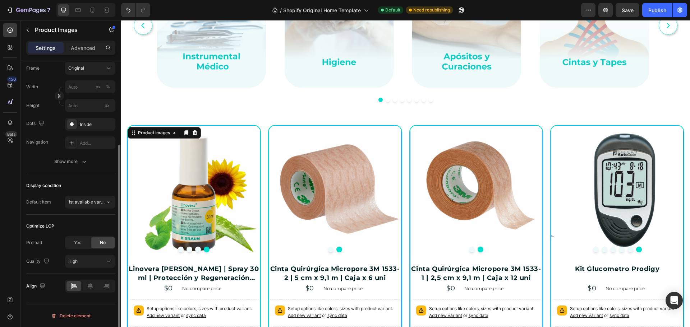
scroll to position [10, 0]
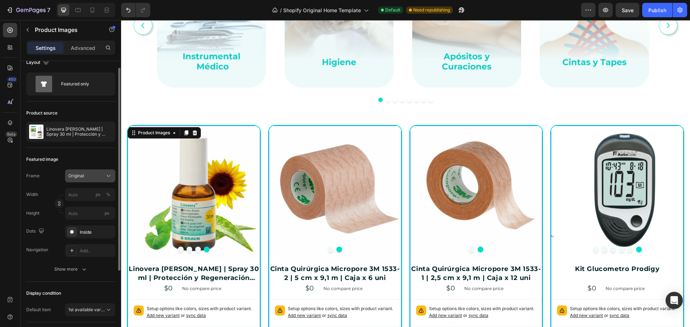
click at [83, 176] on span "Original" at bounding box center [76, 176] width 16 height 6
click at [94, 175] on div "Original" at bounding box center [85, 176] width 35 height 6
click at [95, 235] on div "Inside" at bounding box center [90, 232] width 21 height 6
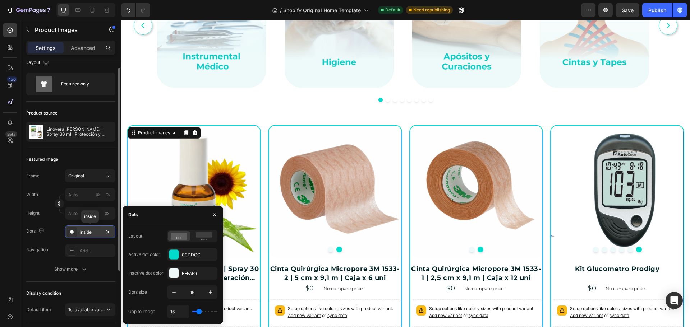
click at [93, 235] on div "Inside" at bounding box center [90, 232] width 21 height 6
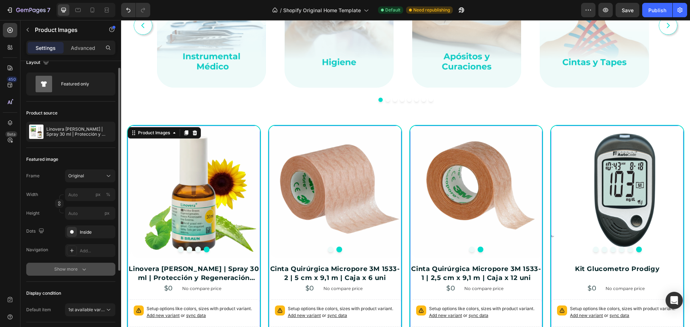
click at [81, 267] on icon "button" at bounding box center [83, 269] width 7 height 7
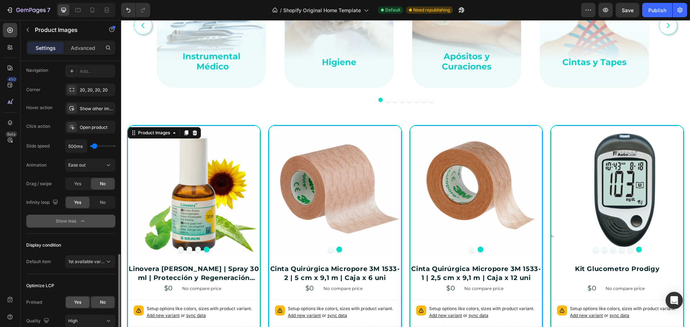
scroll to position [249, 0]
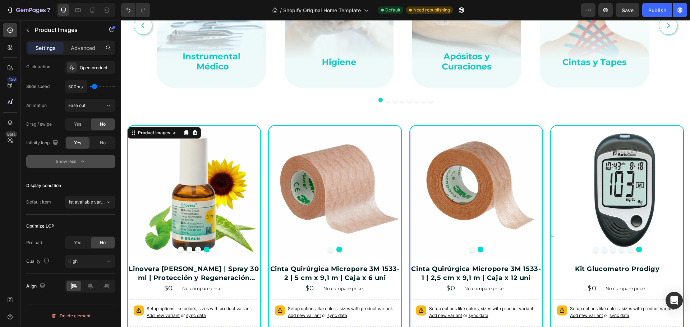
click at [257, 127] on div at bounding box center [194, 192] width 133 height 133
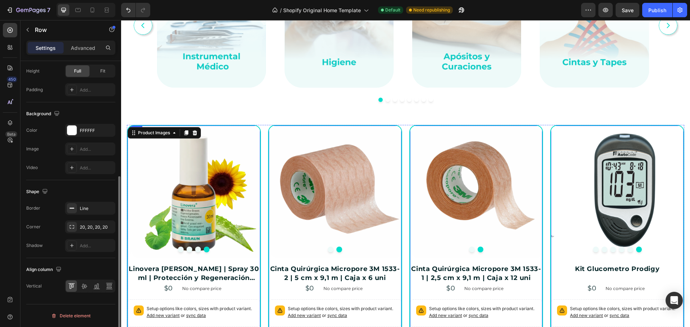
click at [259, 138] on div "Product Images 16 Linovera [PERSON_NAME] | Spray 30 ml | Protección y Regenerac…" at bounding box center [194, 241] width 134 height 232
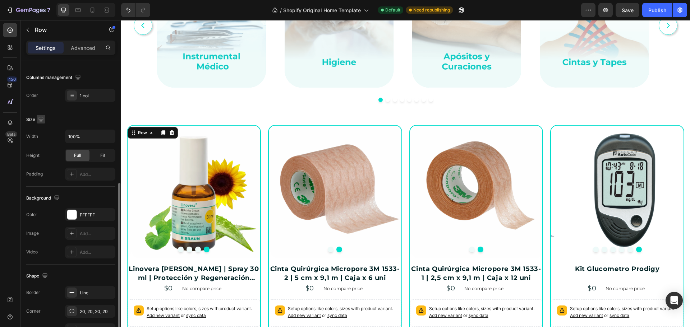
scroll to position [144, 0]
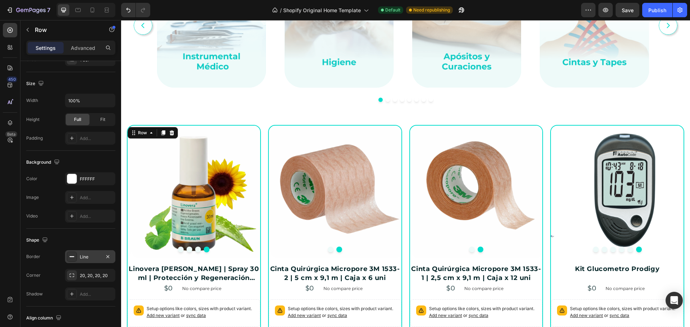
click at [91, 261] on div "Line" at bounding box center [90, 256] width 50 height 13
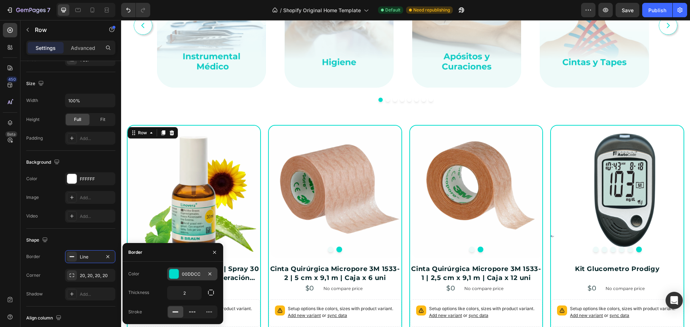
click at [188, 274] on div "00DDCC" at bounding box center [192, 274] width 21 height 6
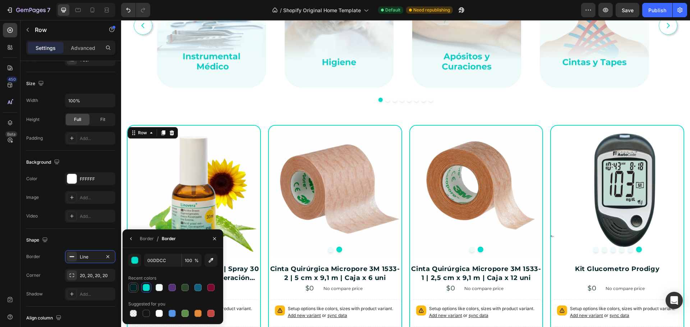
click at [136, 289] on div at bounding box center [133, 287] width 7 height 7
type input "022326"
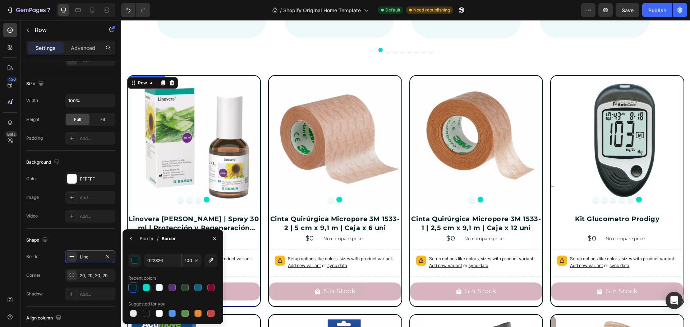
scroll to position [858, 0]
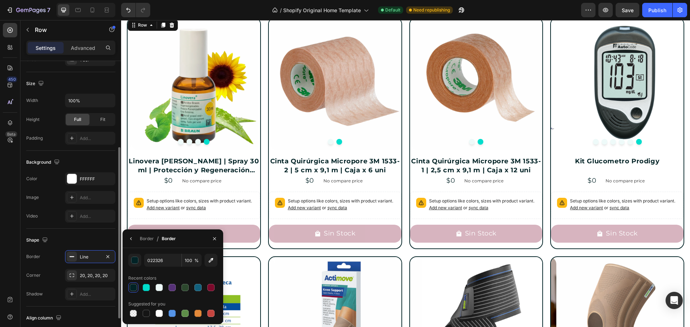
click at [87, 240] on div "Shape" at bounding box center [70, 240] width 89 height 11
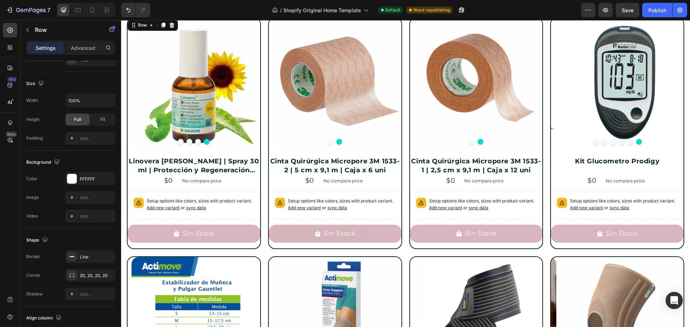
click at [244, 246] on div "Sin Stock Add to Cart" at bounding box center [194, 236] width 133 height 23
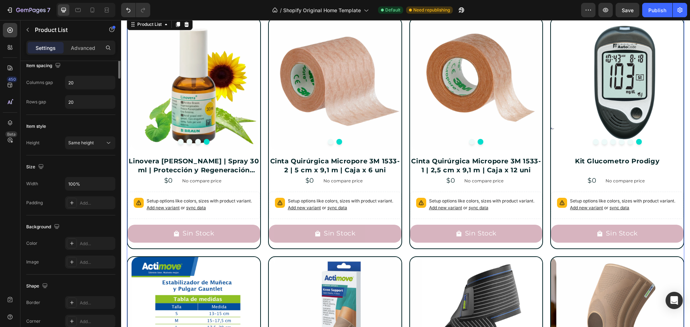
scroll to position [0, 0]
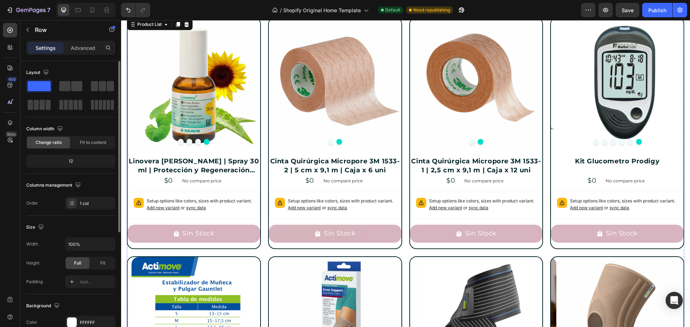
click at [259, 237] on div "Product Images Linovera [PERSON_NAME] | Spray 30 ml | Protección y Regeneración…" at bounding box center [194, 133] width 134 height 232
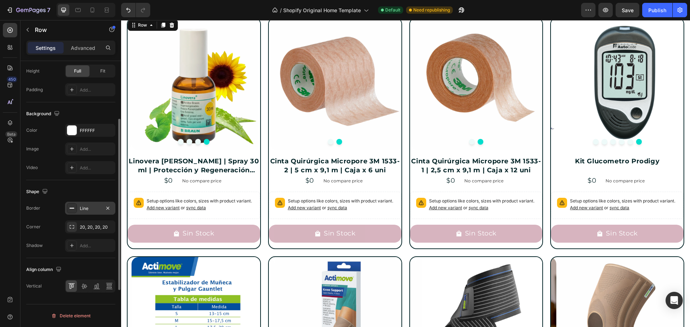
scroll to position [156, 0]
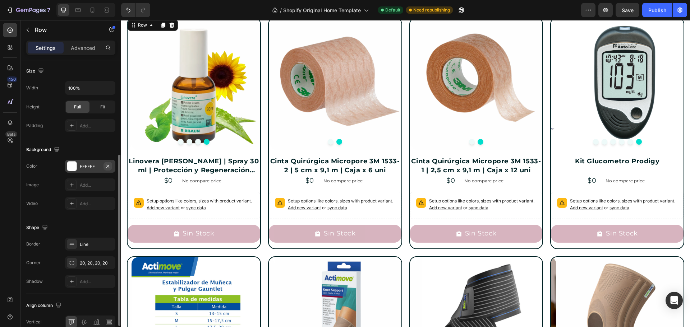
click at [108, 165] on icon "button" at bounding box center [108, 166] width 6 height 6
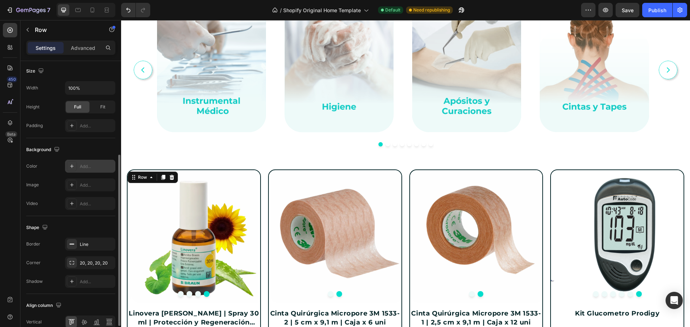
scroll to position [663, 0]
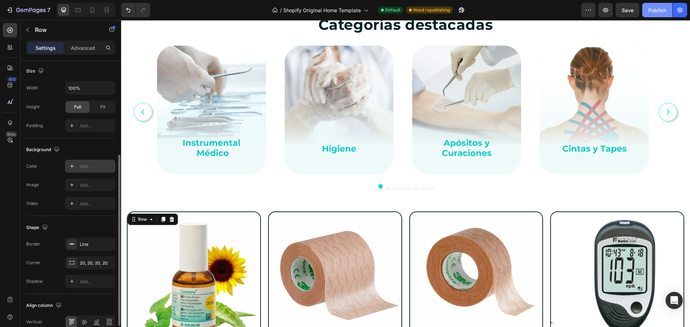
click at [654, 12] on div "Publish" at bounding box center [657, 10] width 18 height 8
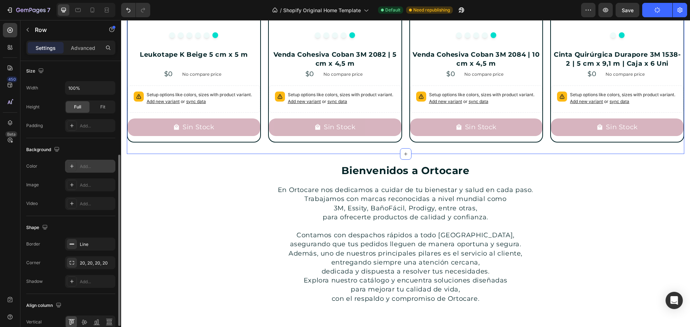
scroll to position [1997, 0]
